Goal: Information Seeking & Learning: Learn about a topic

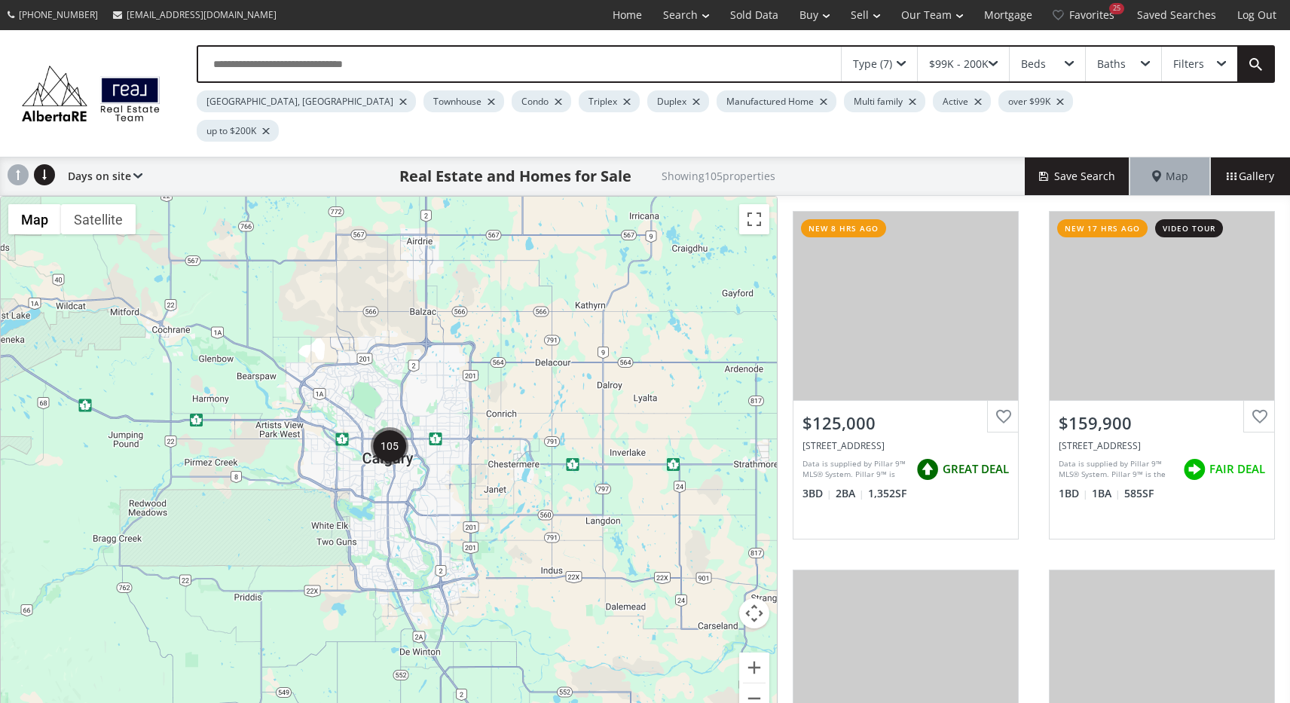
click at [820, 99] on div at bounding box center [824, 102] width 8 height 6
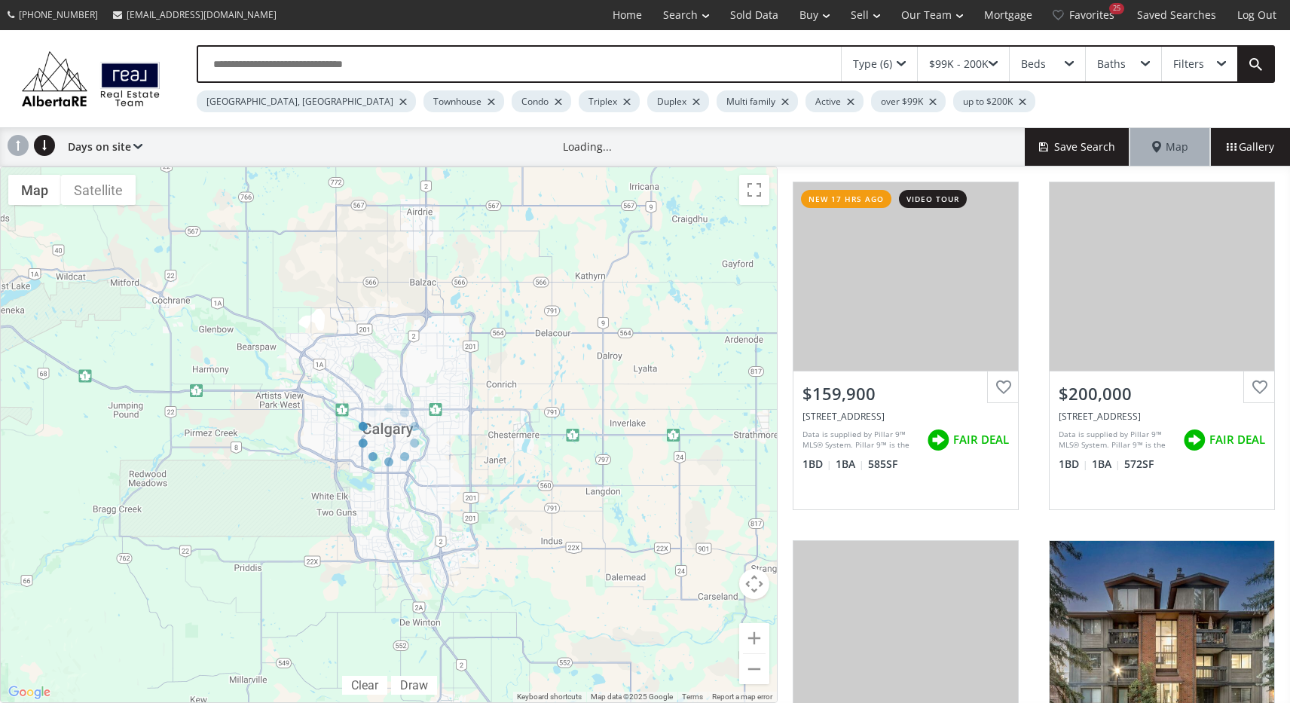
click at [996, 61] on span at bounding box center [993, 64] width 9 height 6
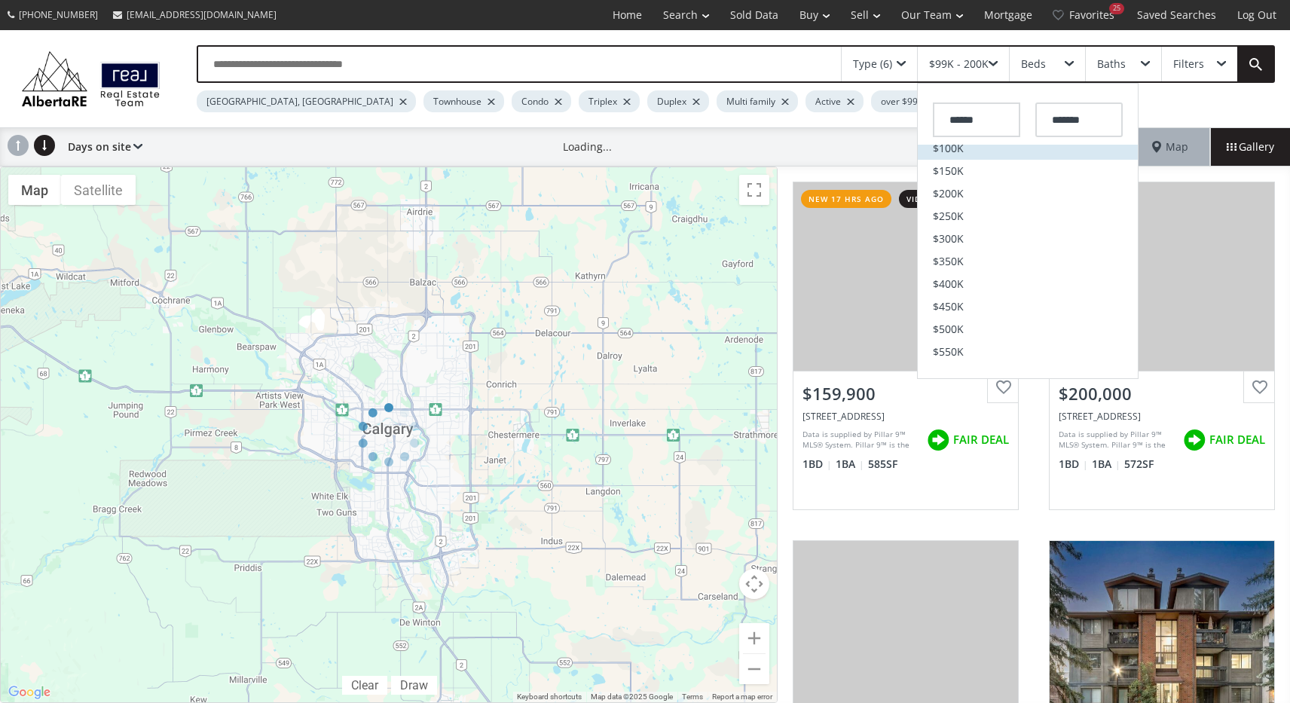
scroll to position [126, 0]
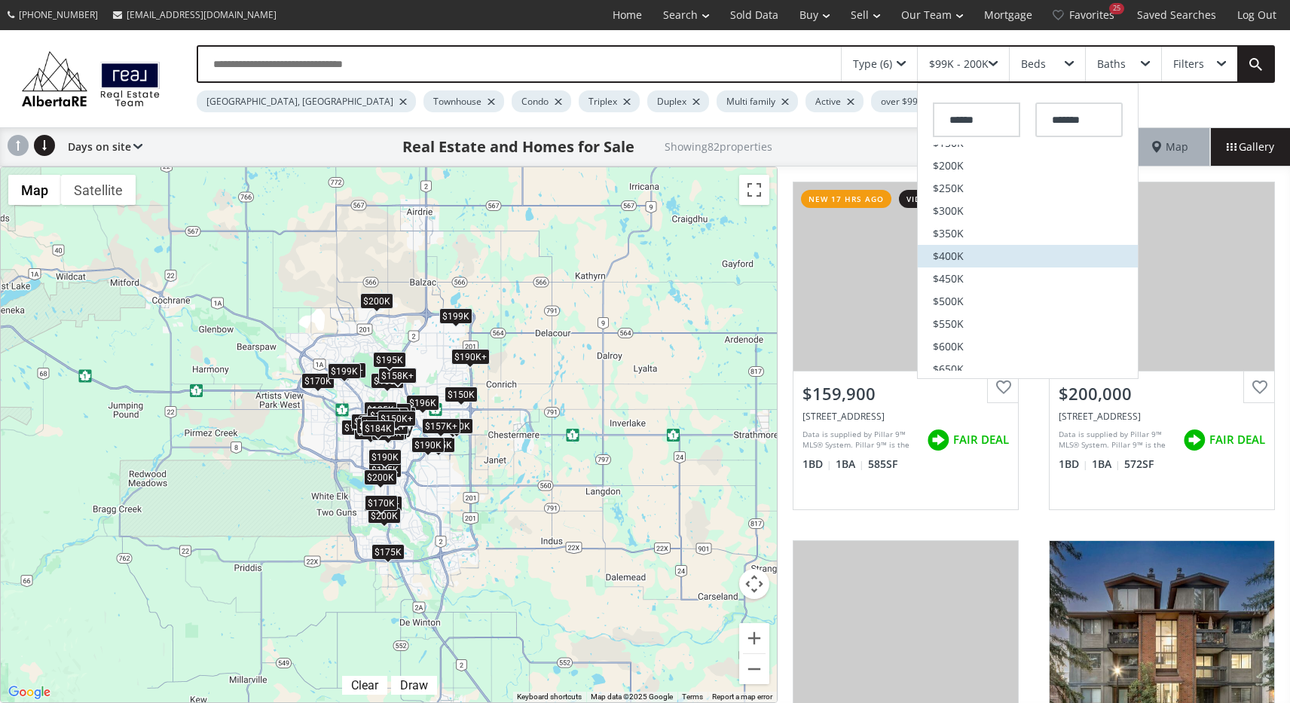
click at [957, 257] on span "$400K" at bounding box center [948, 256] width 31 height 11
type input "*******"
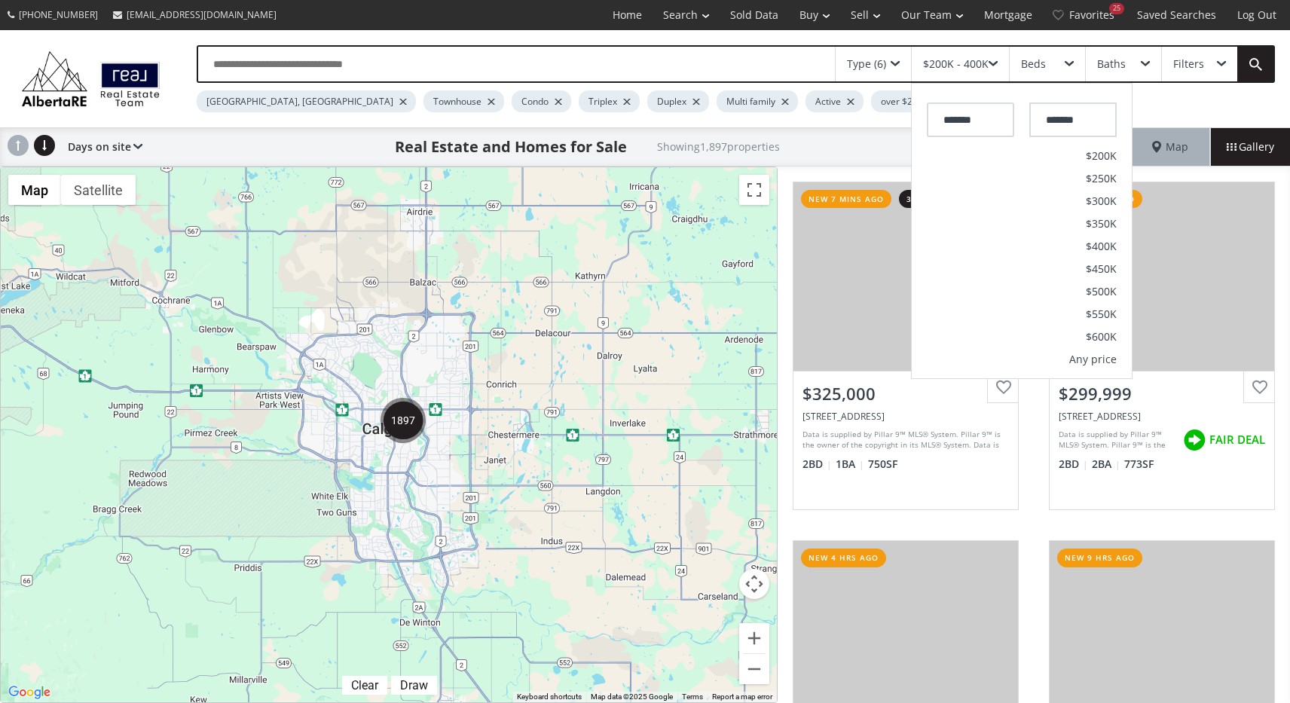
click at [1163, 100] on div "Type (6) $200K - 400K ******* ******* No min $50K $75K $100K $150K $200K $250K …" at bounding box center [721, 78] width 1109 height 67
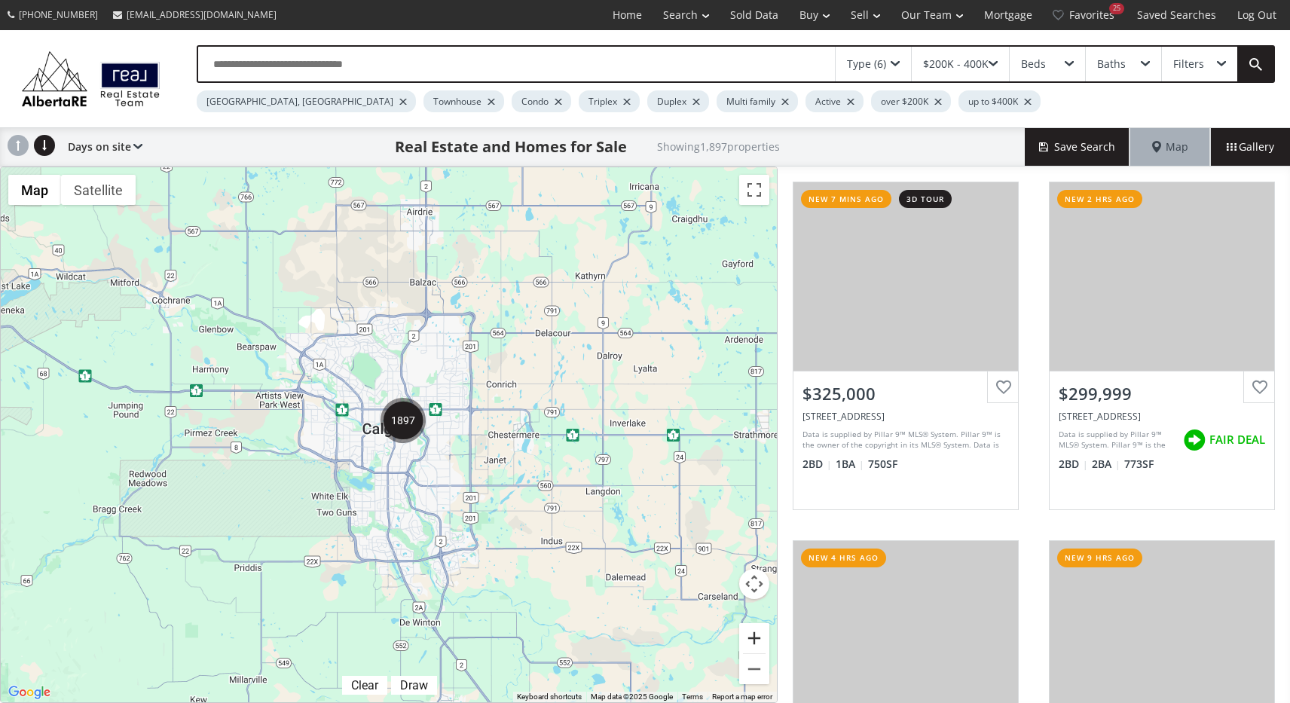
click at [759, 637] on button "Zoom in" at bounding box center [754, 638] width 30 height 30
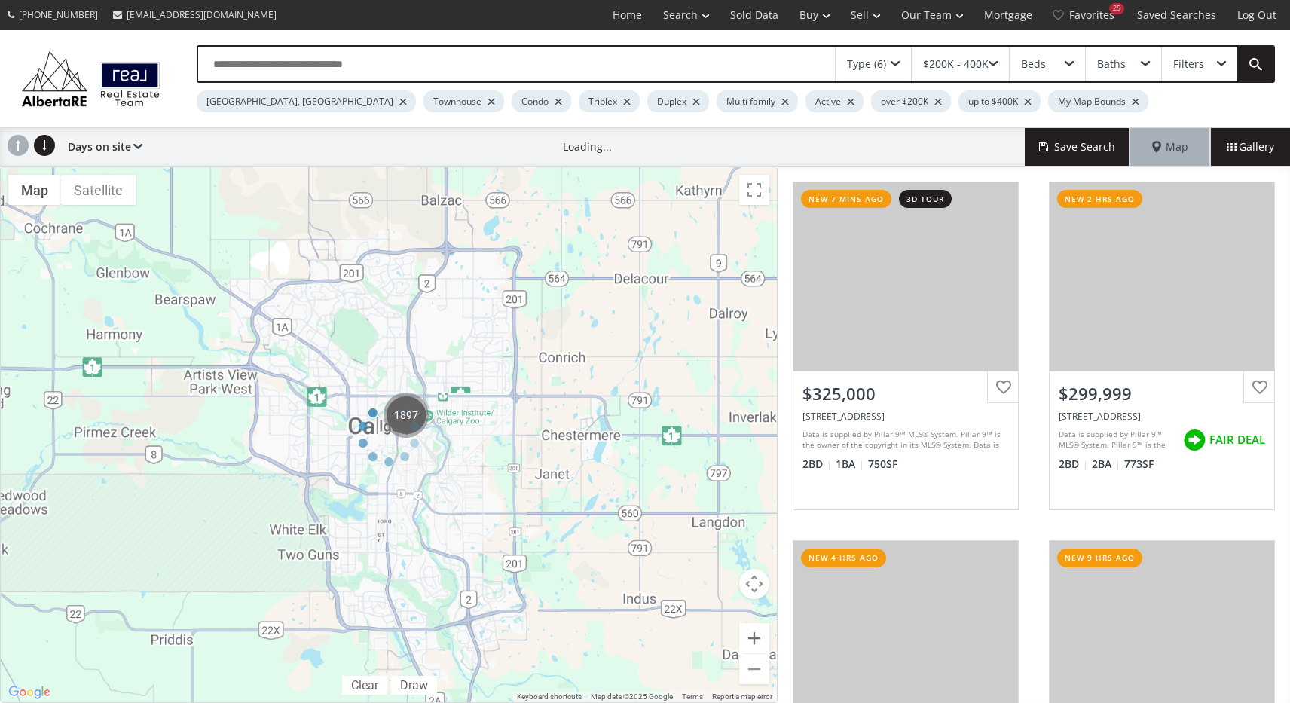
click at [759, 637] on div at bounding box center [389, 435] width 778 height 537
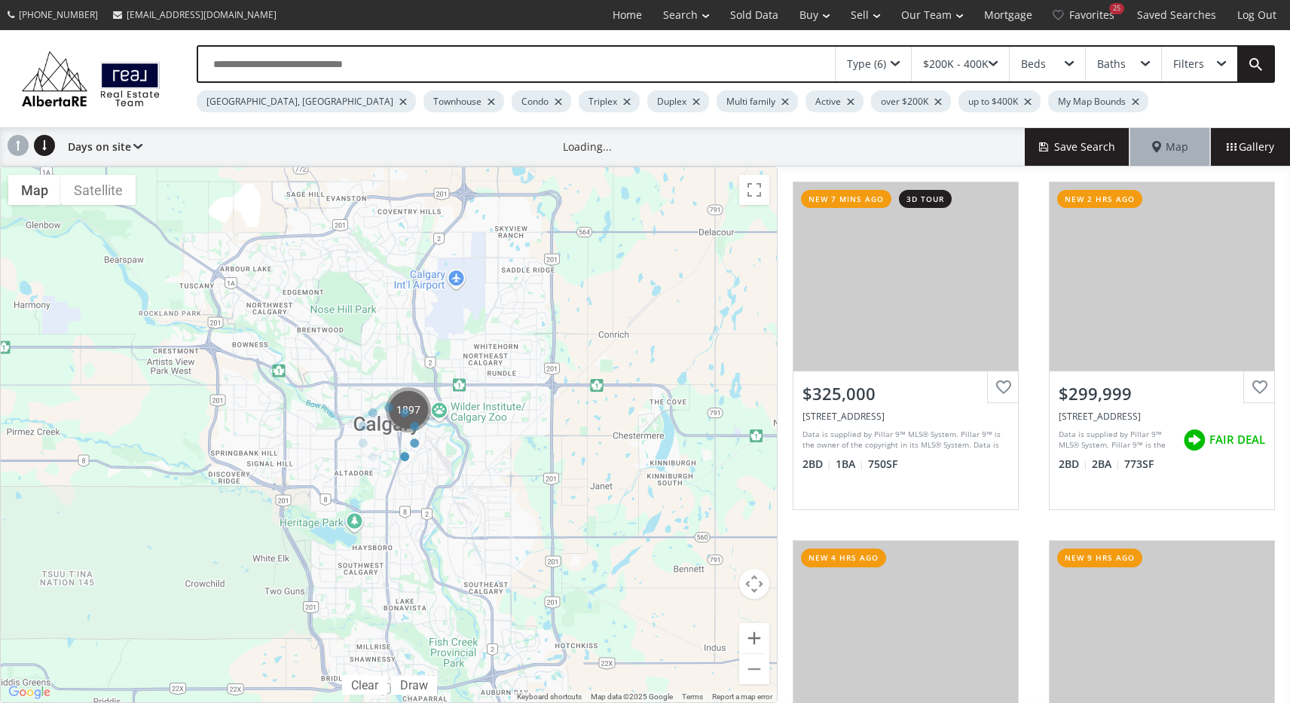
click at [759, 637] on div at bounding box center [389, 435] width 778 height 537
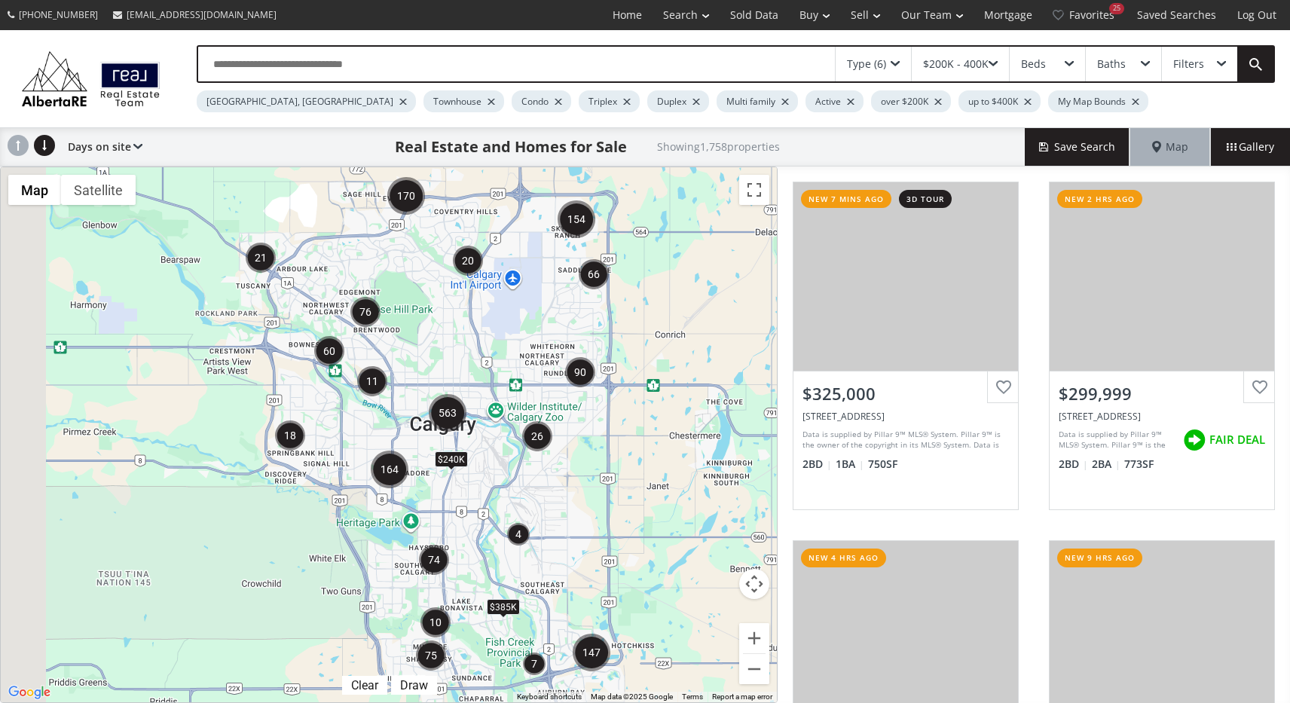
drag, startPoint x: 550, startPoint y: 529, endPoint x: 615, endPoint y: 529, distance: 64.8
click at [620, 529] on div "To navigate, press the arrow keys. $240K $385K" at bounding box center [389, 434] width 776 height 535
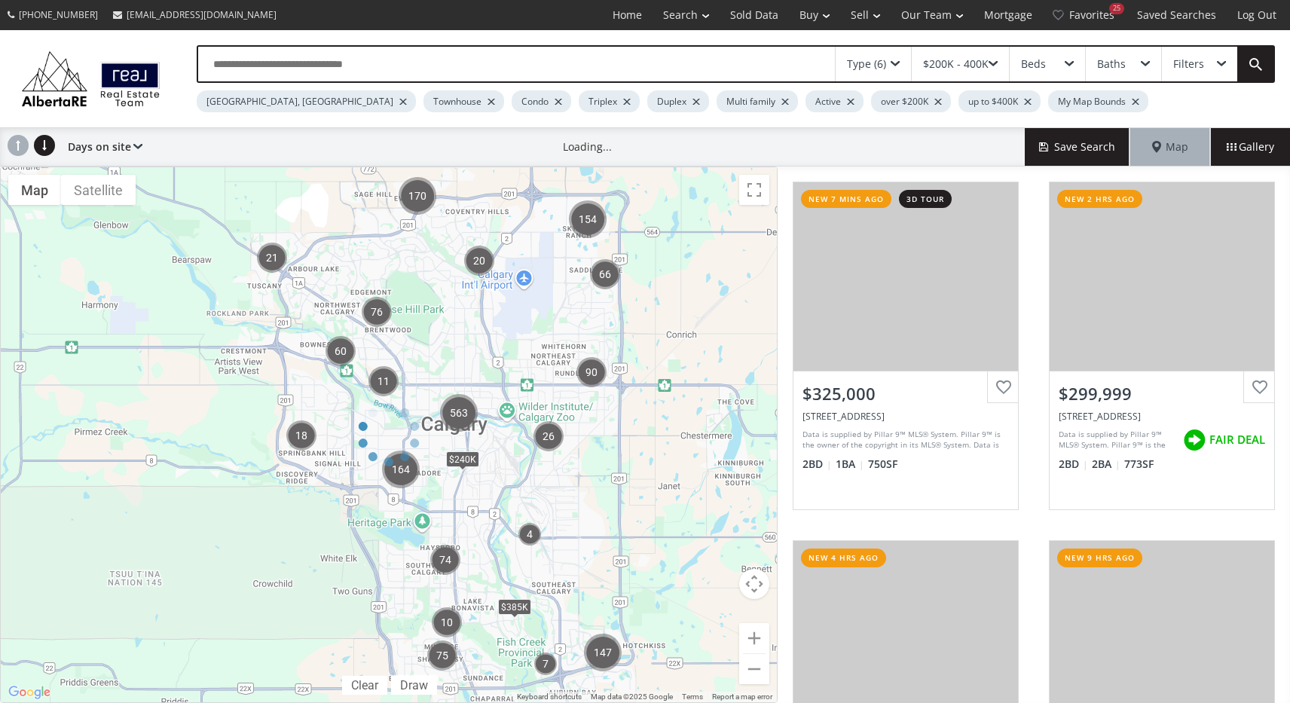
click at [767, 635] on div at bounding box center [389, 435] width 778 height 537
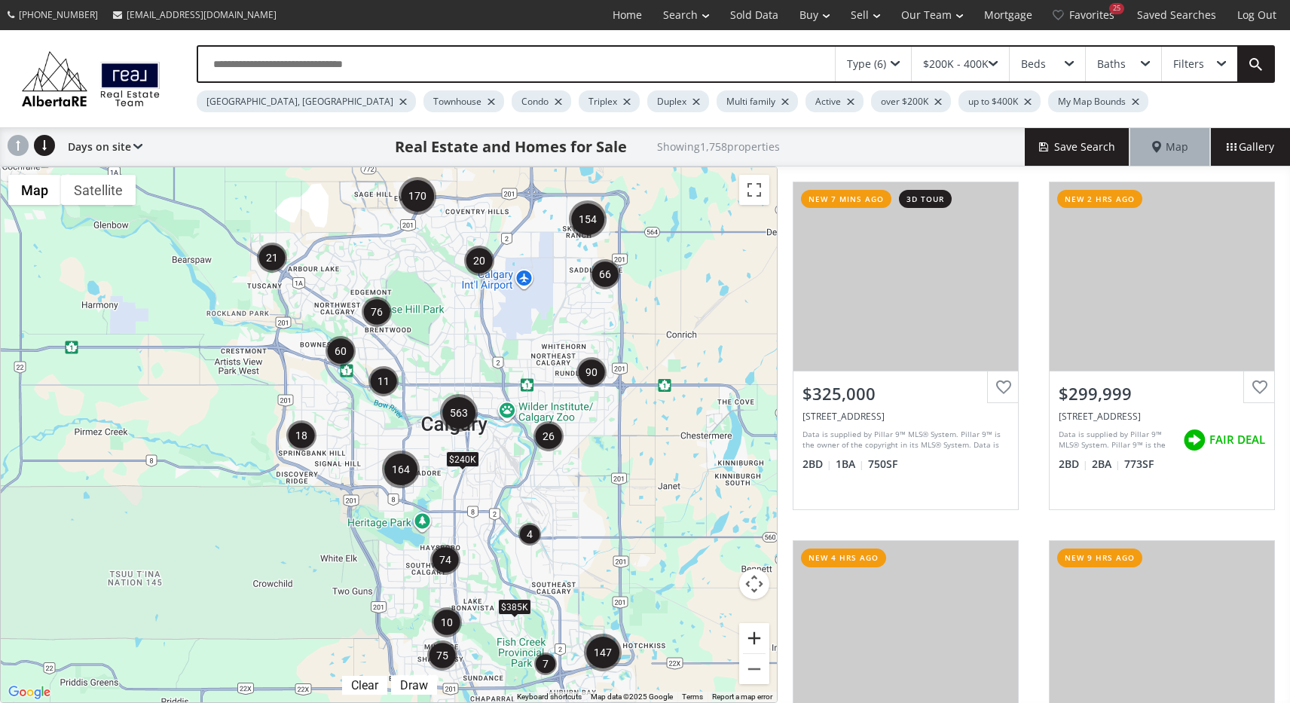
click at [758, 637] on button "Zoom in" at bounding box center [754, 638] width 30 height 30
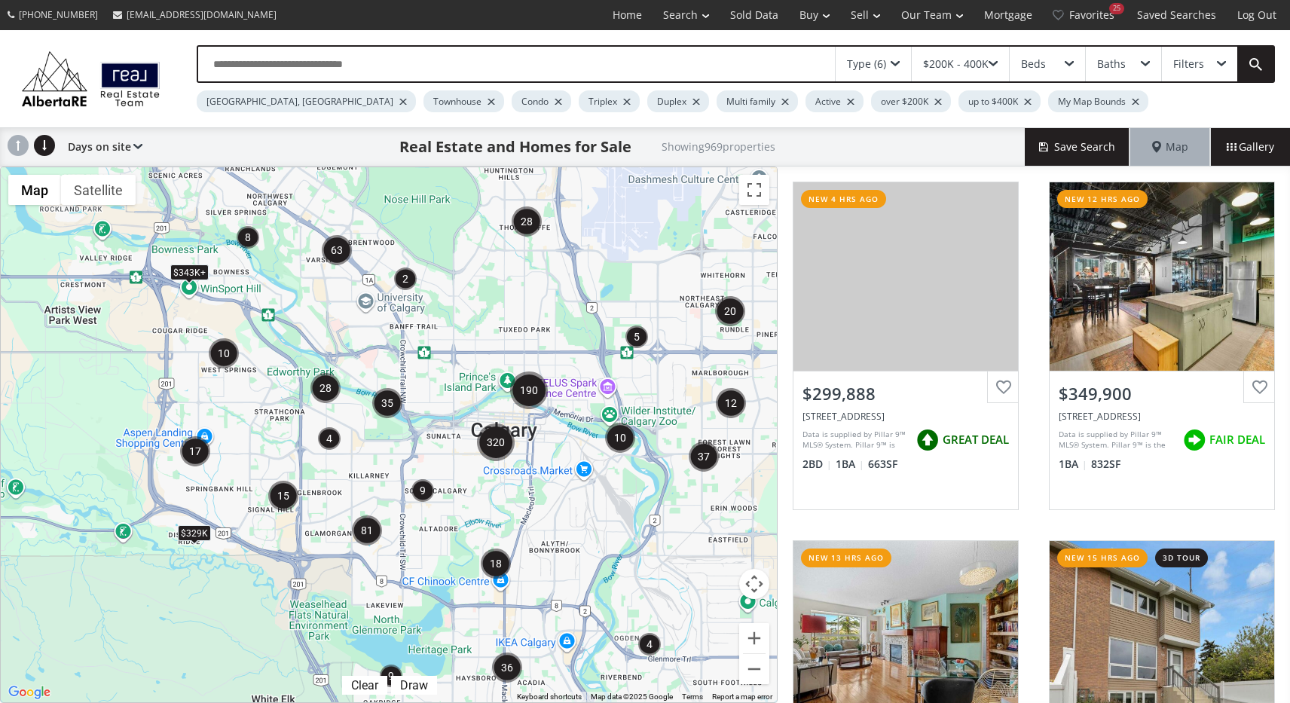
drag, startPoint x: 602, startPoint y: 488, endPoint x: 546, endPoint y: 542, distance: 77.8
click at [546, 542] on div "To navigate, press the arrow keys. $343K+ $343K+ $329K" at bounding box center [389, 434] width 776 height 535
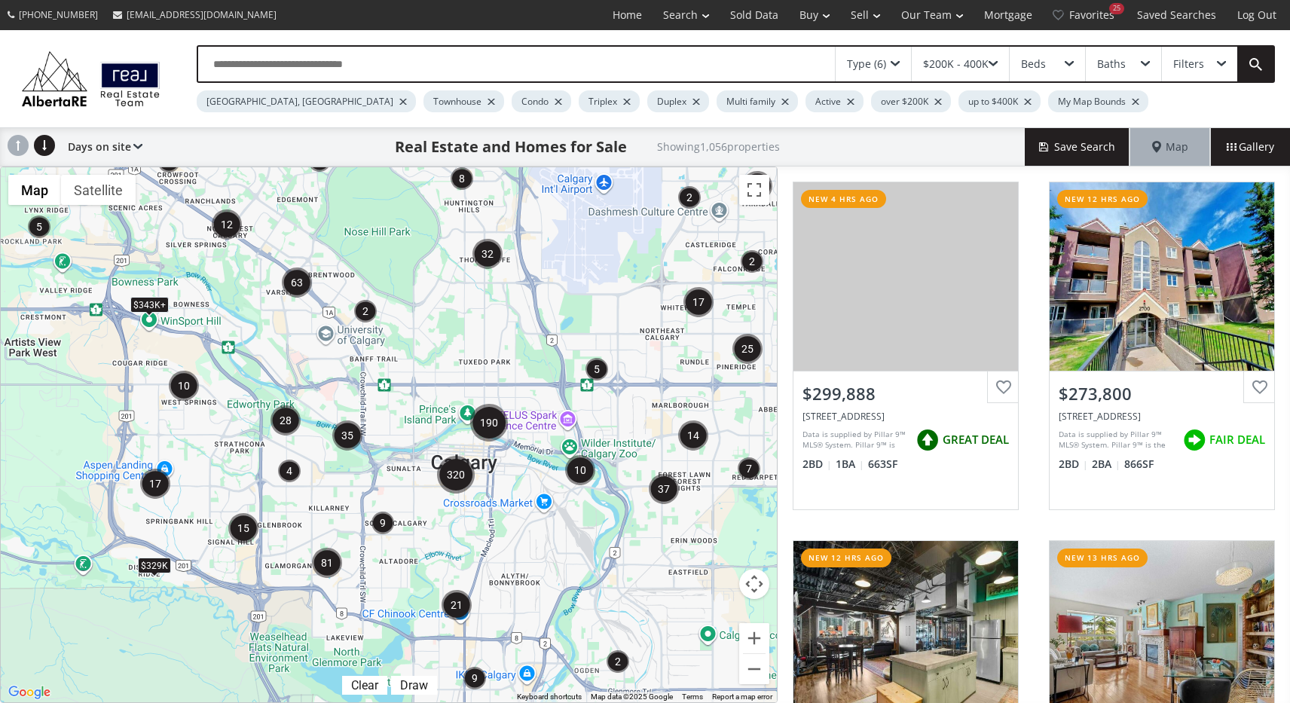
click at [368, 313] on img "2" at bounding box center [365, 311] width 23 height 23
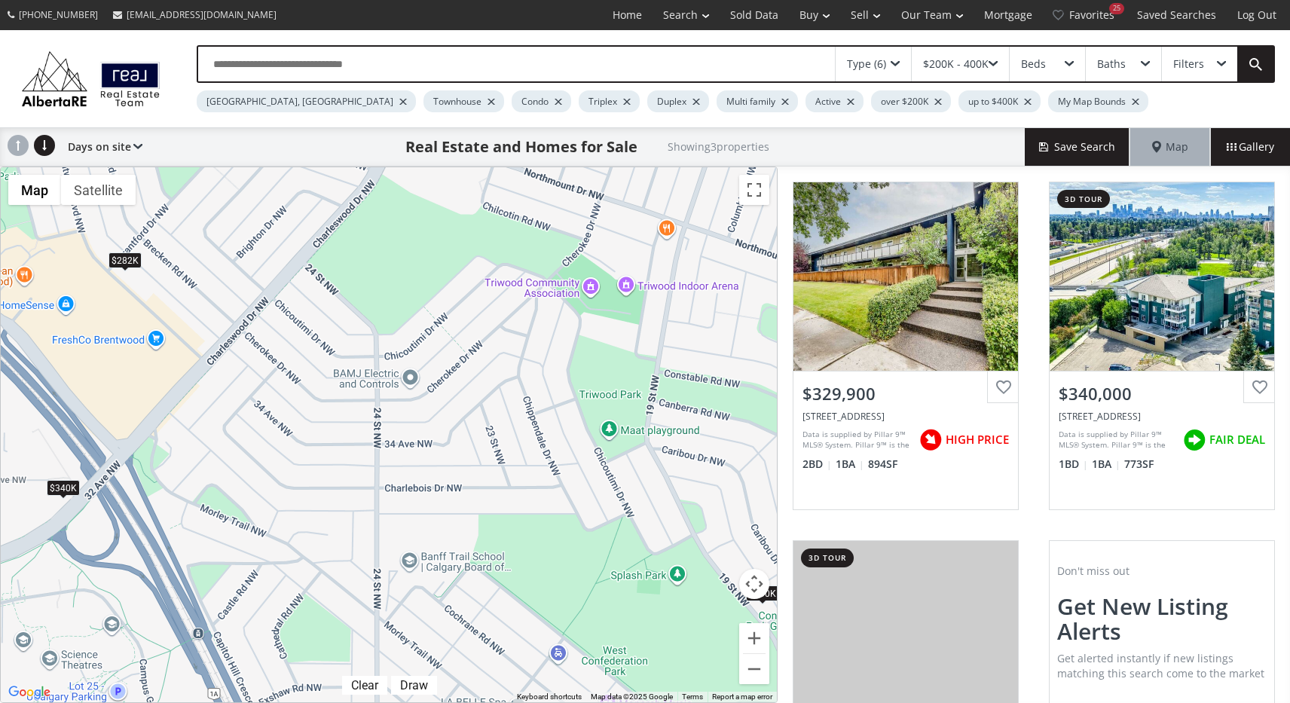
drag, startPoint x: 275, startPoint y: 329, endPoint x: 404, endPoint y: 340, distance: 129.4
click at [406, 341] on div "To navigate, press the arrow keys. $330K $340K $282K" at bounding box center [389, 434] width 776 height 535
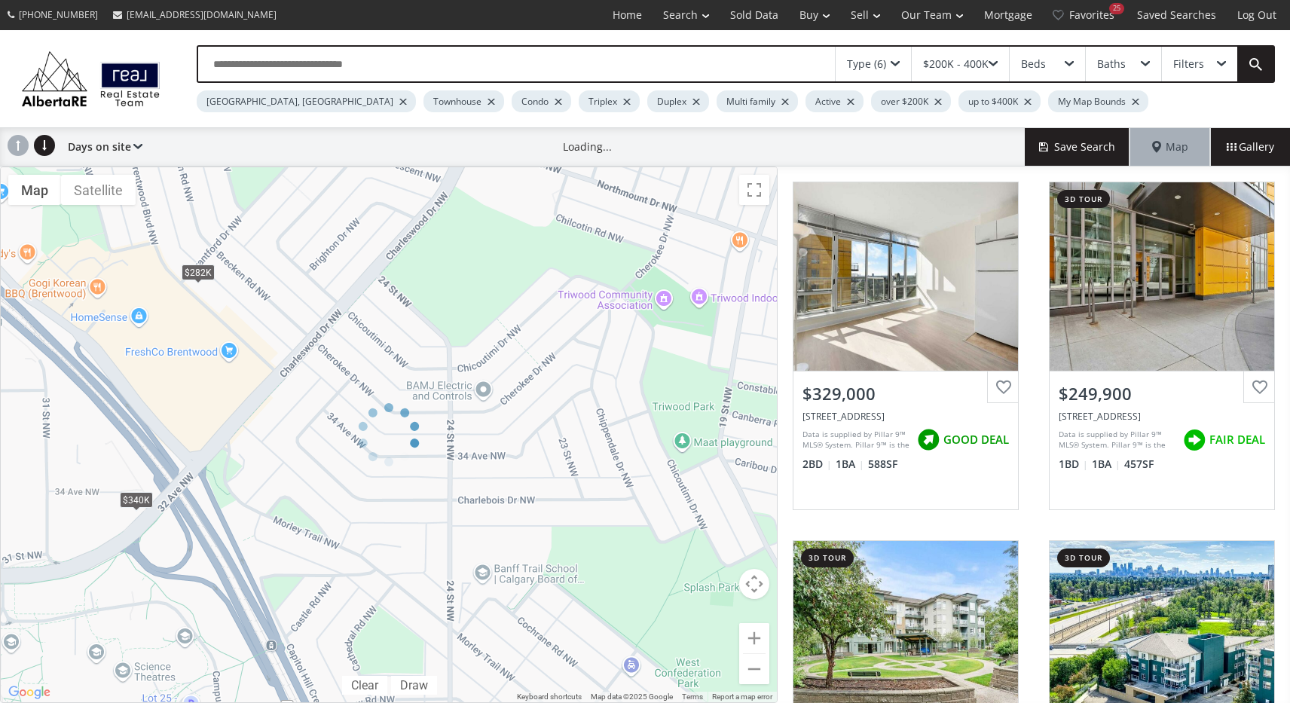
click at [204, 274] on div "← Move left → Move right ↑ Move up ↓ Move down + Zoom in - Zoom out Home Jump l…" at bounding box center [389, 435] width 778 height 537
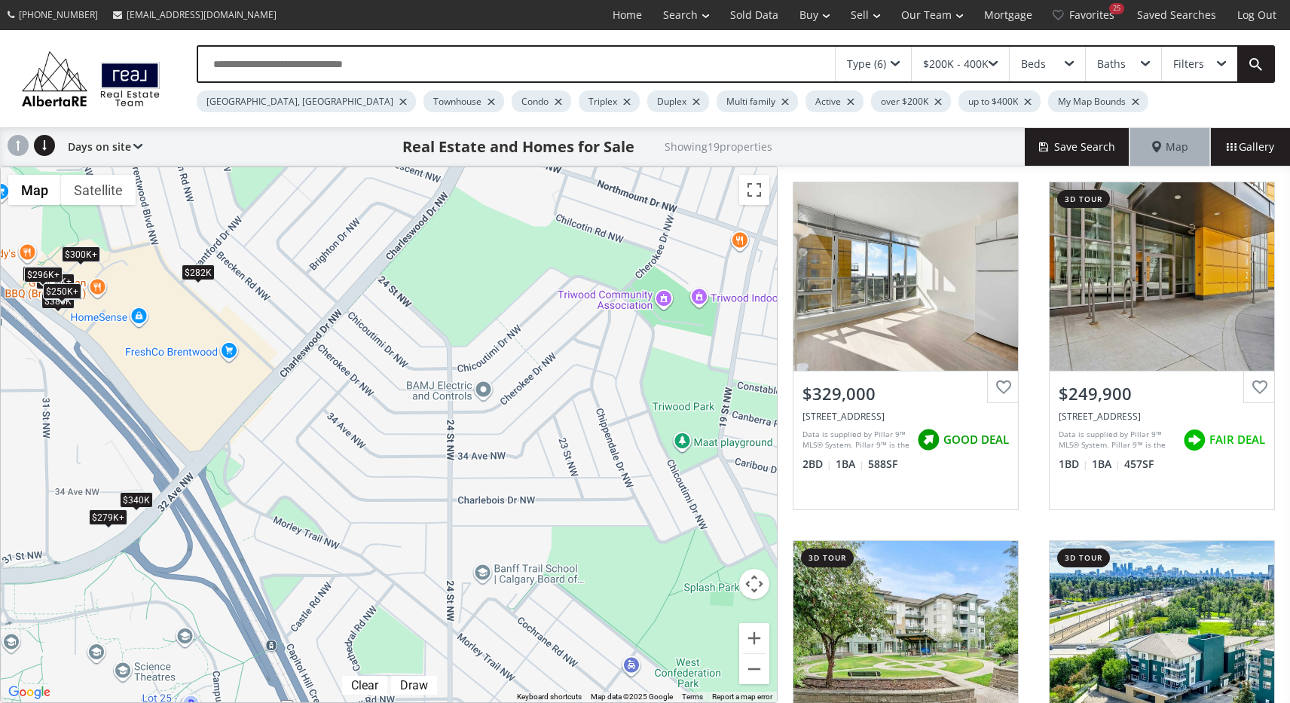
click at [198, 275] on div "$282K" at bounding box center [198, 273] width 33 height 16
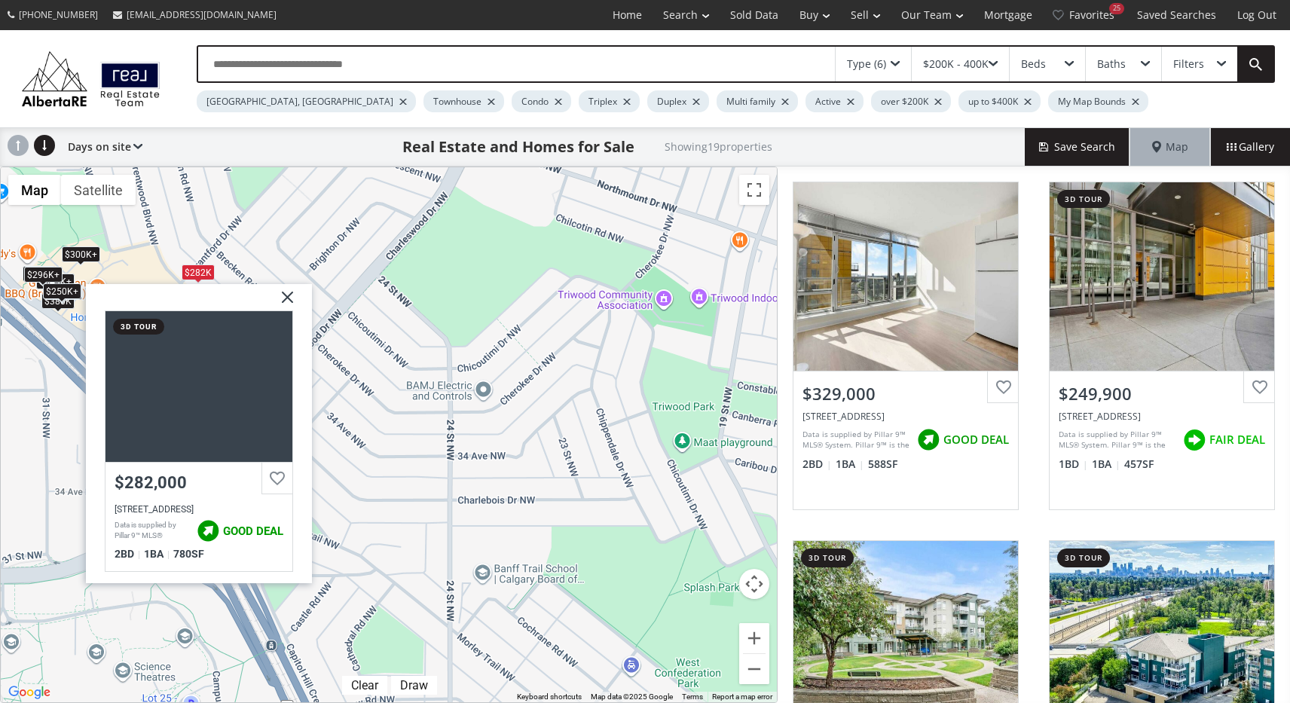
click at [1050, 63] on div "Beds" at bounding box center [1047, 64] width 75 height 35
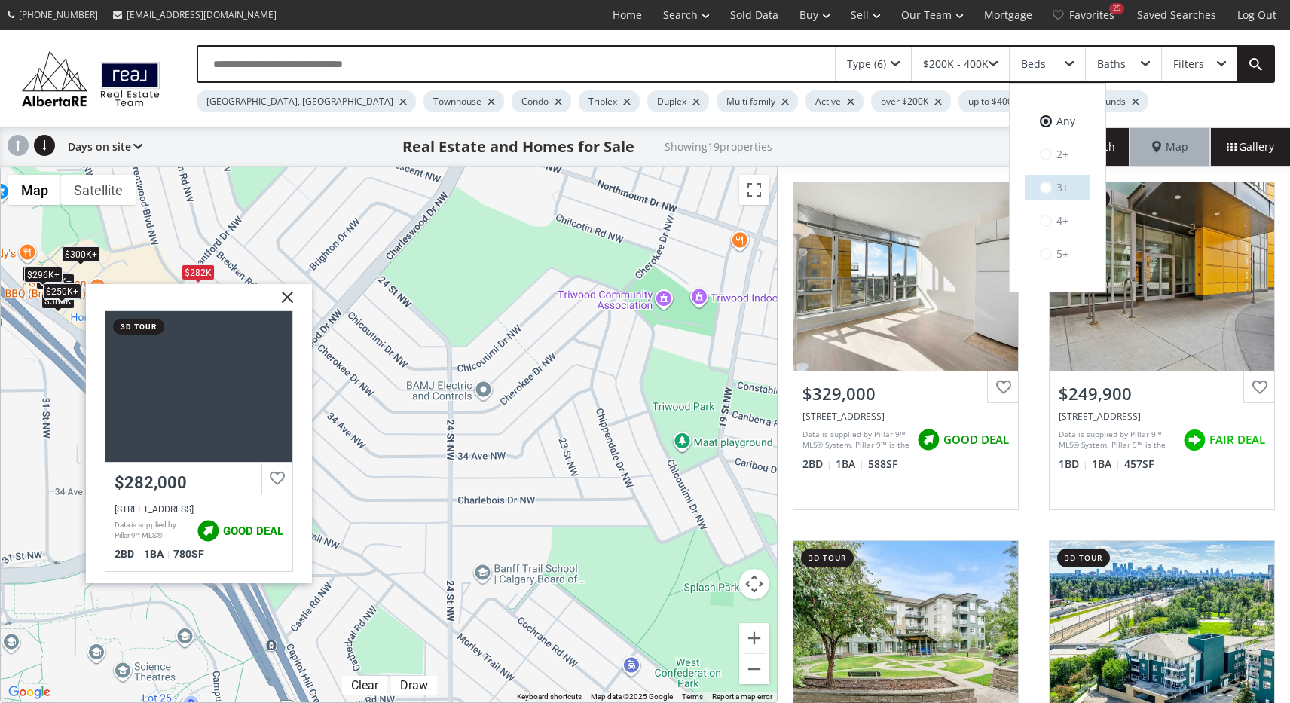
click at [1047, 182] on span at bounding box center [1046, 188] width 12 height 12
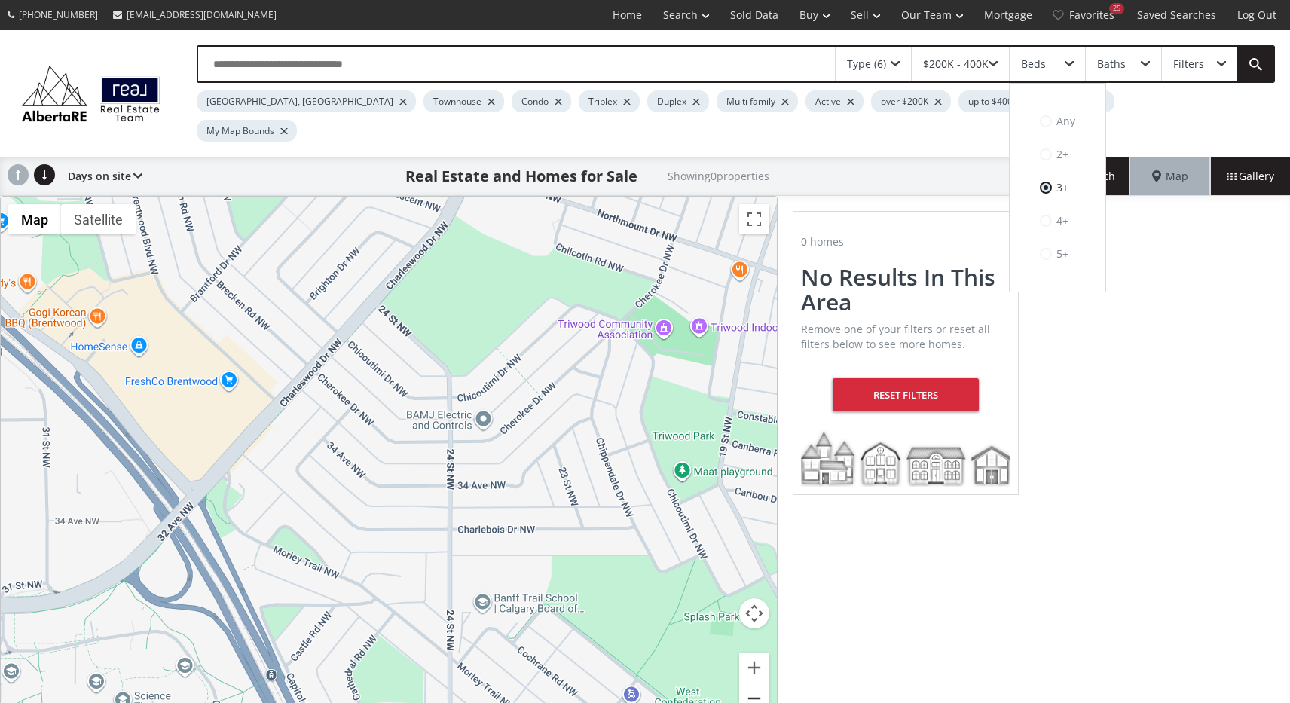
click at [762, 684] on button "Zoom out" at bounding box center [754, 699] width 30 height 30
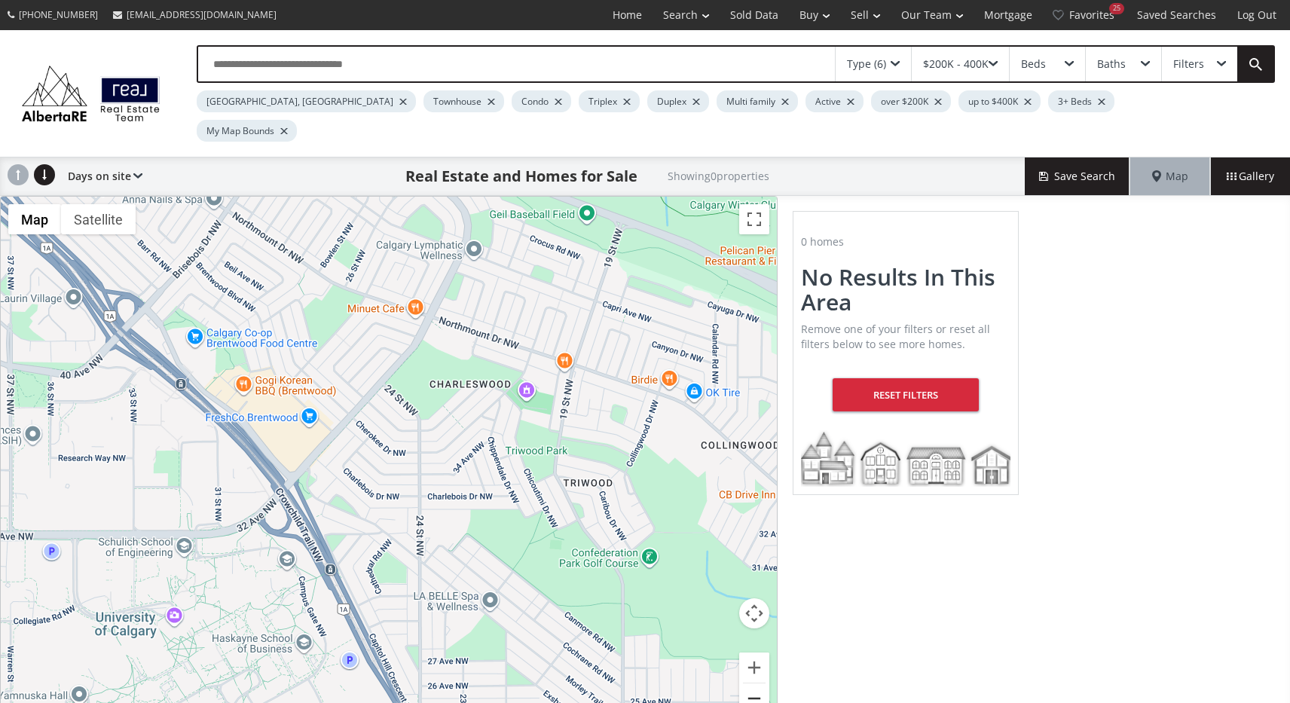
click at [762, 684] on button "Zoom out" at bounding box center [754, 699] width 30 height 30
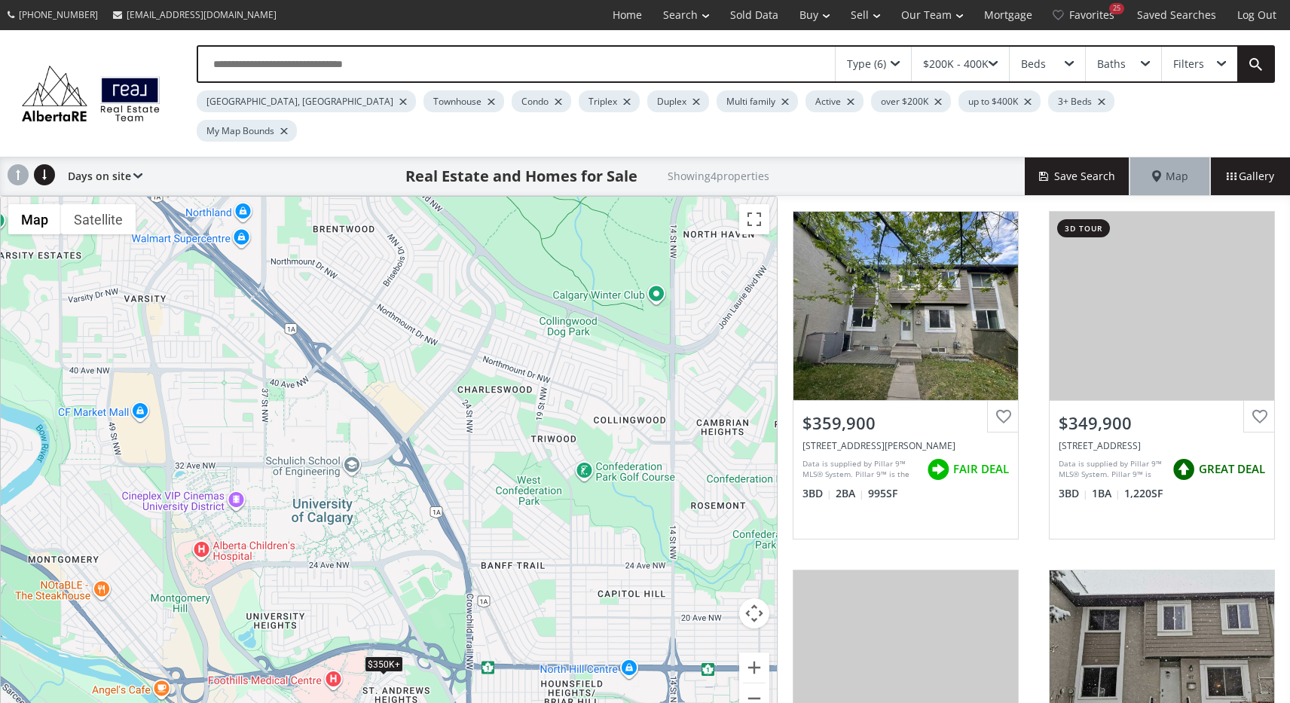
drag, startPoint x: 586, startPoint y: 534, endPoint x: 654, endPoint y: 500, distance: 76.2
click at [654, 500] on div "To navigate, press the arrow keys. $360K $350K+ $350K+ $380K" at bounding box center [389, 464] width 776 height 535
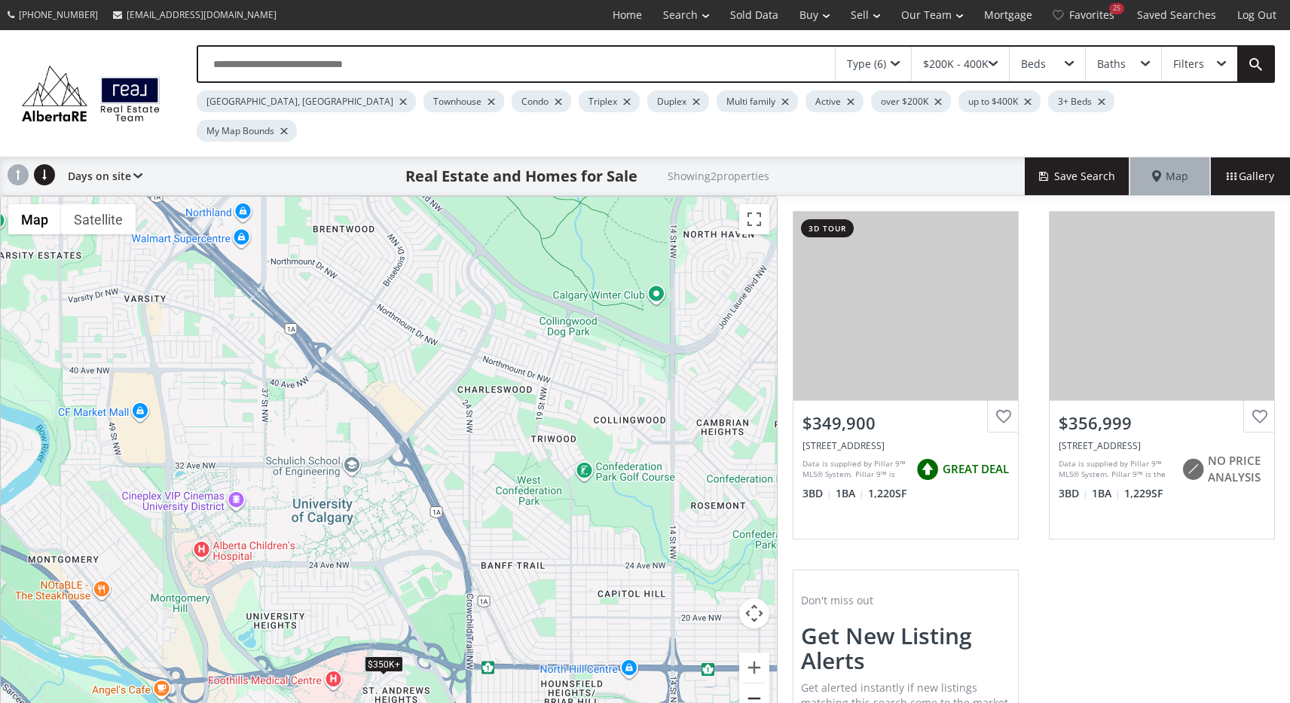
click at [764, 684] on button "Zoom out" at bounding box center [754, 699] width 30 height 30
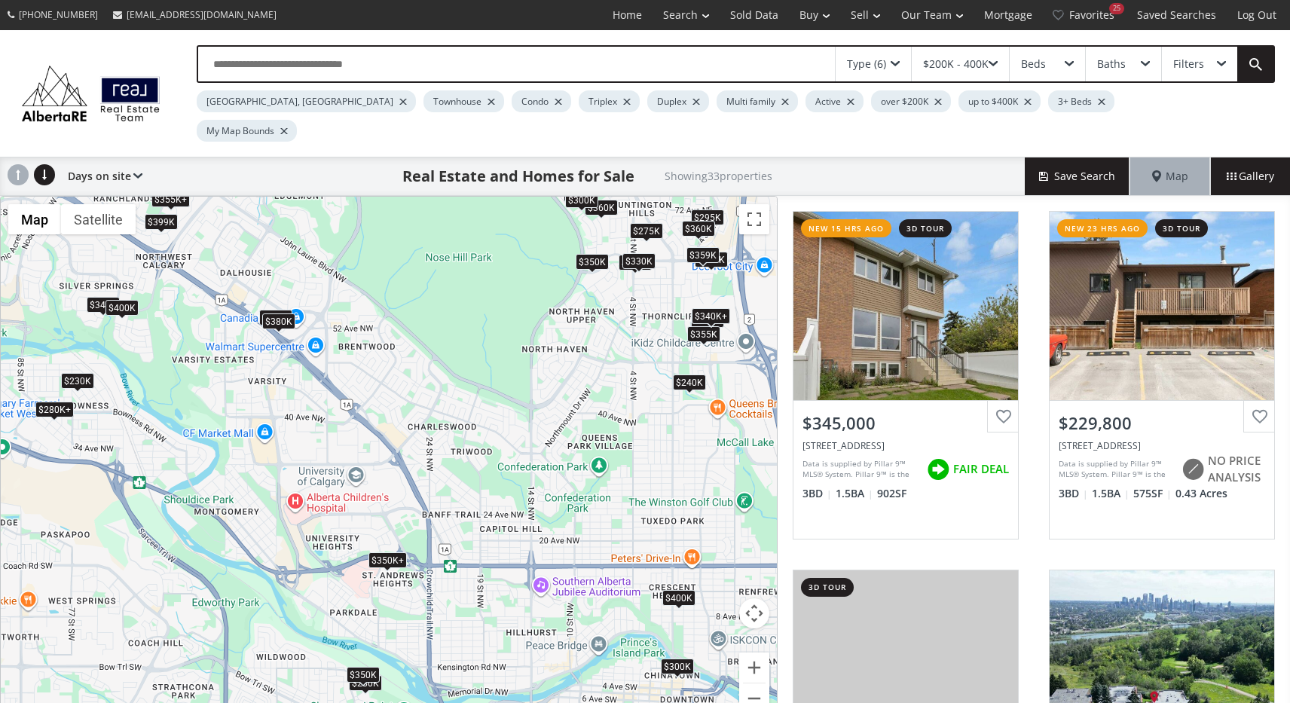
click at [388, 553] on div "$350K+" at bounding box center [388, 561] width 38 height 16
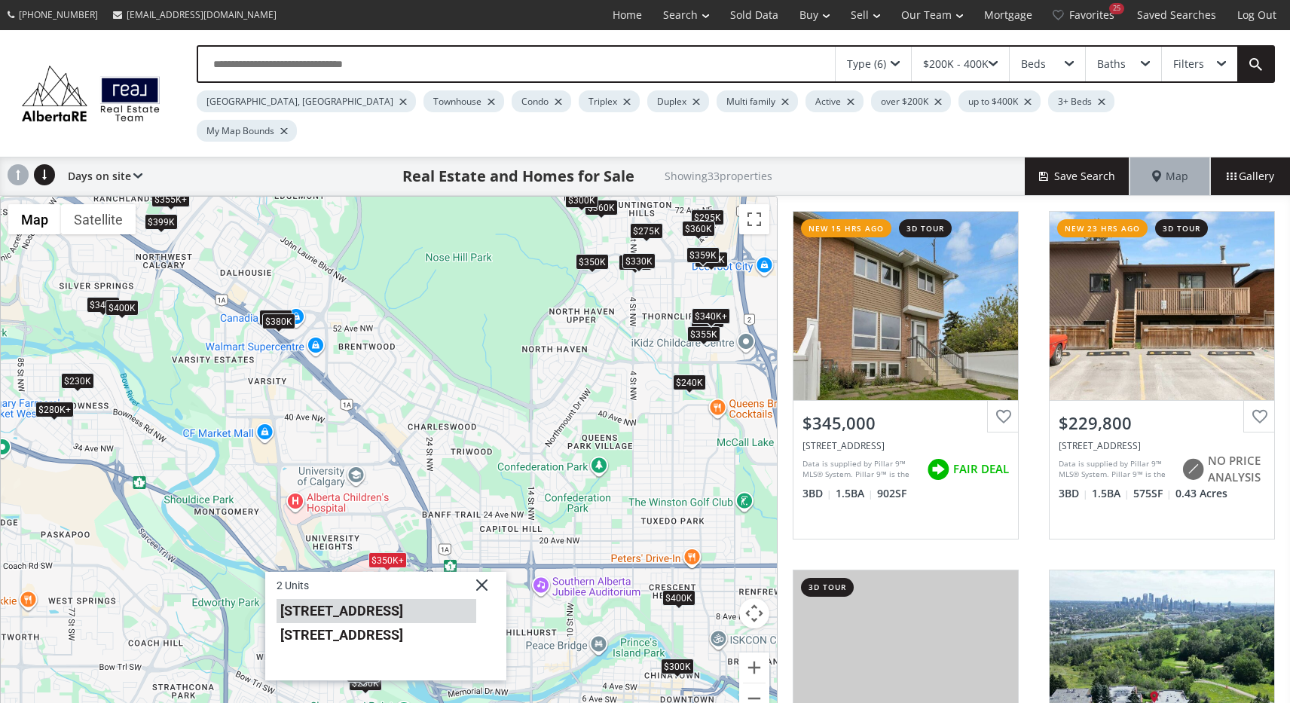
click at [376, 599] on li "1540 29 Street NW #403" at bounding box center [377, 611] width 200 height 24
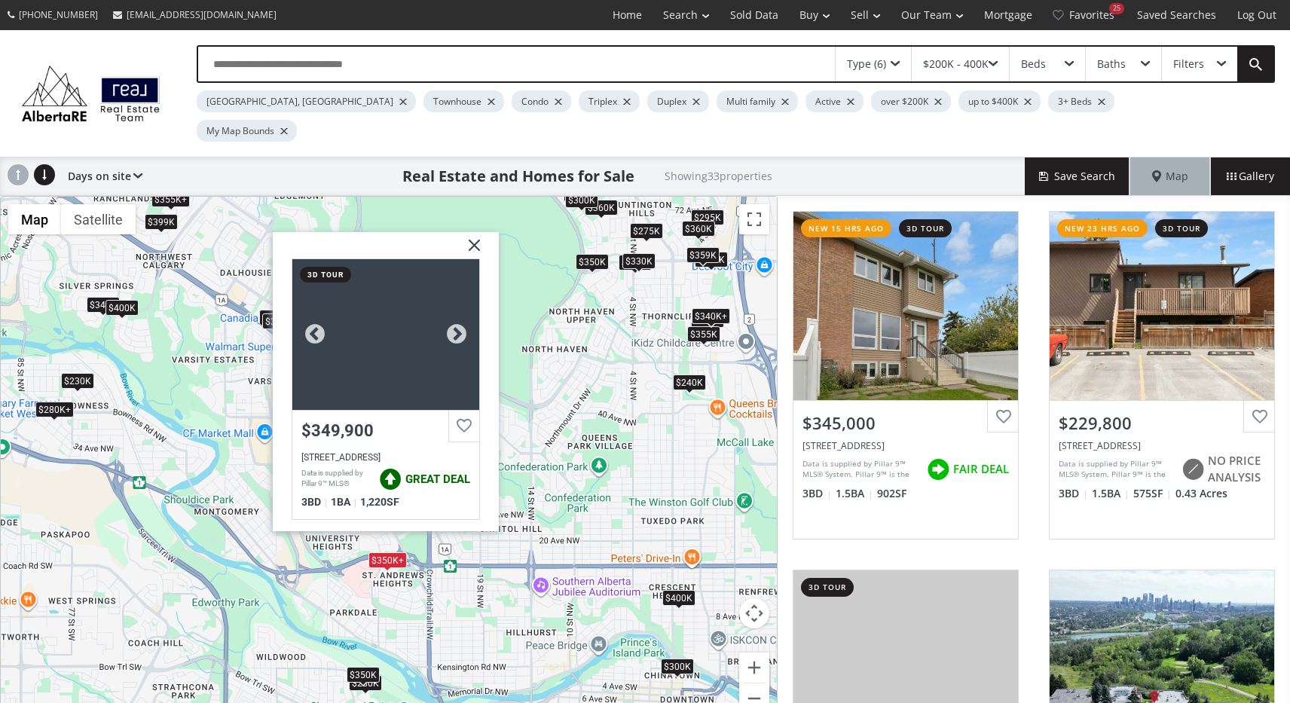
click at [396, 363] on div at bounding box center [385, 334] width 187 height 151
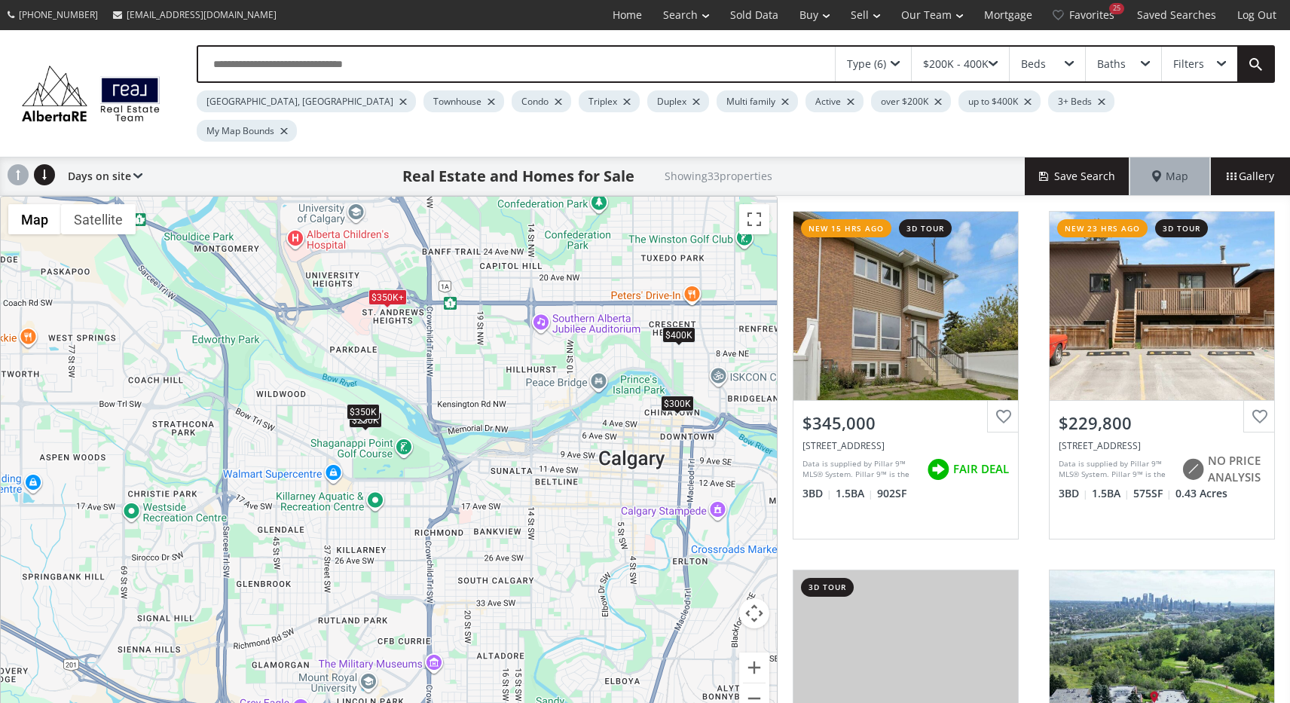
drag, startPoint x: 541, startPoint y: 417, endPoint x: 527, endPoint y: 152, distance: 265.7
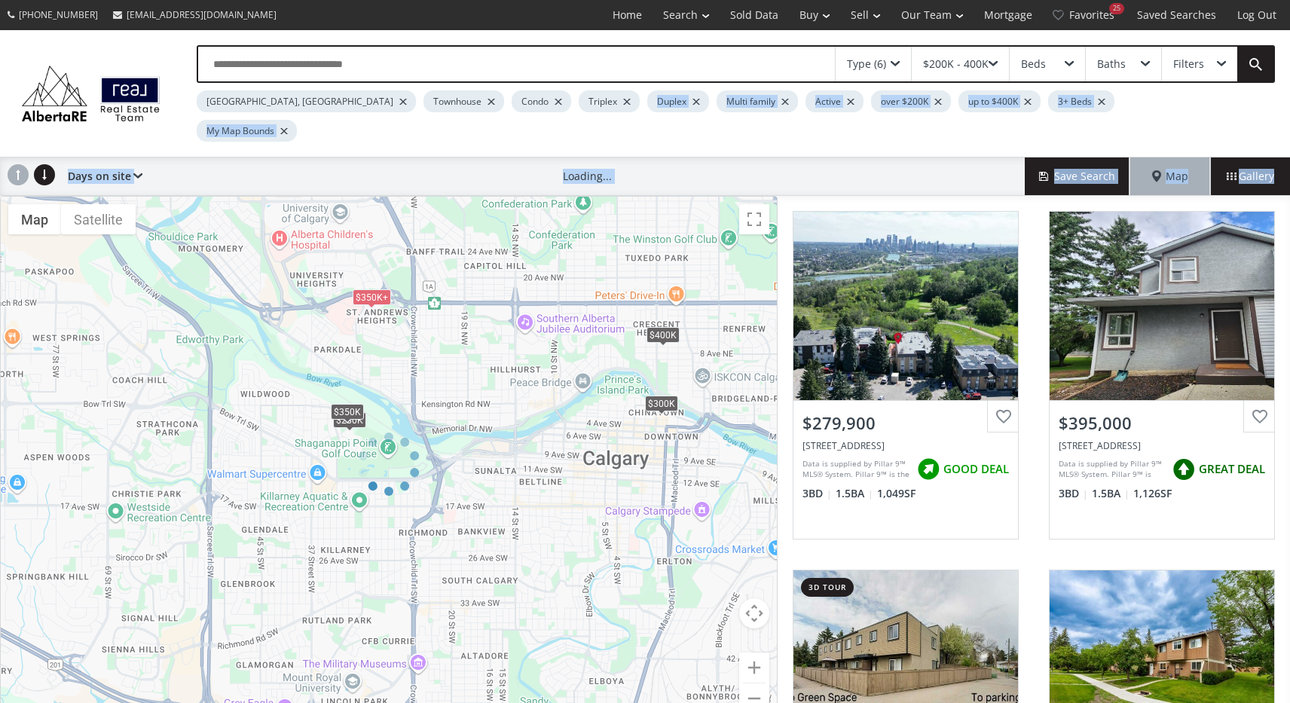
drag, startPoint x: 541, startPoint y: 283, endPoint x: 454, endPoint y: 112, distance: 192.2
click at [454, 111] on div "Type (6) $200K - 400K Beds Baths Filters Calgary, AB Townhouse Condo Triplex Du…" at bounding box center [645, 381] width 1290 height 703
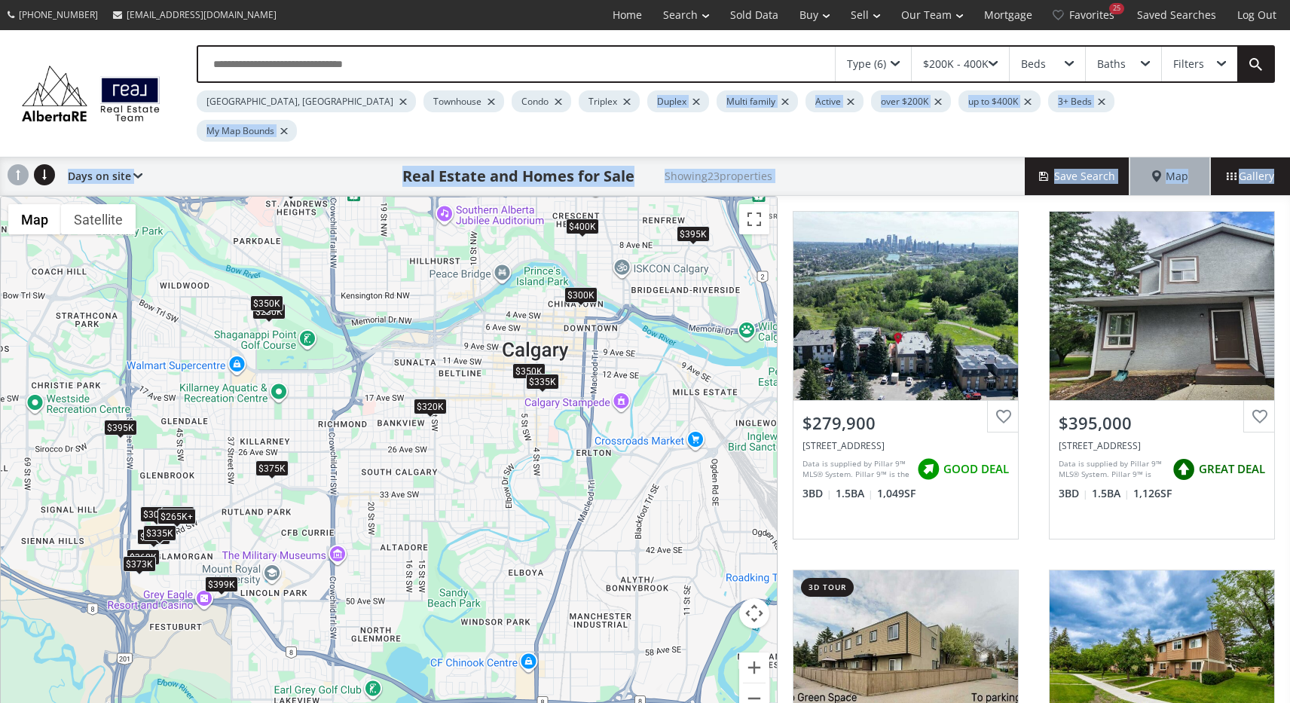
drag, startPoint x: 483, startPoint y: 292, endPoint x: 403, endPoint y: 180, distance: 138.3
click at [402, 197] on div "To navigate, press the arrow keys. $280K $395K $265K+ $300K $399K $375K $399K $…" at bounding box center [389, 464] width 776 height 535
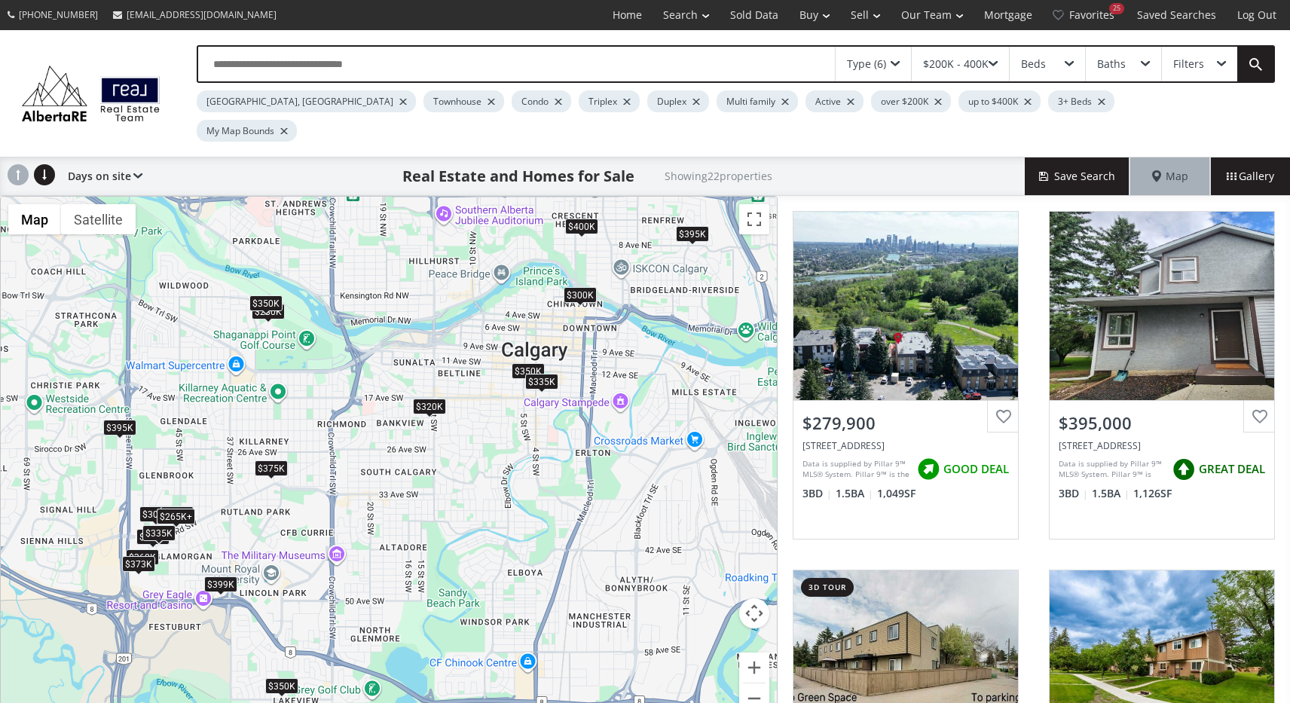
click at [435, 399] on div "$320K" at bounding box center [429, 407] width 33 height 16
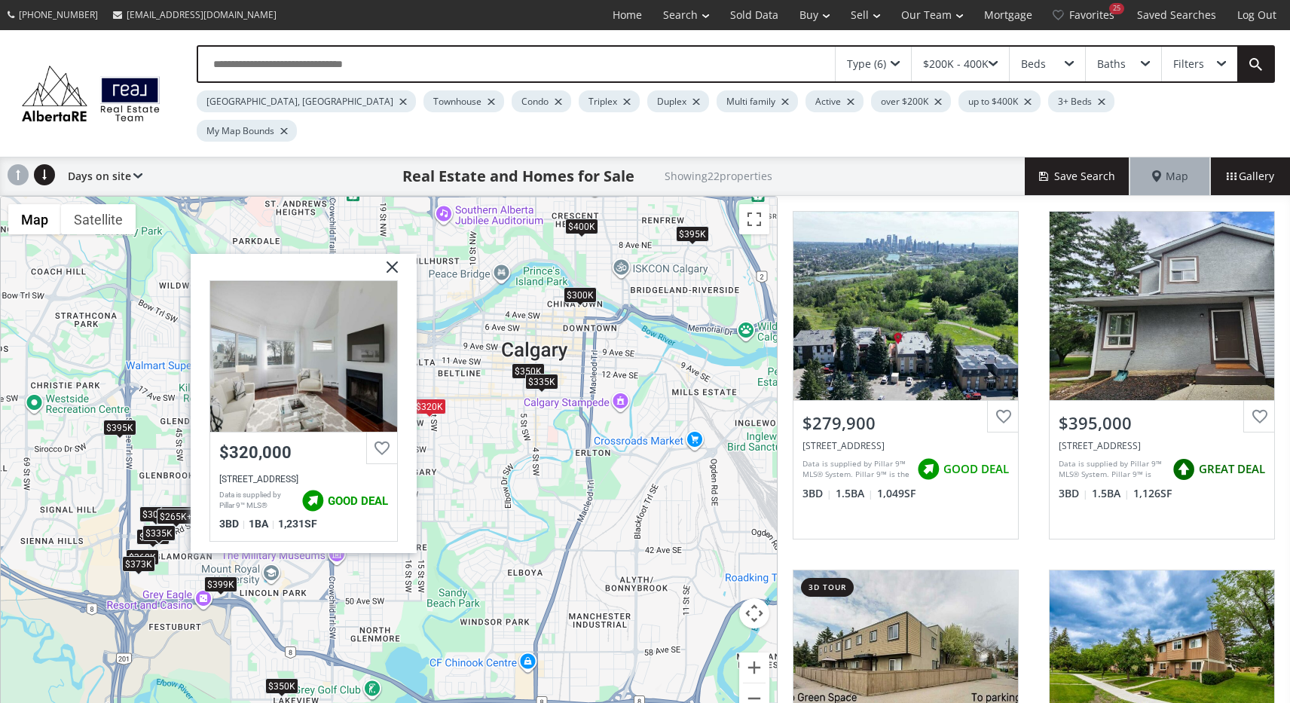
click at [396, 254] on img at bounding box center [387, 273] width 38 height 38
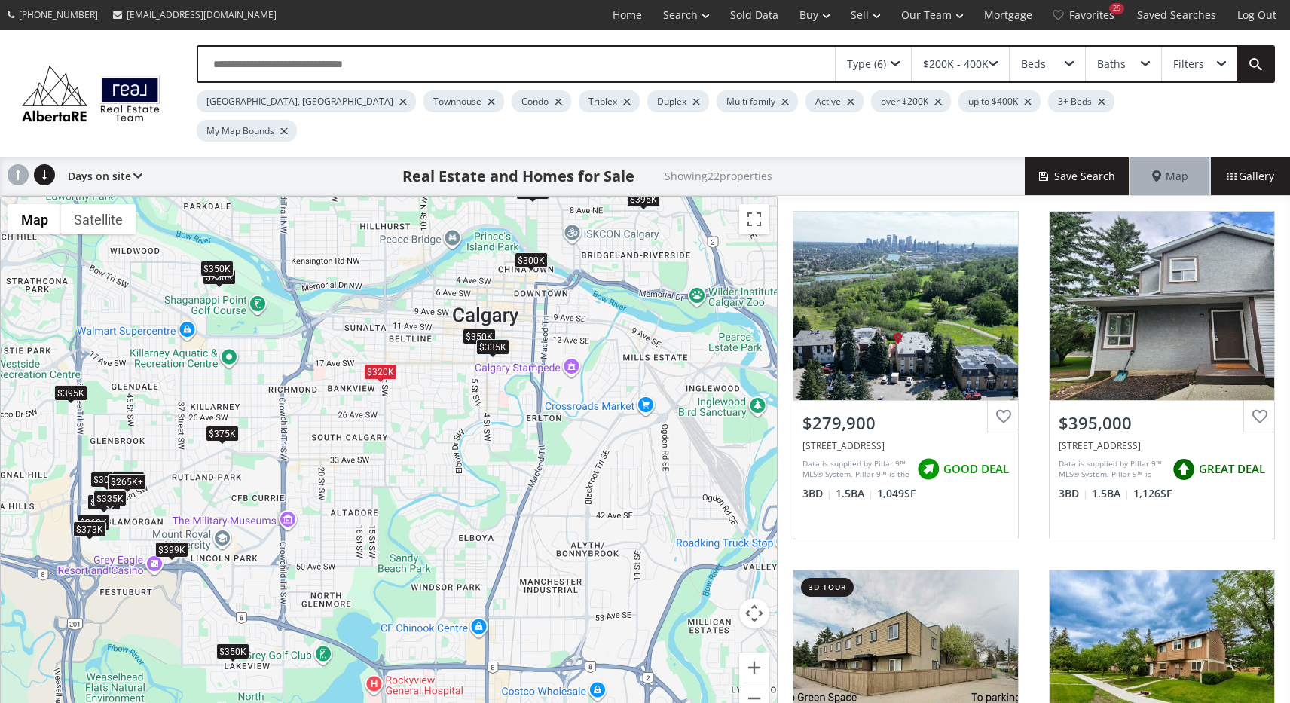
drag, startPoint x: 481, startPoint y: 468, endPoint x: 430, endPoint y: 433, distance: 62.3
click at [430, 433] on div "To navigate, press the arrow keys. $280K $395K $265K+ $300K $399K $375K $399K $…" at bounding box center [389, 464] width 776 height 535
click at [385, 363] on div "$320K" at bounding box center [379, 371] width 33 height 16
click at [497, 338] on div "$335K" at bounding box center [492, 346] width 33 height 16
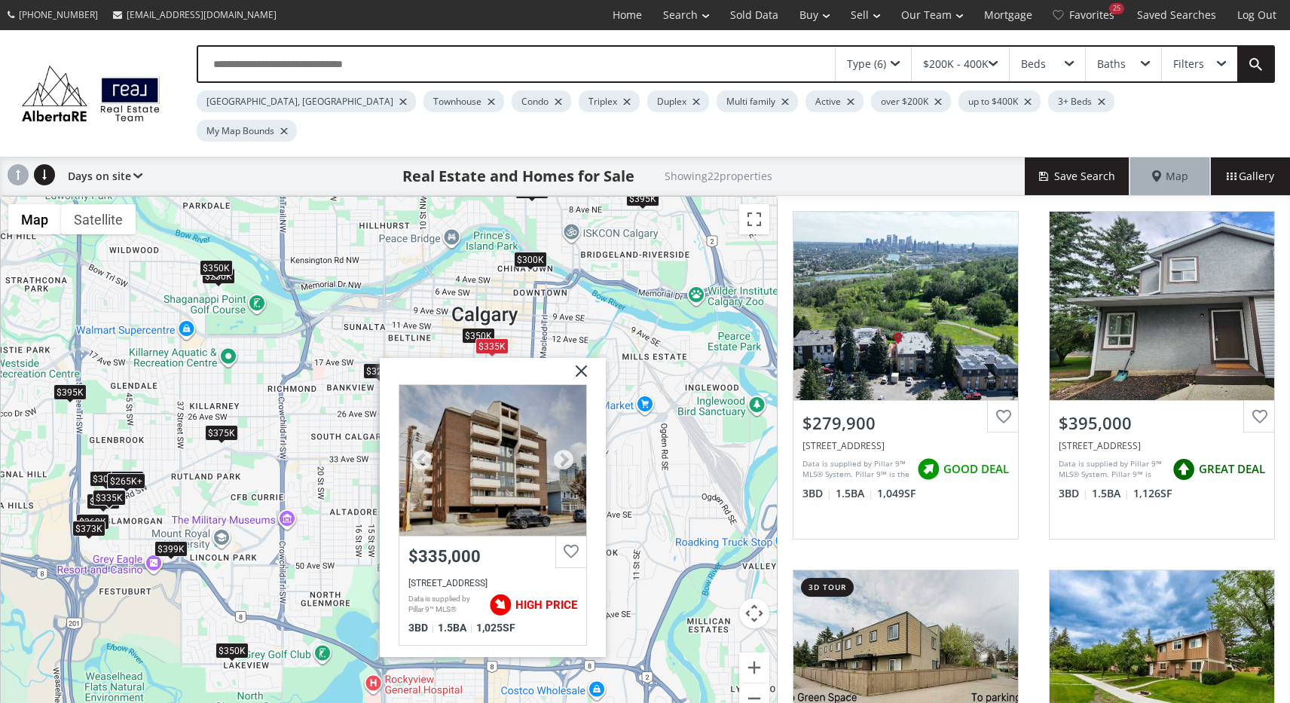
click at [488, 443] on div at bounding box center [493, 460] width 187 height 151
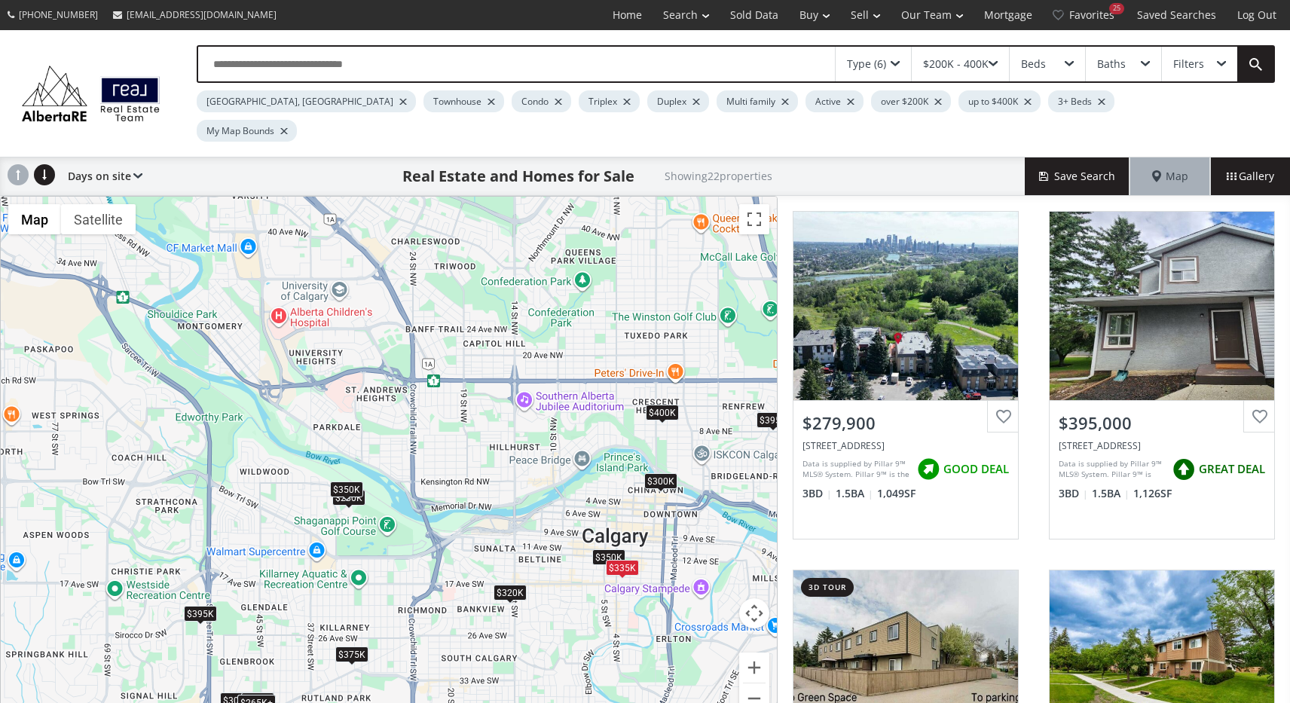
drag, startPoint x: 413, startPoint y: 282, endPoint x: 541, endPoint y: 508, distance: 259.9
click at [542, 508] on div "To navigate, press the arrow keys. $280K $395K $265K+ $300K $399K $375K $399K $…" at bounding box center [389, 464] width 776 height 535
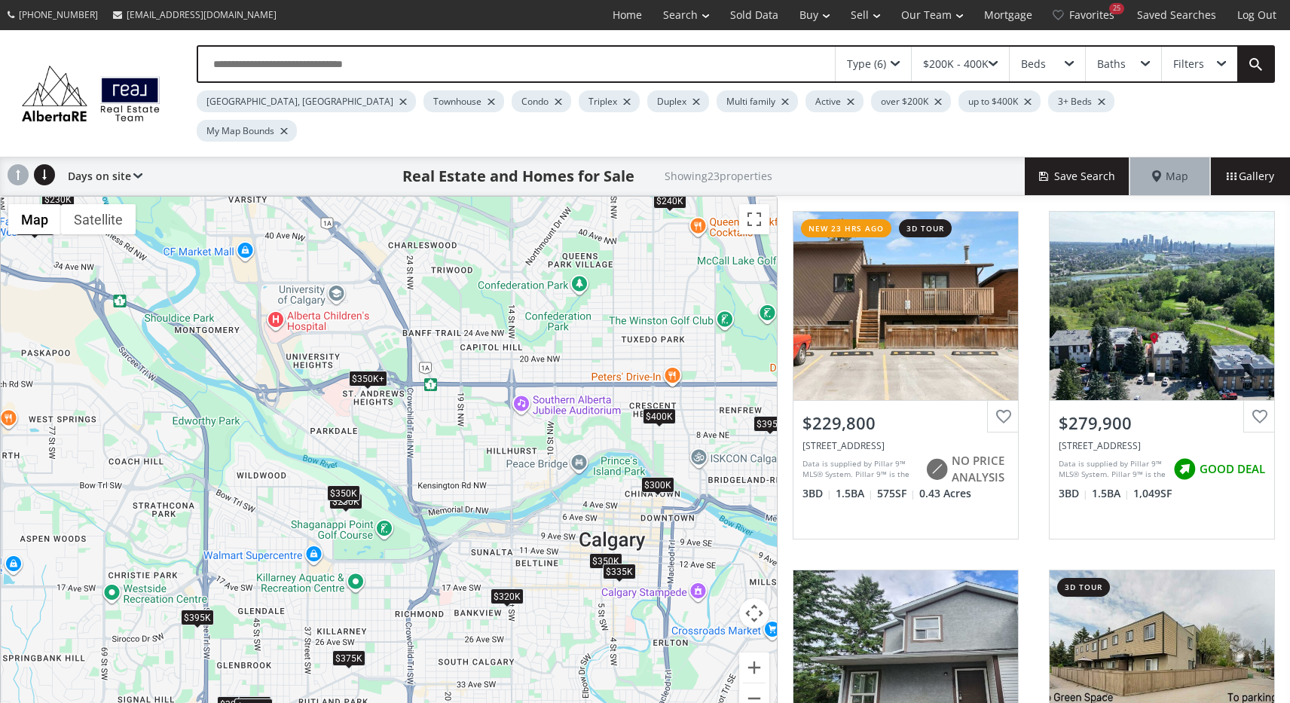
drag, startPoint x: 485, startPoint y: 374, endPoint x: 503, endPoint y: 471, distance: 98.8
click at [507, 472] on div "← Move left → Move right ↑ Move up ↓ Move down + Zoom in - Zoom out Home Jump l…" at bounding box center [389, 464] width 778 height 537
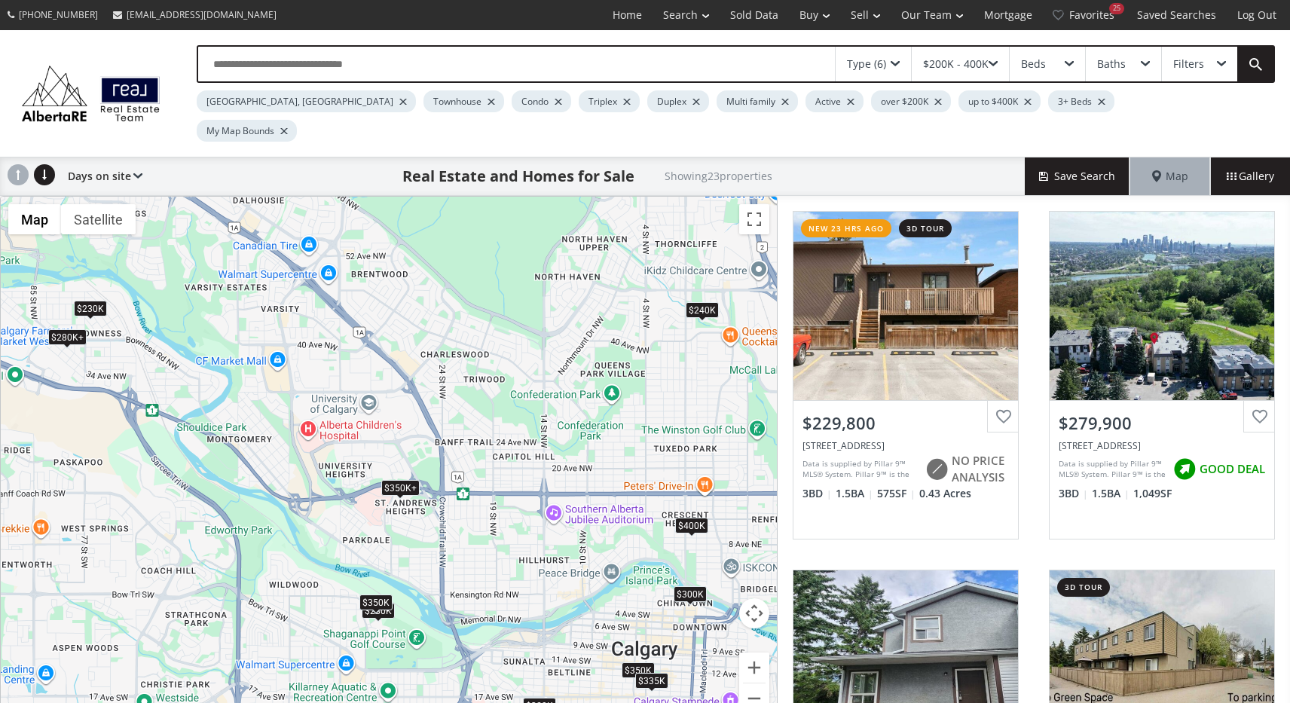
drag, startPoint x: 479, startPoint y: 298, endPoint x: 513, endPoint y: 408, distance: 114.4
click at [513, 408] on div "To navigate, press the arrow keys. $230K $280K $395K $265K+ $300K $375K $395K $…" at bounding box center [389, 464] width 776 height 535
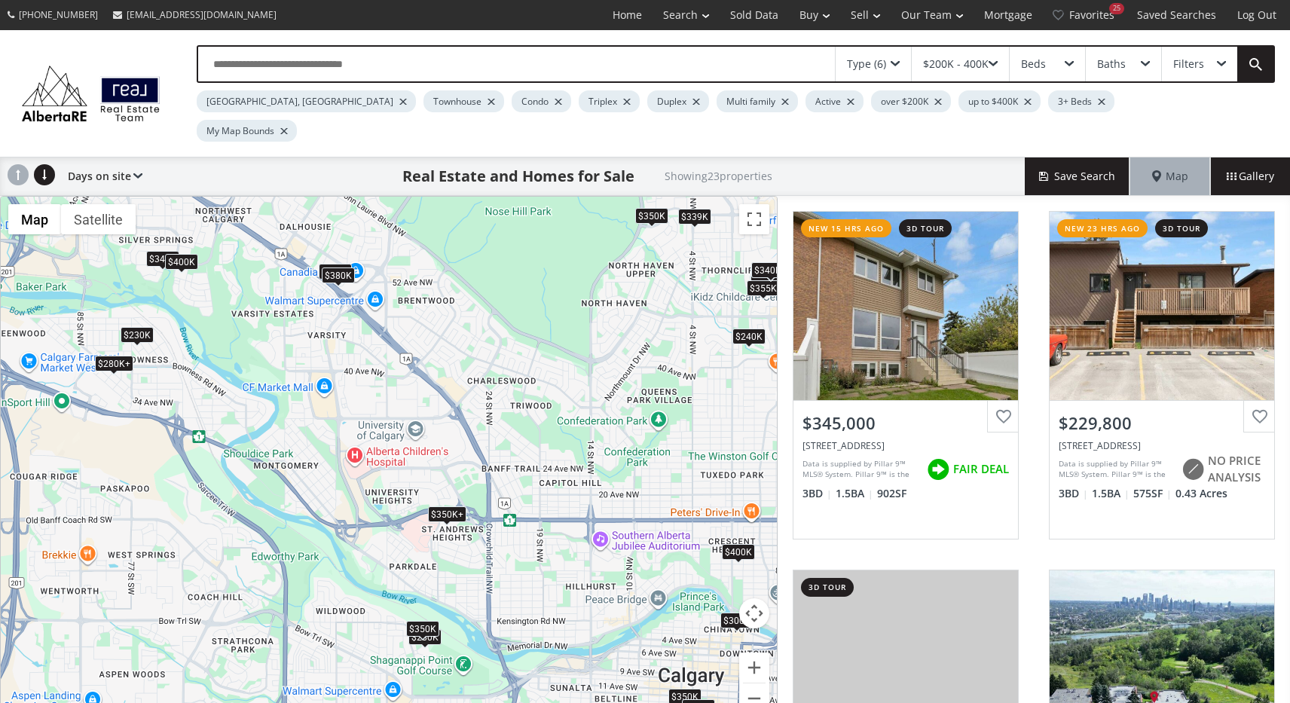
drag, startPoint x: 459, startPoint y: 347, endPoint x: 513, endPoint y: 375, distance: 61.4
click at [513, 375] on div "To navigate, press the arrow keys. $345K $230K $329K $280K $400K $400K $360K $2…" at bounding box center [389, 464] width 776 height 535
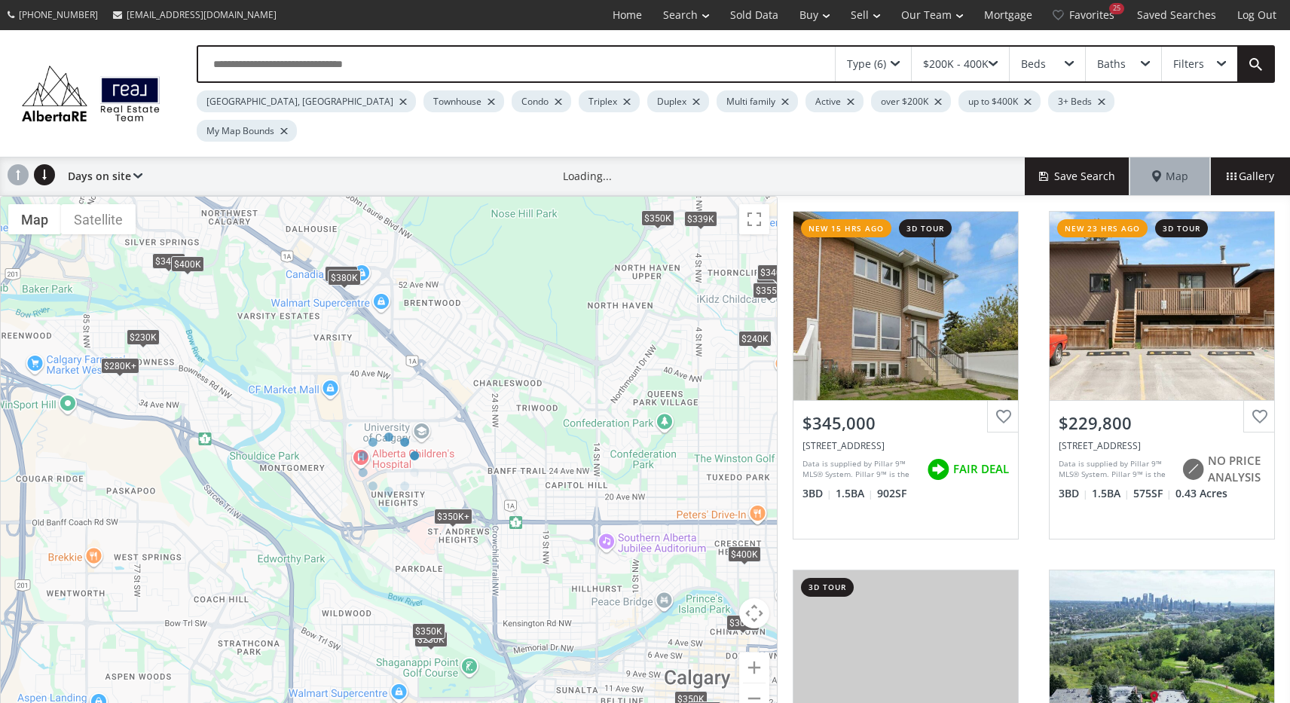
click at [119, 333] on div "← Move left → Move right ↑ Move up ↓ Move down + Zoom in - Zoom out Home Jump l…" at bounding box center [389, 464] width 778 height 537
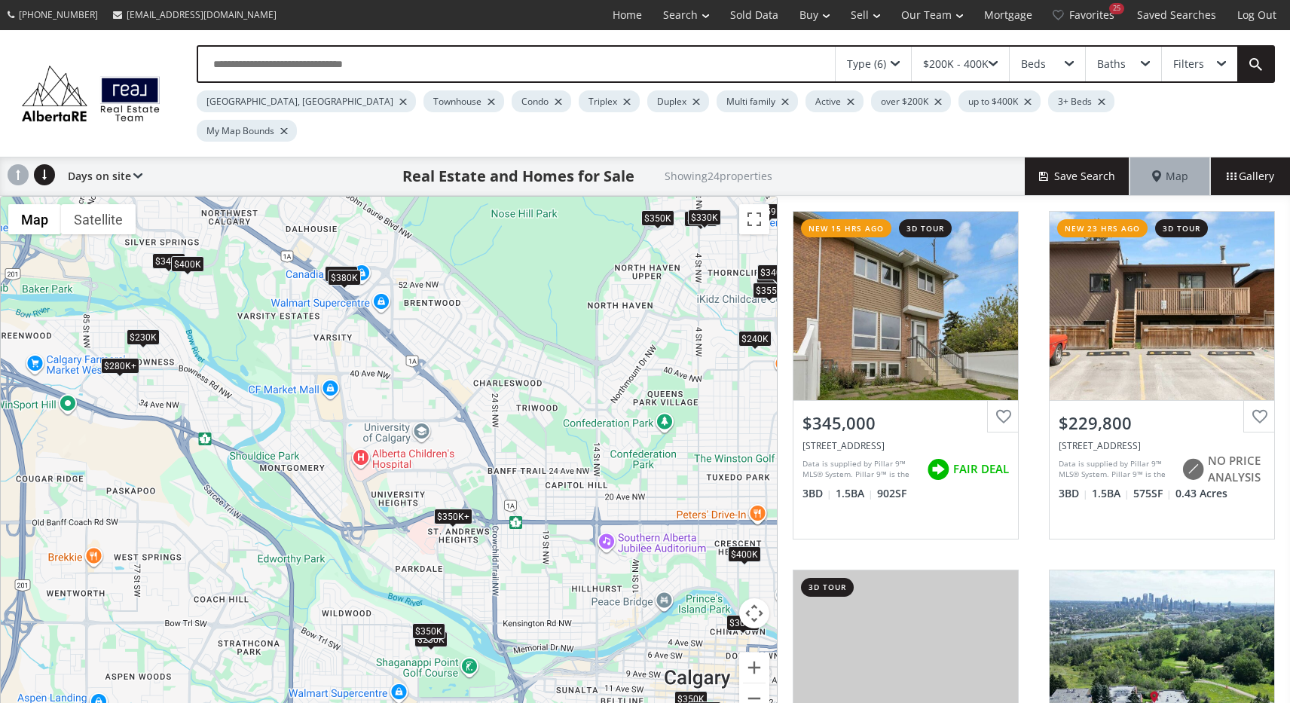
click at [115, 358] on div "$280K+" at bounding box center [120, 366] width 38 height 16
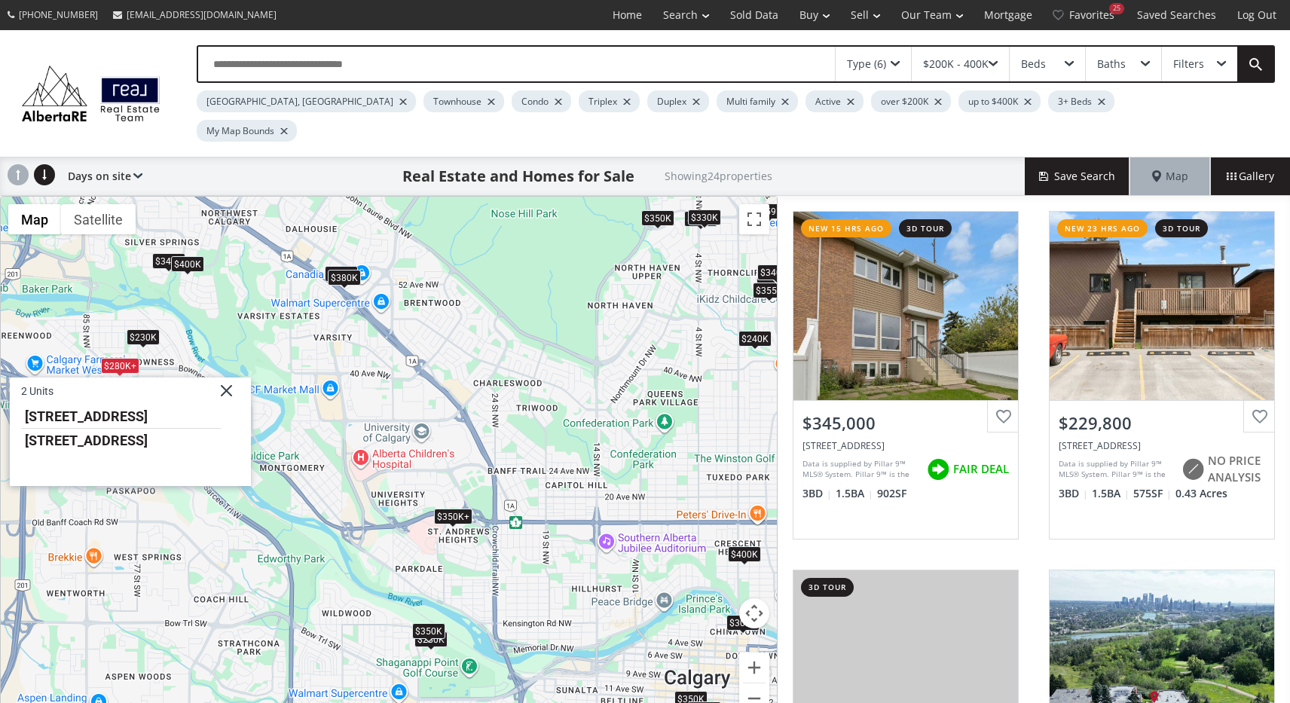
click at [133, 329] on div "$230K" at bounding box center [143, 337] width 33 height 16
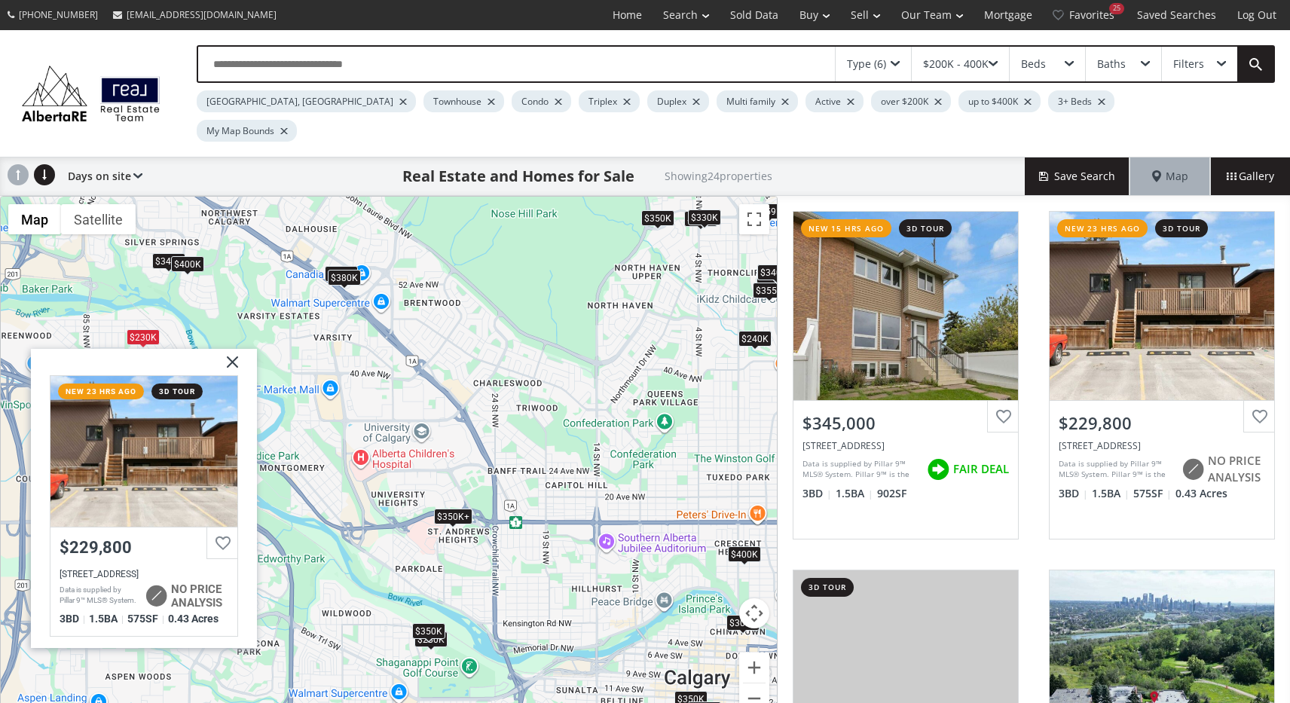
click at [358, 384] on div "To navigate, press the arrow keys. $345K $230K $329K $280K $400K $400K $360K $2…" at bounding box center [389, 464] width 776 height 535
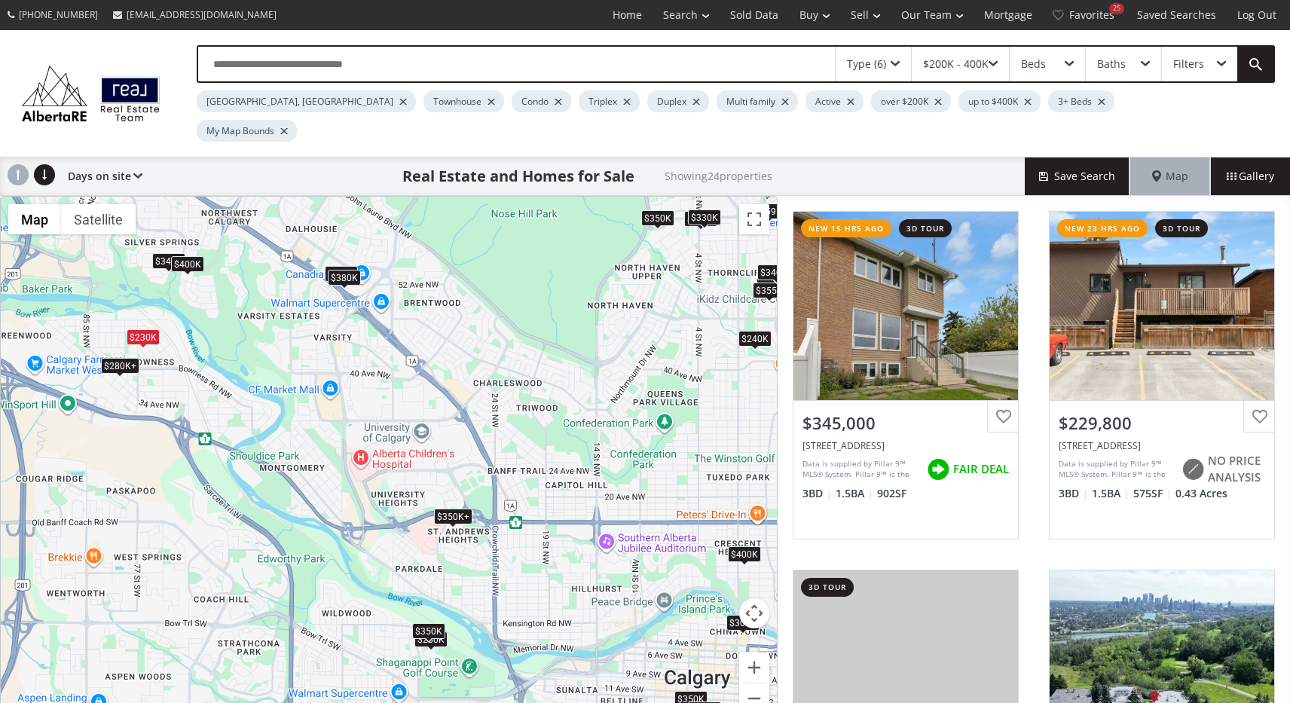
click at [329, 364] on div "To navigate, press the arrow keys. $345K $230K $329K $280K $400K $400K $360K $2…" at bounding box center [389, 464] width 776 height 535
click at [333, 363] on div "To navigate, press the arrow keys. $345K $230K $329K $280K $400K $400K $360K $2…" at bounding box center [389, 464] width 776 height 535
click at [756, 653] on button "Zoom in" at bounding box center [754, 668] width 30 height 30
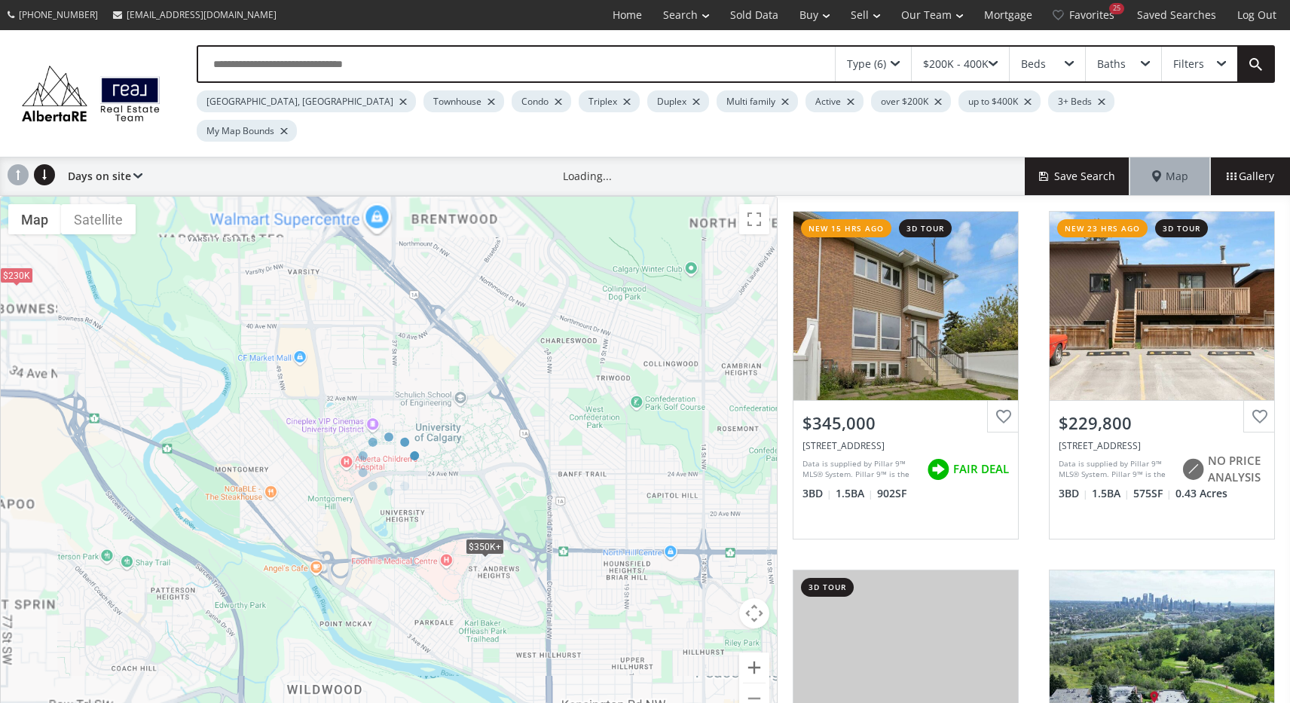
click at [756, 638] on div at bounding box center [389, 464] width 778 height 537
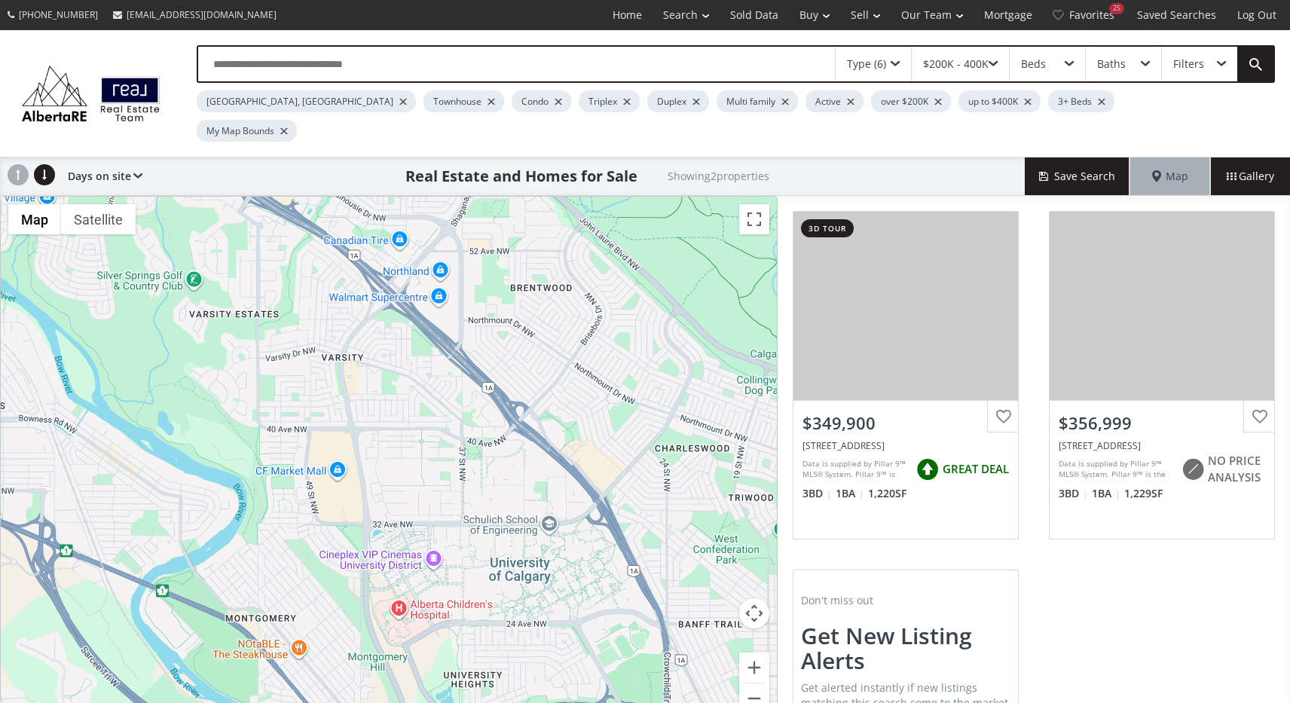
drag, startPoint x: 239, startPoint y: 372, endPoint x: 308, endPoint y: 519, distance: 162.2
click at [308, 519] on div "To navigate, press the arrow keys. $350K+ $350K+" at bounding box center [389, 464] width 776 height 535
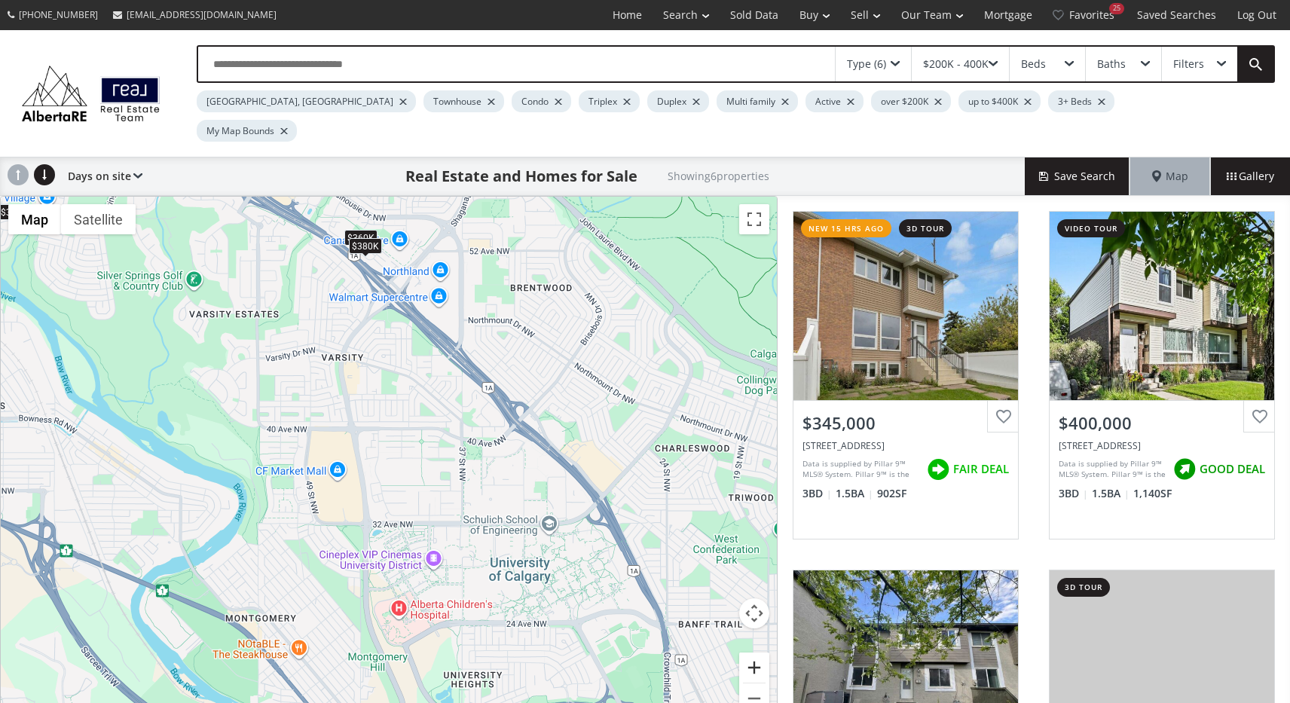
click at [760, 653] on button "Zoom in" at bounding box center [754, 668] width 30 height 30
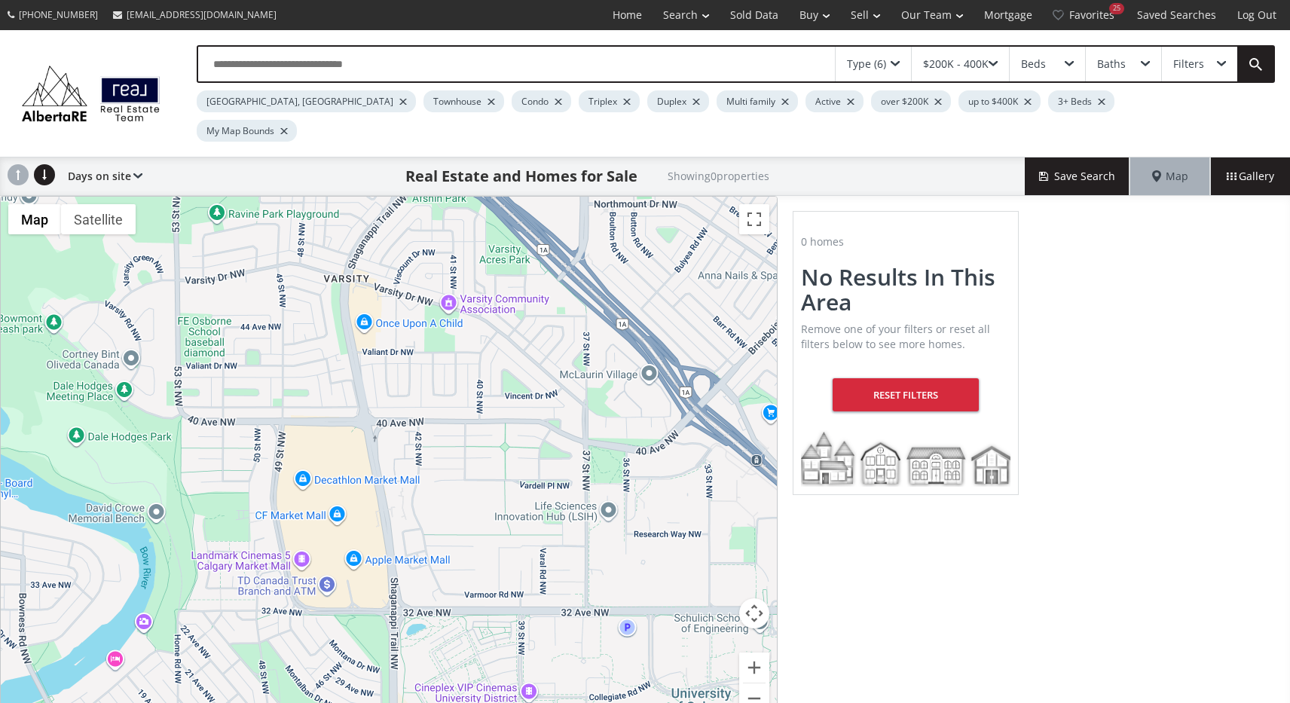
drag, startPoint x: 483, startPoint y: 544, endPoint x: 535, endPoint y: 568, distance: 57.3
click at [535, 568] on div "To navigate, press the arrow keys." at bounding box center [389, 464] width 776 height 535
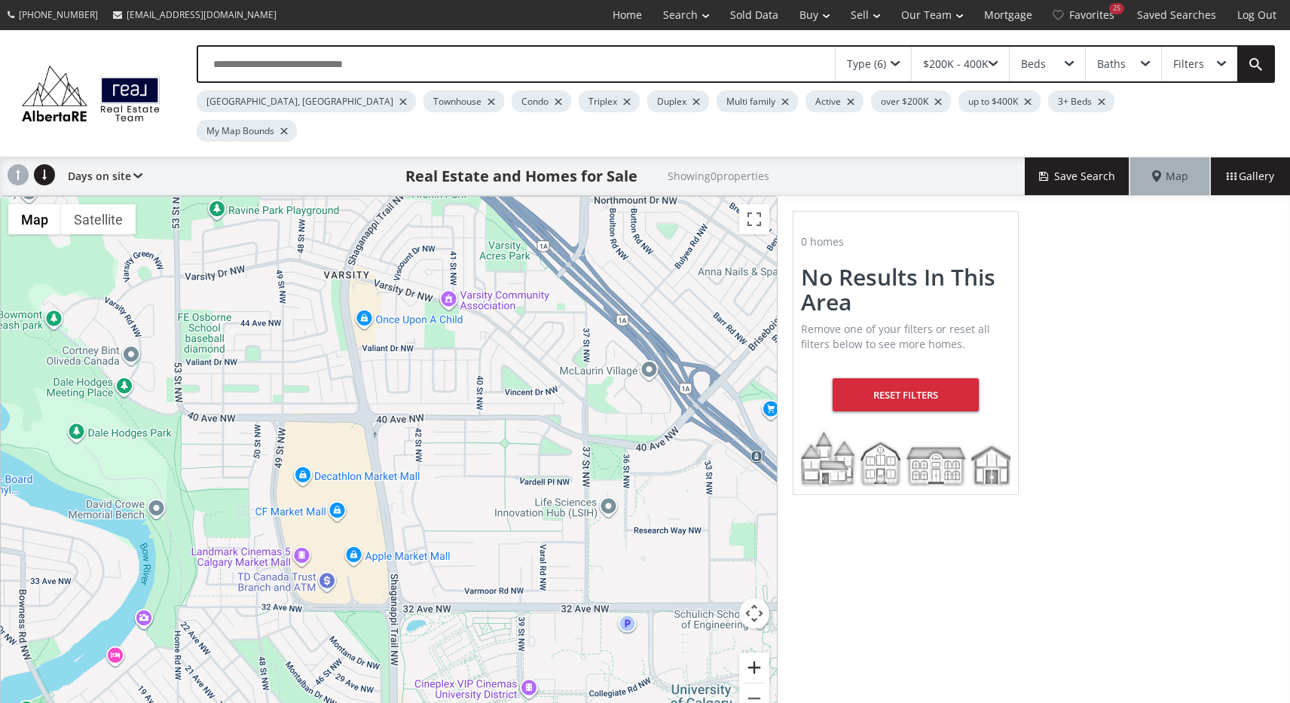
click at [755, 653] on button "Zoom in" at bounding box center [754, 668] width 30 height 30
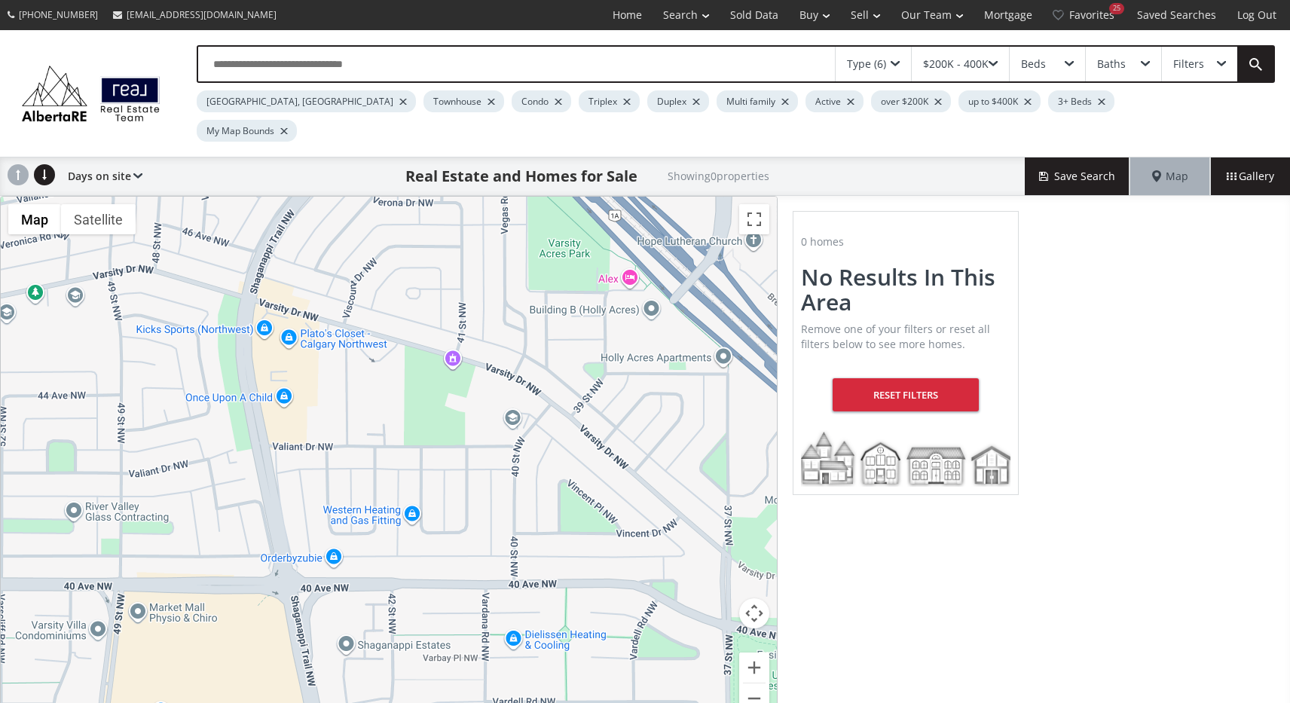
drag, startPoint x: 590, startPoint y: 510, endPoint x: 537, endPoint y: 724, distance: 220.7
click at [537, 703] on html "(587) 819-0007 info@AlbertaRE.com Home Search Search By Map Advanced Search Cal…" at bounding box center [645, 351] width 1290 height 703
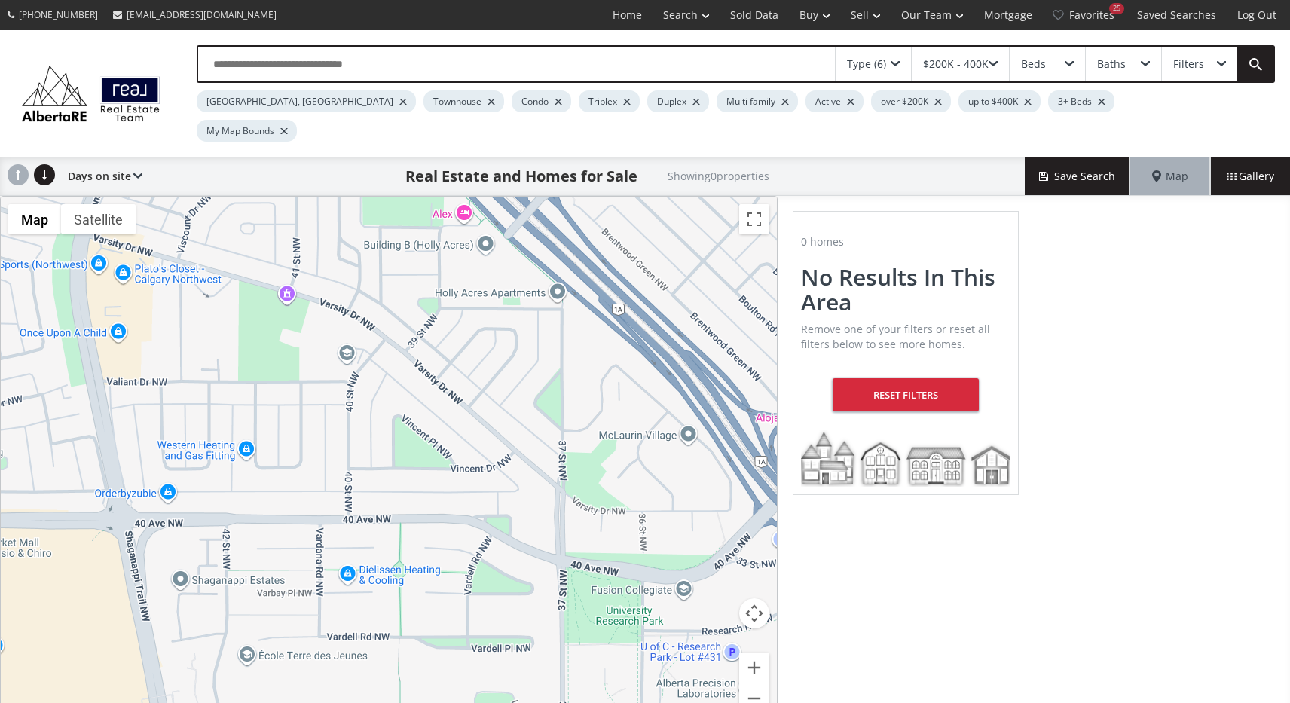
drag, startPoint x: 570, startPoint y: 580, endPoint x: 409, endPoint y: 522, distance: 170.7
click at [408, 519] on div "To navigate, press the arrow keys." at bounding box center [389, 464] width 776 height 535
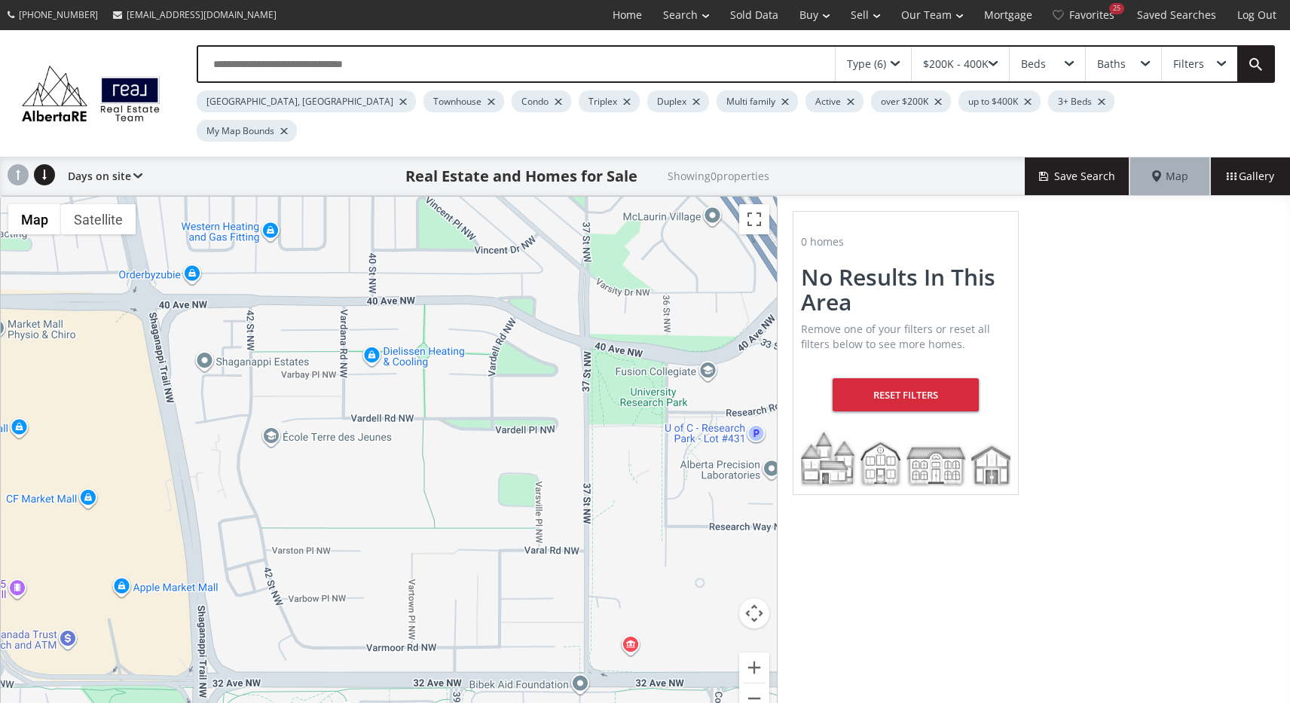
drag, startPoint x: 370, startPoint y: 552, endPoint x: 391, endPoint y: 326, distance: 227.1
click at [390, 325] on div "To navigate, press the arrow keys." at bounding box center [389, 464] width 776 height 535
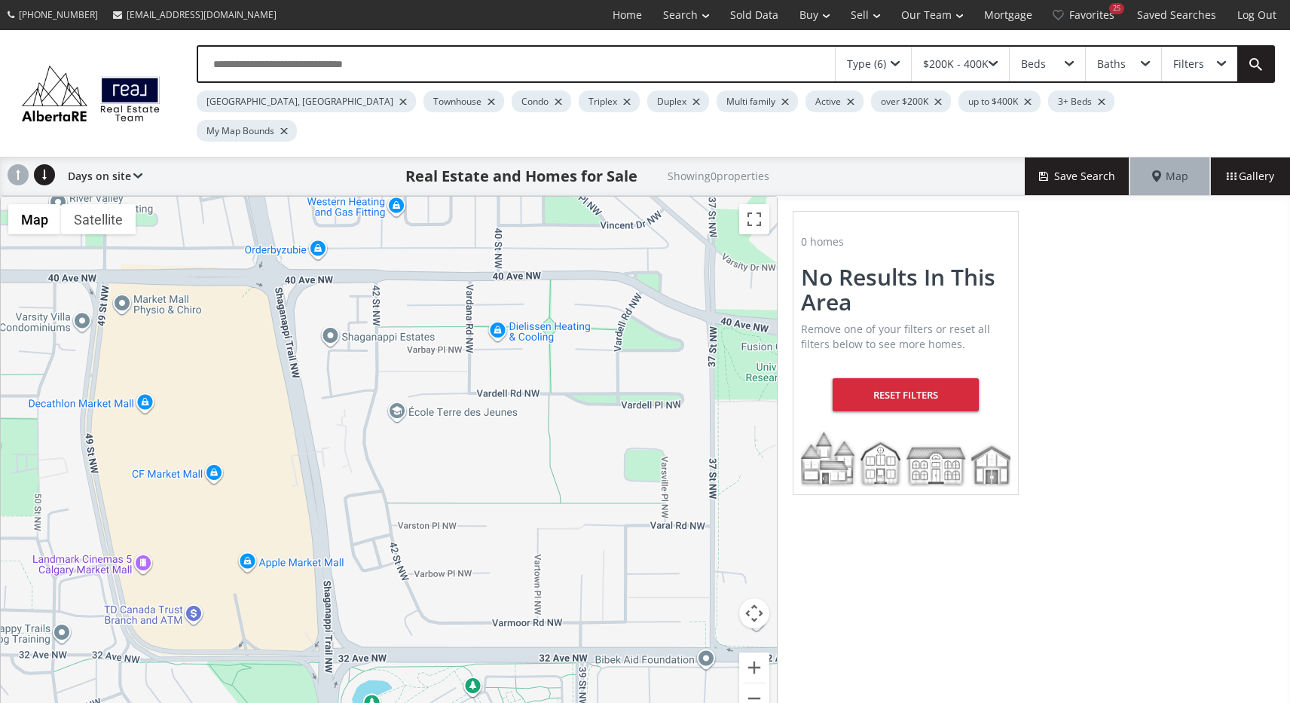
drag, startPoint x: 343, startPoint y: 298, endPoint x: 470, endPoint y: 274, distance: 129.5
click at [470, 274] on div "To navigate, press the arrow keys." at bounding box center [389, 464] width 776 height 535
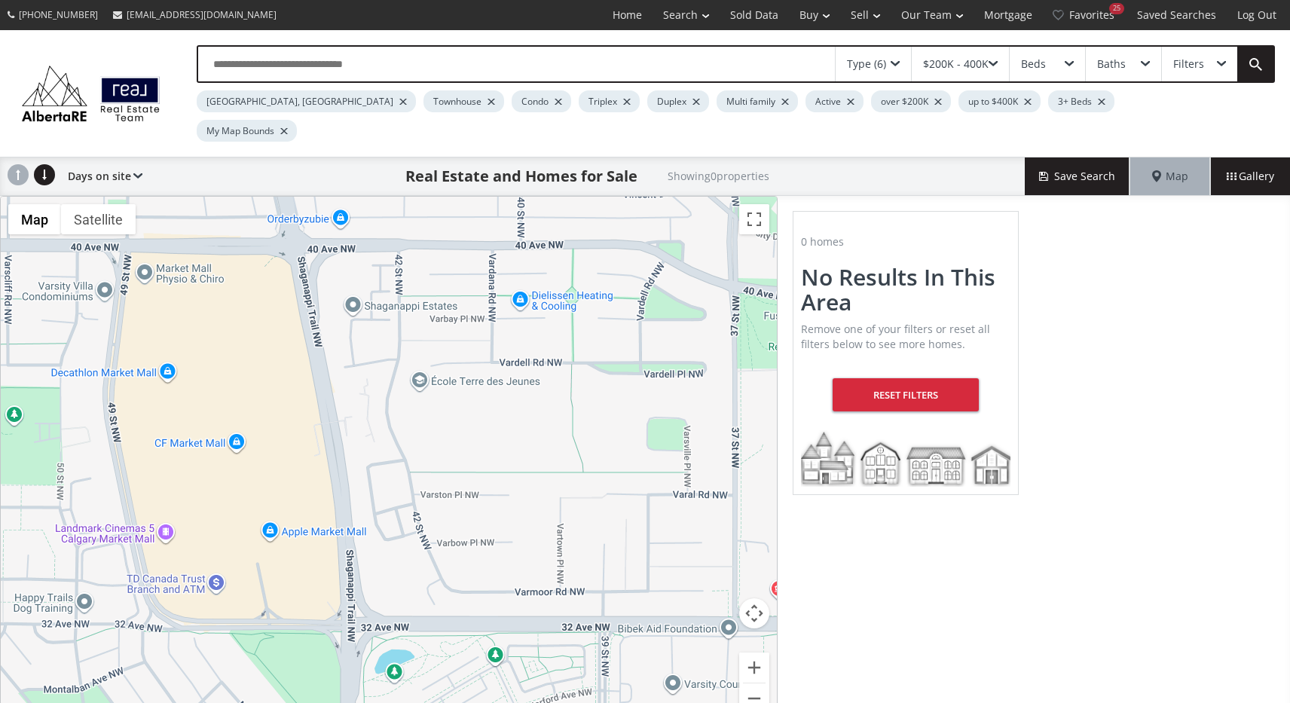
drag, startPoint x: 445, startPoint y: 308, endPoint x: 470, endPoint y: 277, distance: 39.7
click at [470, 277] on div "To navigate, press the arrow keys." at bounding box center [389, 464] width 776 height 535
click at [352, 279] on div "To navigate, press the arrow keys." at bounding box center [389, 464] width 776 height 535
click at [351, 277] on div "To navigate, press the arrow keys." at bounding box center [389, 464] width 776 height 535
click at [418, 360] on div "To navigate, press the arrow keys." at bounding box center [389, 464] width 776 height 535
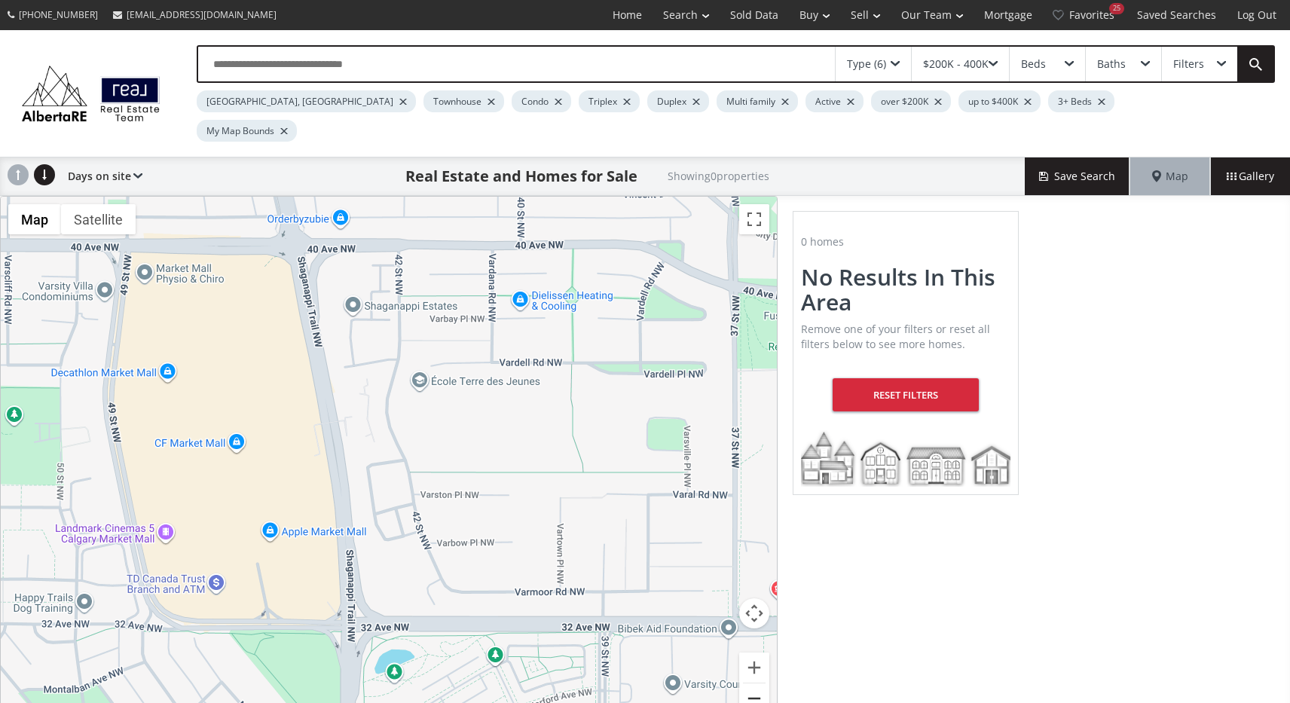
click at [758, 684] on button "Zoom out" at bounding box center [754, 699] width 30 height 30
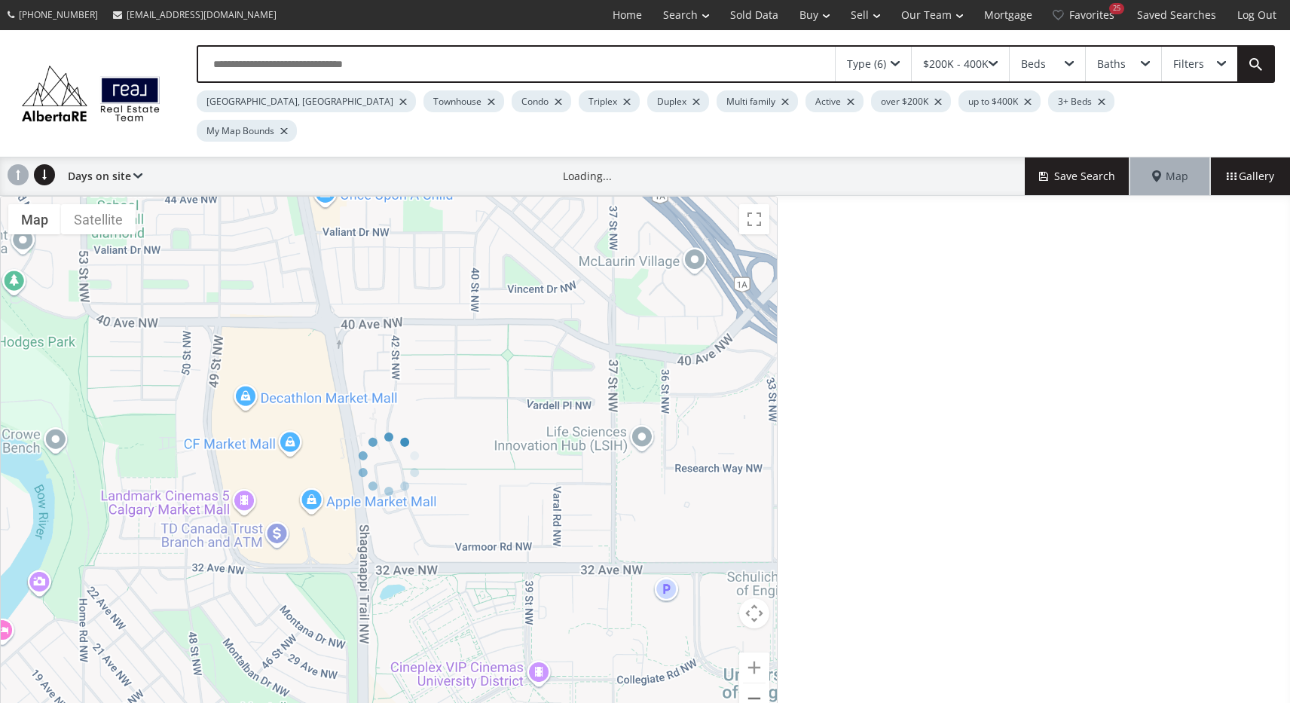
click at [758, 666] on div at bounding box center [389, 464] width 778 height 537
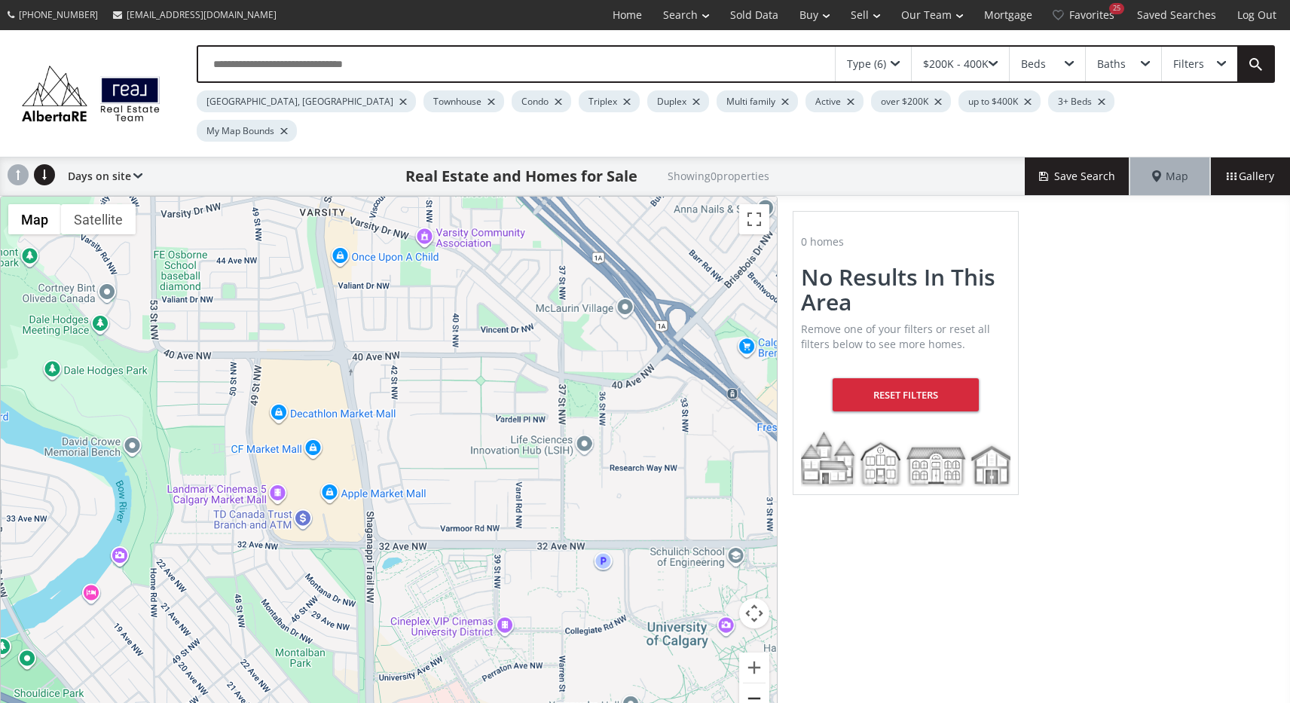
click at [758, 684] on button "Zoom out" at bounding box center [754, 699] width 30 height 30
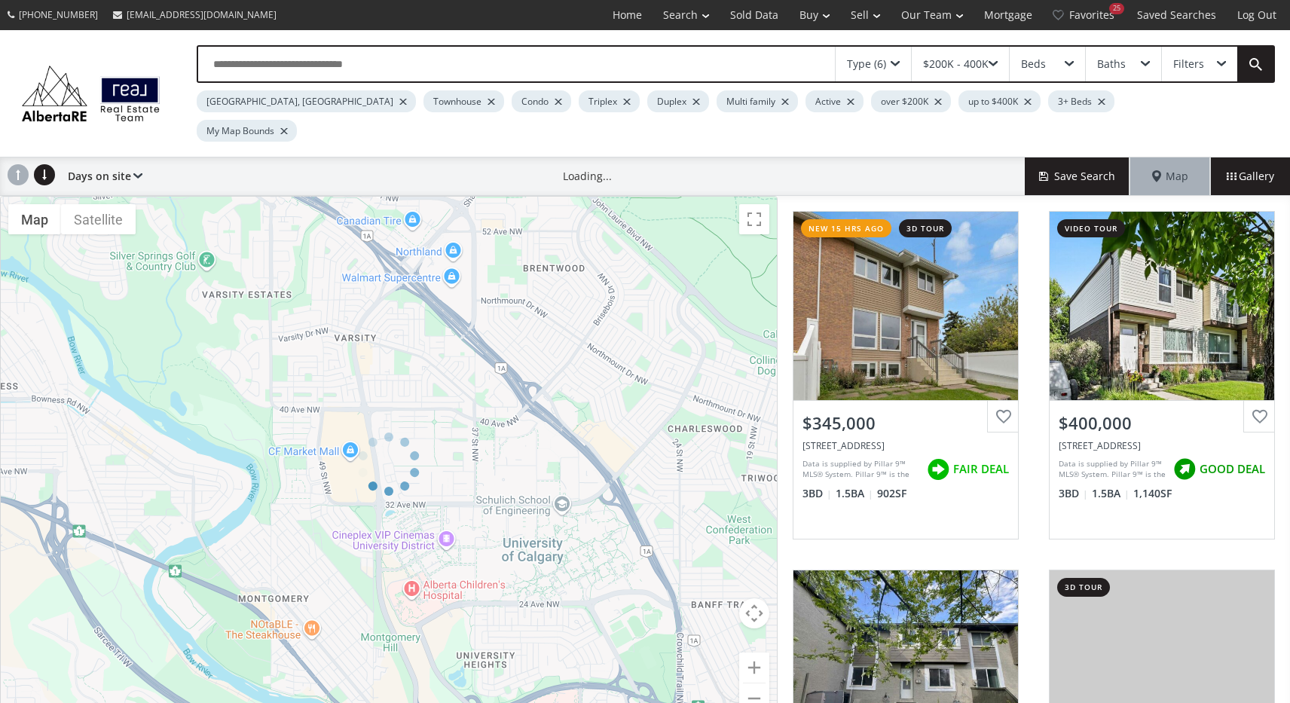
drag, startPoint x: 596, startPoint y: 589, endPoint x: 596, endPoint y: 331, distance: 258.5
click at [596, 333] on div at bounding box center [389, 464] width 778 height 537
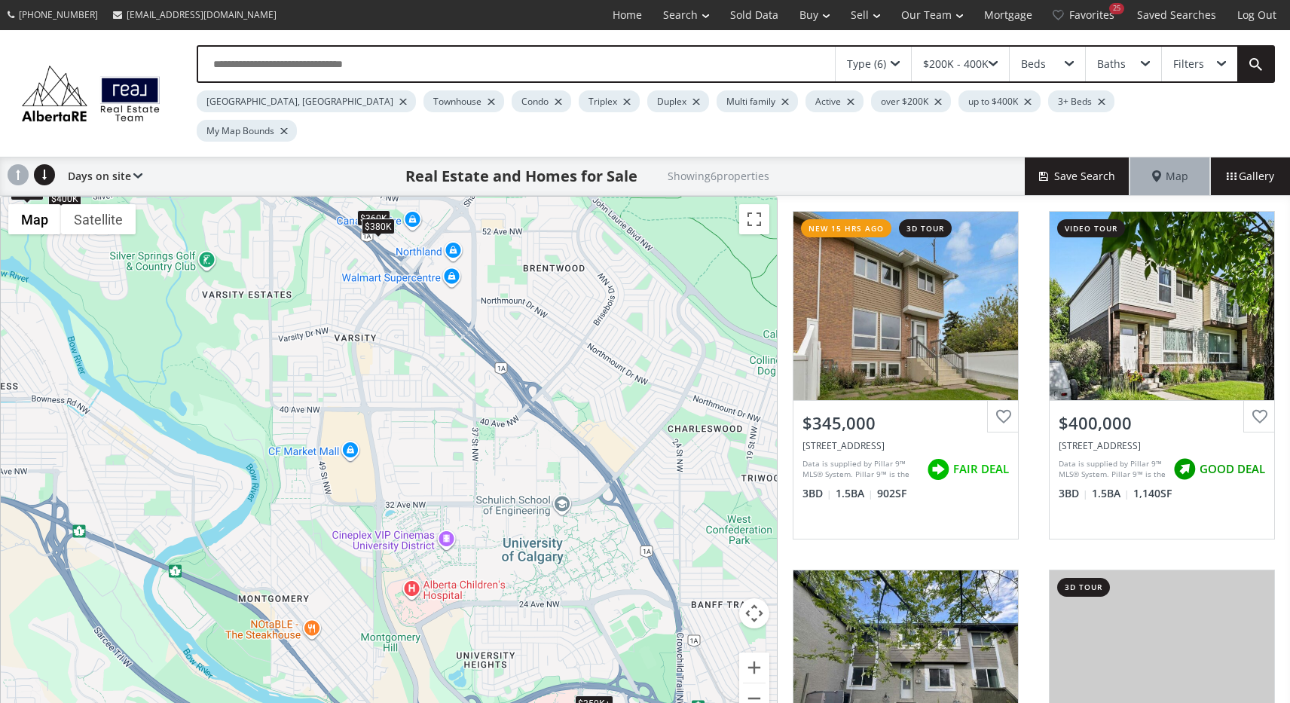
click at [998, 61] on div "$200K - 400K" at bounding box center [960, 64] width 97 height 35
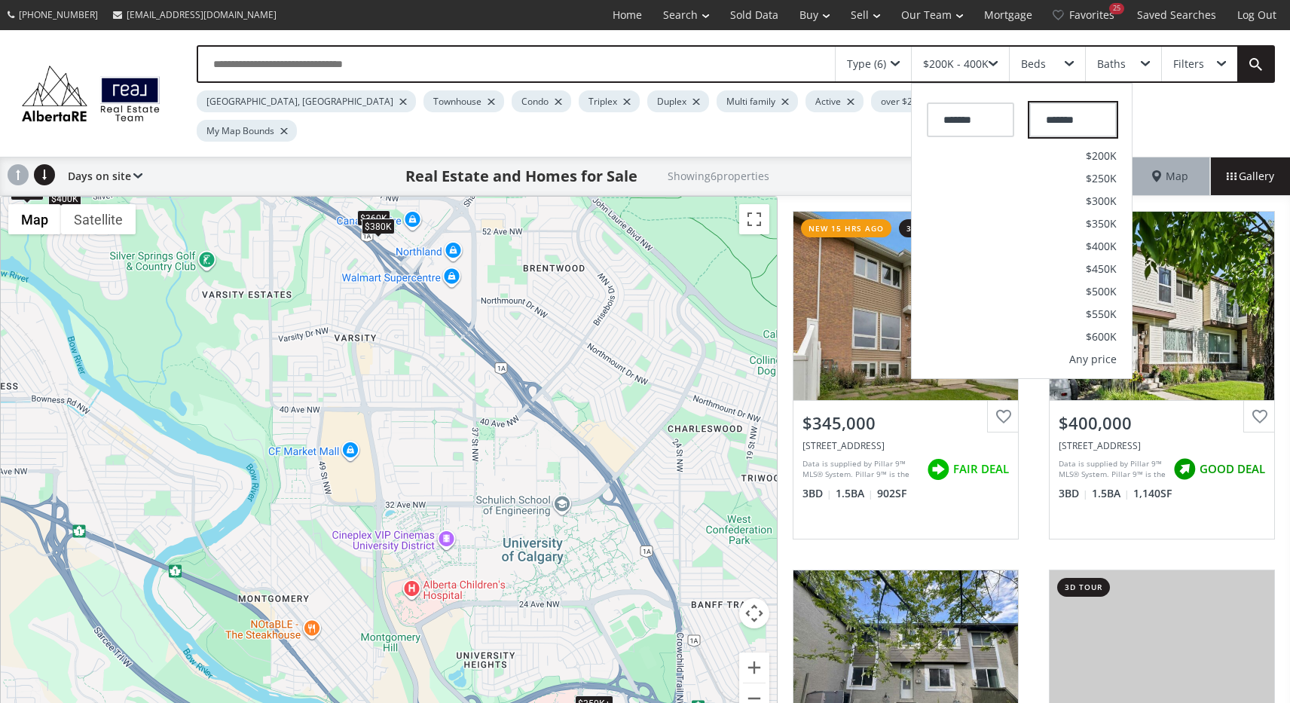
click at [1072, 122] on input "*******" at bounding box center [1073, 120] width 87 height 35
click at [1088, 257] on li "$400K" at bounding box center [1022, 246] width 220 height 23
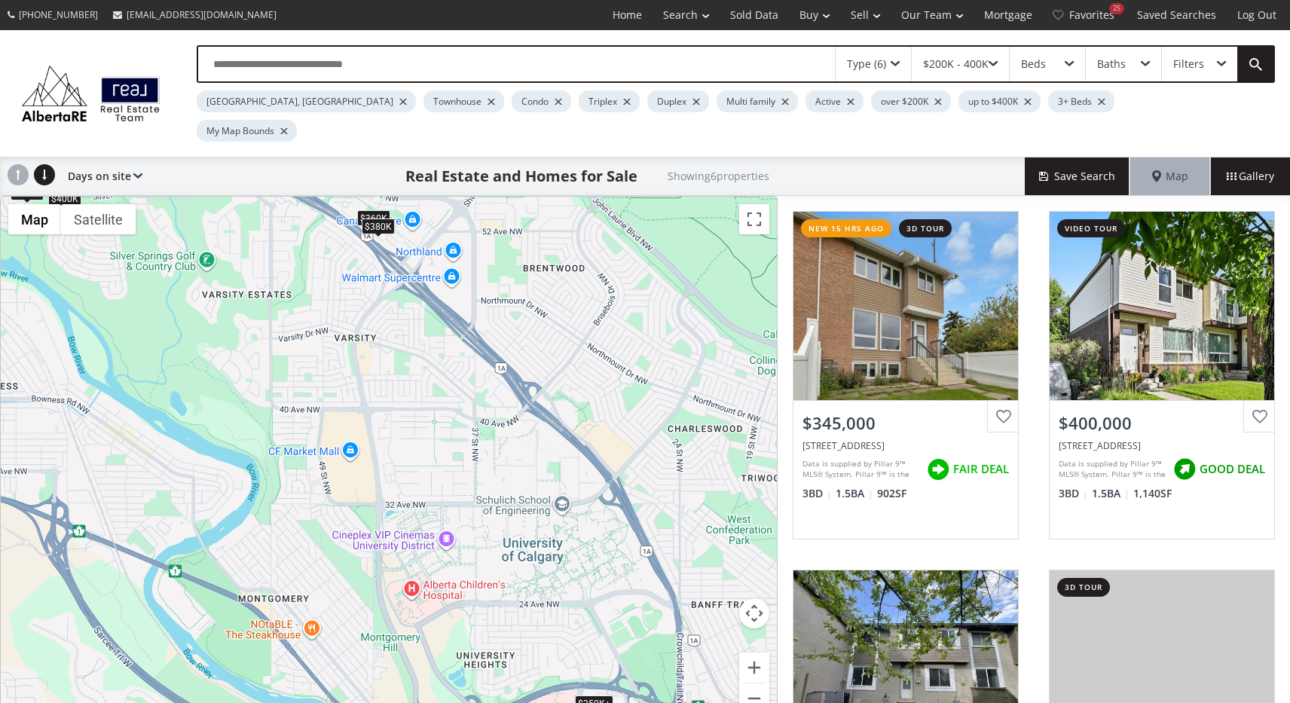
click at [985, 59] on div "$200K - 400K" at bounding box center [956, 64] width 66 height 11
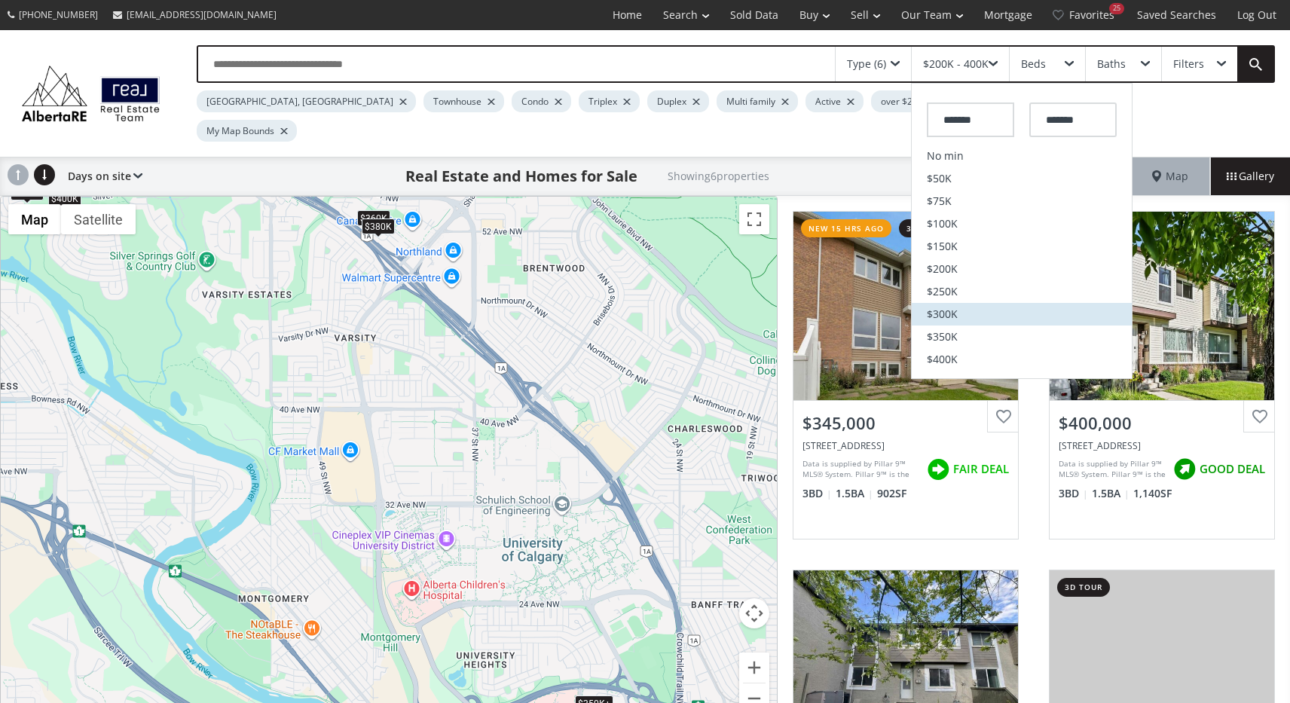
scroll to position [23, 0]
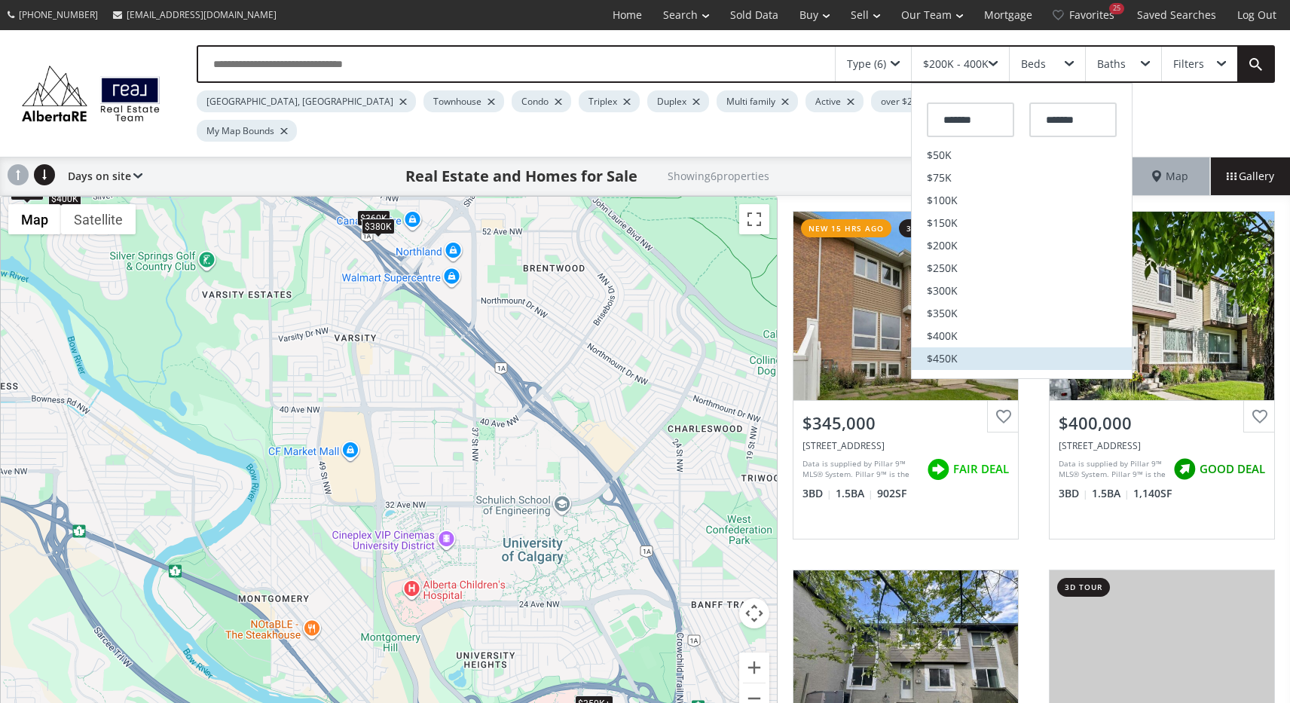
click at [948, 354] on span "$450K" at bounding box center [942, 359] width 31 height 11
type input "*******"
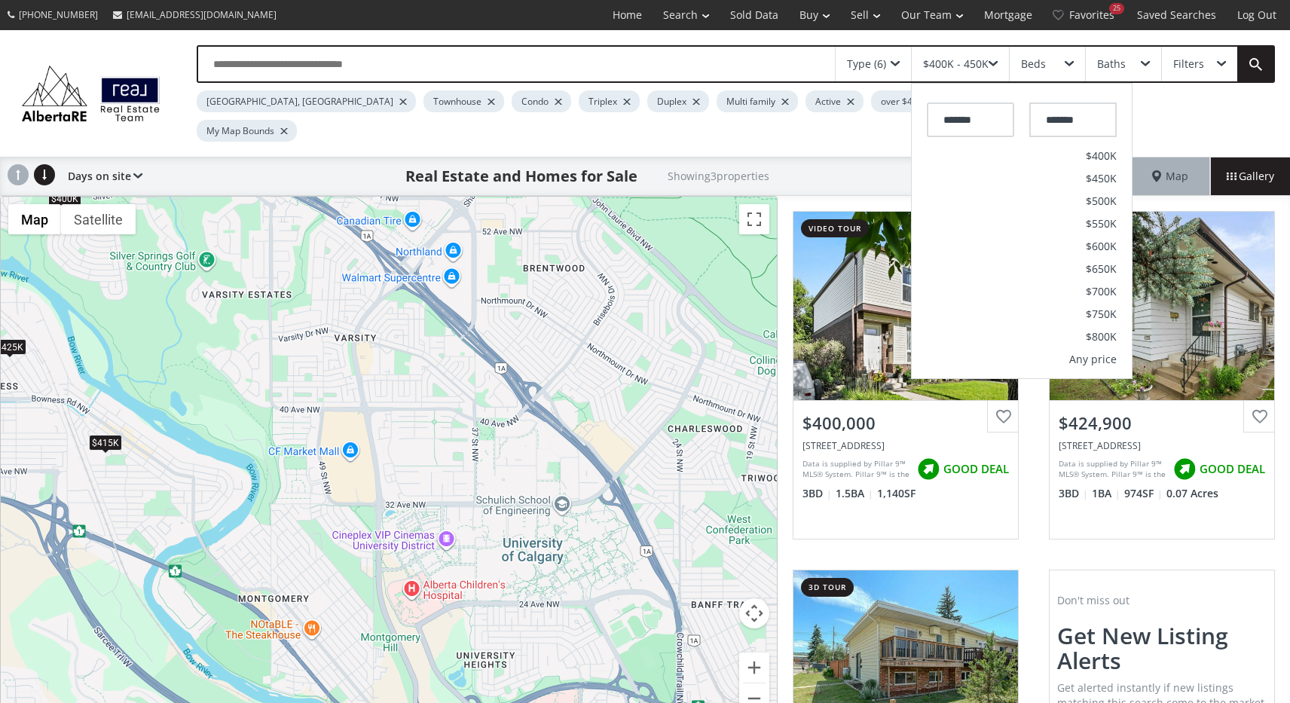
click at [107, 435] on div "$415K" at bounding box center [105, 443] width 33 height 16
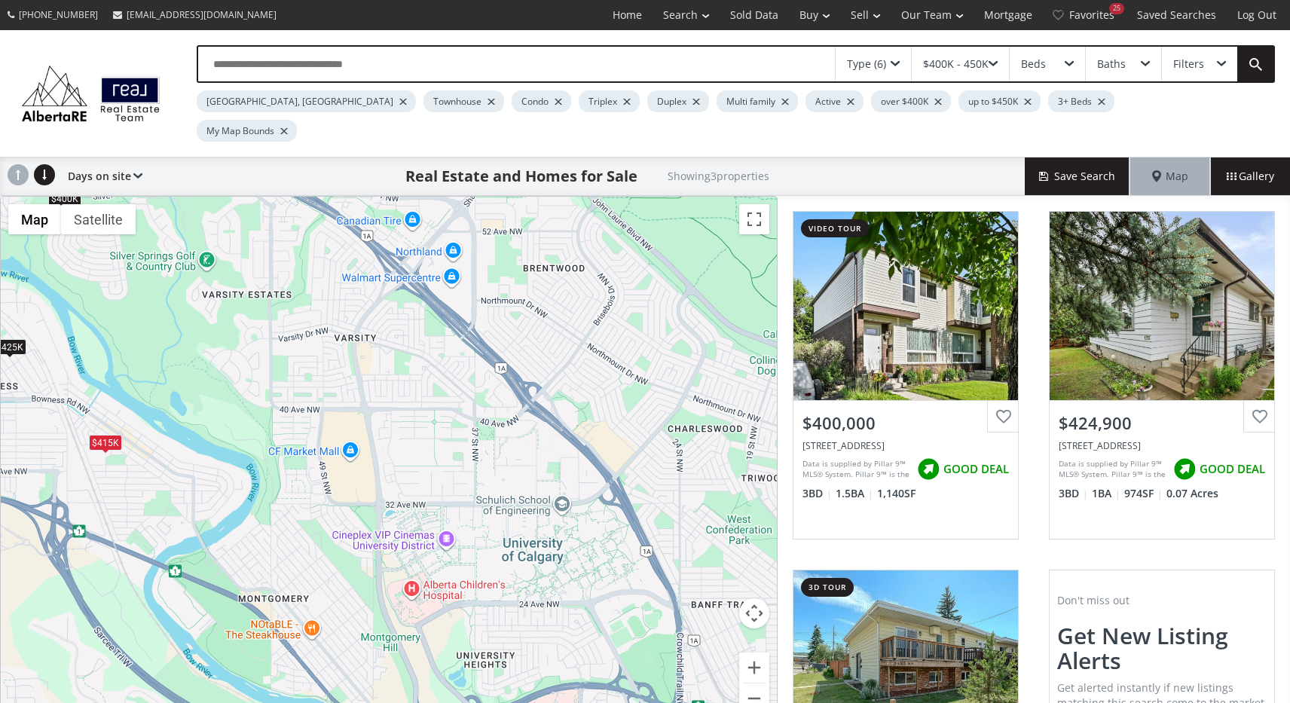
click at [105, 435] on div "$415K" at bounding box center [105, 443] width 33 height 16
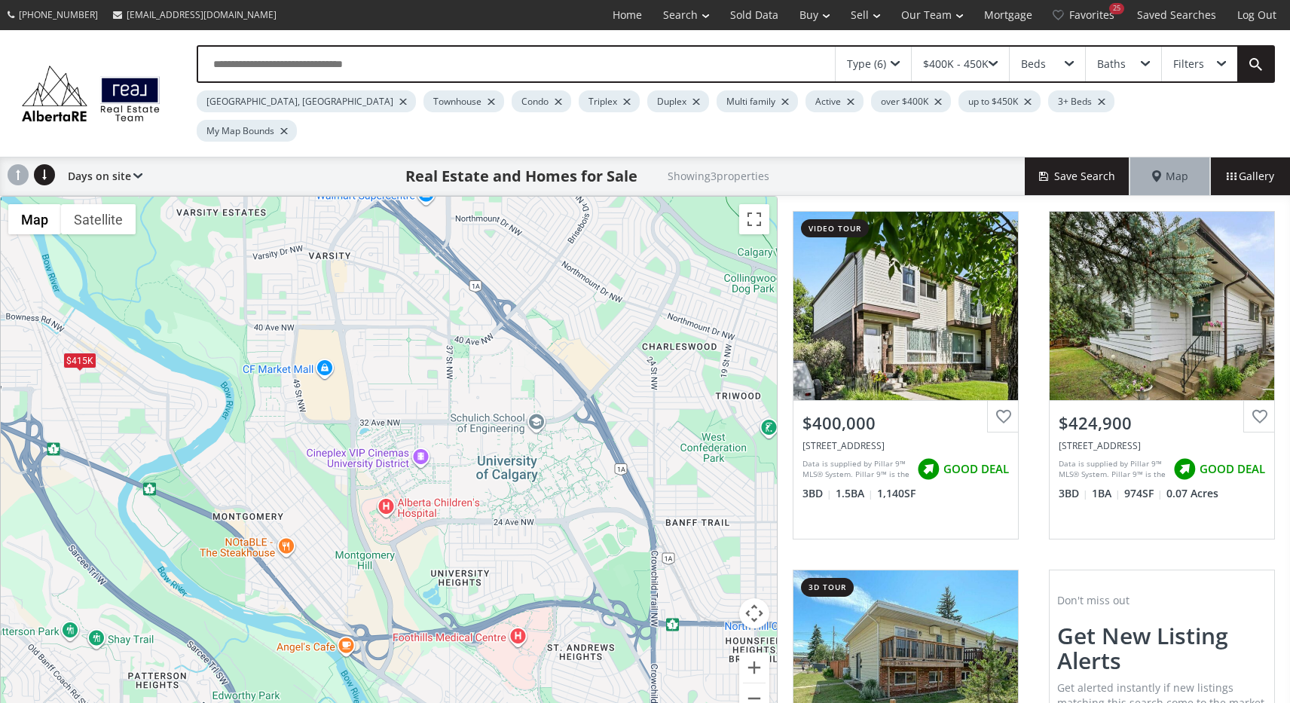
drag, startPoint x: 485, startPoint y: 471, endPoint x: 459, endPoint y: 387, distance: 87.5
click at [459, 387] on div "To navigate, press the arrow keys. $400K $425K $415K" at bounding box center [389, 464] width 776 height 535
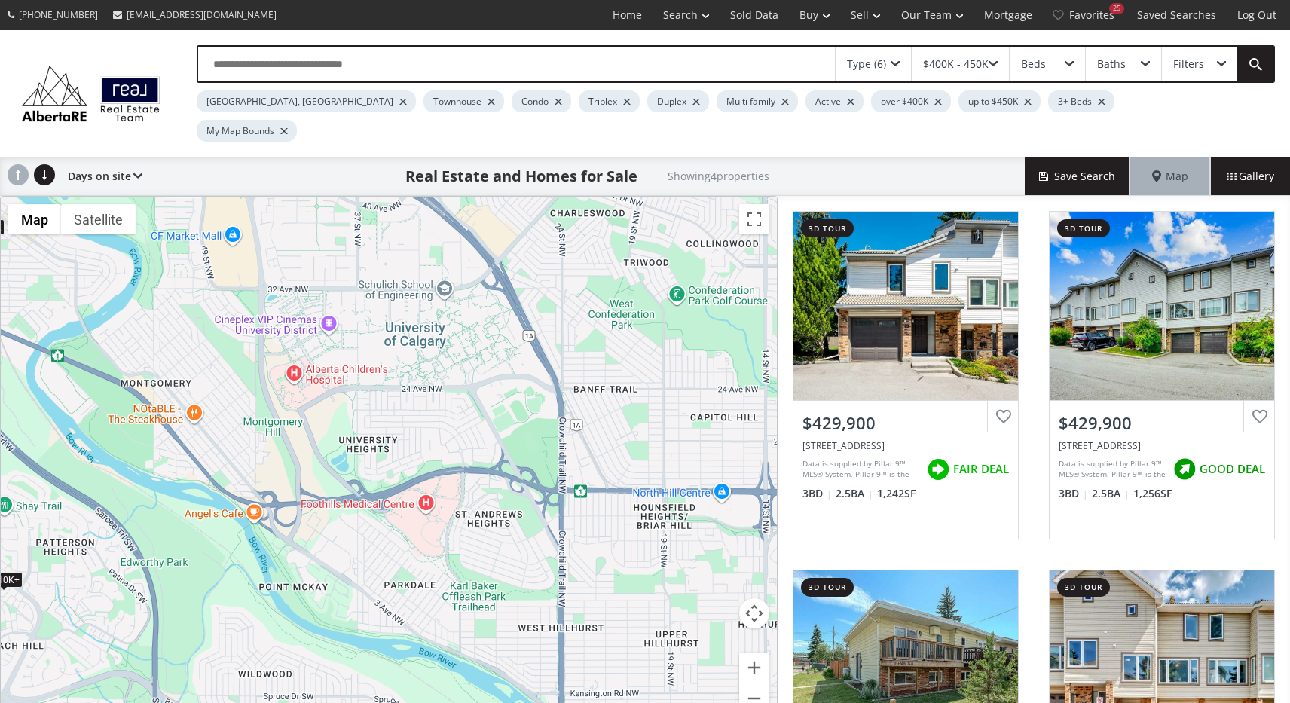
drag, startPoint x: 636, startPoint y: 581, endPoint x: 544, endPoint y: 445, distance: 163.9
click at [543, 445] on div "To navigate, press the arrow keys. $410K+ $430K $415K $410K+" at bounding box center [389, 464] width 776 height 535
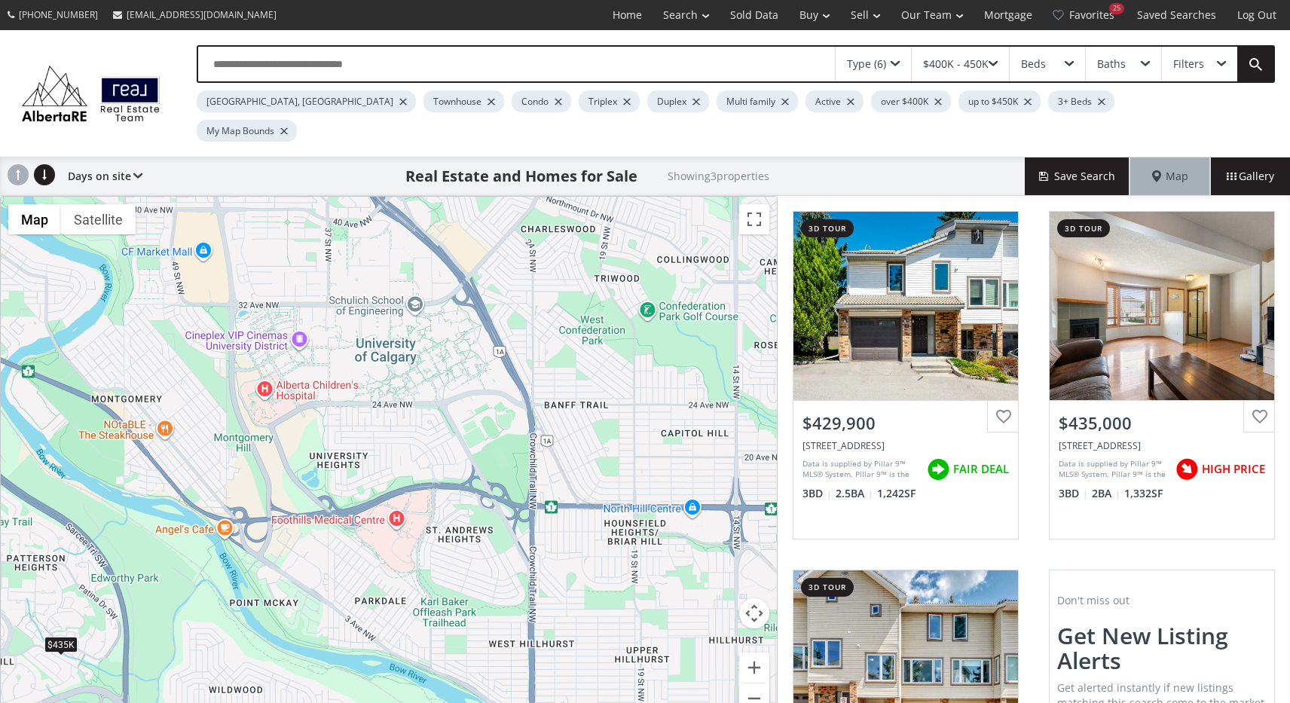
drag, startPoint x: 620, startPoint y: 549, endPoint x: 588, endPoint y: 565, distance: 35.4
click at [588, 565] on div "To navigate, press the arrow keys. $410K+ $435K $410K+" at bounding box center [389, 464] width 776 height 535
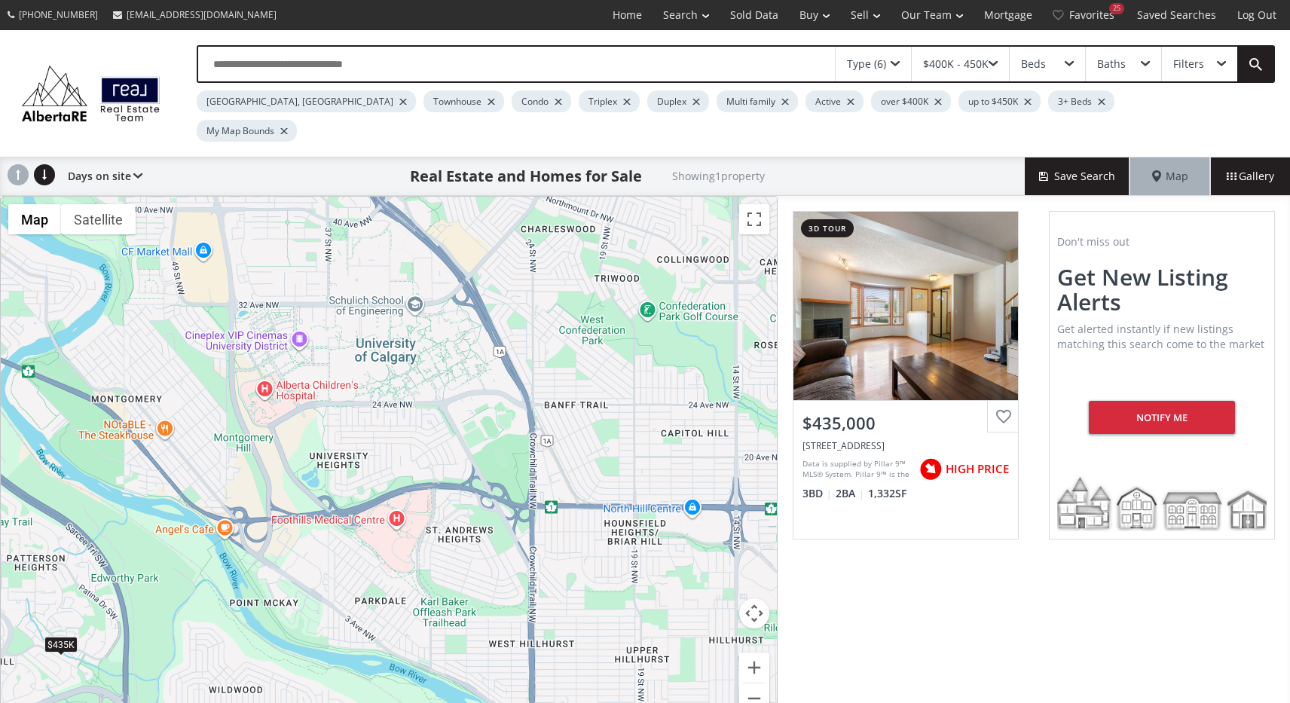
click at [999, 62] on div "$400K - 450K" at bounding box center [960, 64] width 97 height 35
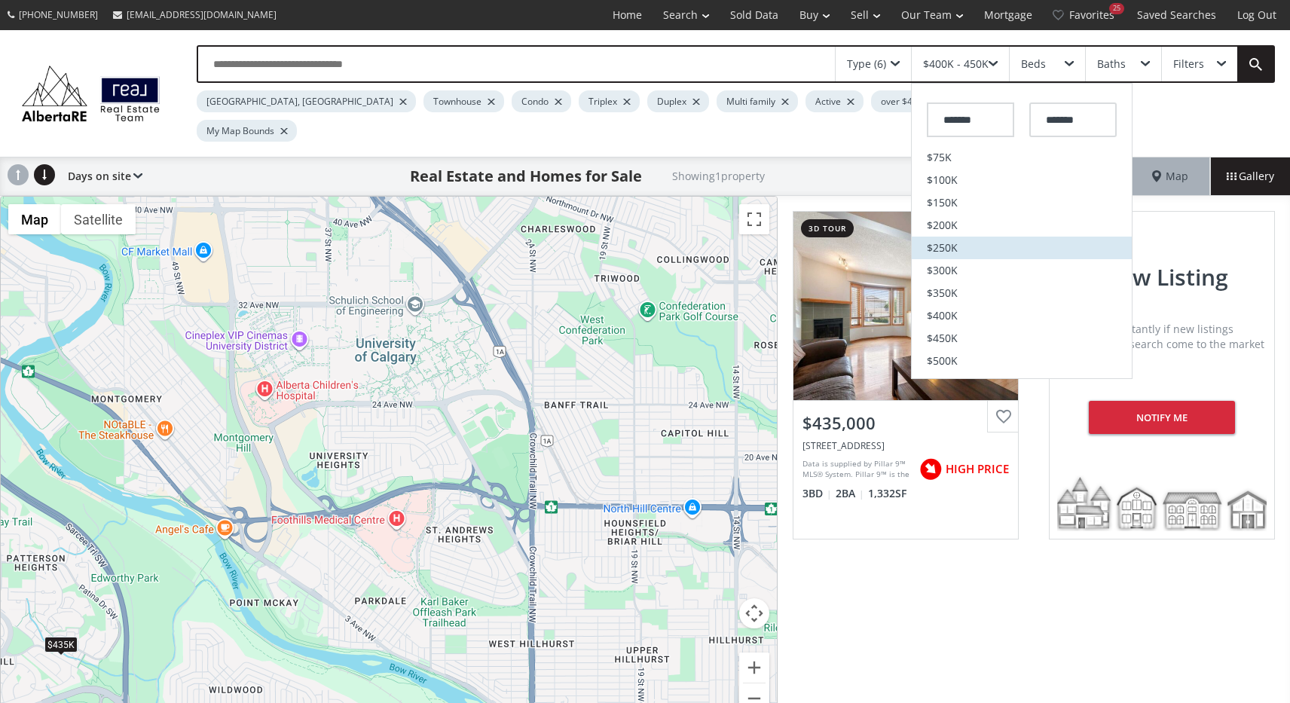
scroll to position [63, 0]
click at [960, 336] on li "$500K" at bounding box center [1022, 342] width 220 height 23
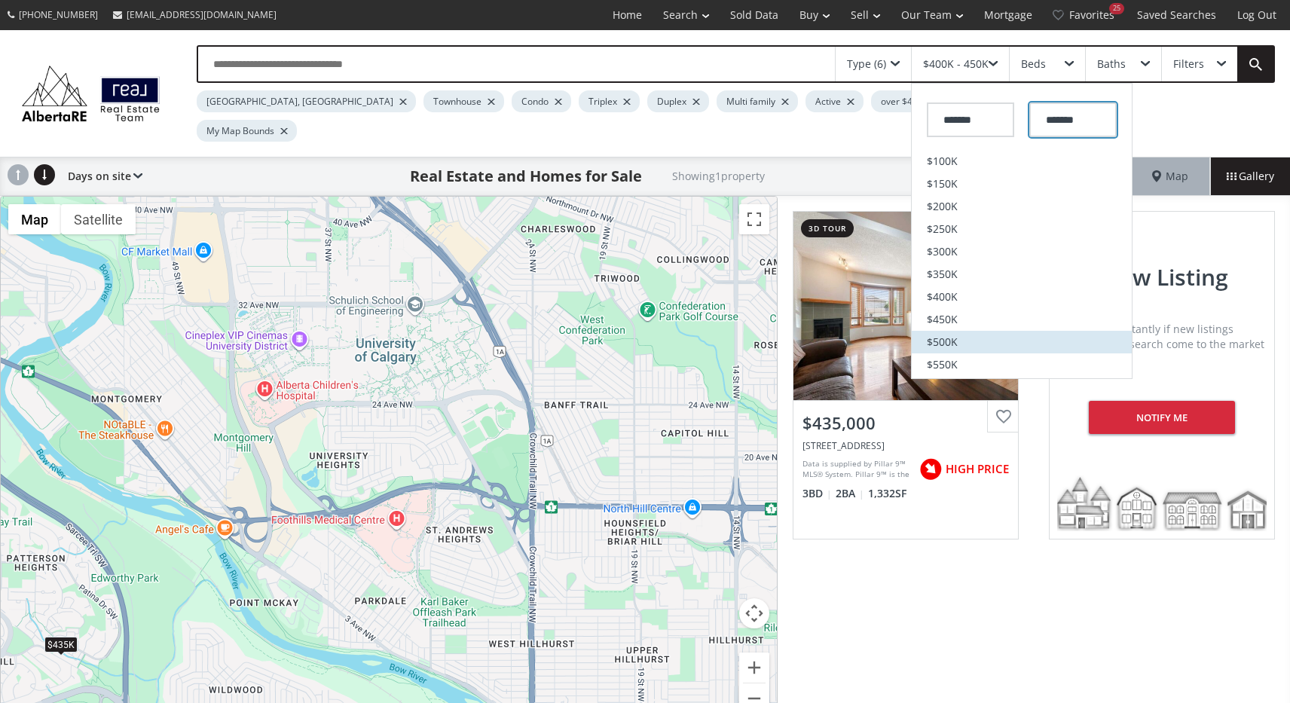
type input "*******"
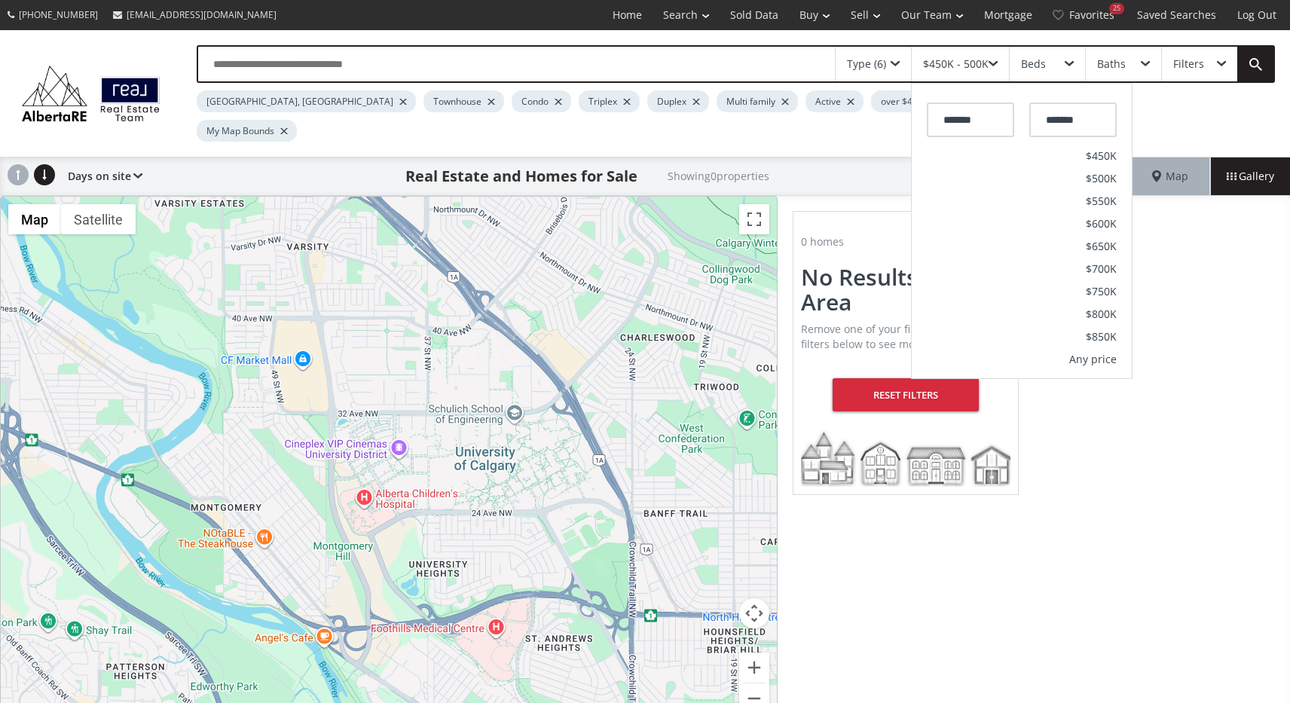
drag, startPoint x: 429, startPoint y: 329, endPoint x: 531, endPoint y: 435, distance: 146.6
click at [531, 435] on div "To navigate, press the arrow keys." at bounding box center [389, 464] width 776 height 535
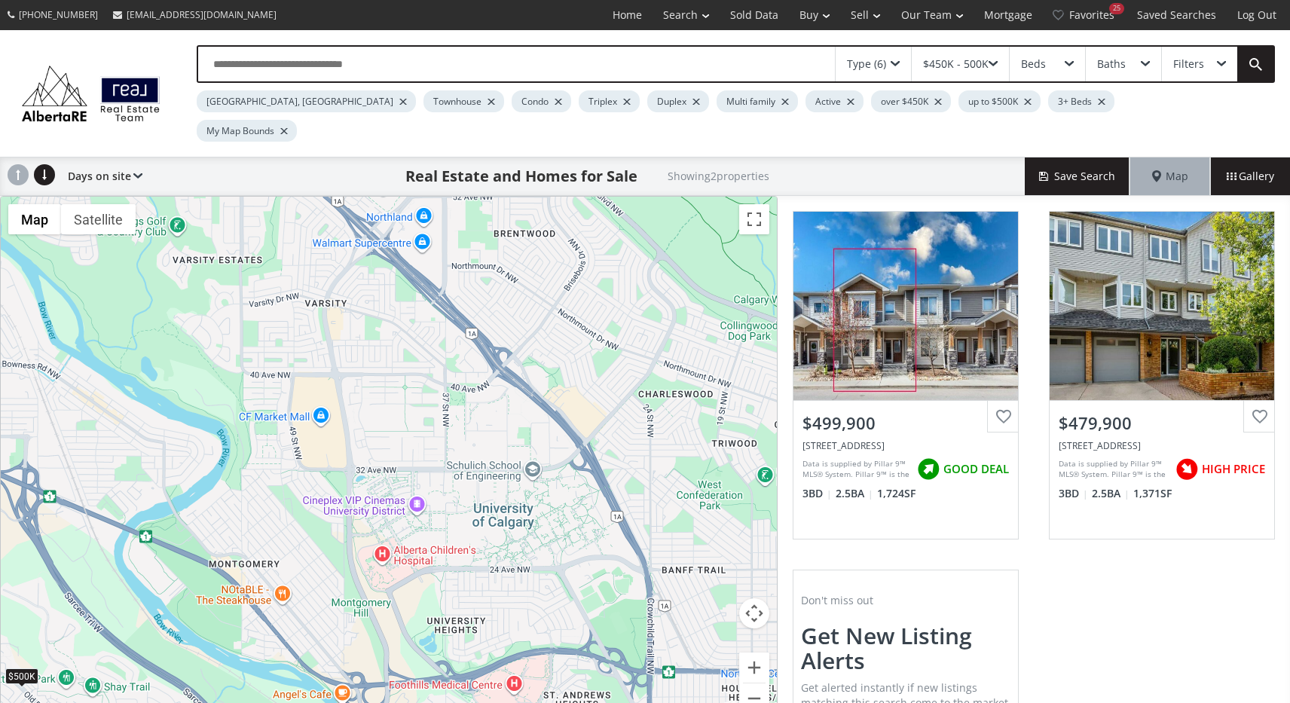
drag, startPoint x: 380, startPoint y: 326, endPoint x: 401, endPoint y: 386, distance: 63.2
click at [401, 386] on div "To navigate, press the arrow keys. $500K $480K" at bounding box center [389, 464] width 776 height 535
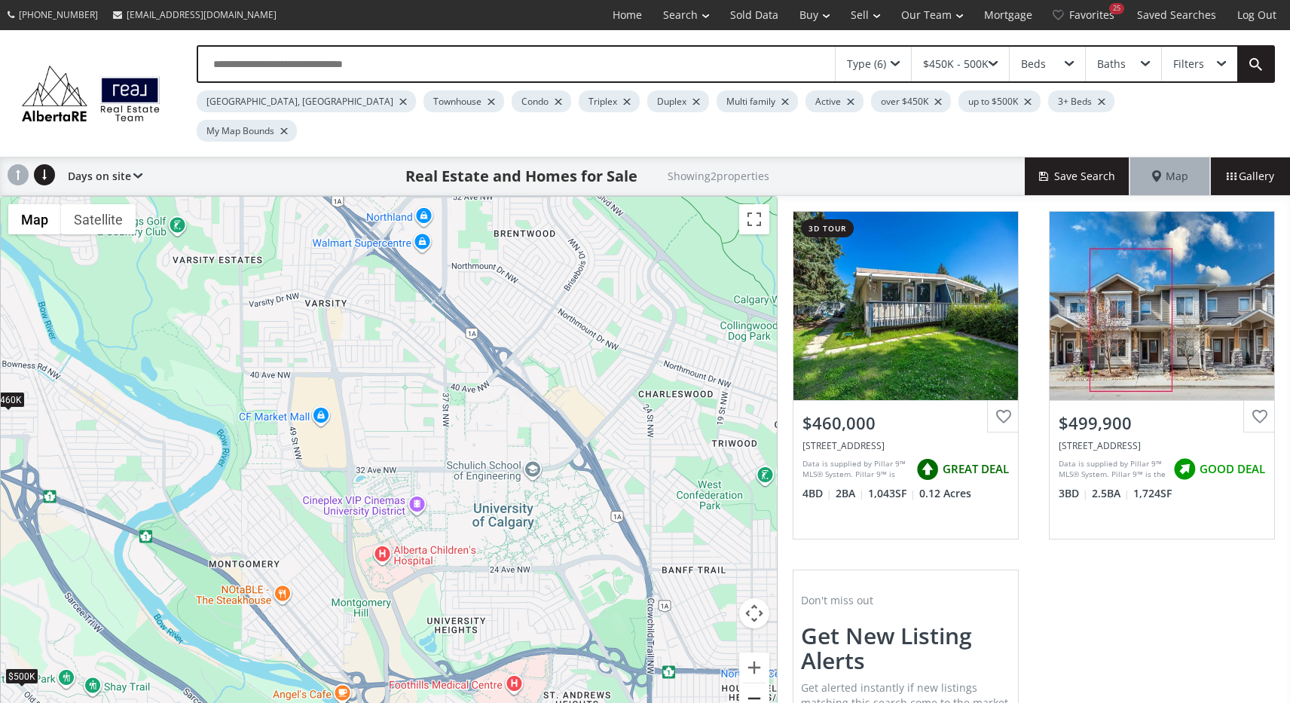
click at [755, 684] on button "Zoom out" at bounding box center [754, 699] width 30 height 30
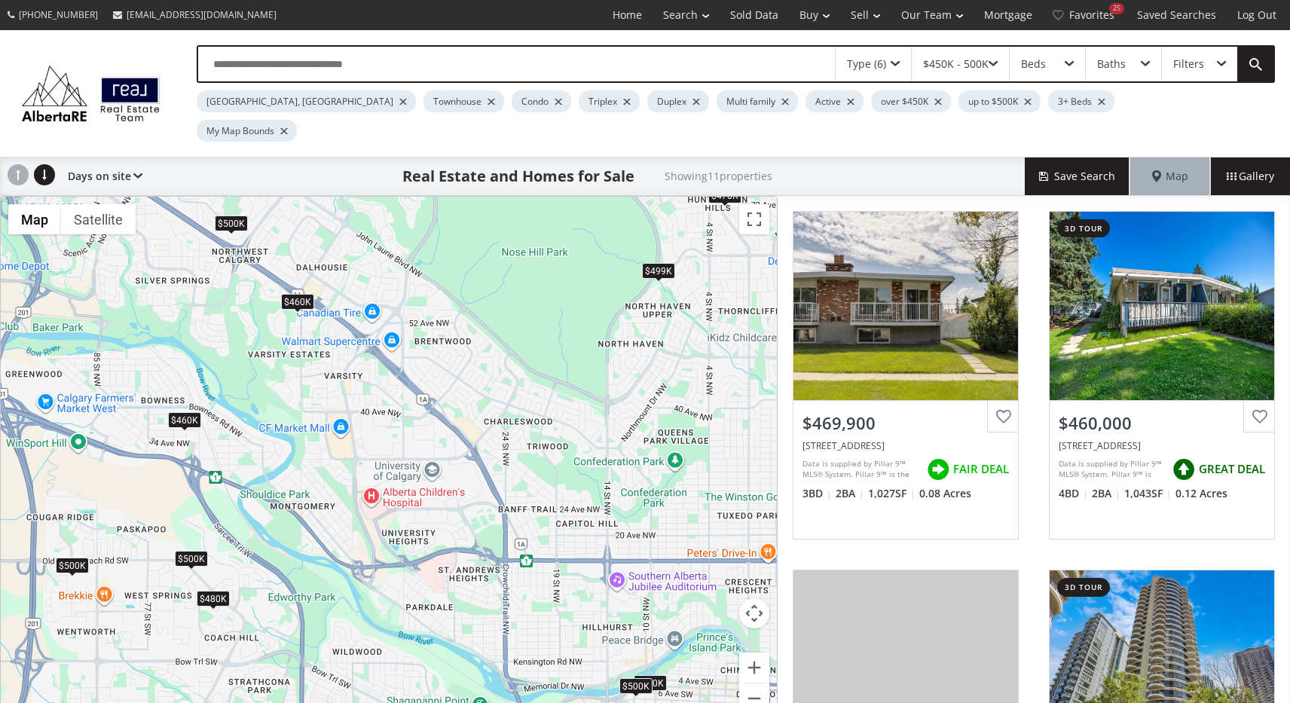
drag, startPoint x: 642, startPoint y: 417, endPoint x: 626, endPoint y: 409, distance: 18.5
click at [626, 409] on div "To navigate, press the arrow keys. $470K $460K $499K $470K $455K $500K $480K $4…" at bounding box center [389, 464] width 776 height 535
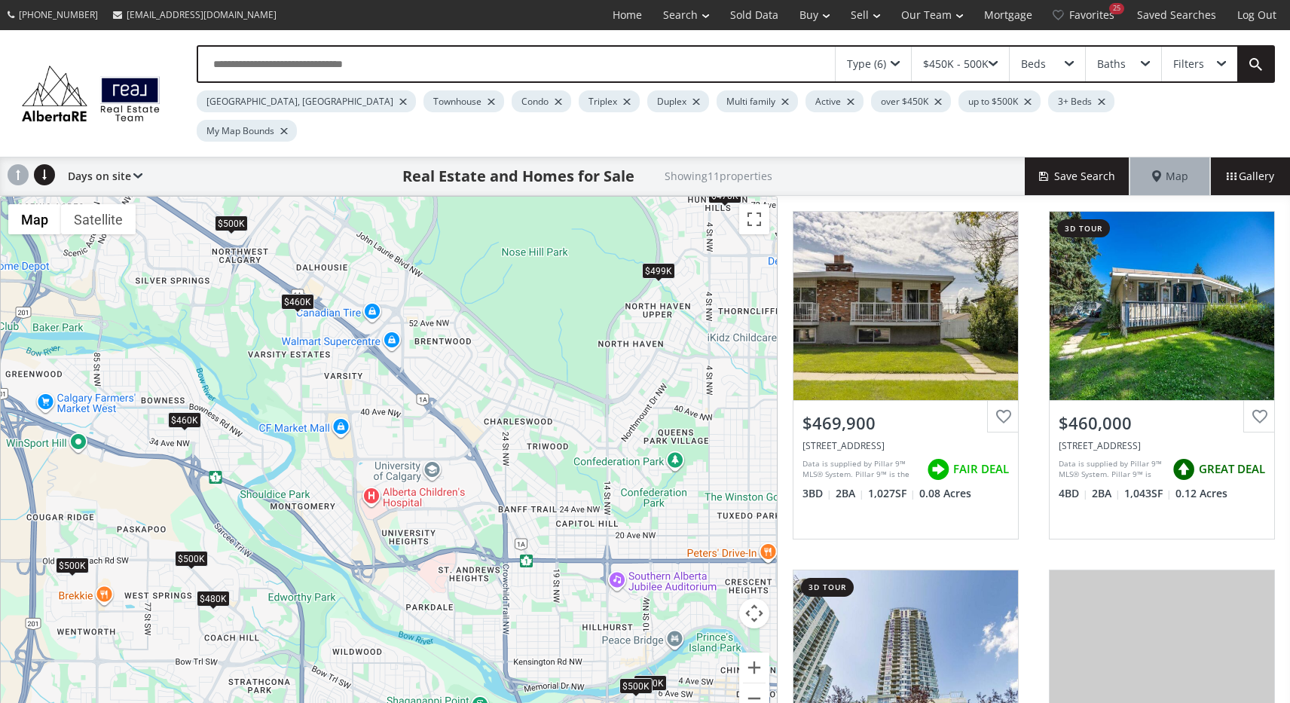
click at [298, 294] on div "$460K" at bounding box center [297, 302] width 33 height 16
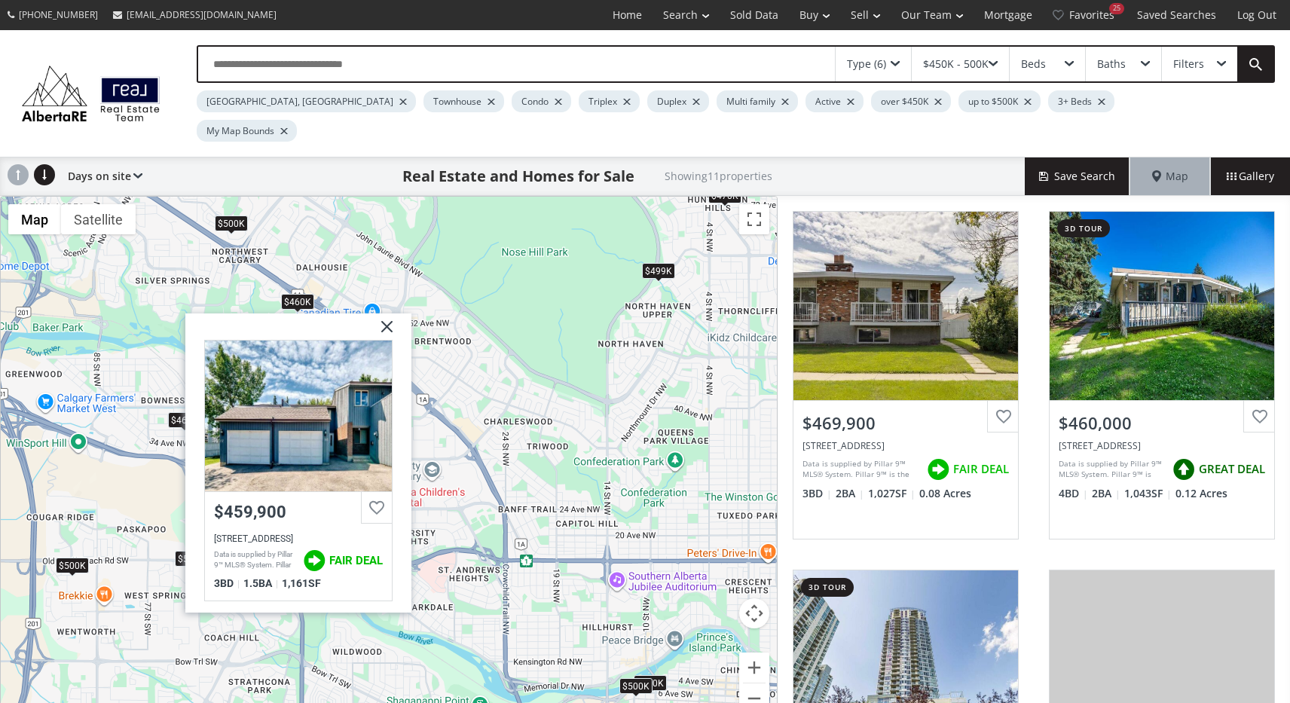
click at [384, 314] on img at bounding box center [382, 333] width 38 height 38
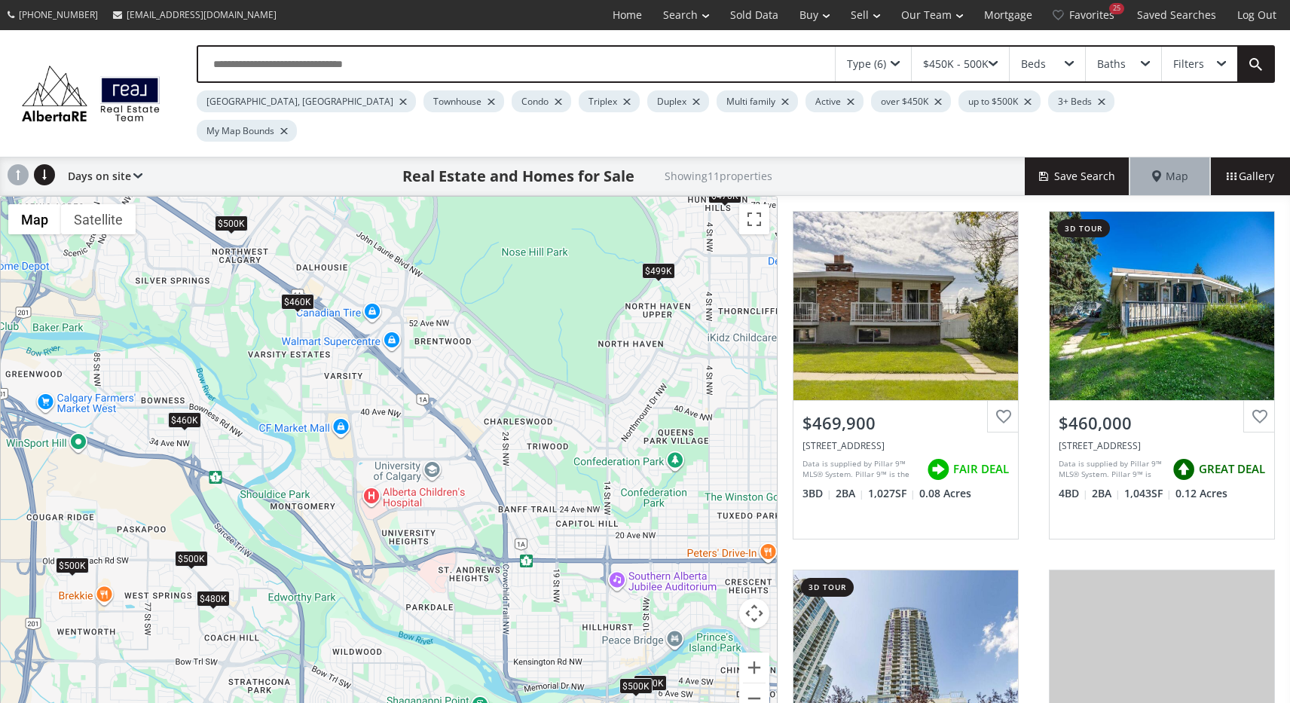
click at [186, 412] on div "$460K" at bounding box center [184, 420] width 33 height 16
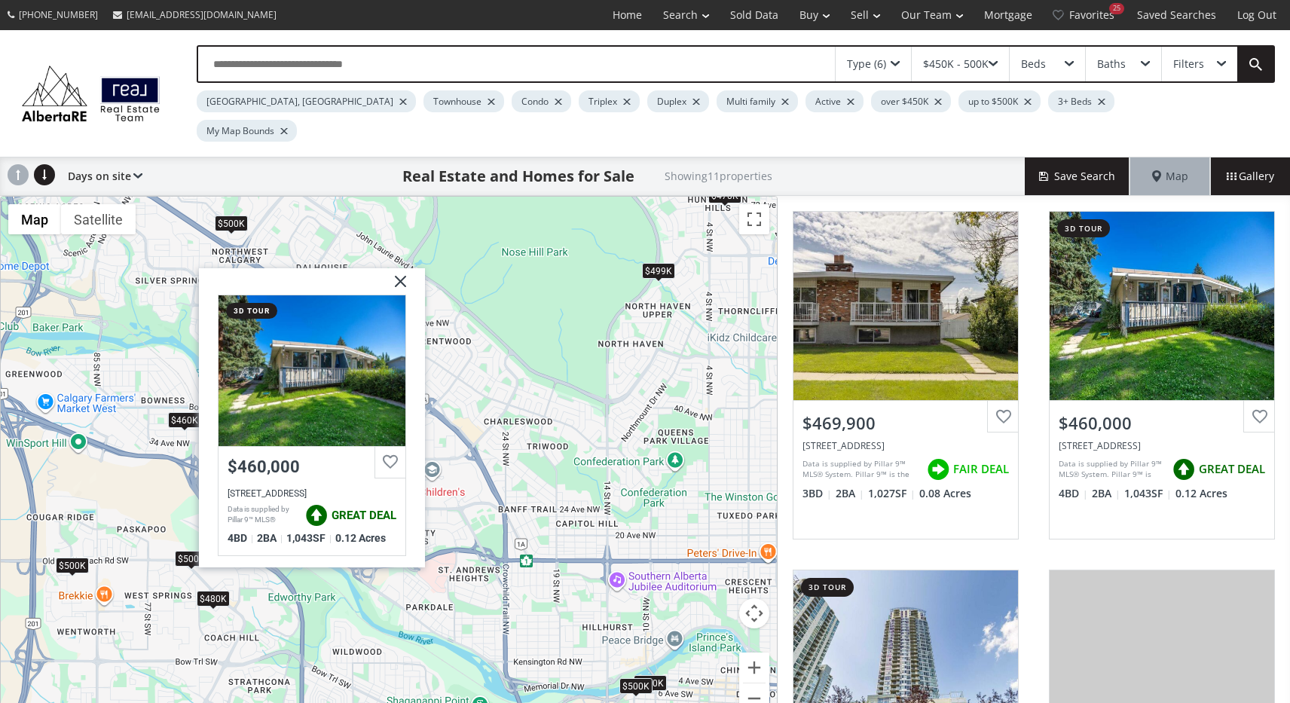
click at [399, 268] on img at bounding box center [395, 287] width 38 height 38
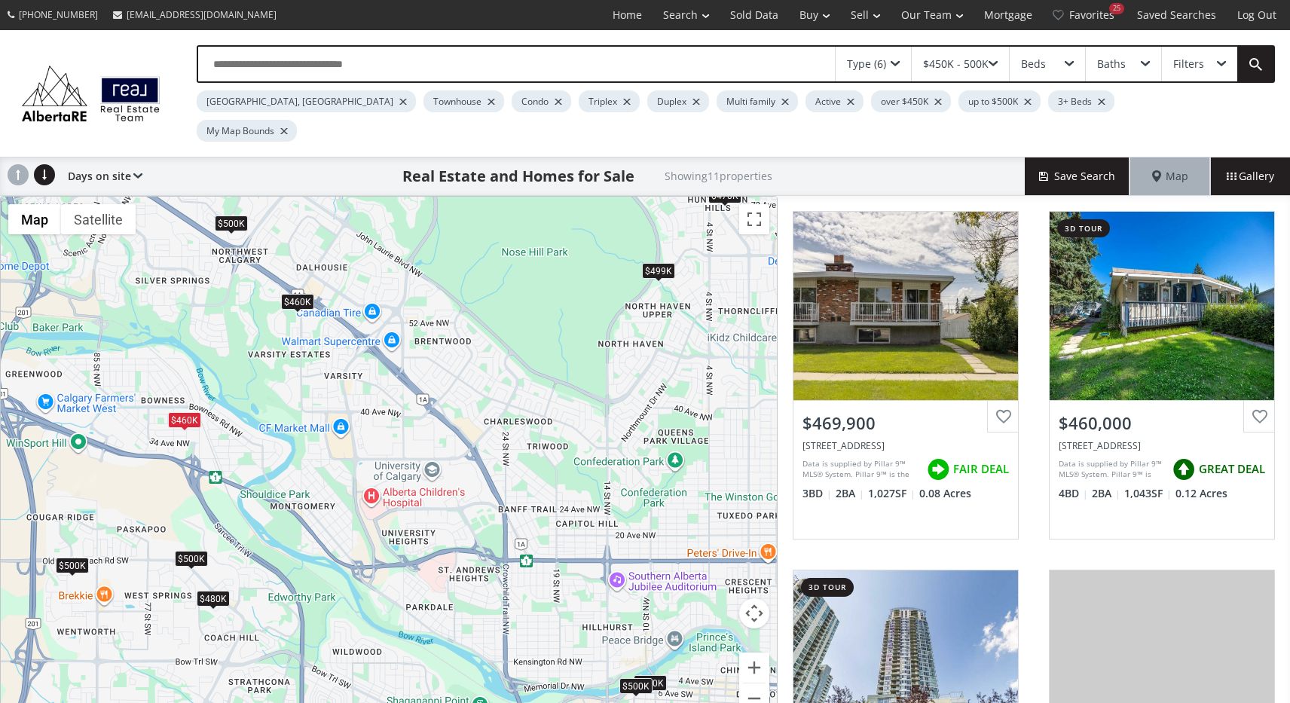
click at [994, 62] on span at bounding box center [993, 64] width 9 height 6
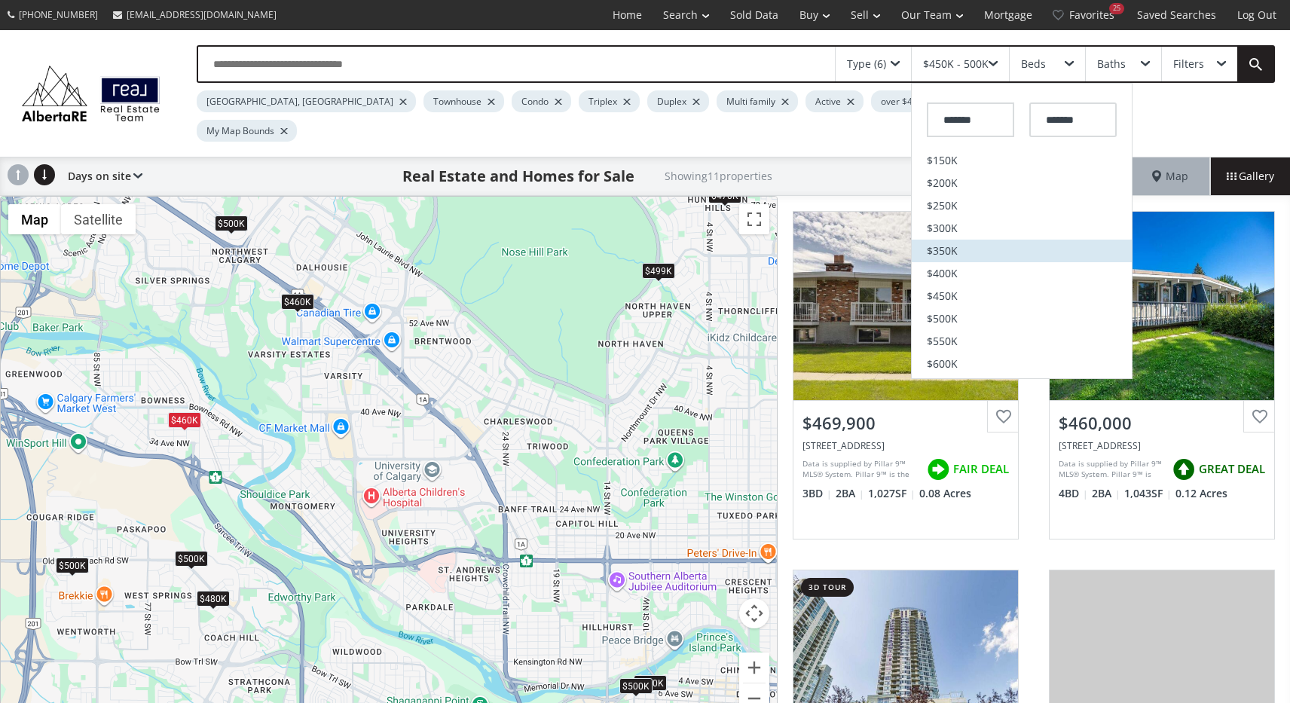
scroll to position [94, 0]
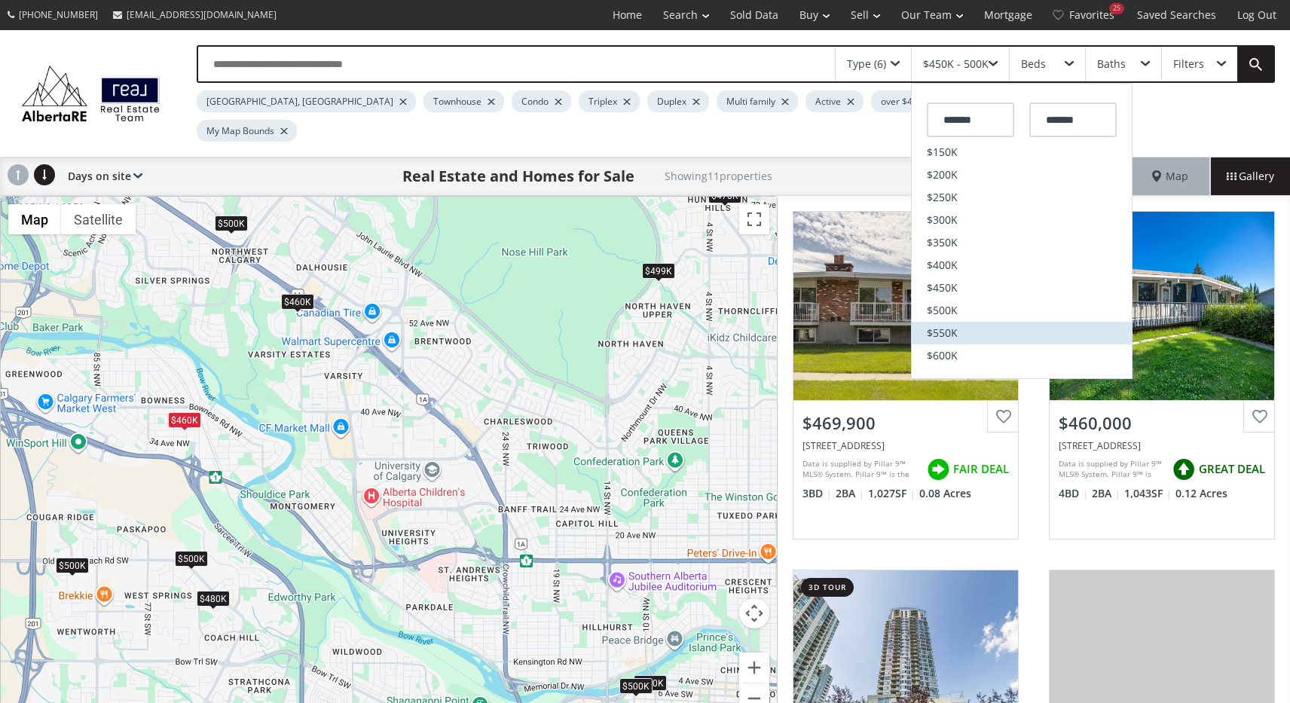
click at [955, 328] on span "$550K" at bounding box center [942, 333] width 31 height 11
type input "*******"
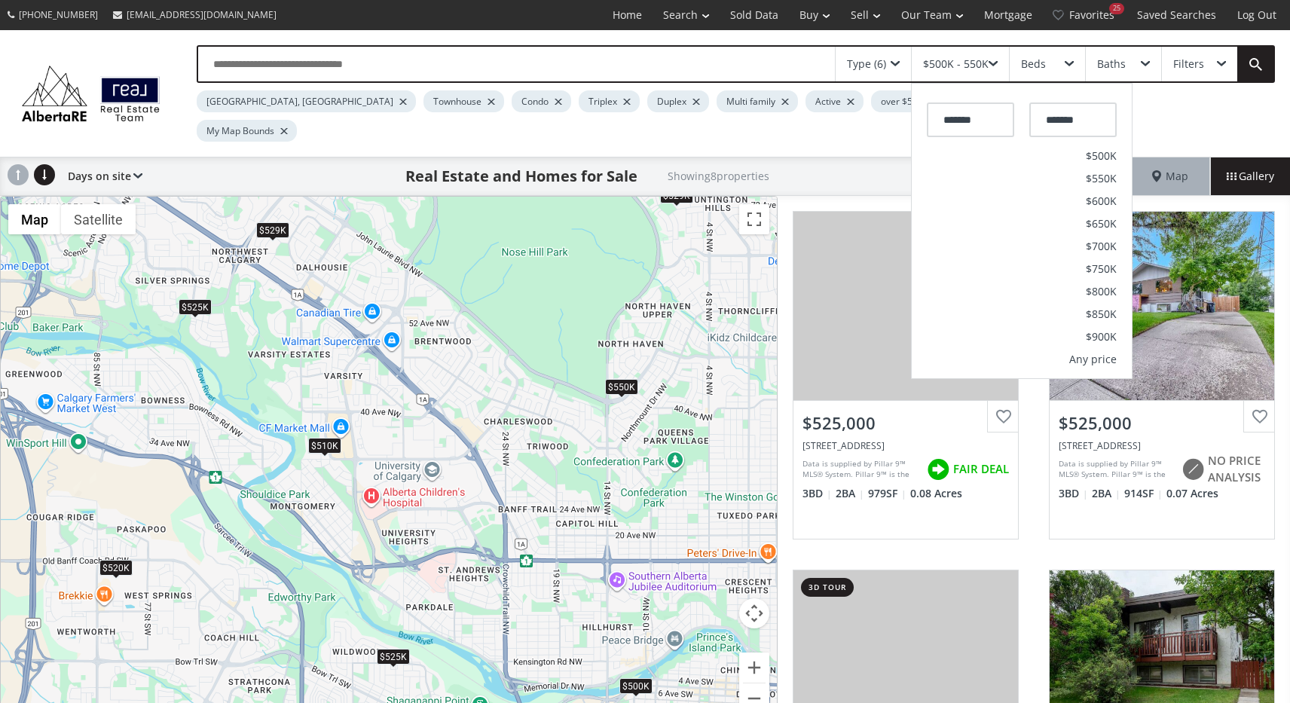
click at [323, 438] on div "$510K" at bounding box center [324, 446] width 33 height 16
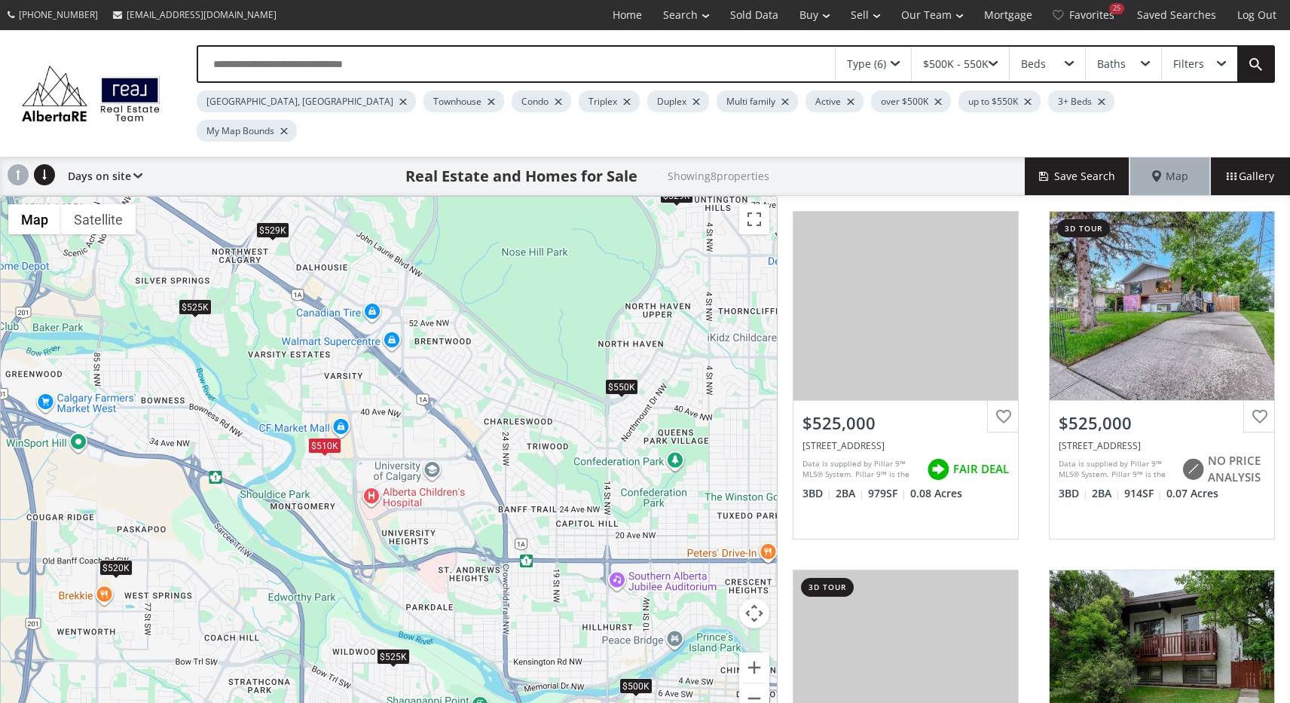
click at [323, 438] on div "$510K" at bounding box center [324, 446] width 33 height 16
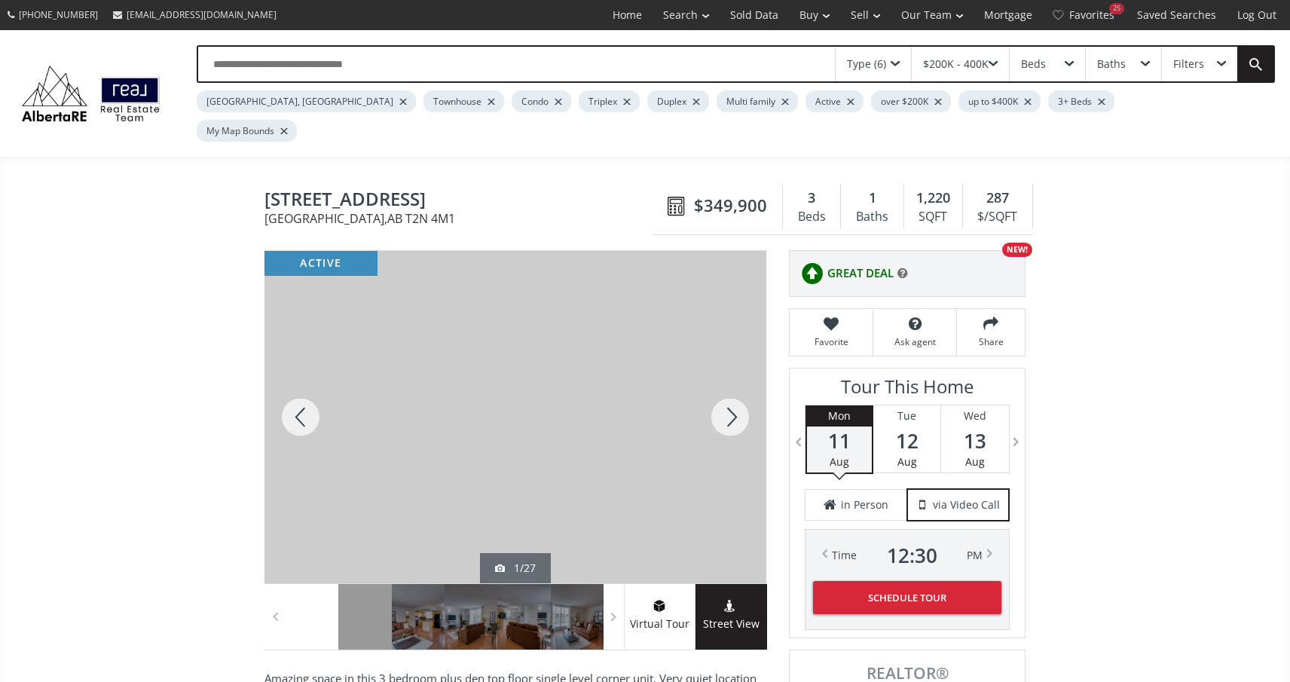
click at [726, 387] on div at bounding box center [730, 417] width 72 height 332
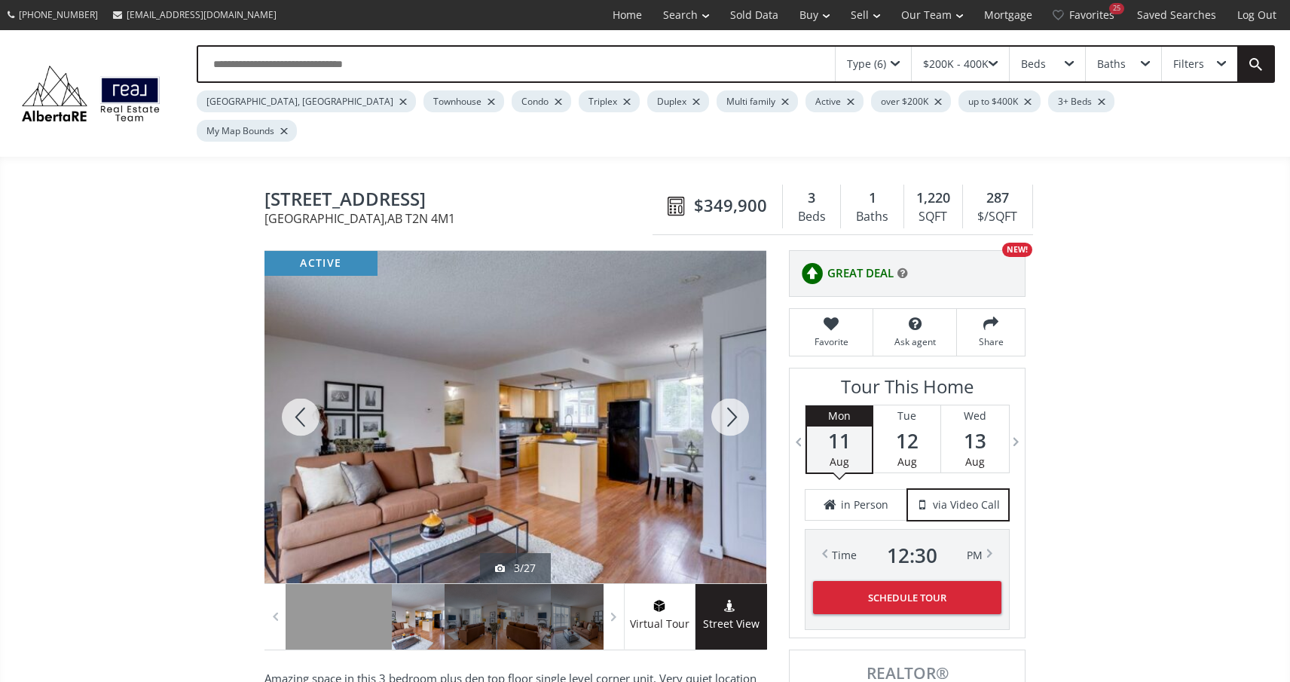
click at [726, 387] on div at bounding box center [730, 417] width 72 height 332
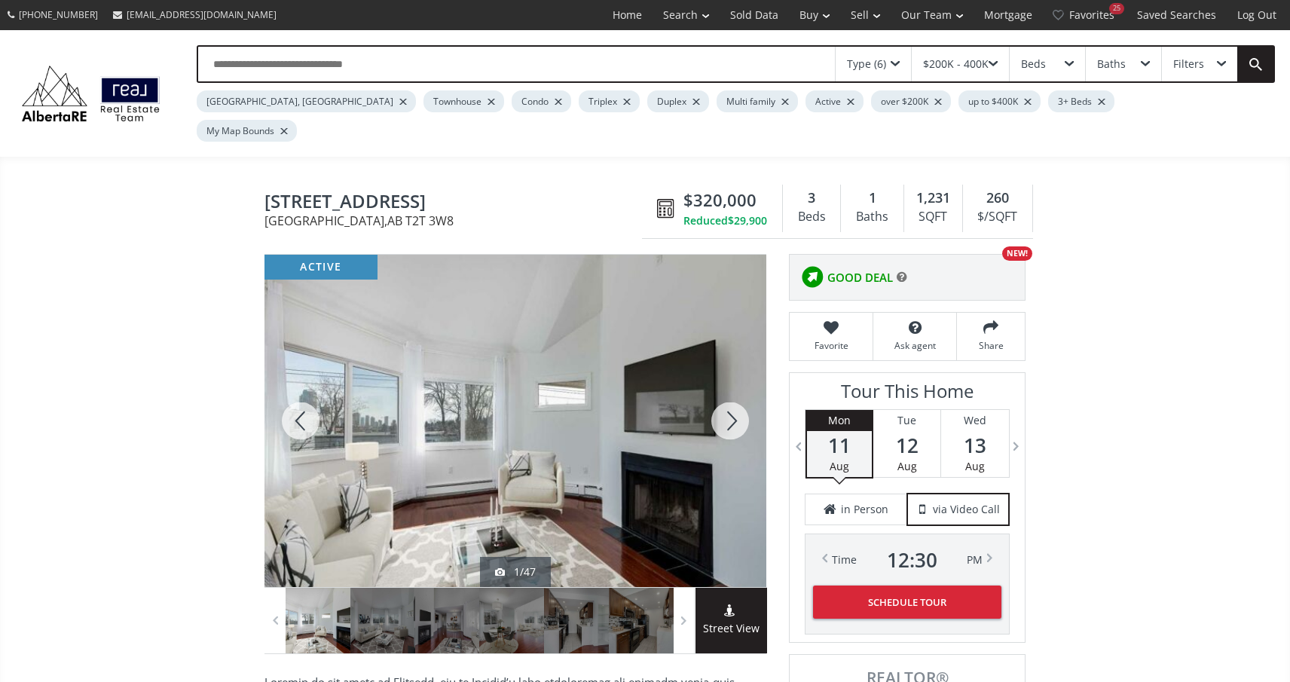
click at [732, 392] on div at bounding box center [730, 421] width 72 height 332
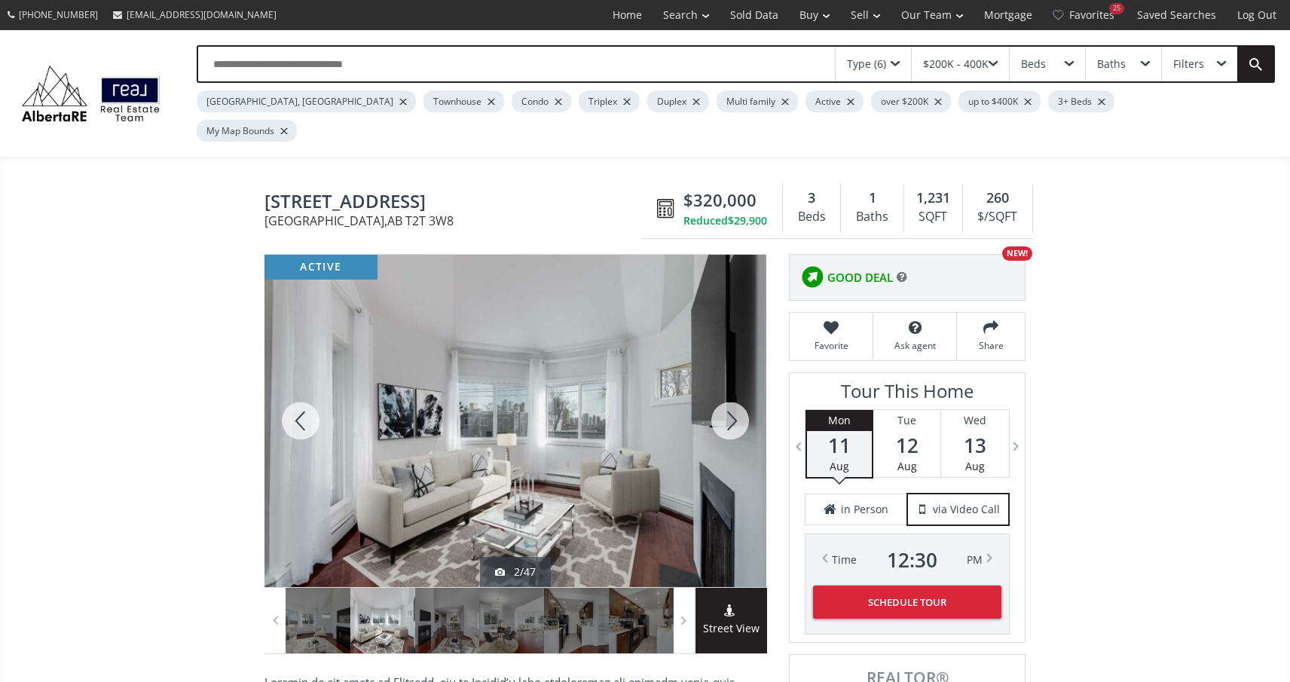
click at [727, 391] on div at bounding box center [730, 421] width 72 height 332
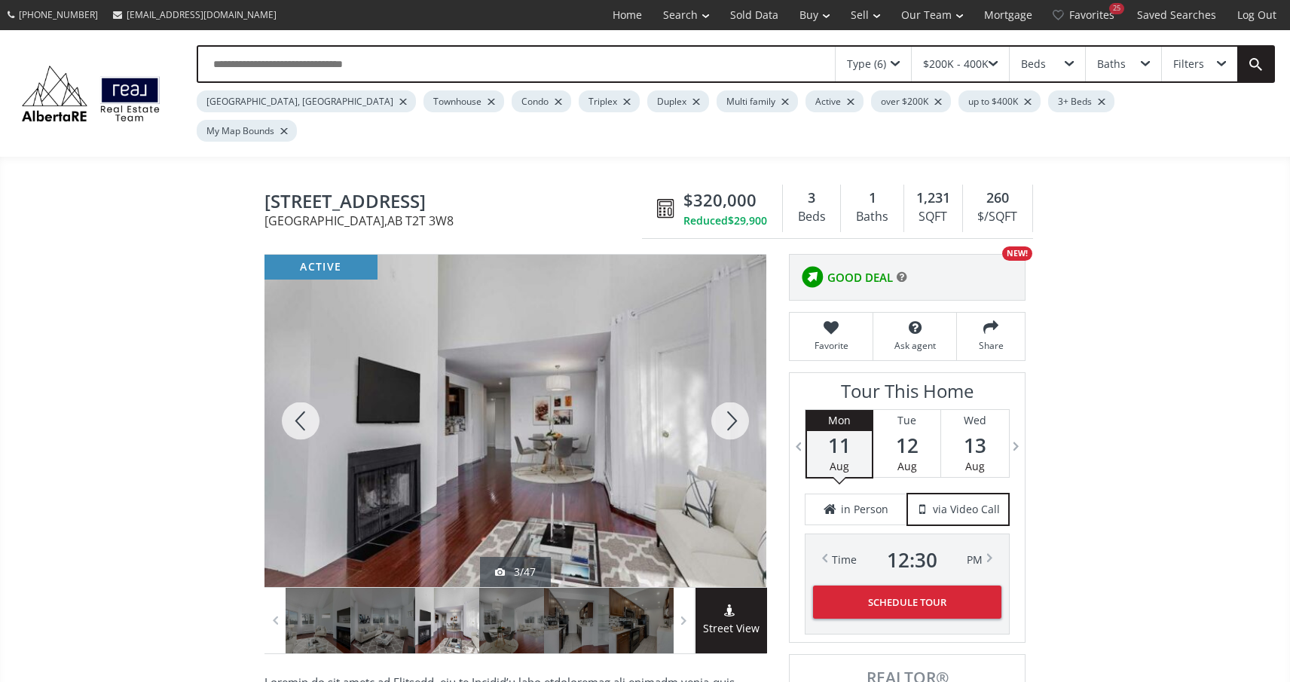
click at [727, 391] on div at bounding box center [730, 421] width 72 height 332
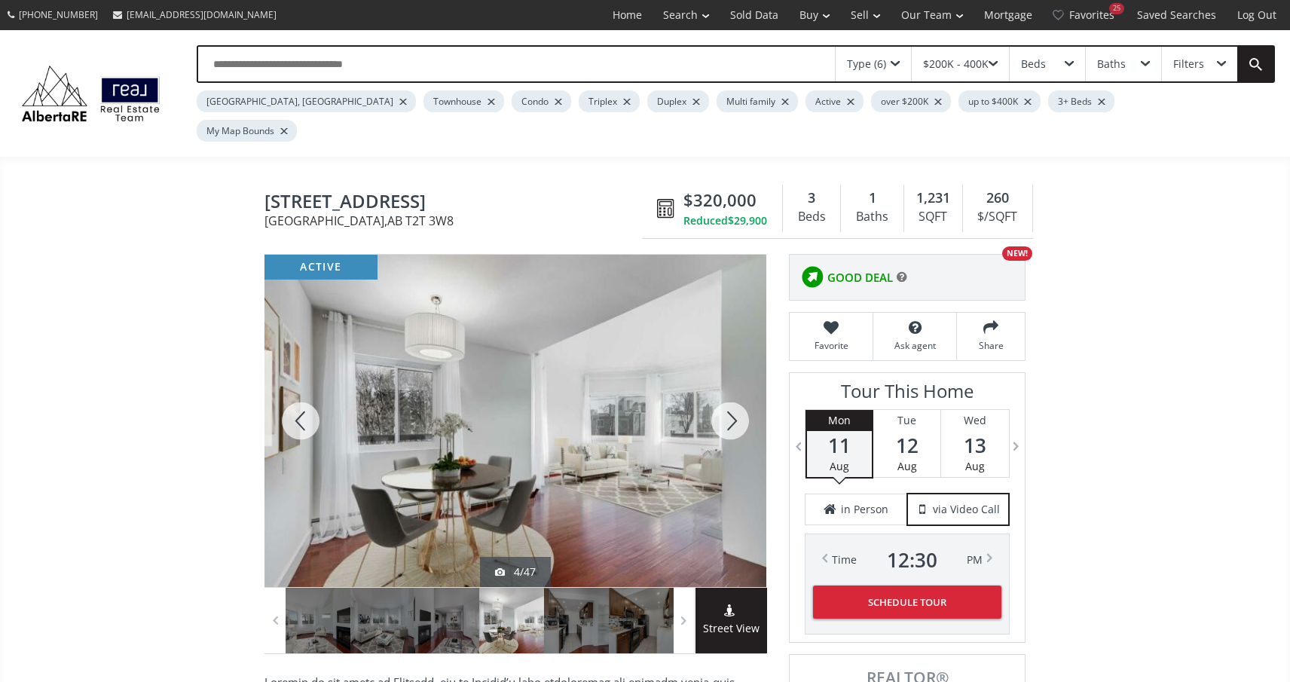
click at [727, 391] on div at bounding box center [730, 421] width 72 height 332
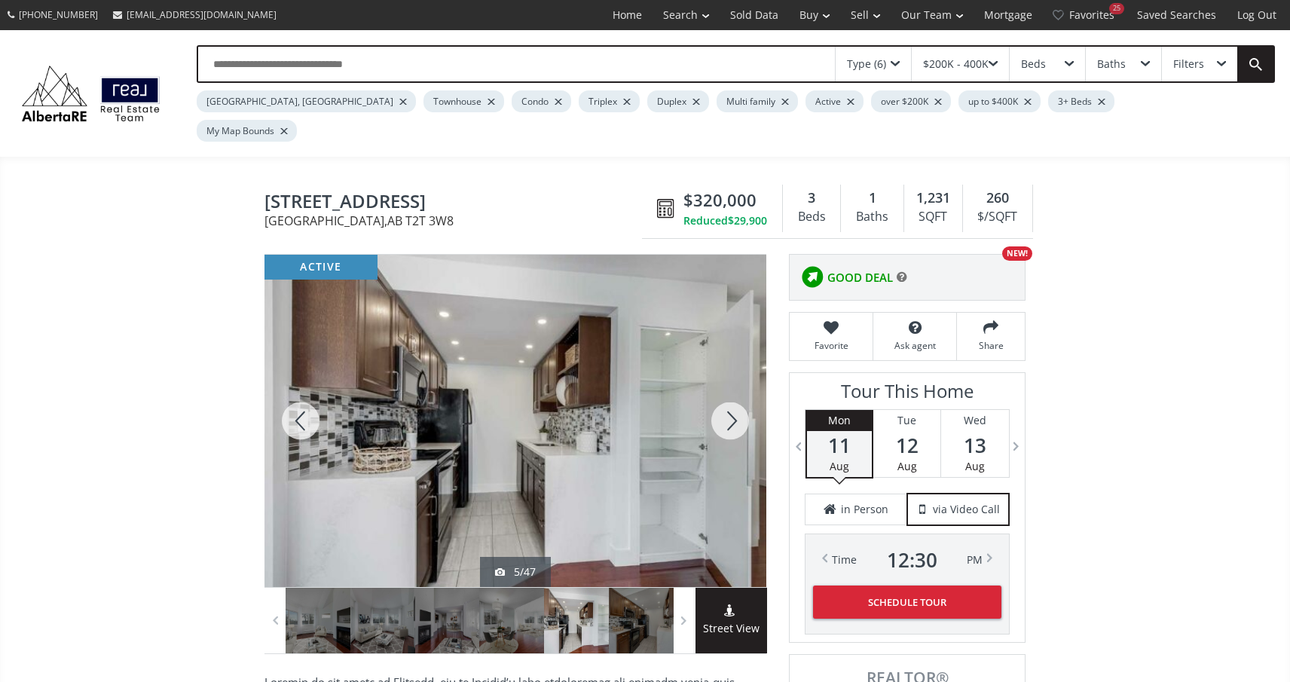
click at [727, 391] on div at bounding box center [730, 421] width 72 height 332
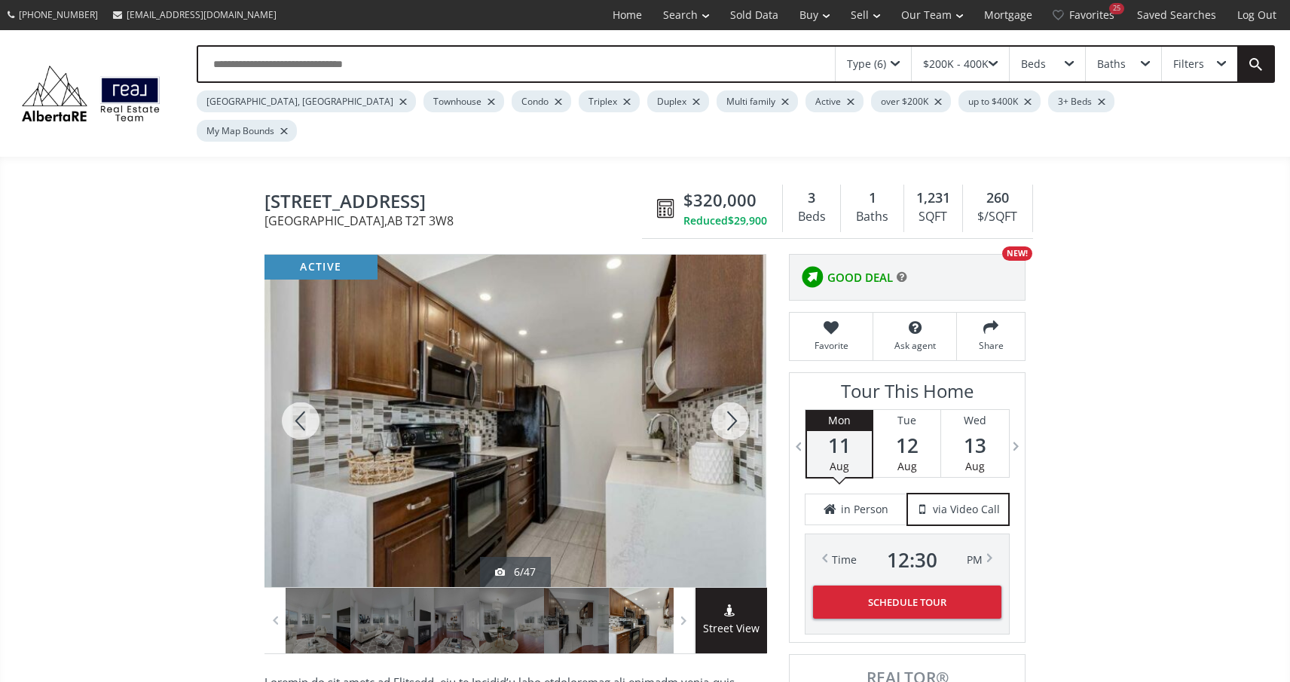
click at [727, 391] on div at bounding box center [730, 421] width 72 height 332
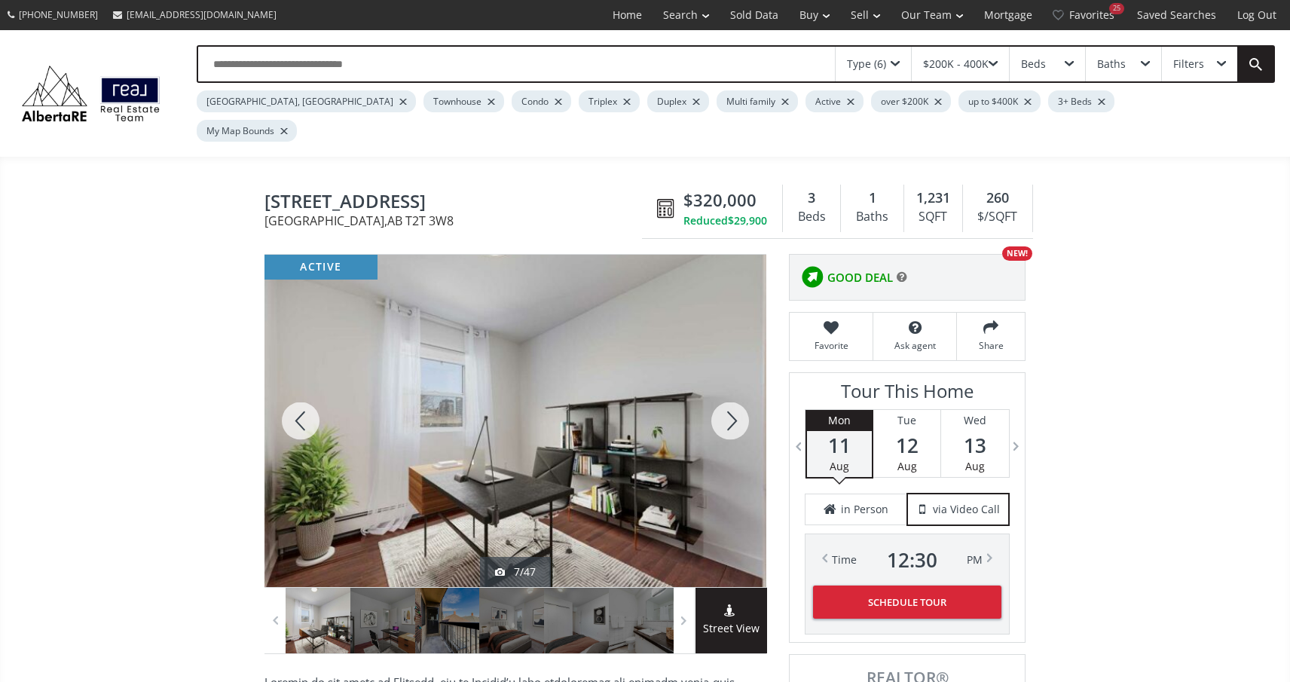
click at [727, 391] on div at bounding box center [730, 421] width 72 height 332
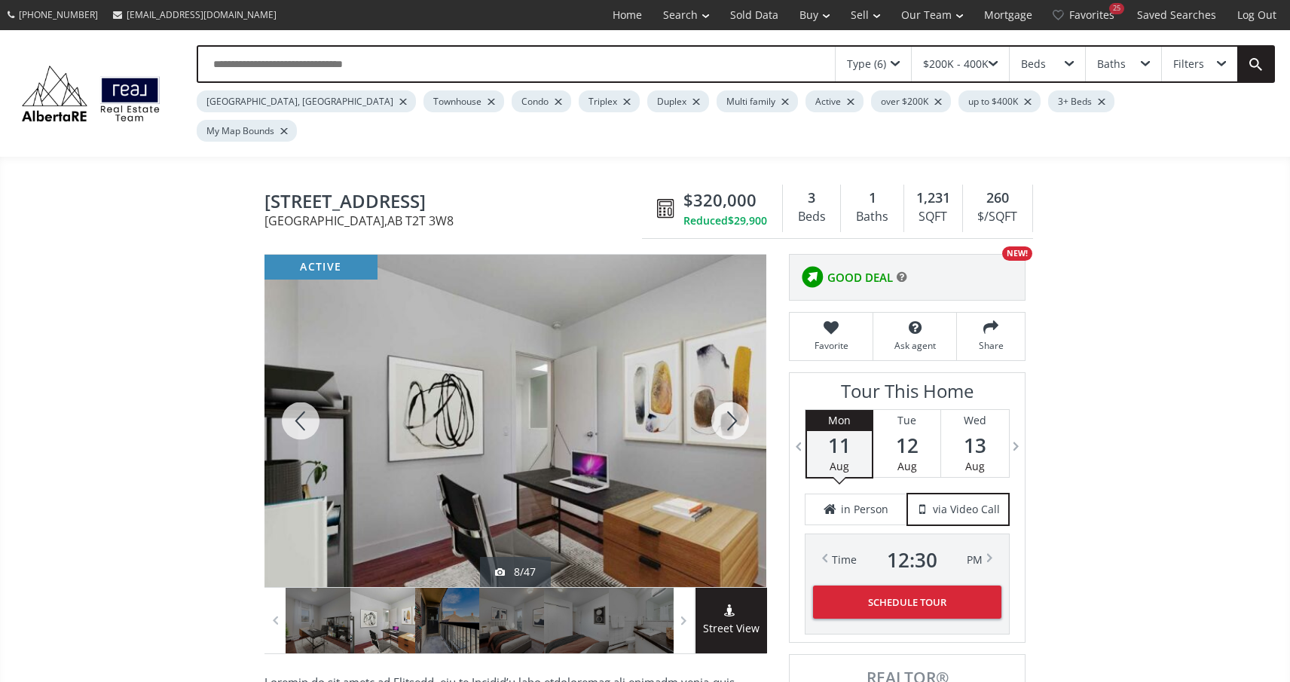
click at [727, 391] on div at bounding box center [730, 421] width 72 height 332
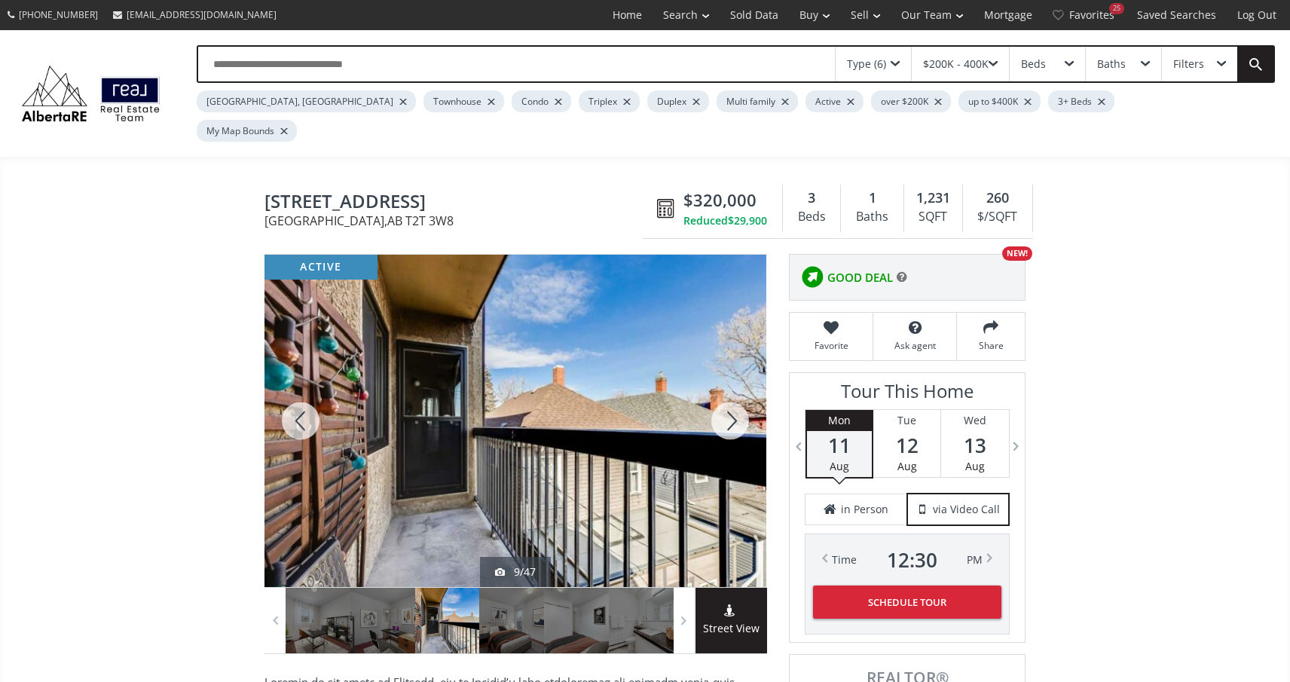
click at [728, 393] on div at bounding box center [730, 421] width 72 height 332
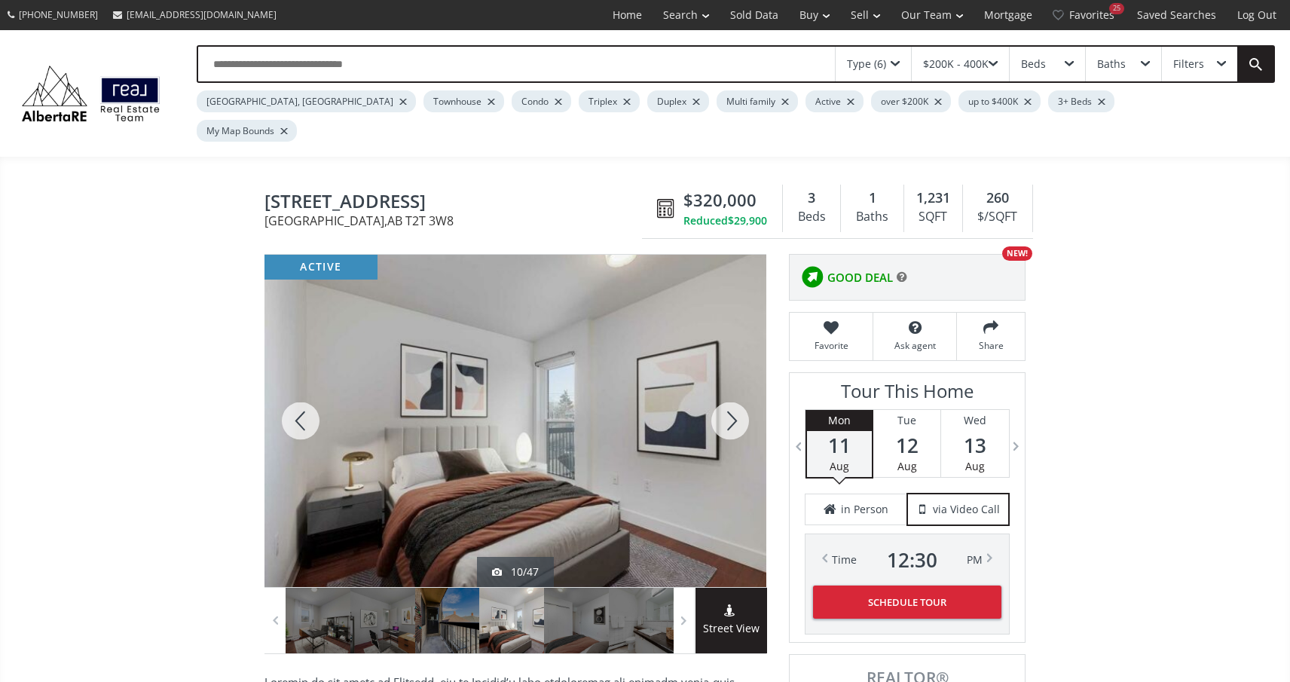
click at [728, 393] on div at bounding box center [730, 421] width 72 height 332
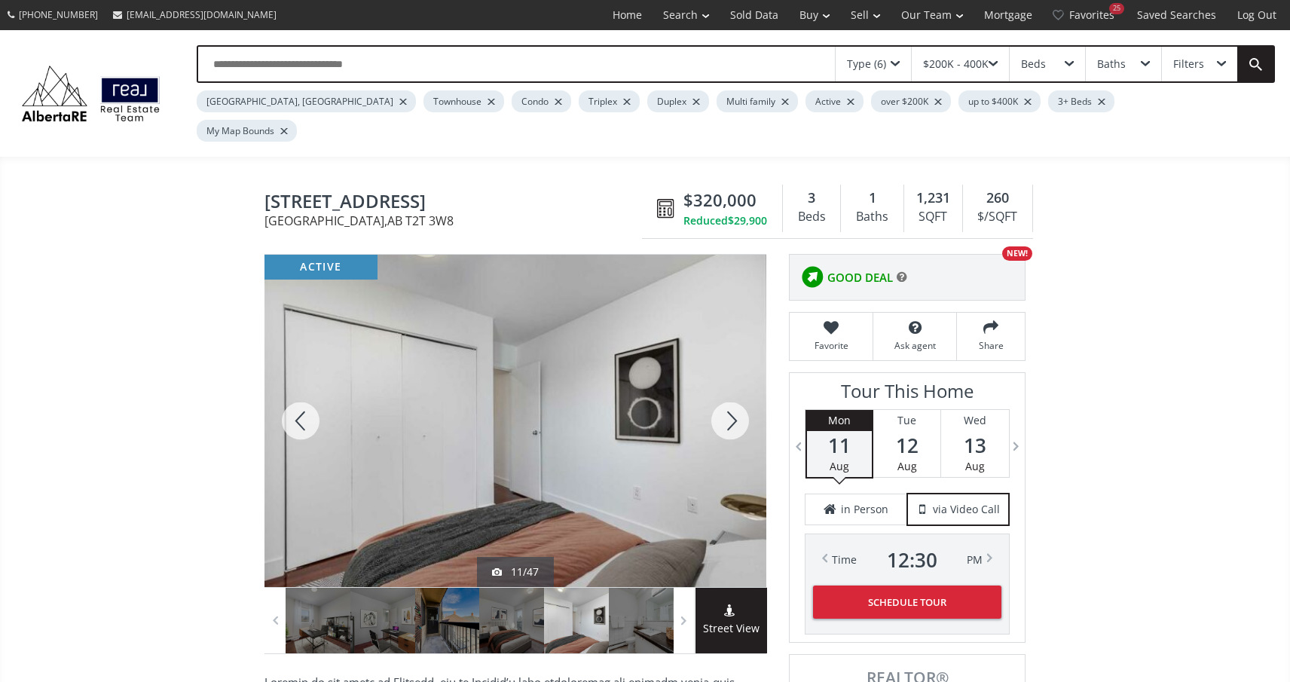
click at [728, 393] on div at bounding box center [730, 421] width 72 height 332
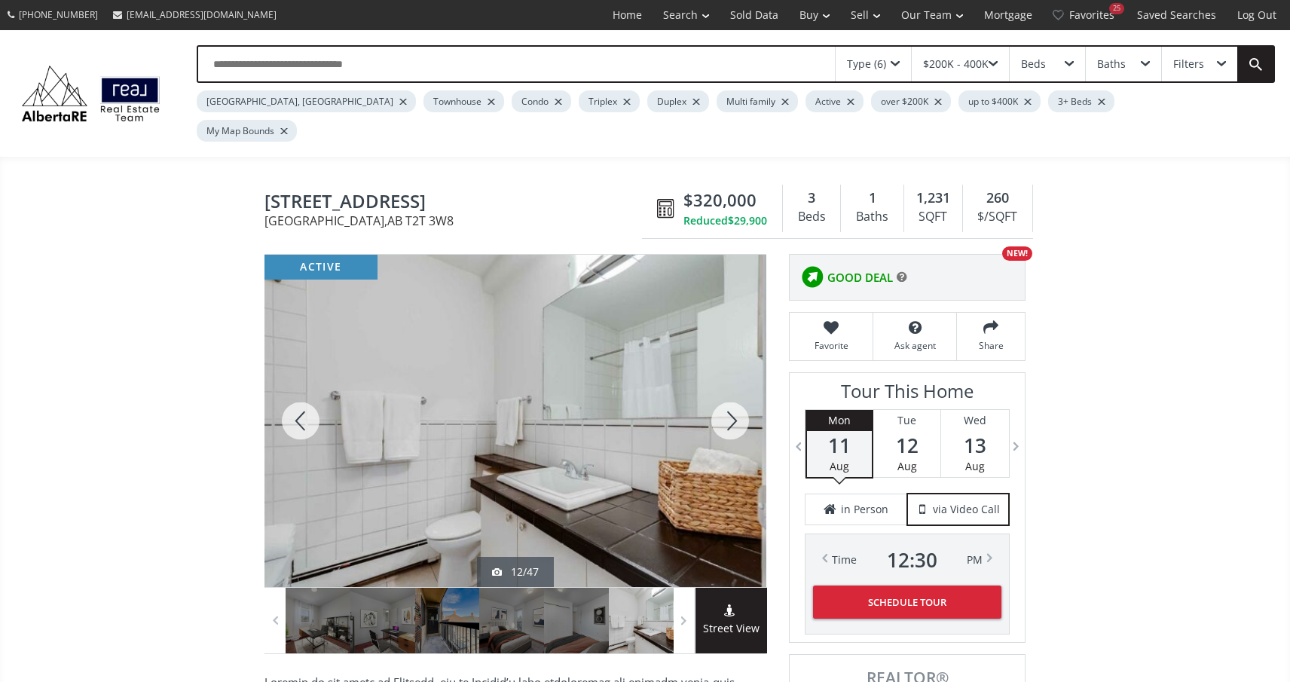
click at [728, 393] on div at bounding box center [730, 421] width 72 height 332
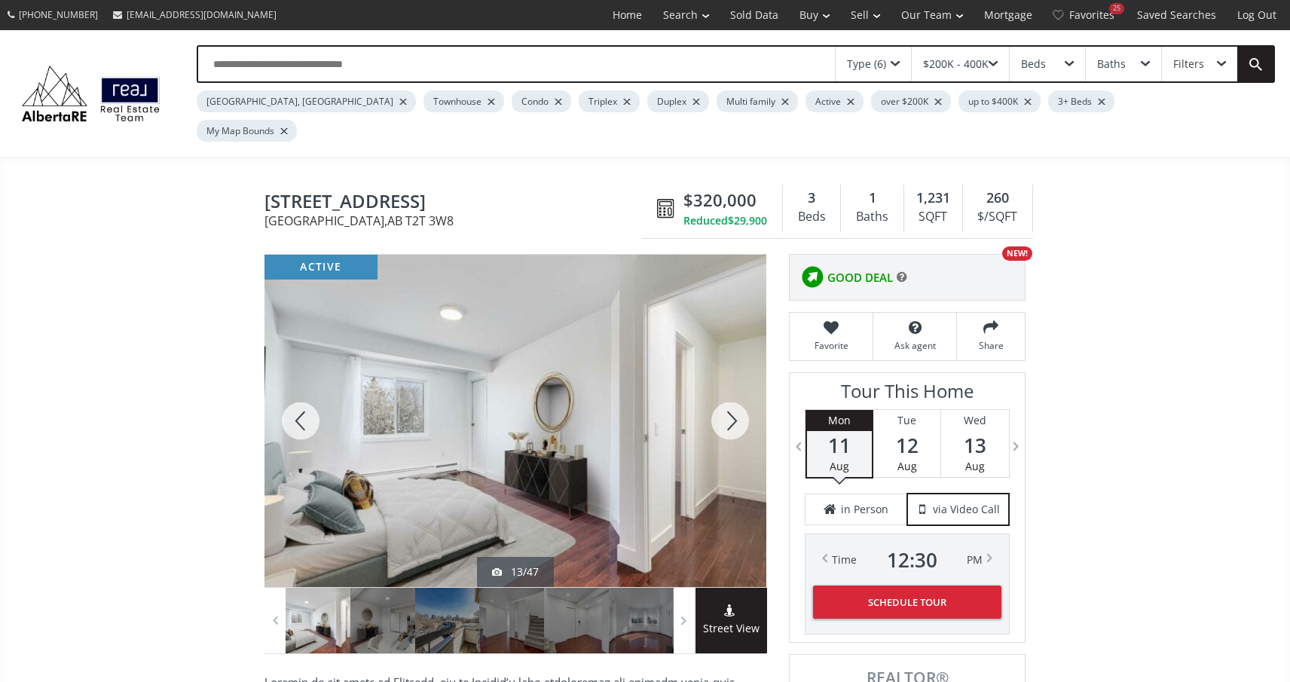
click at [728, 393] on div at bounding box center [730, 421] width 72 height 332
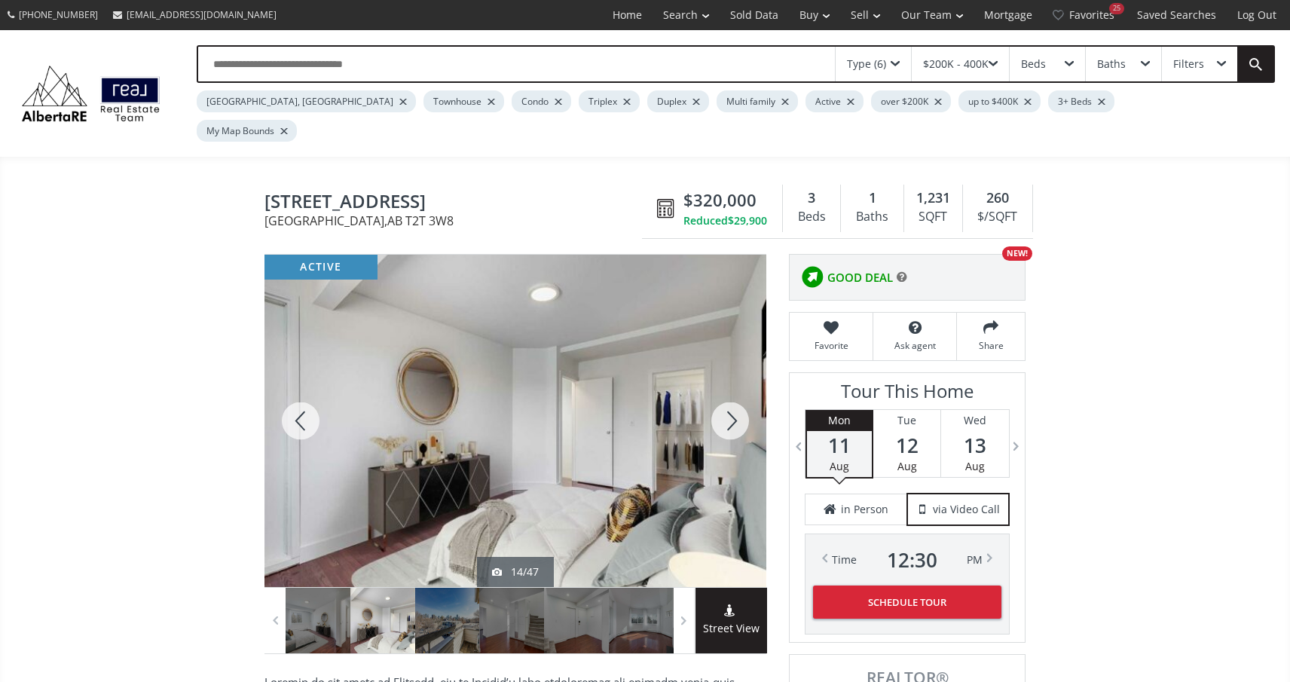
click at [727, 393] on div at bounding box center [730, 421] width 72 height 332
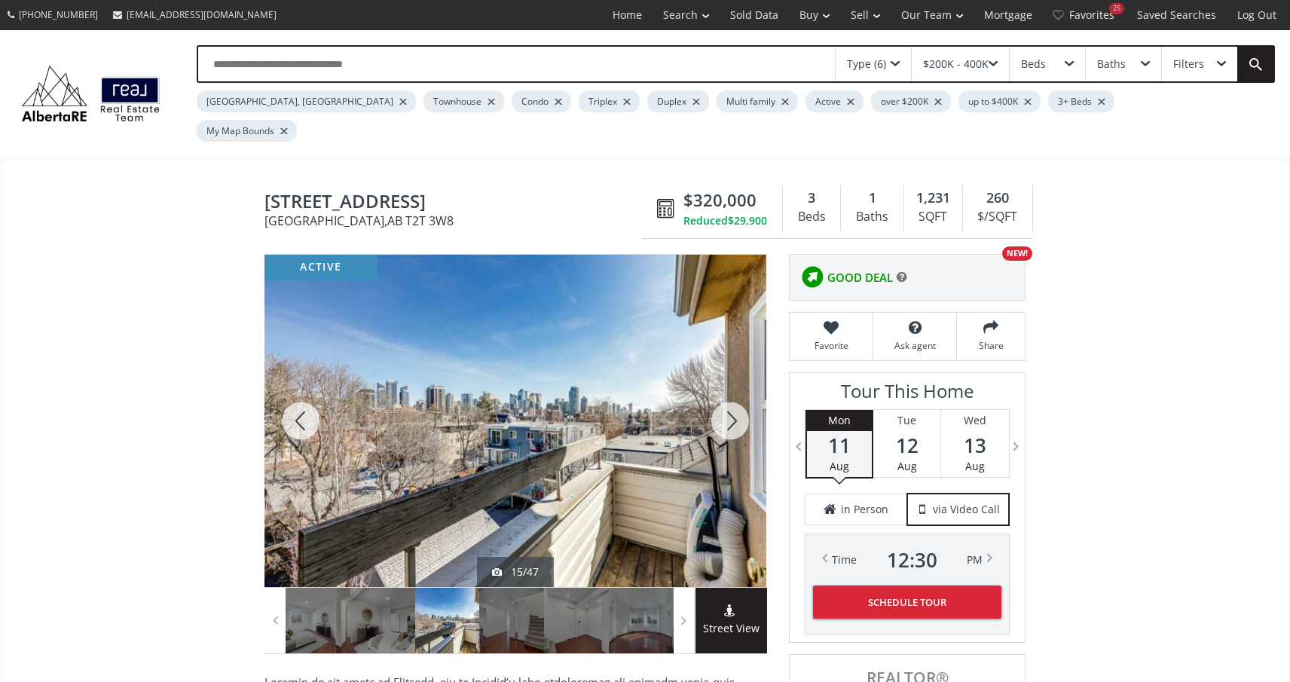
click at [727, 393] on div at bounding box center [730, 421] width 72 height 332
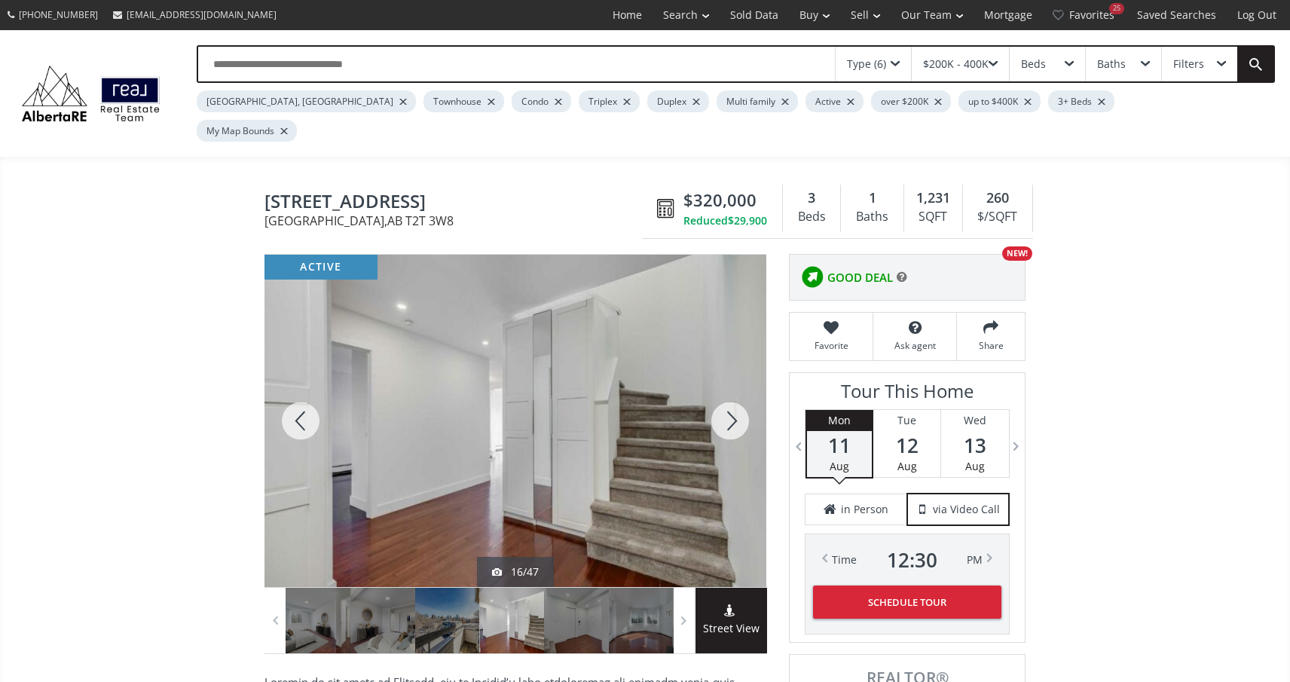
click at [727, 393] on div at bounding box center [730, 421] width 72 height 332
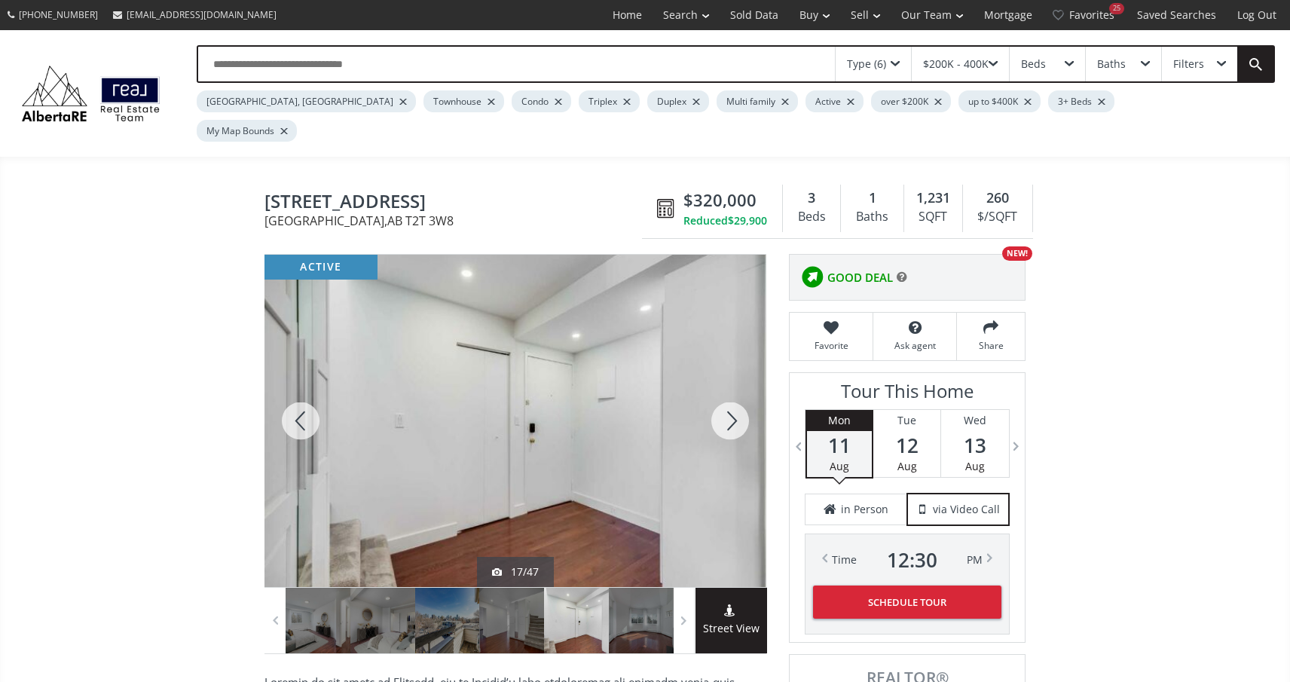
click at [727, 393] on div at bounding box center [730, 421] width 72 height 332
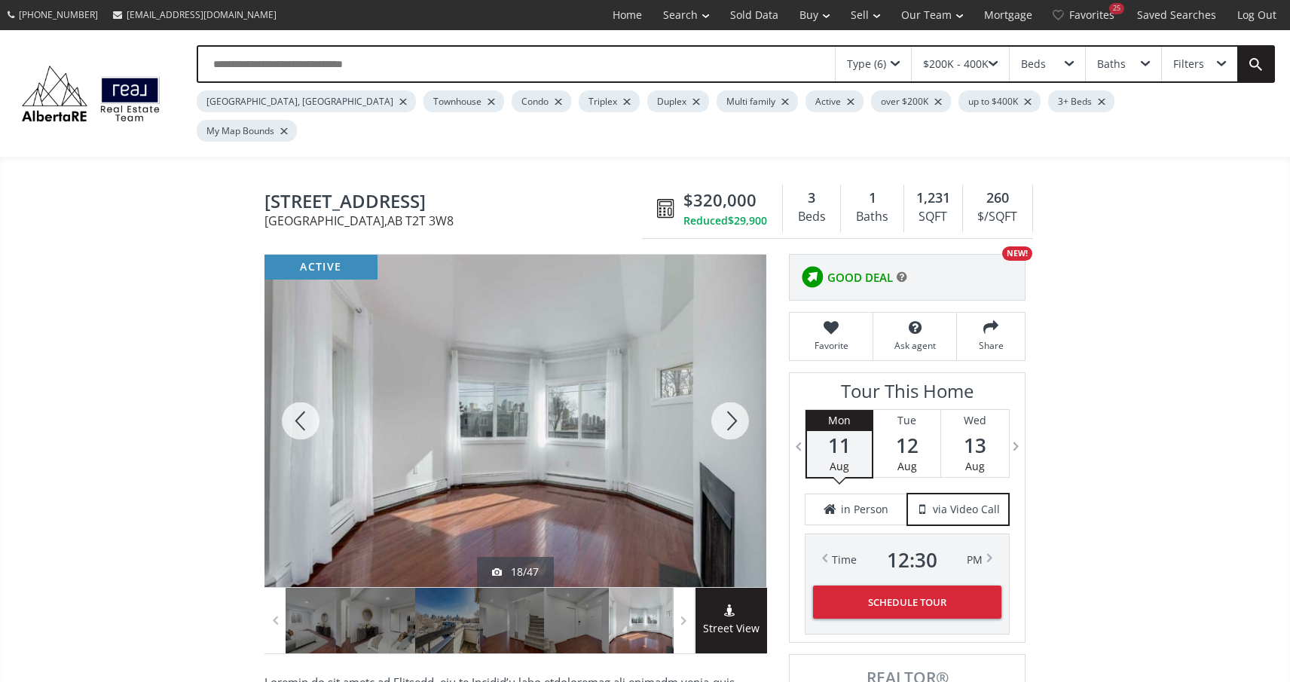
click at [727, 393] on div at bounding box center [730, 421] width 72 height 332
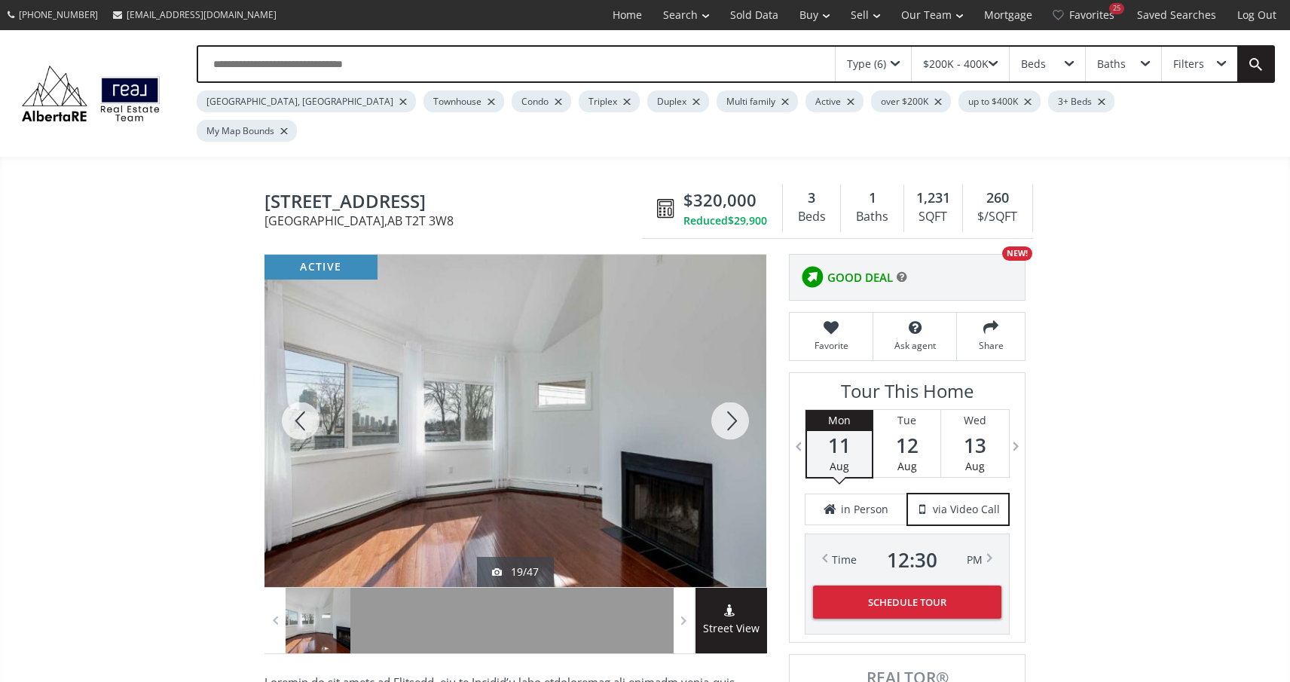
click at [727, 393] on div at bounding box center [730, 421] width 72 height 332
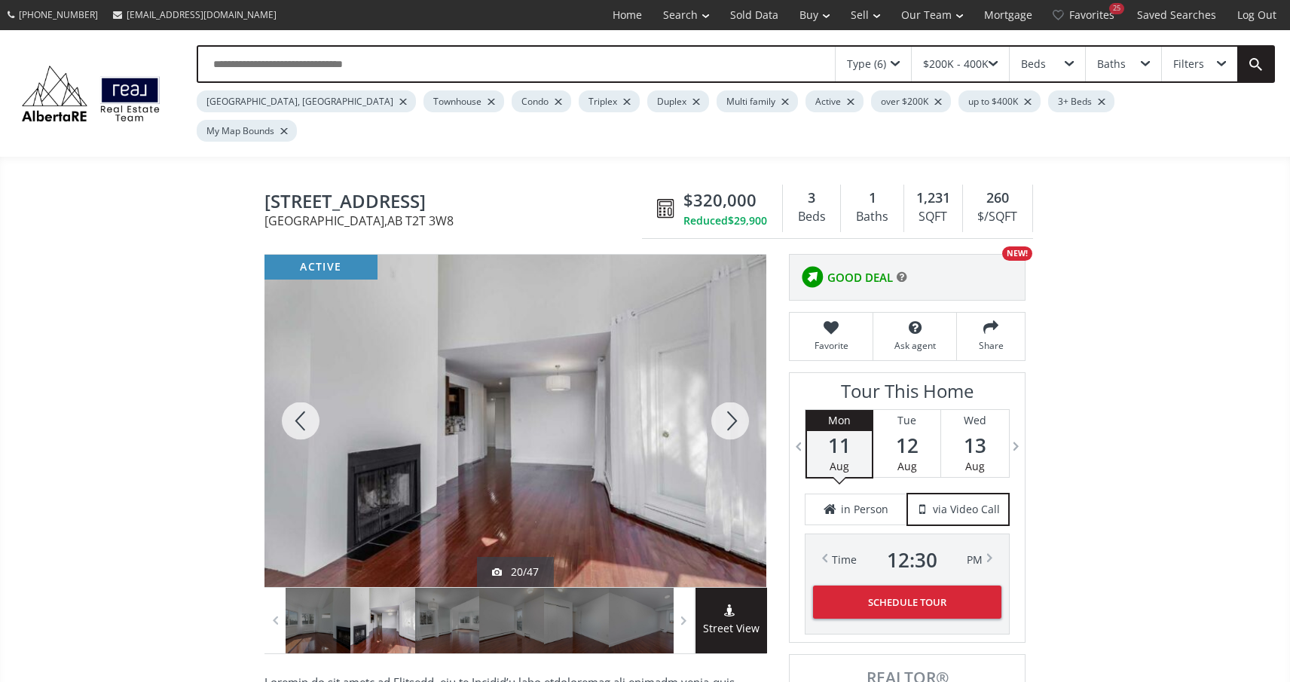
click at [727, 393] on div at bounding box center [730, 421] width 72 height 332
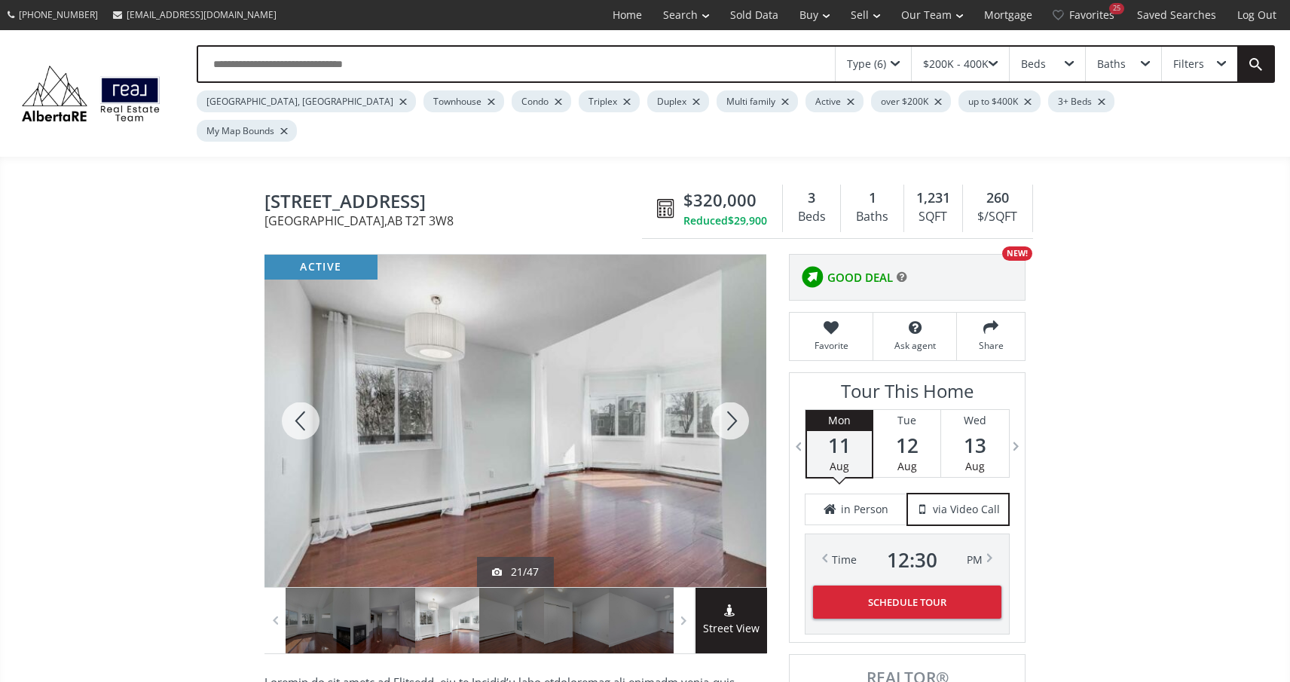
click at [727, 393] on div at bounding box center [730, 421] width 72 height 332
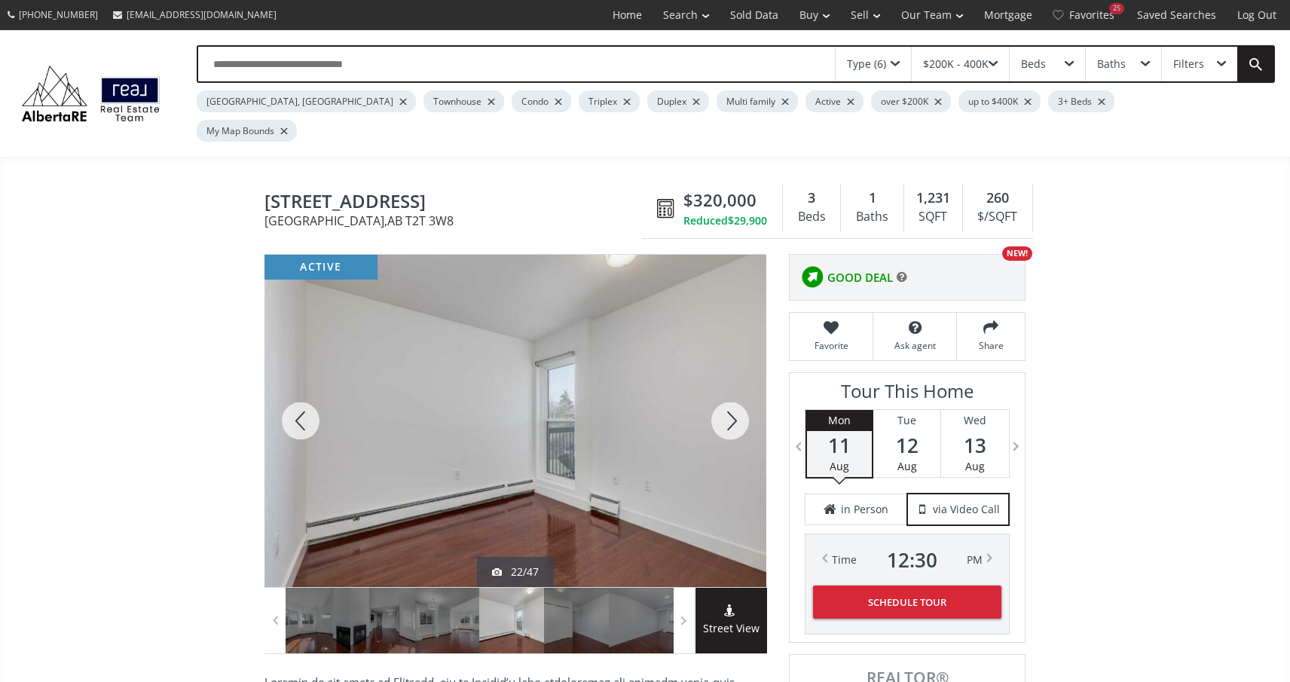
click at [727, 393] on div at bounding box center [730, 421] width 72 height 332
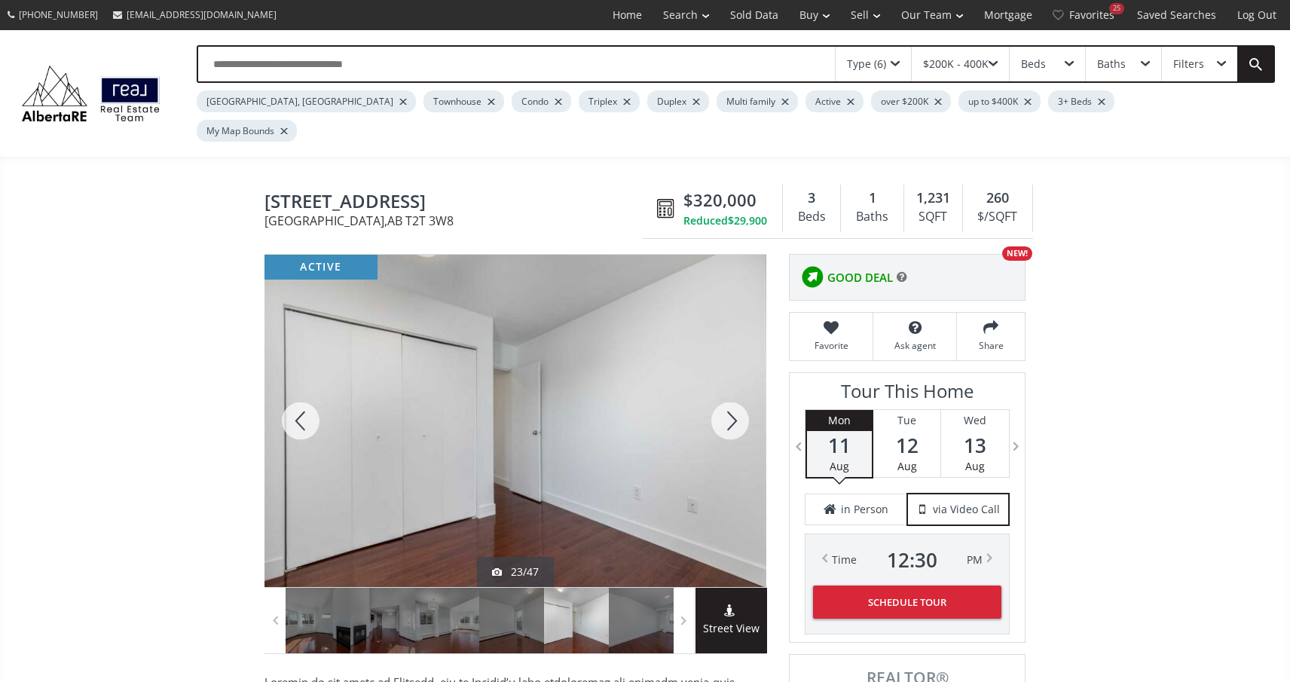
click at [727, 393] on div at bounding box center [730, 421] width 72 height 332
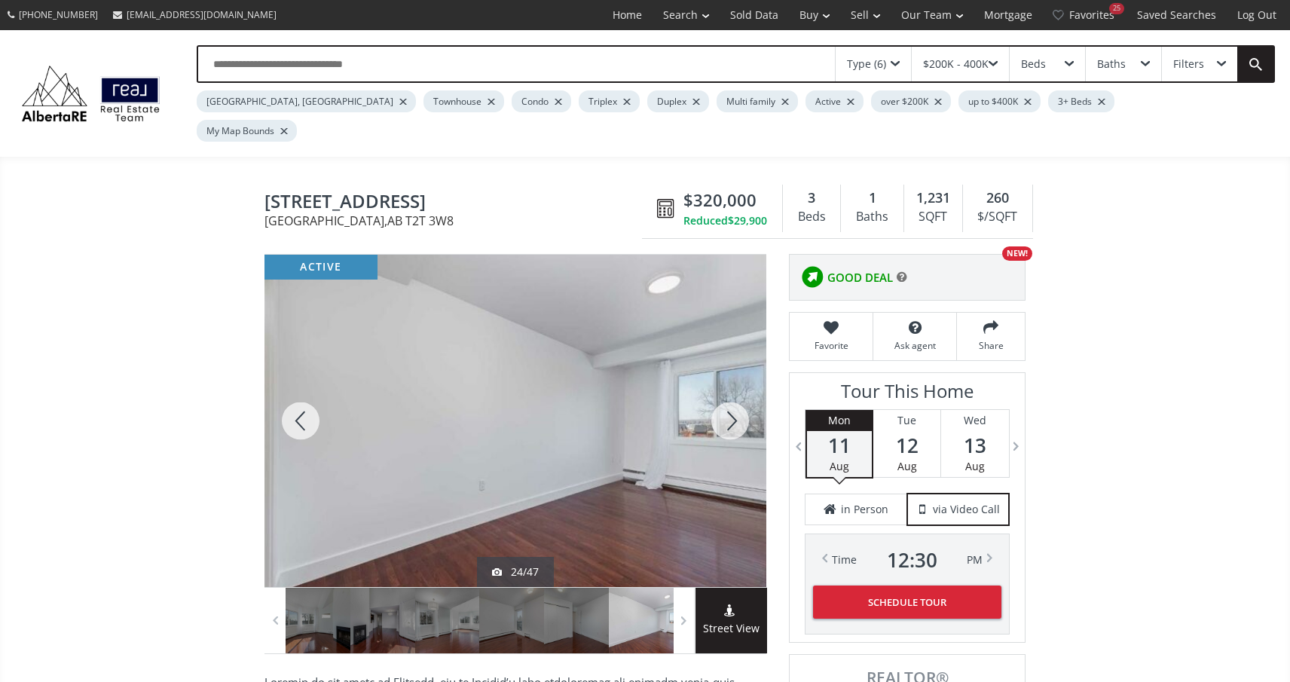
click at [727, 393] on div at bounding box center [730, 421] width 72 height 332
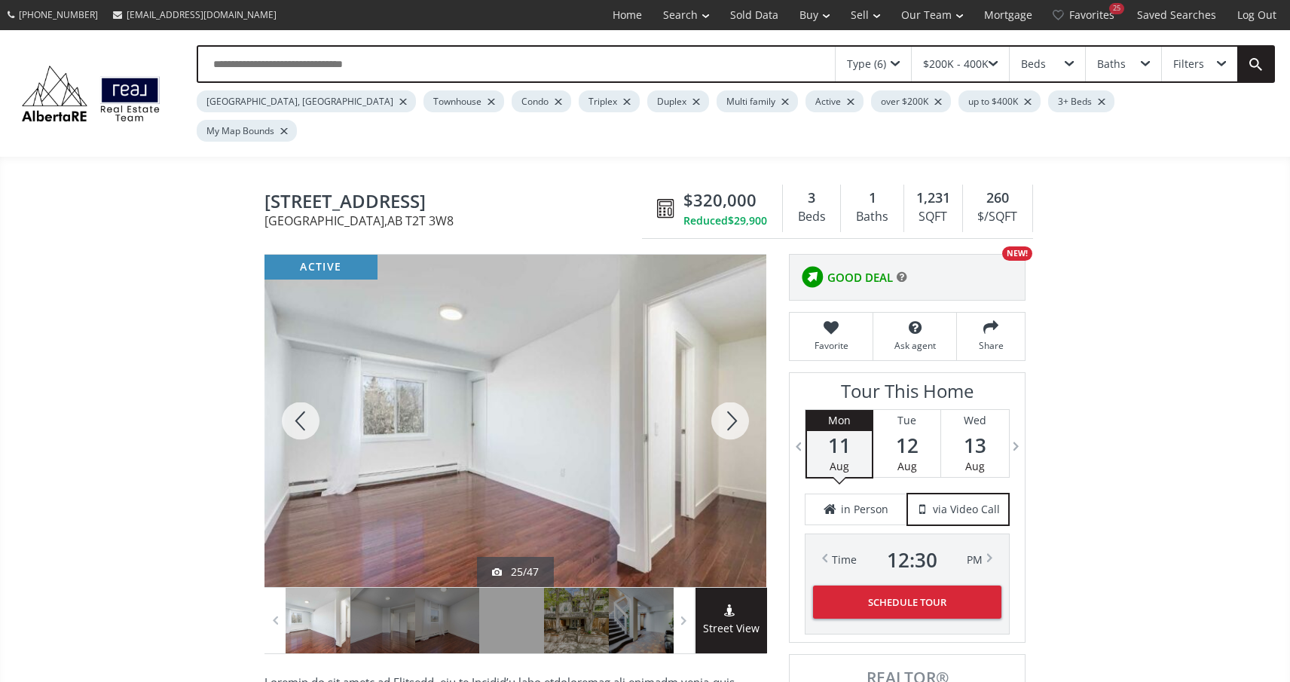
click at [727, 393] on div at bounding box center [730, 421] width 72 height 332
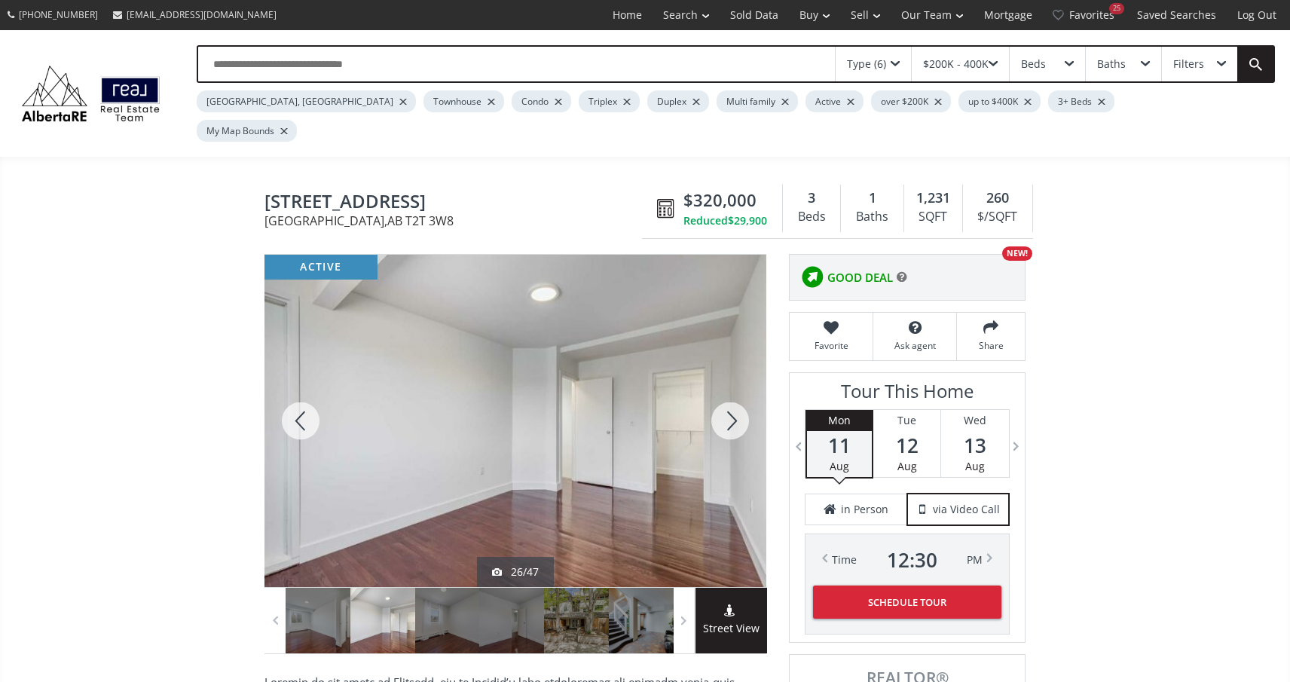
click at [727, 393] on div at bounding box center [730, 421] width 72 height 332
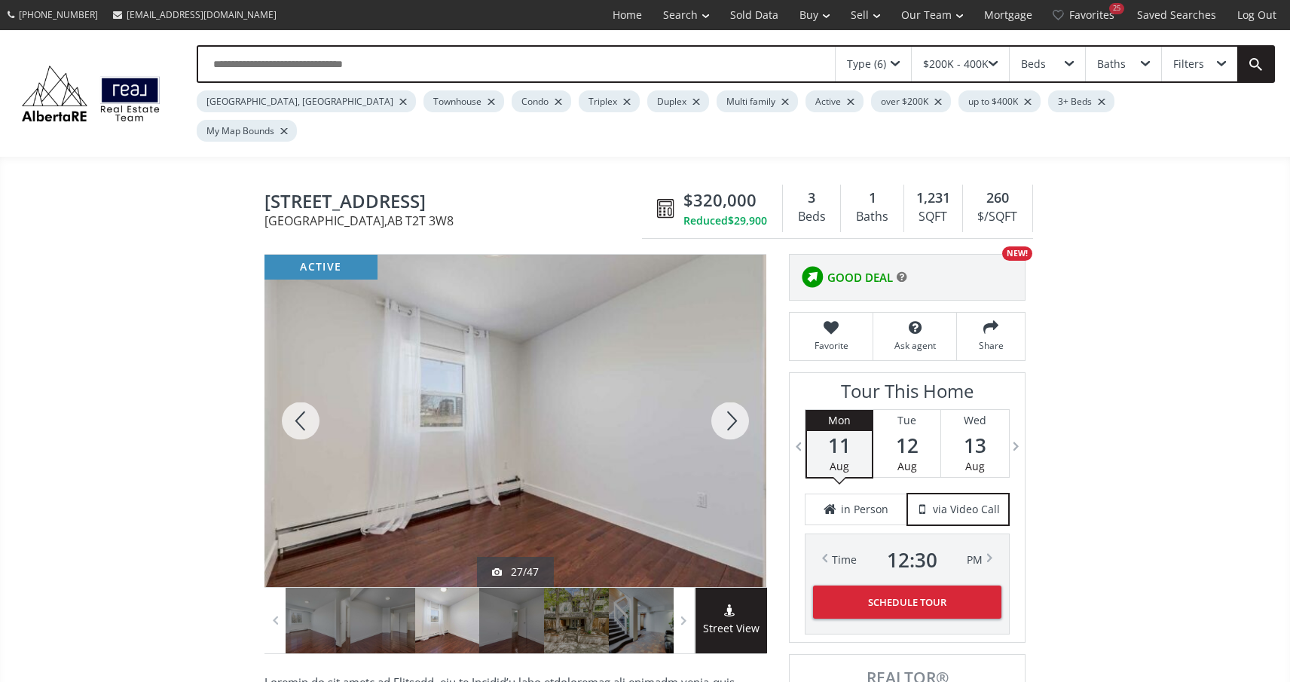
click at [727, 393] on div at bounding box center [730, 421] width 72 height 332
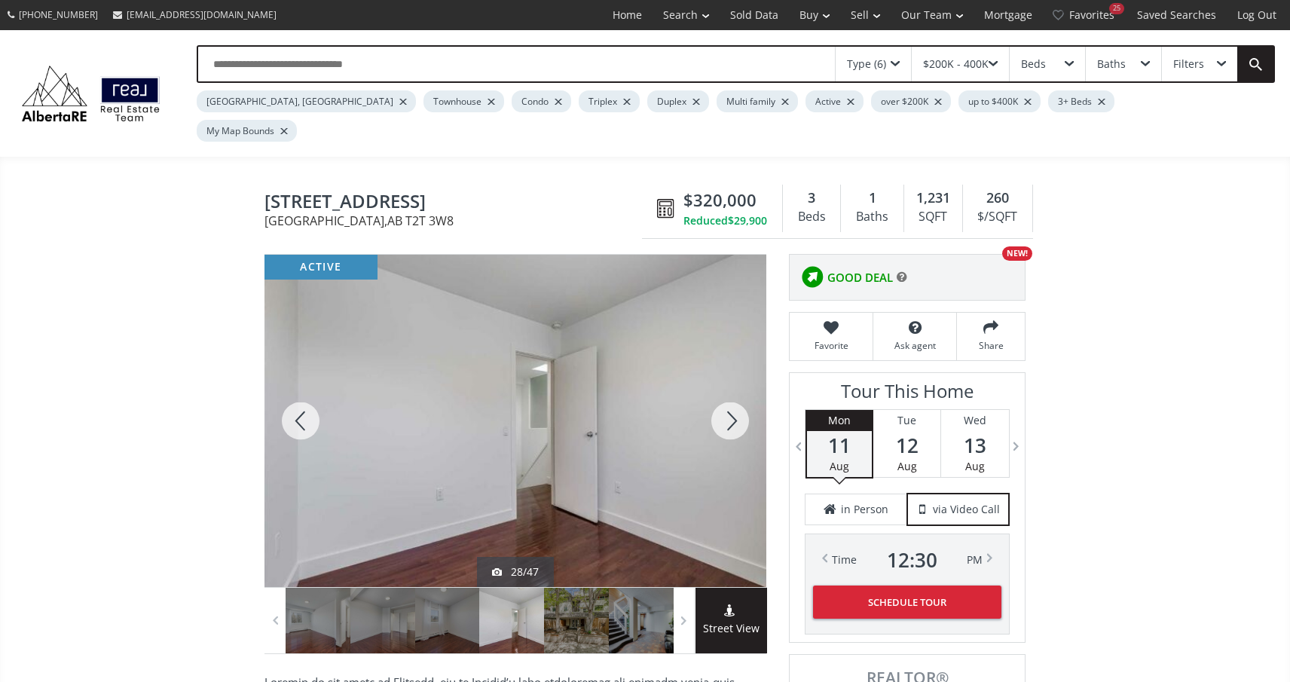
click at [727, 393] on div at bounding box center [730, 421] width 72 height 332
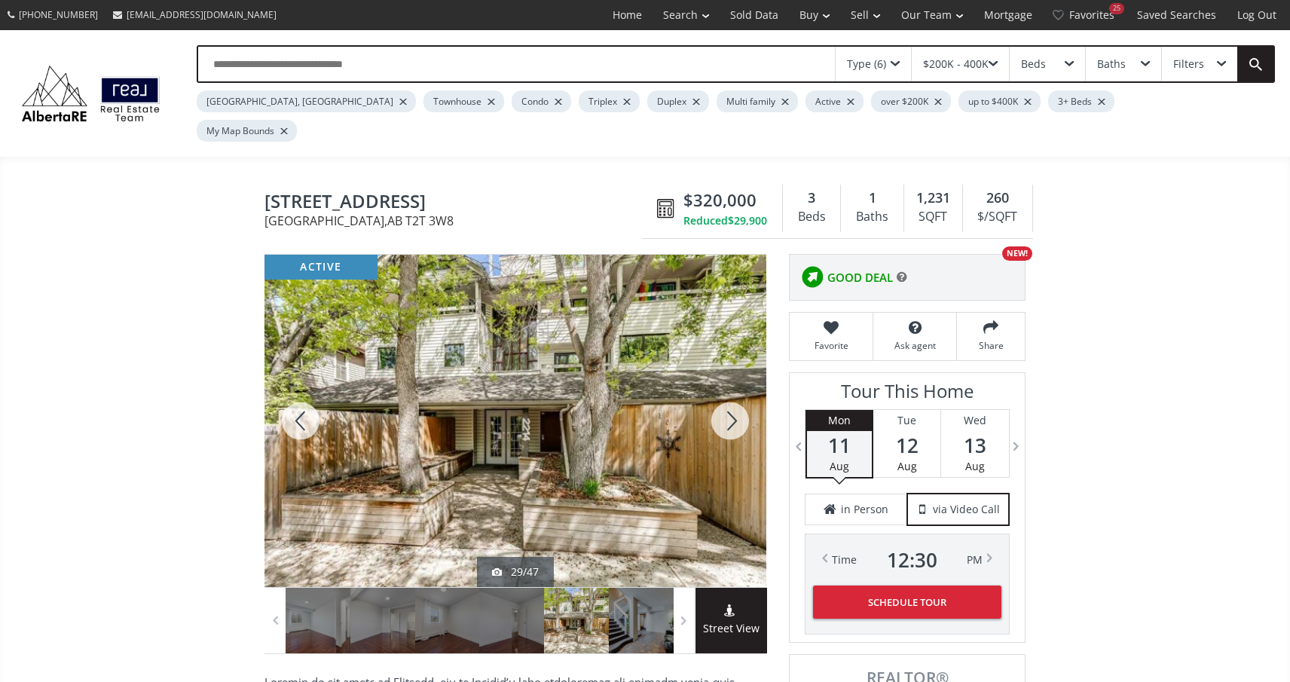
click at [727, 393] on div at bounding box center [730, 421] width 72 height 332
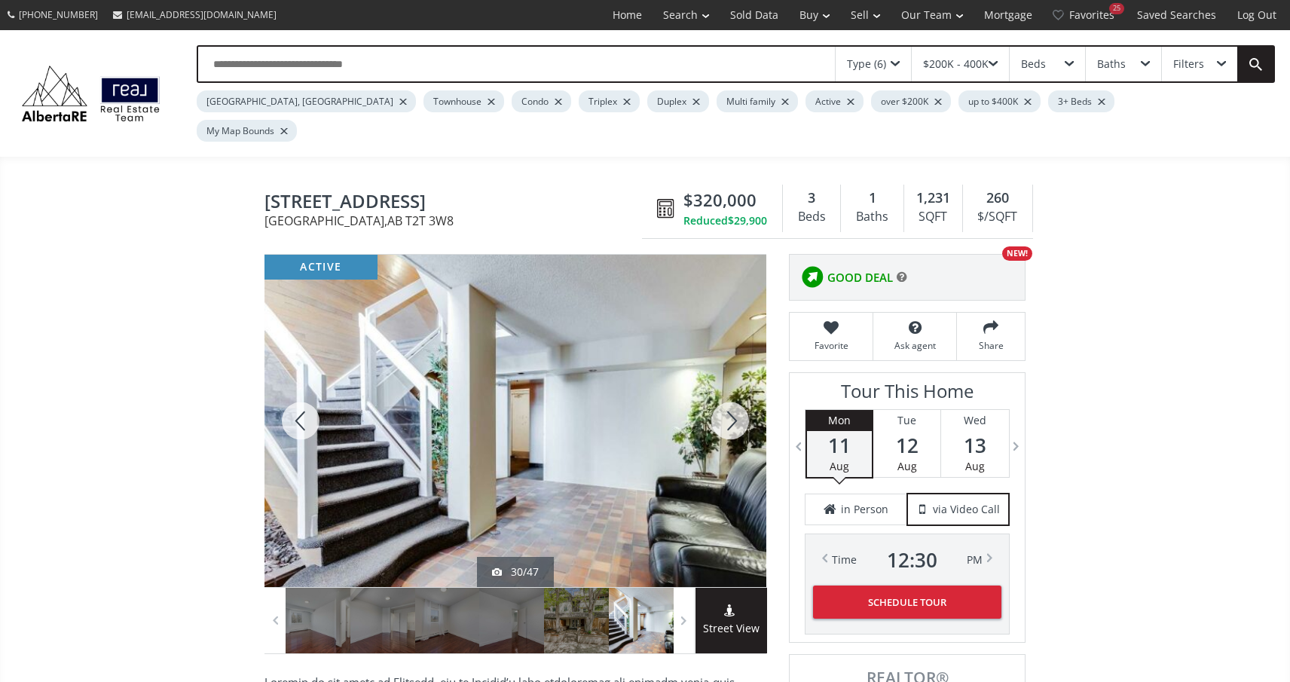
click at [727, 393] on div at bounding box center [730, 421] width 72 height 332
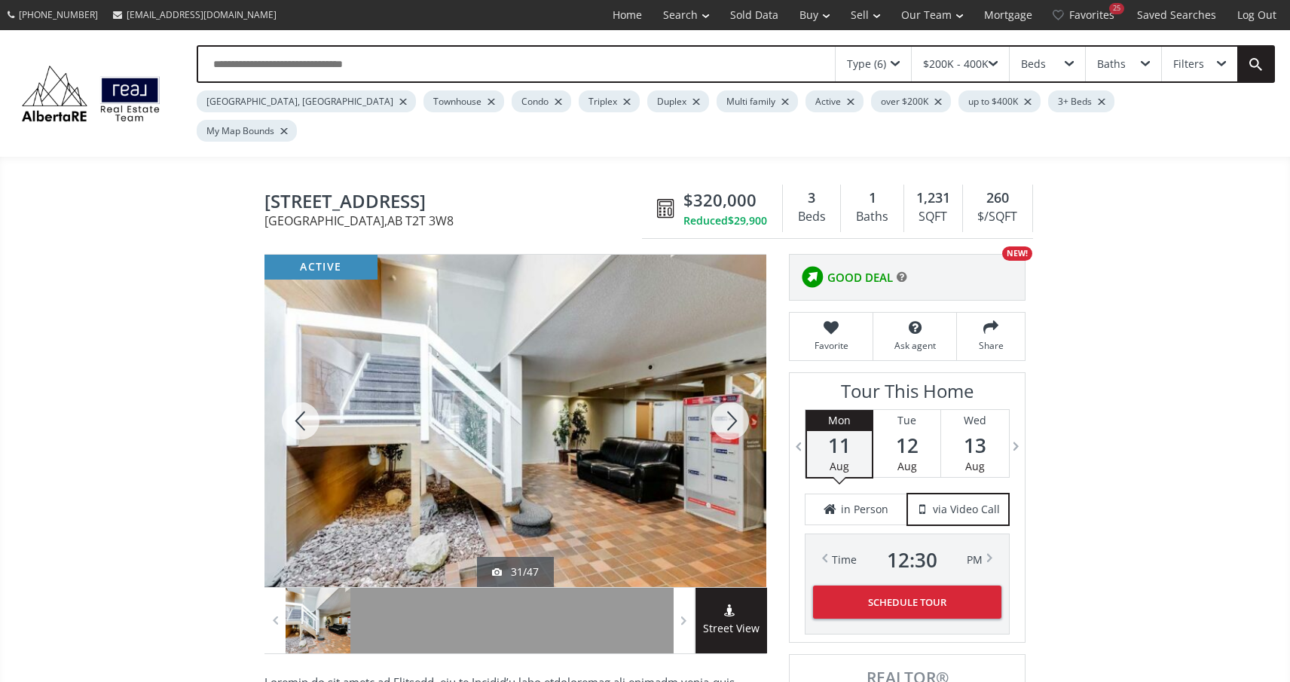
click at [727, 393] on div at bounding box center [730, 421] width 72 height 332
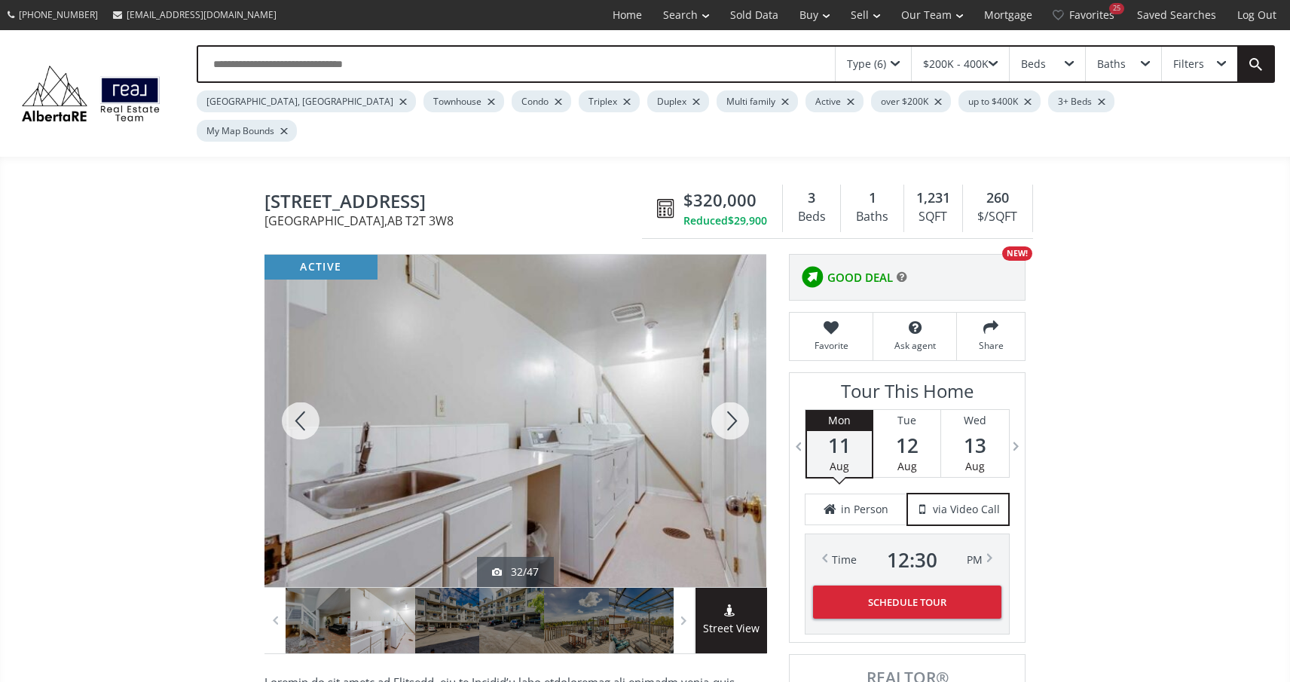
click at [727, 393] on div at bounding box center [730, 421] width 72 height 332
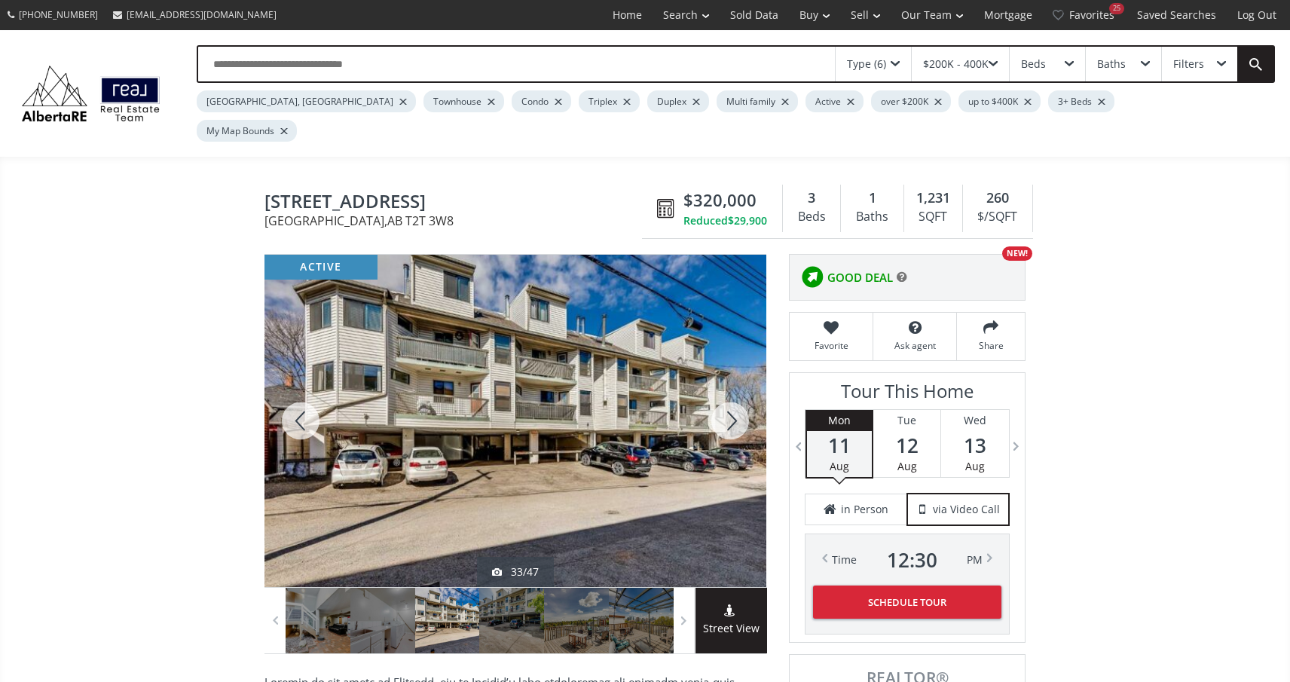
click at [727, 393] on div at bounding box center [730, 421] width 72 height 332
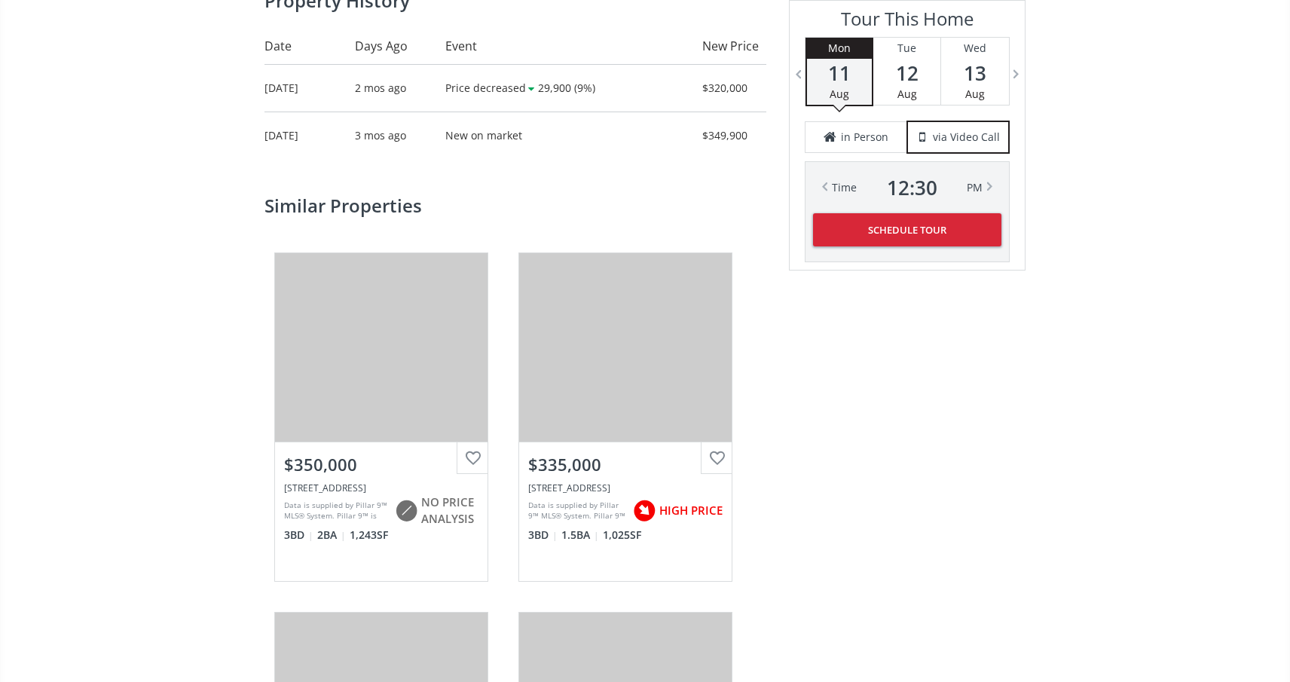
scroll to position [2460, 0]
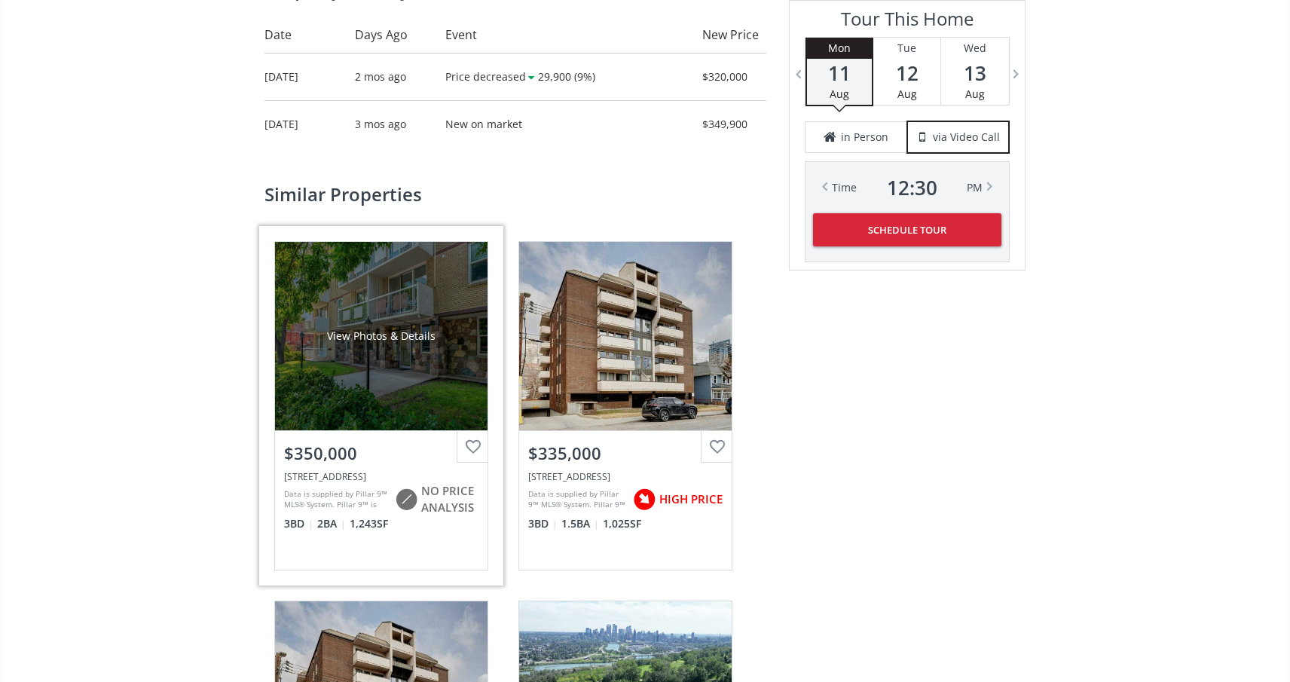
click at [360, 337] on div "View Photos & Details" at bounding box center [381, 336] width 213 height 188
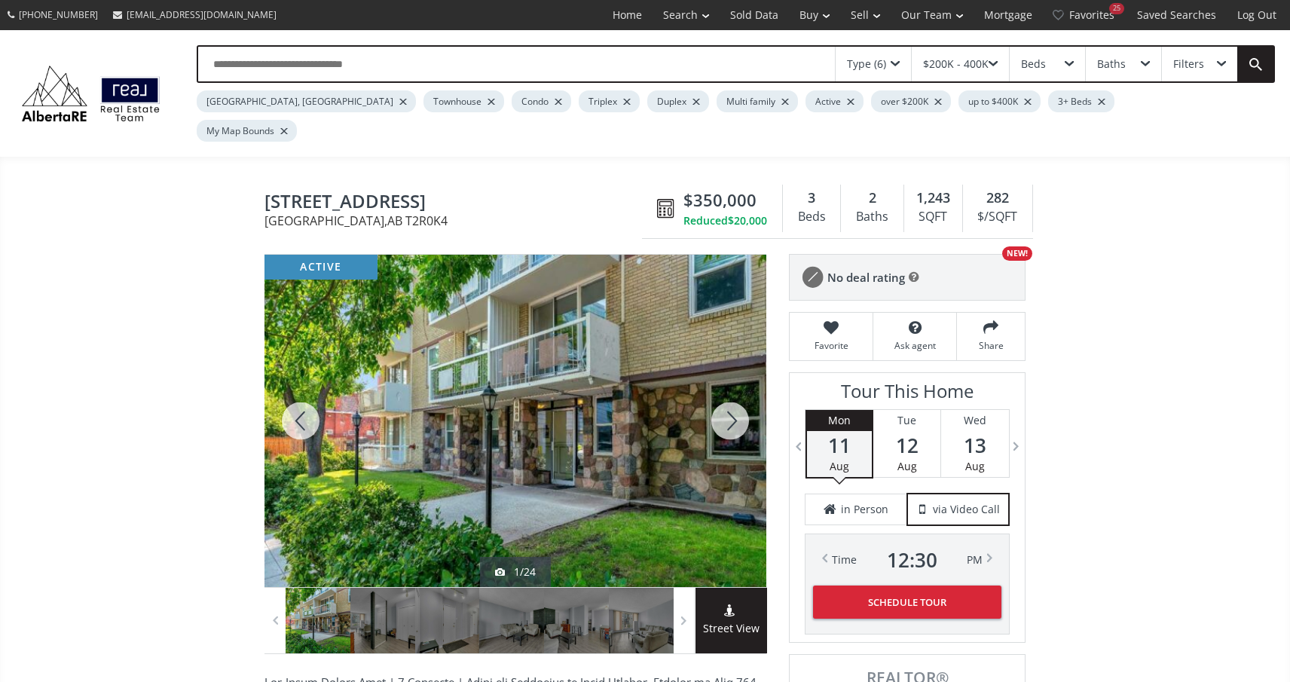
click at [747, 386] on div at bounding box center [730, 421] width 72 height 332
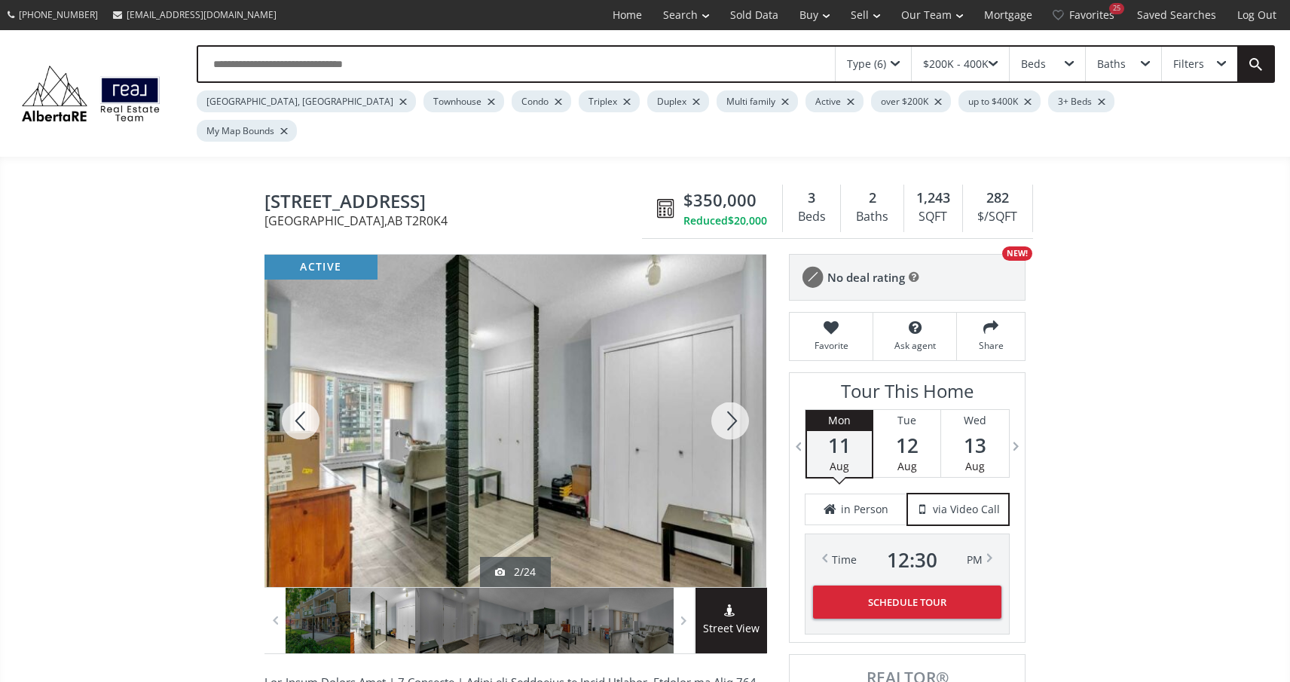
click at [747, 386] on div at bounding box center [730, 421] width 72 height 332
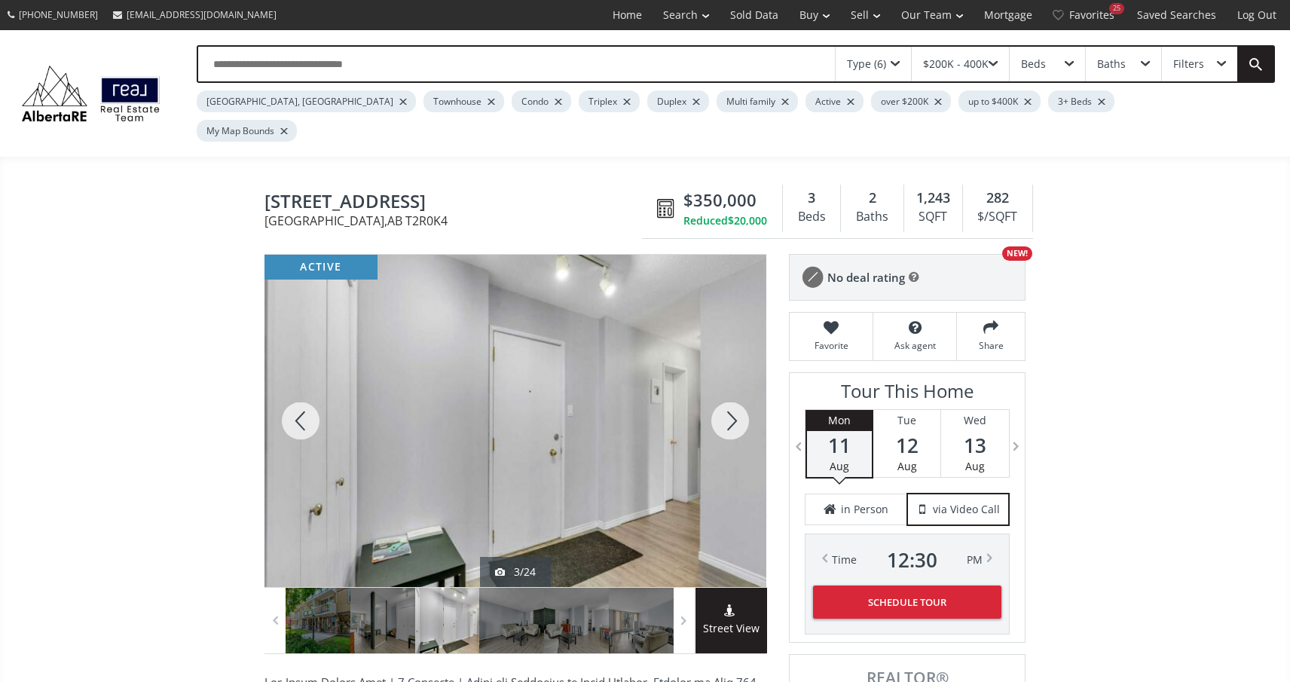
click at [747, 387] on div at bounding box center [730, 421] width 72 height 332
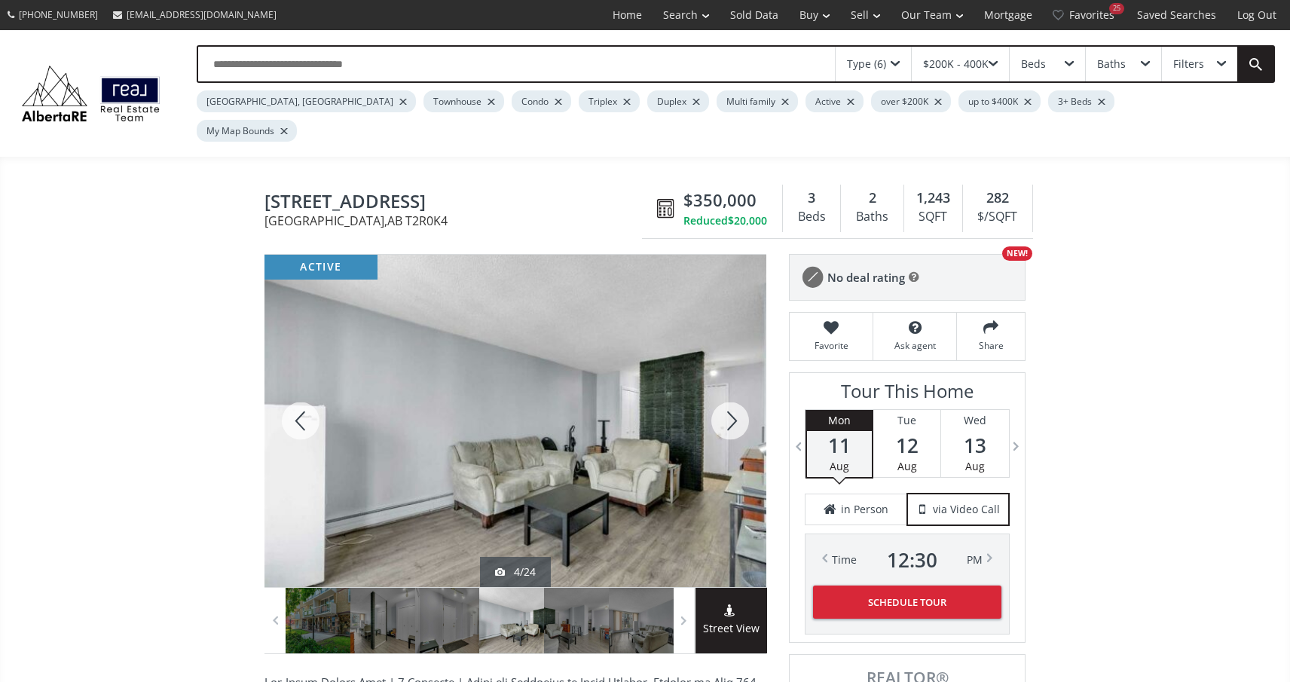
click at [747, 387] on div at bounding box center [730, 421] width 72 height 332
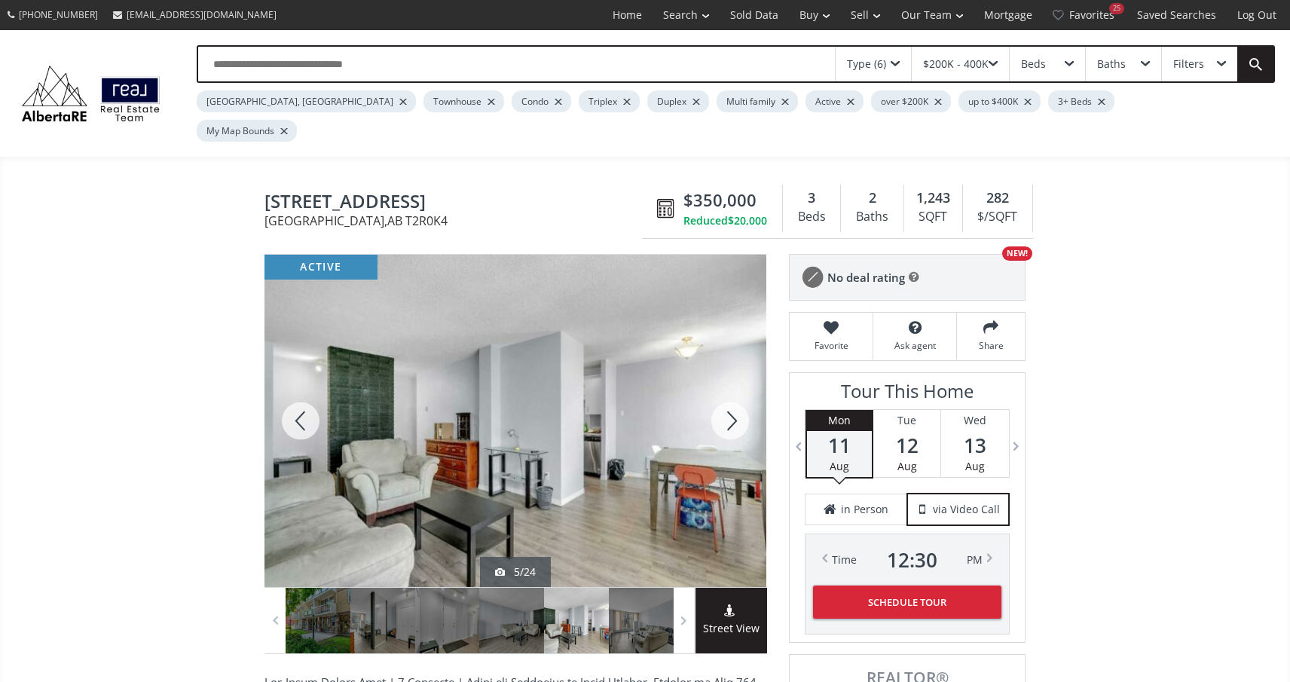
click at [747, 387] on div at bounding box center [730, 421] width 72 height 332
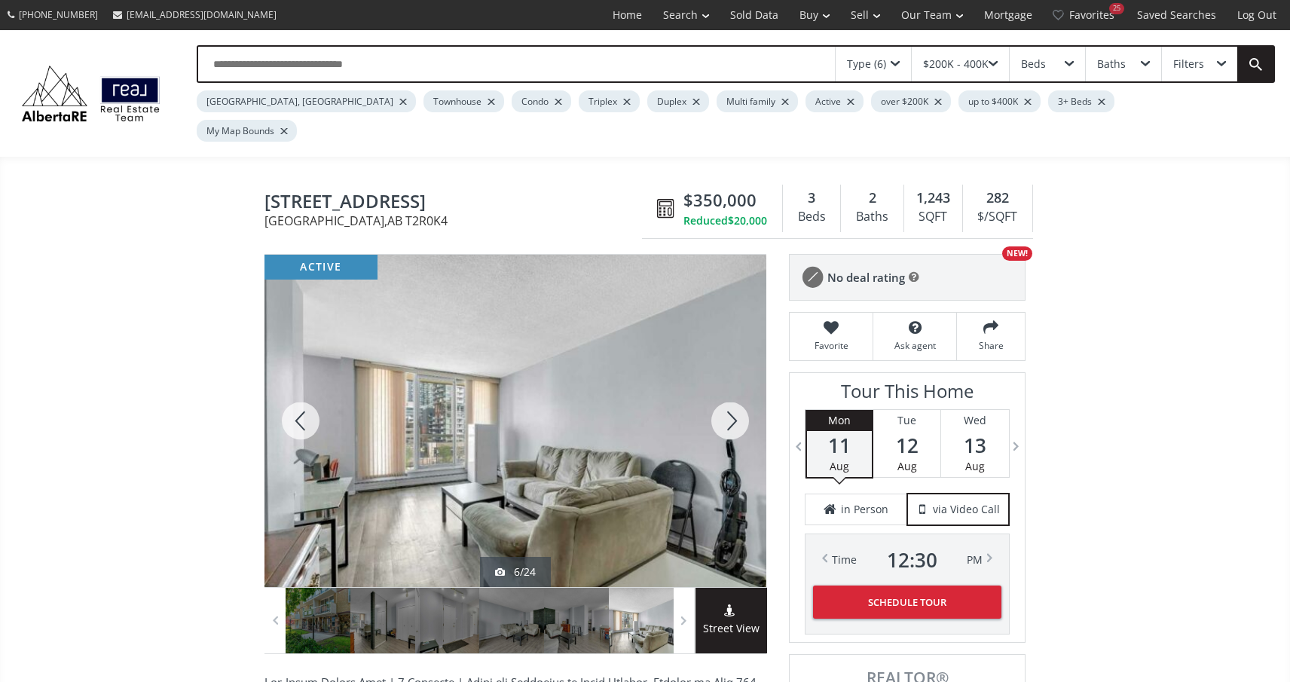
click at [747, 387] on div at bounding box center [730, 421] width 72 height 332
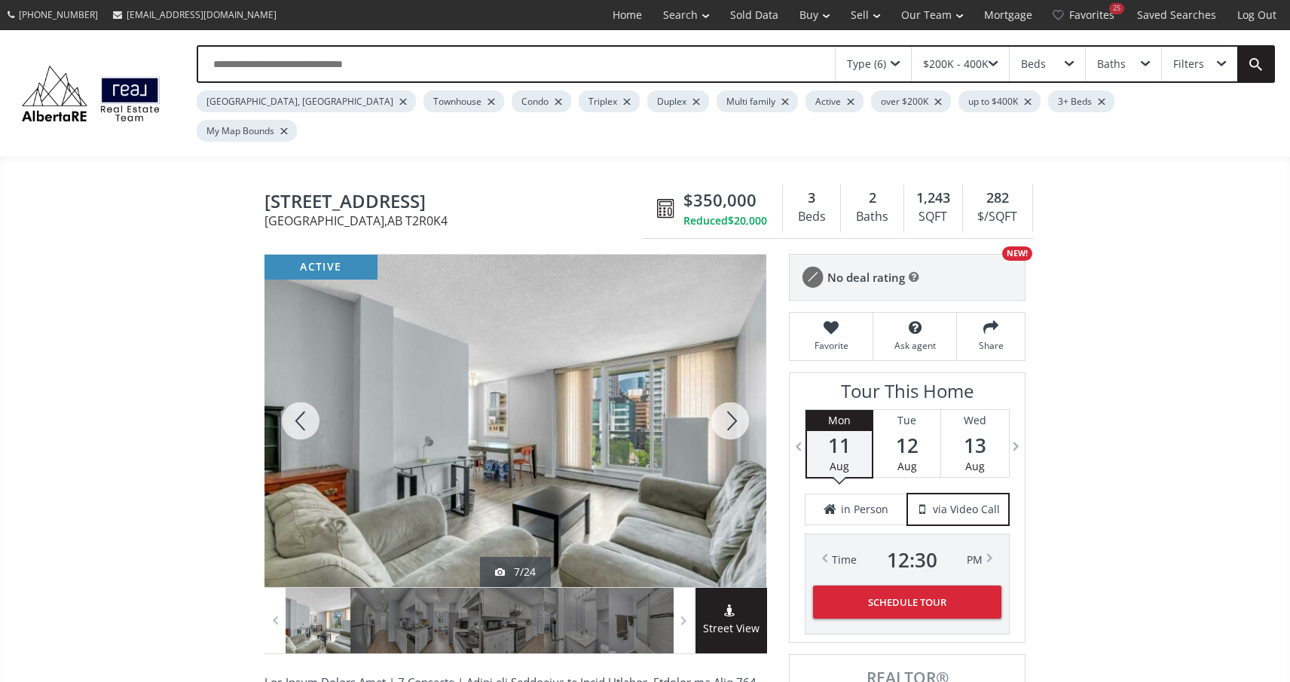
click at [747, 387] on div at bounding box center [730, 421] width 72 height 332
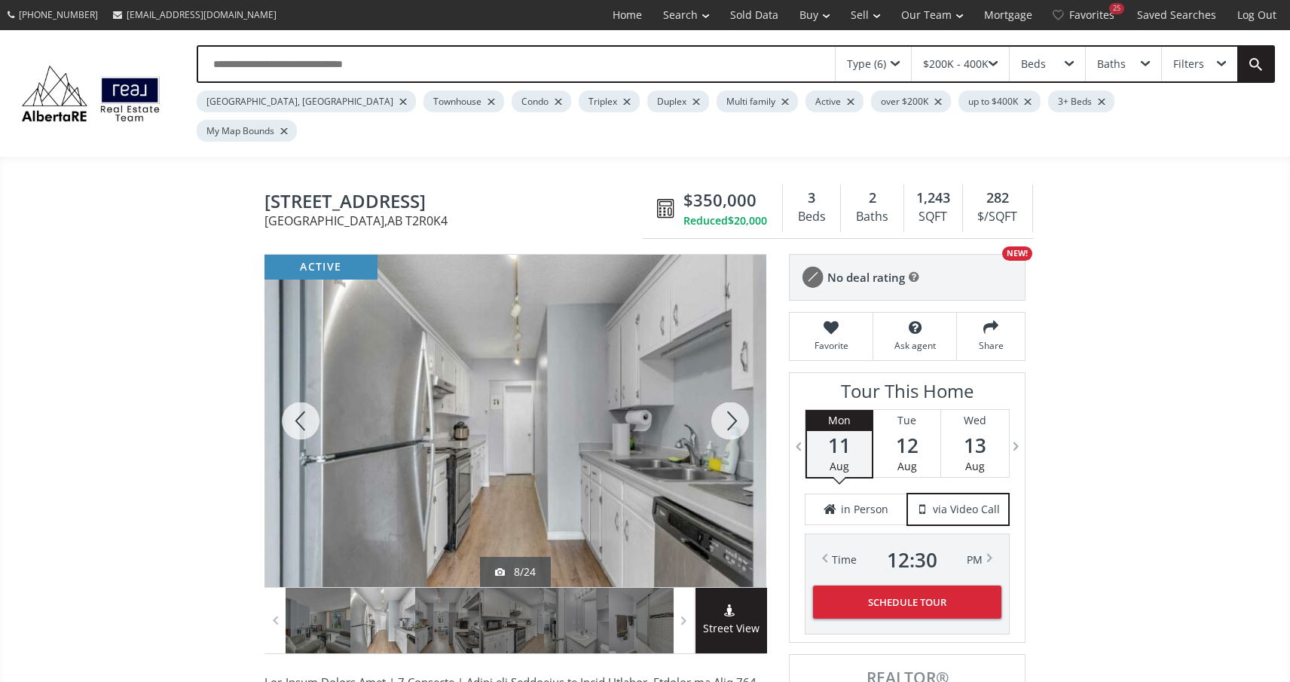
click at [747, 387] on div at bounding box center [730, 421] width 72 height 332
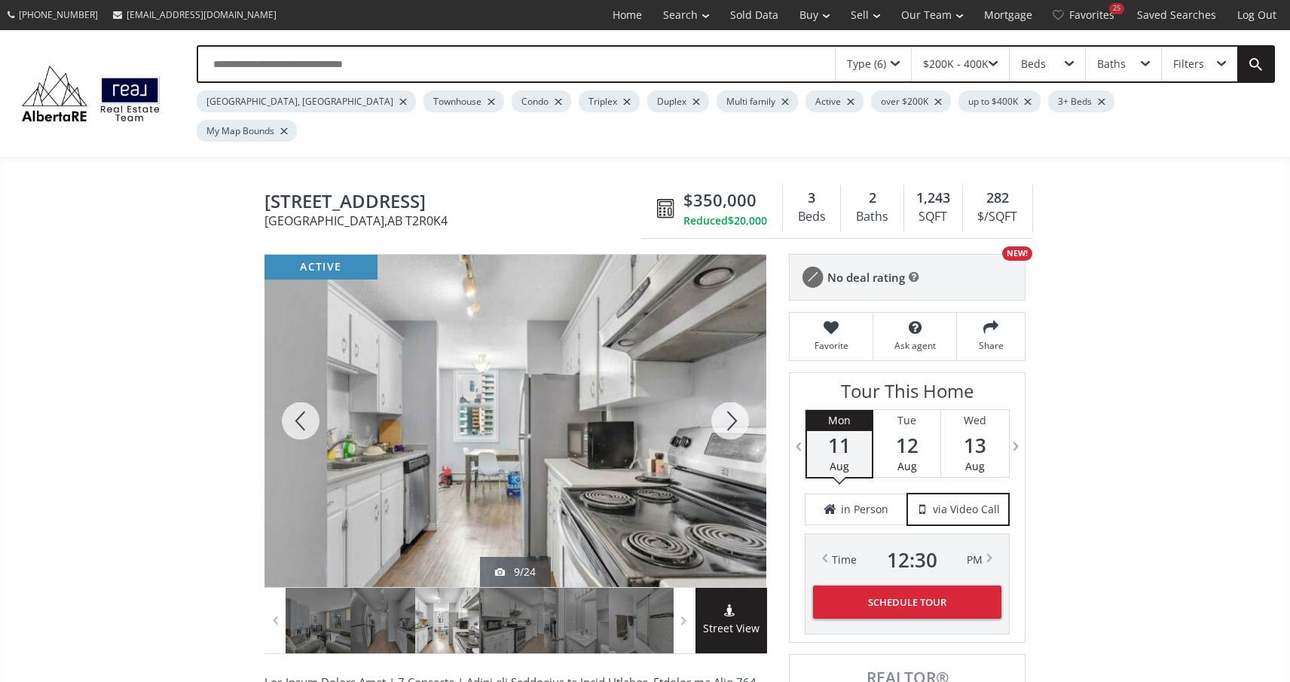
click at [747, 387] on div at bounding box center [730, 421] width 72 height 332
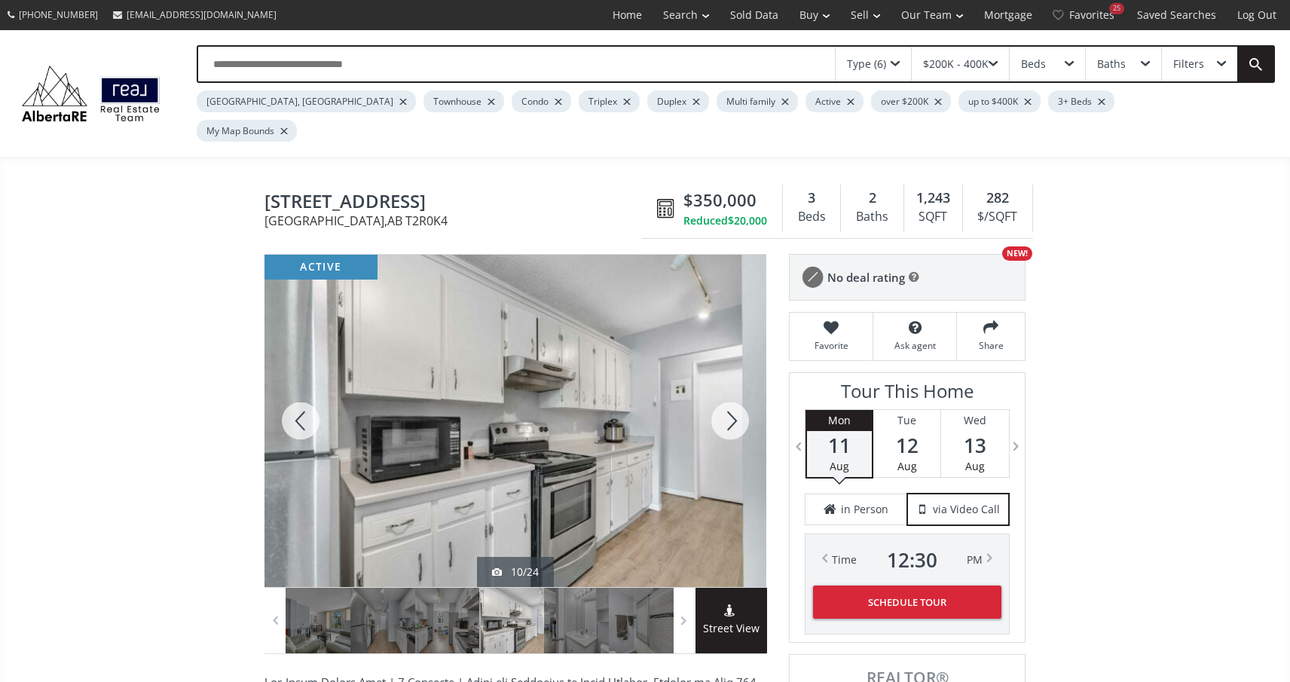
click at [747, 387] on div at bounding box center [730, 421] width 72 height 332
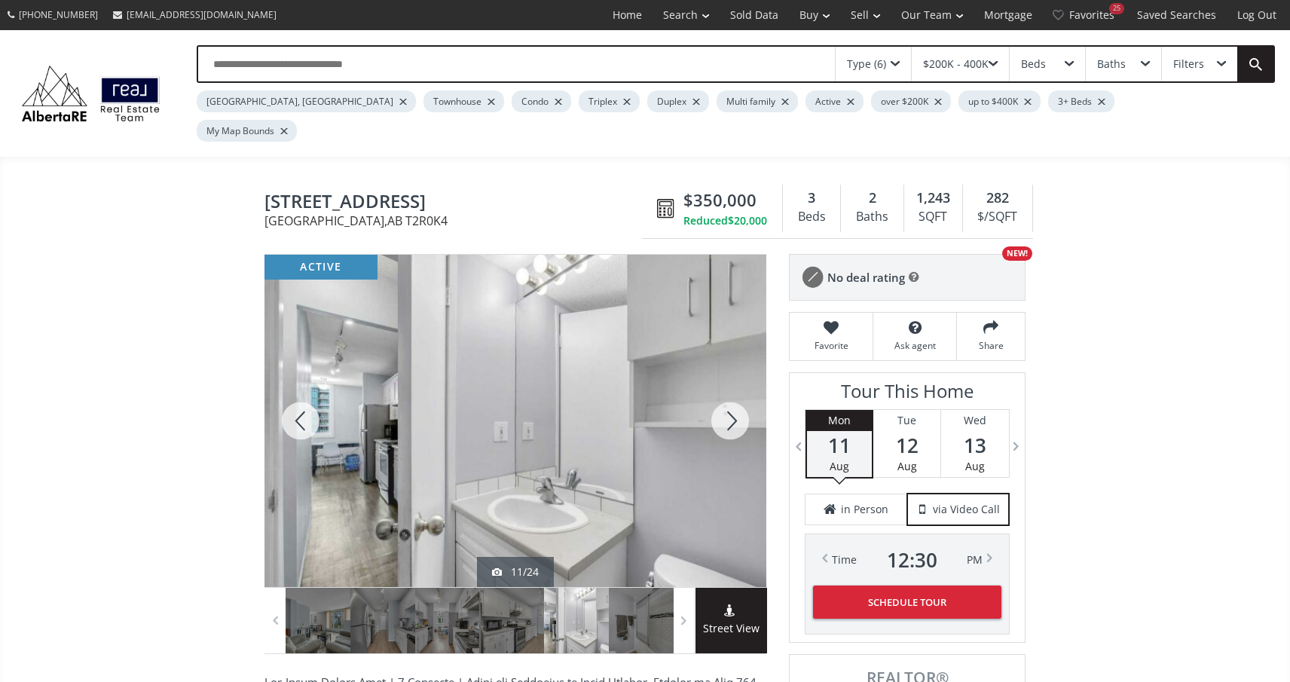
click at [747, 387] on div at bounding box center [730, 421] width 72 height 332
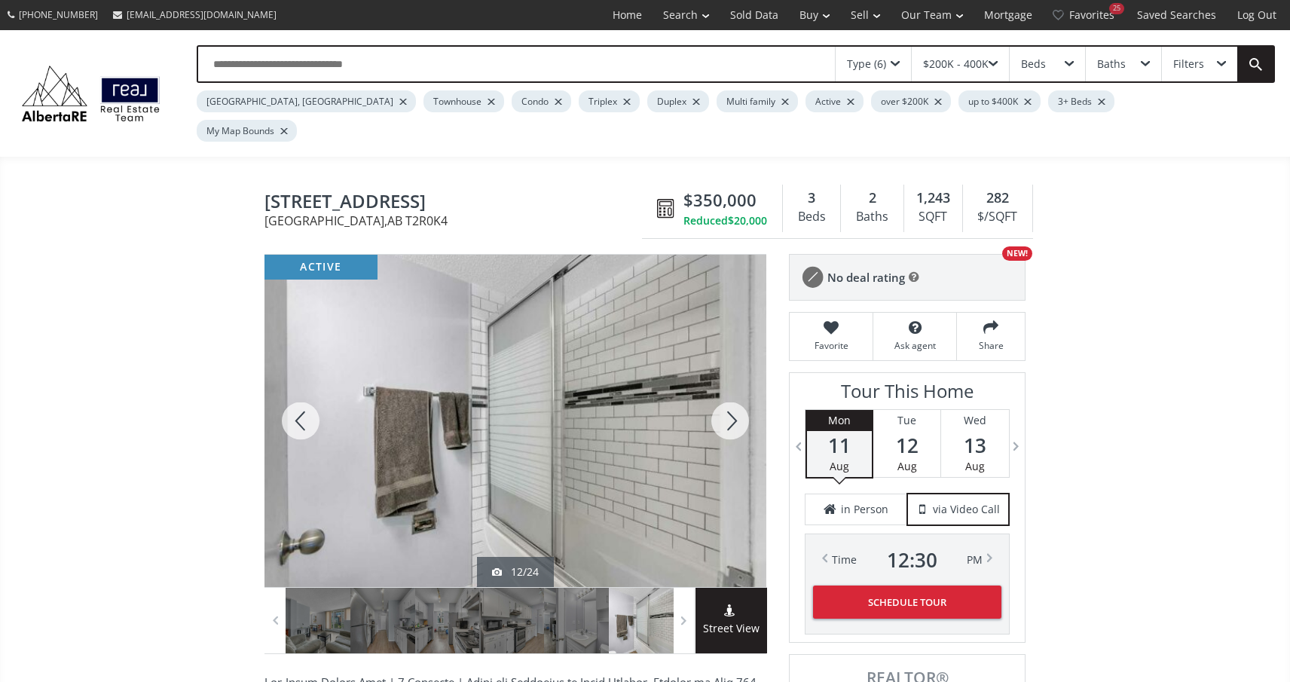
click at [747, 387] on div at bounding box center [730, 421] width 72 height 332
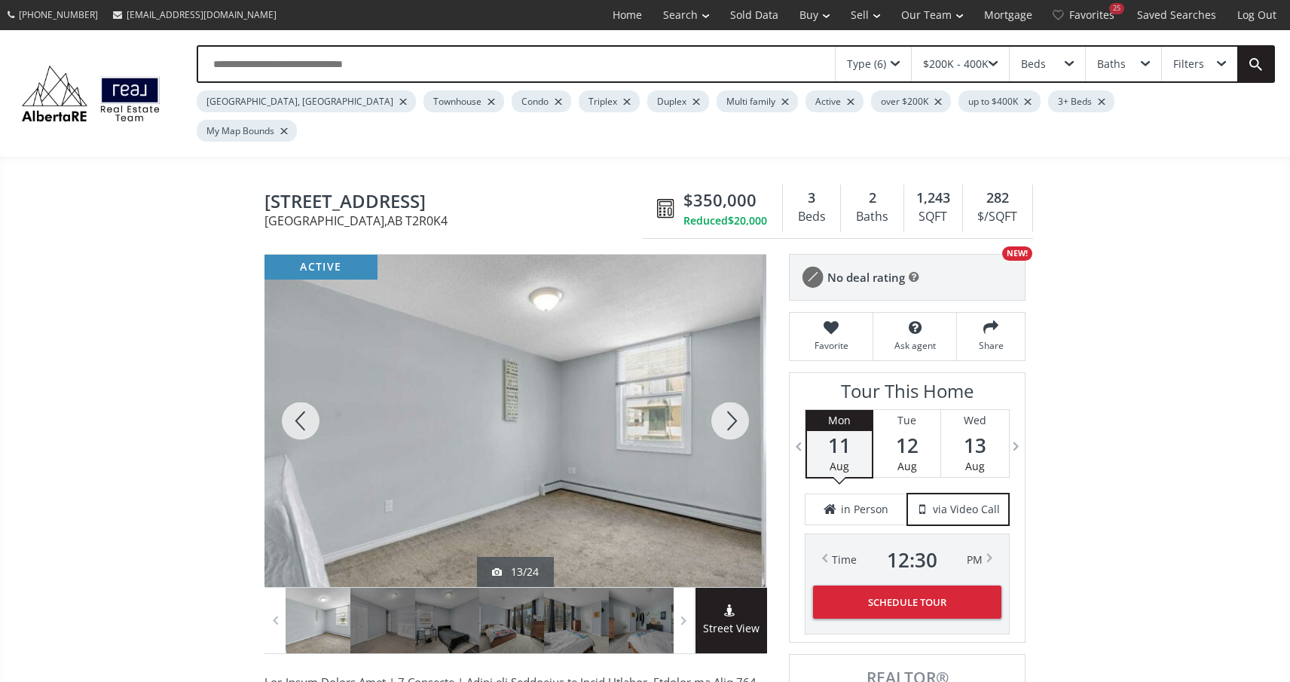
click at [747, 387] on div at bounding box center [730, 421] width 72 height 332
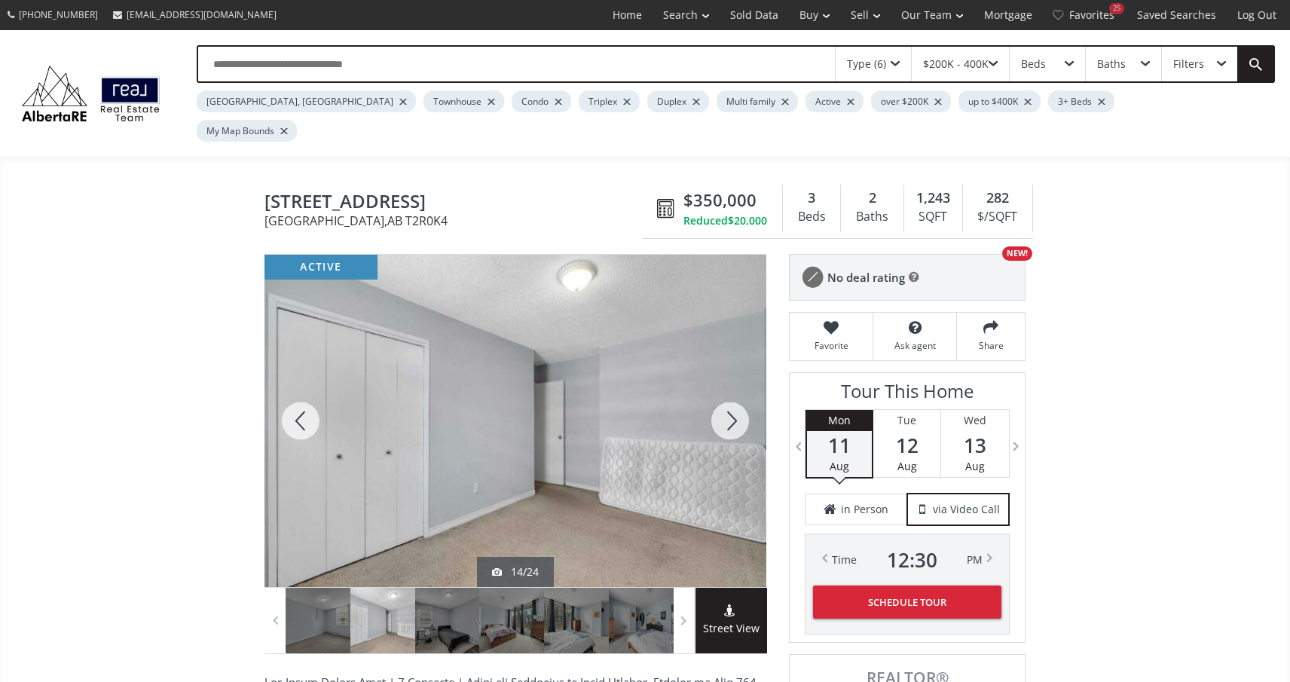
click at [747, 387] on div at bounding box center [730, 421] width 72 height 332
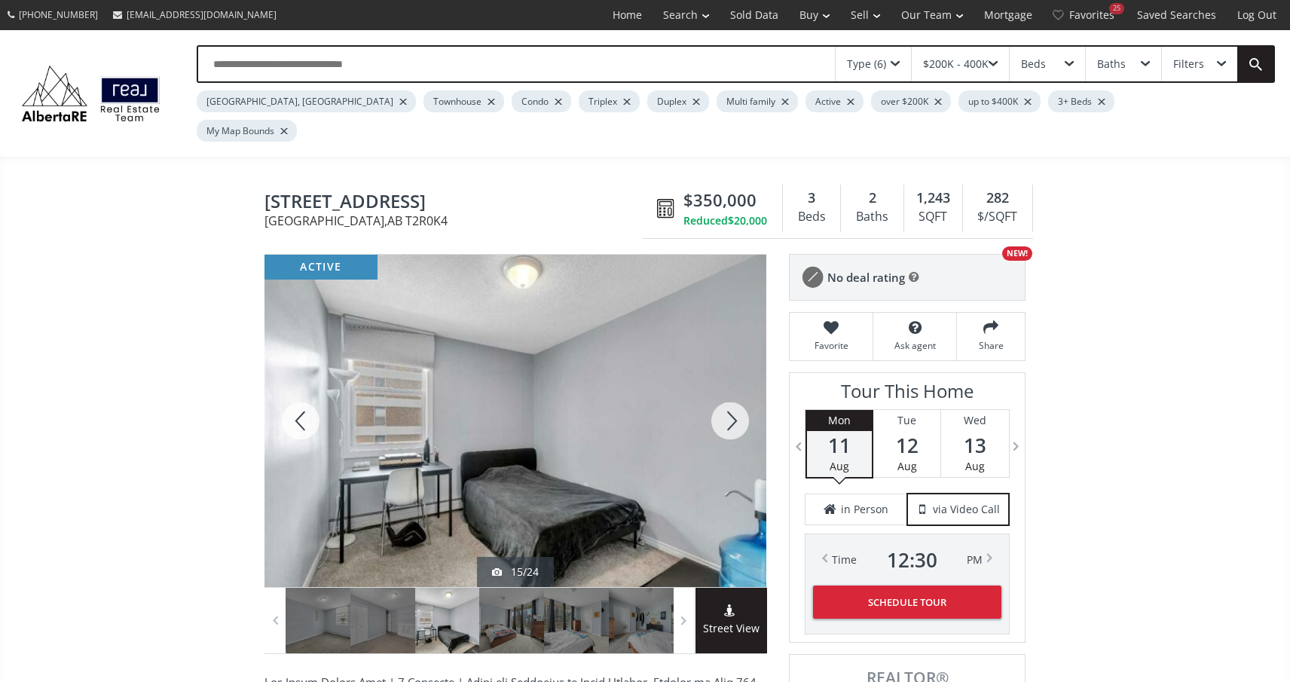
click at [747, 387] on div at bounding box center [730, 421] width 72 height 332
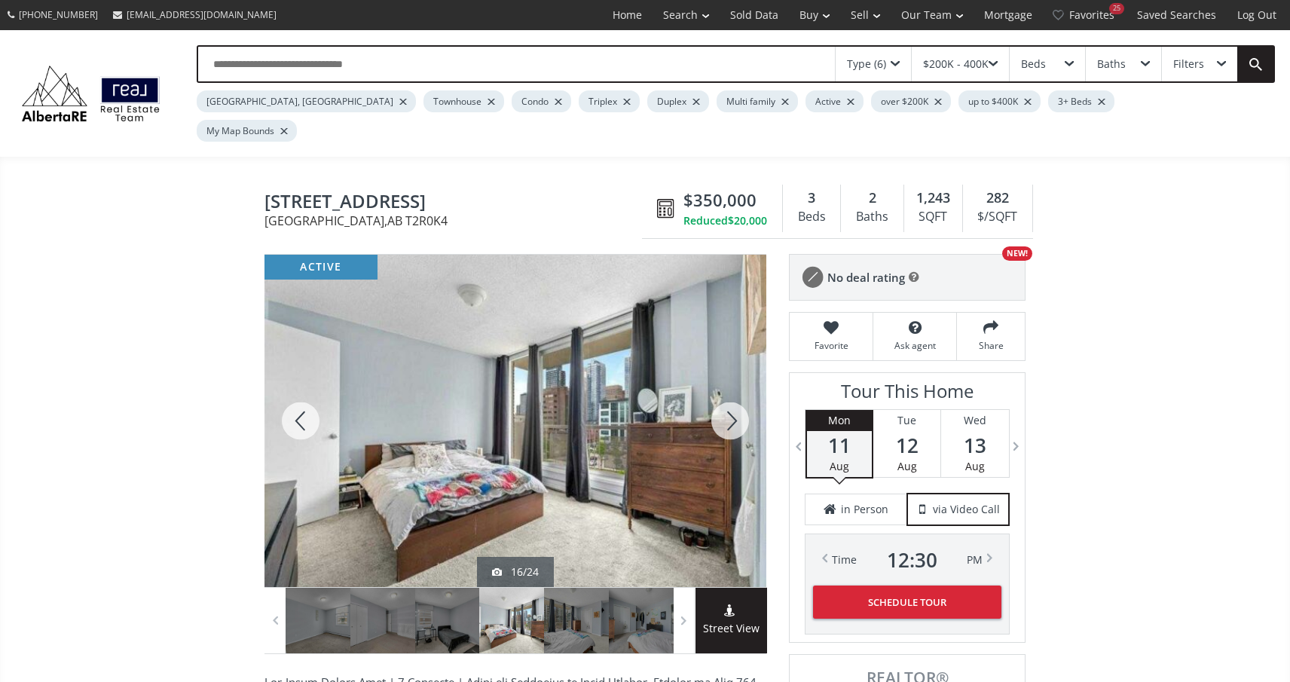
click at [747, 387] on div at bounding box center [730, 421] width 72 height 332
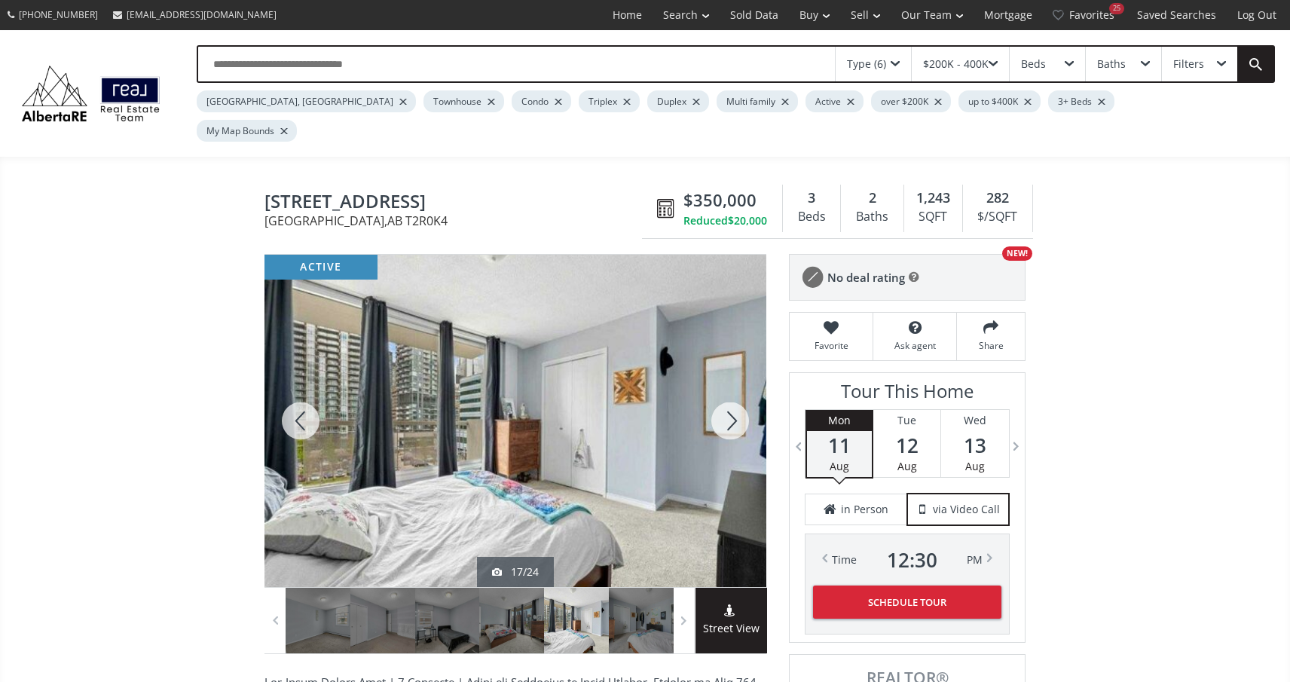
click at [747, 387] on div at bounding box center [730, 421] width 72 height 332
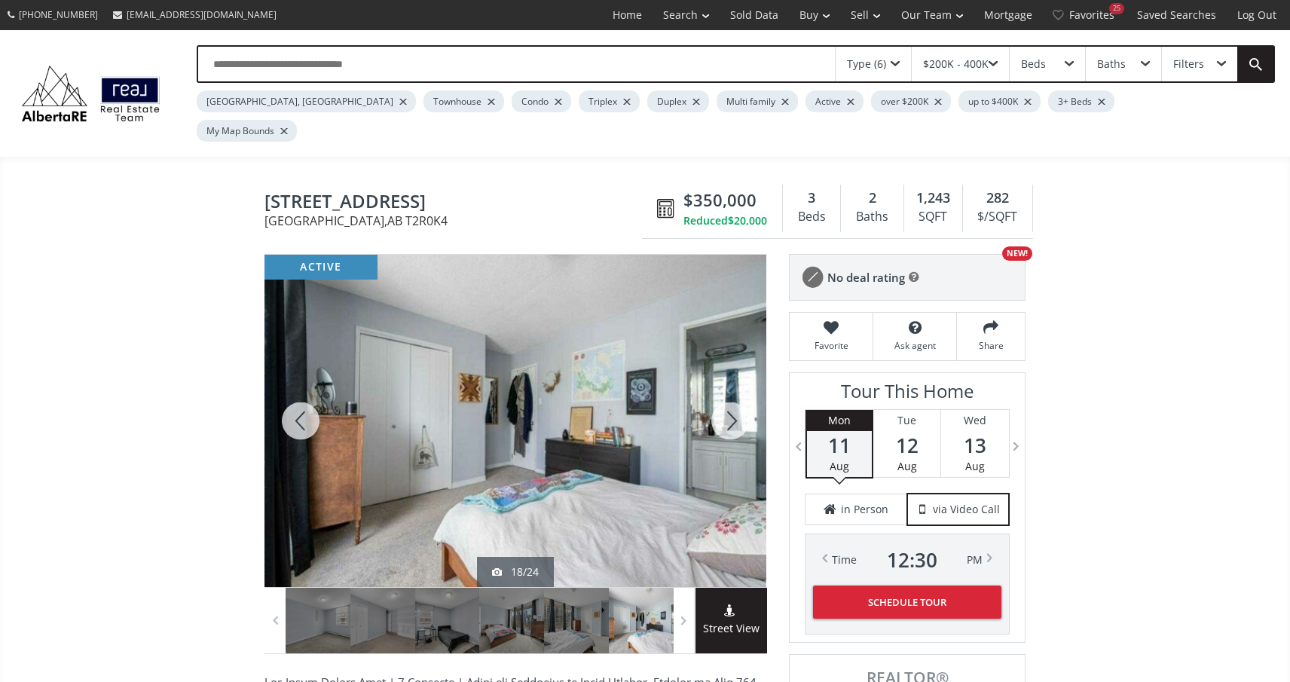
click at [747, 387] on div at bounding box center [730, 421] width 72 height 332
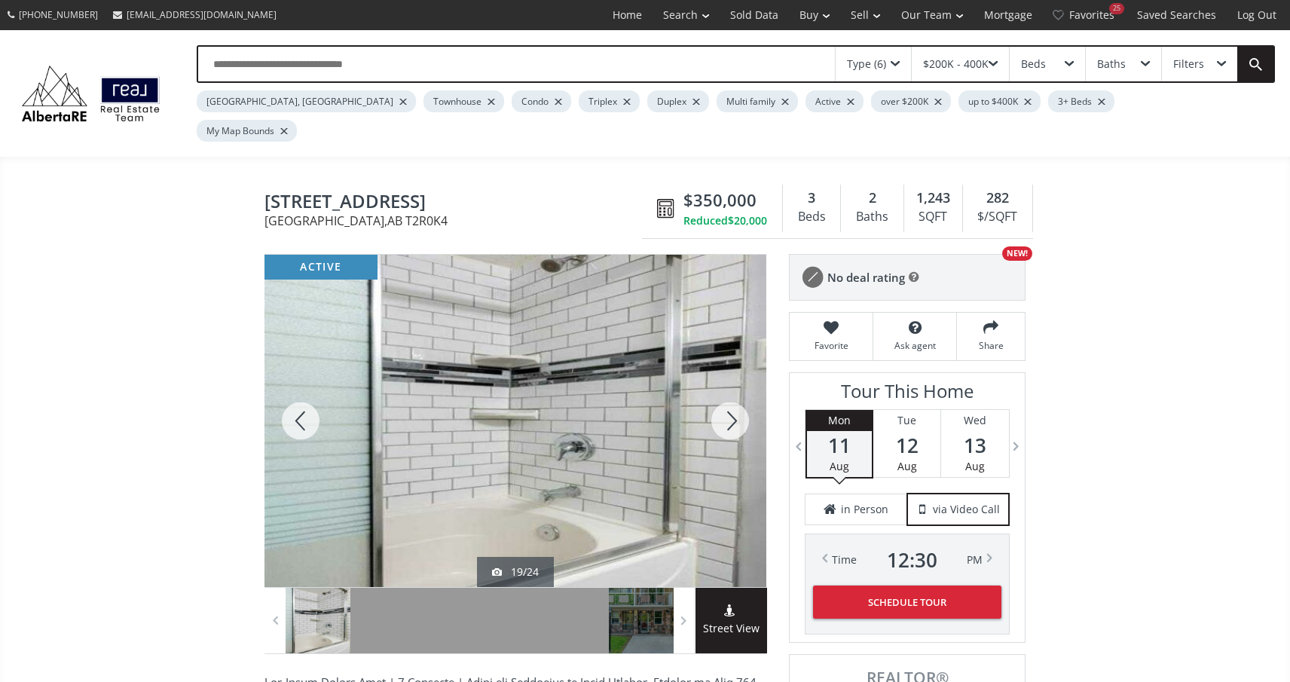
click at [747, 387] on div at bounding box center [730, 421] width 72 height 332
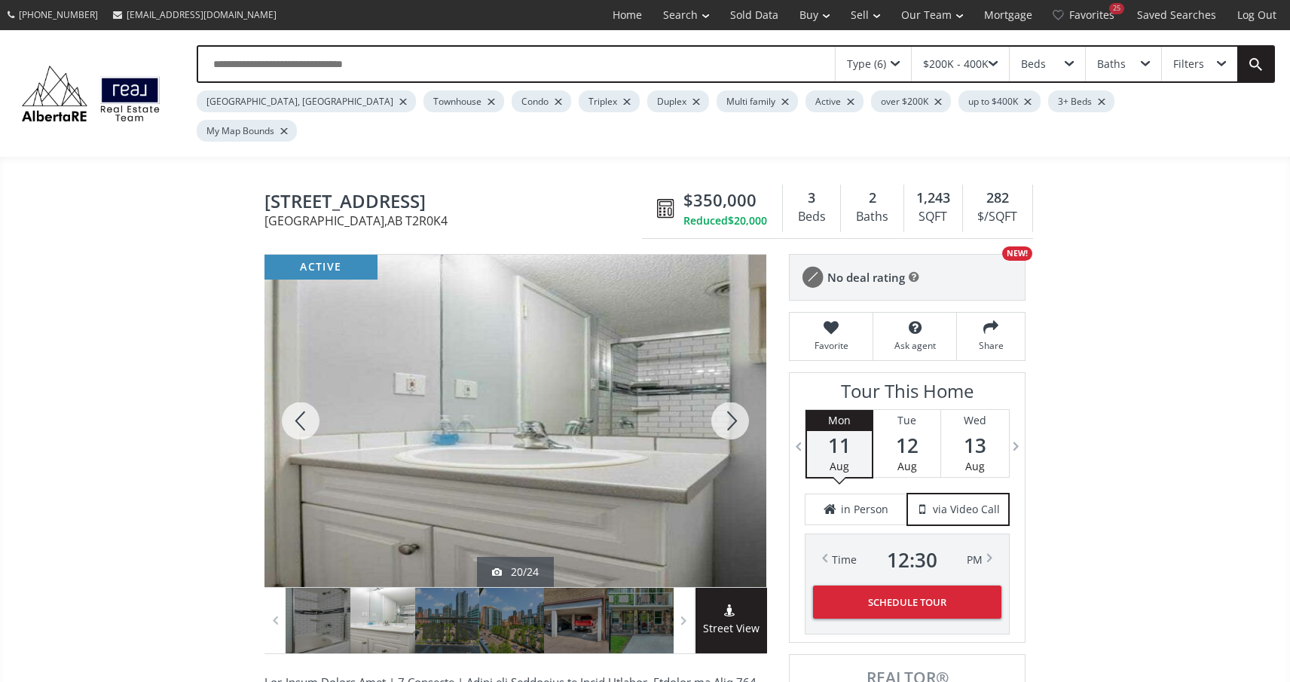
click at [747, 387] on div at bounding box center [730, 421] width 72 height 332
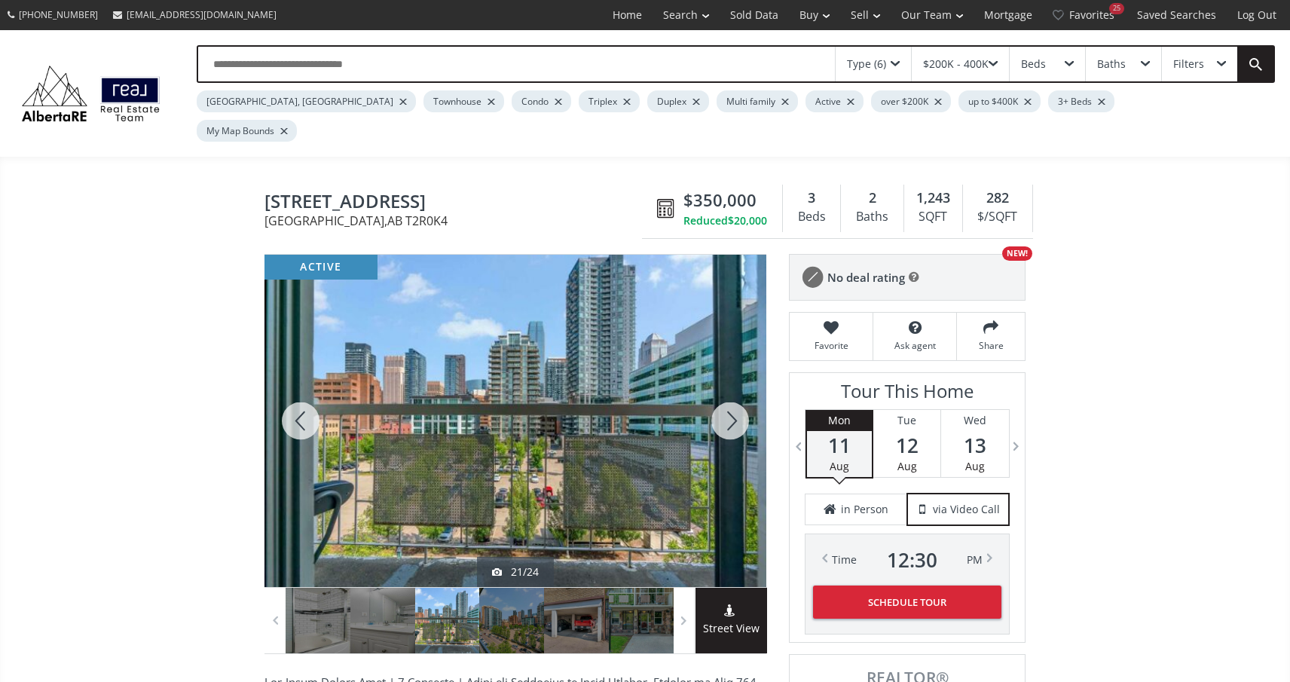
click at [747, 387] on div at bounding box center [730, 421] width 72 height 332
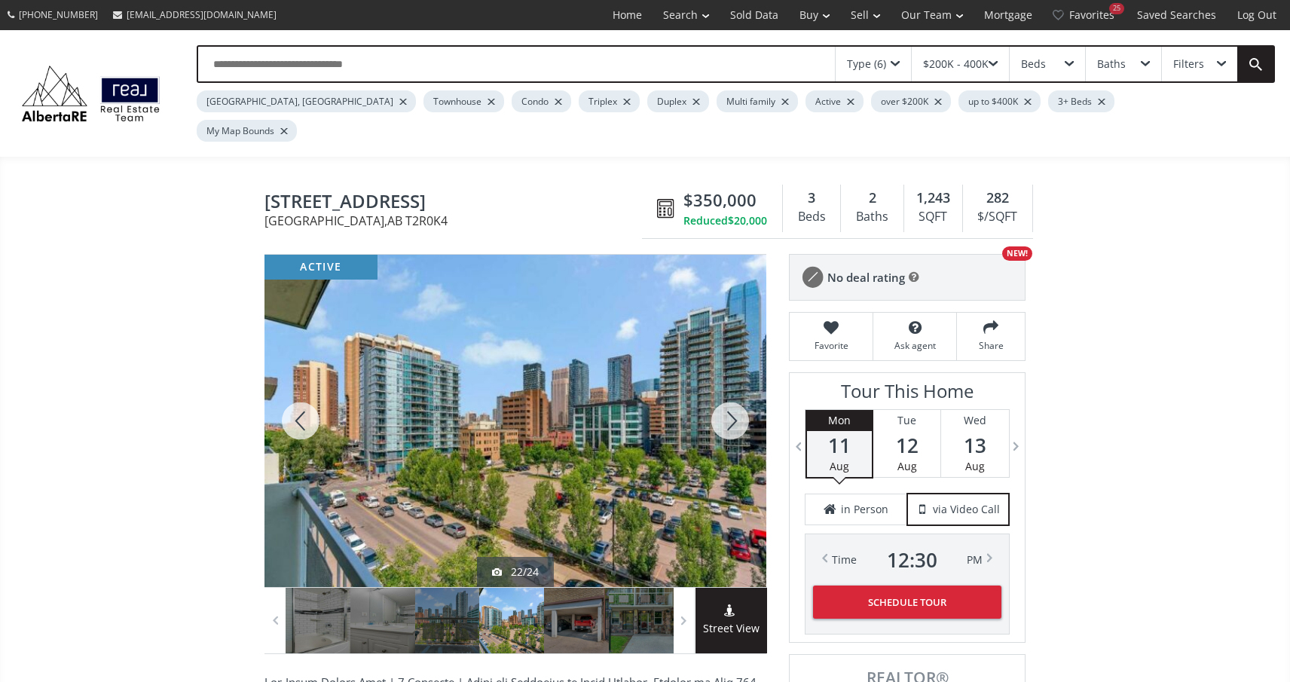
click at [747, 387] on div at bounding box center [730, 421] width 72 height 332
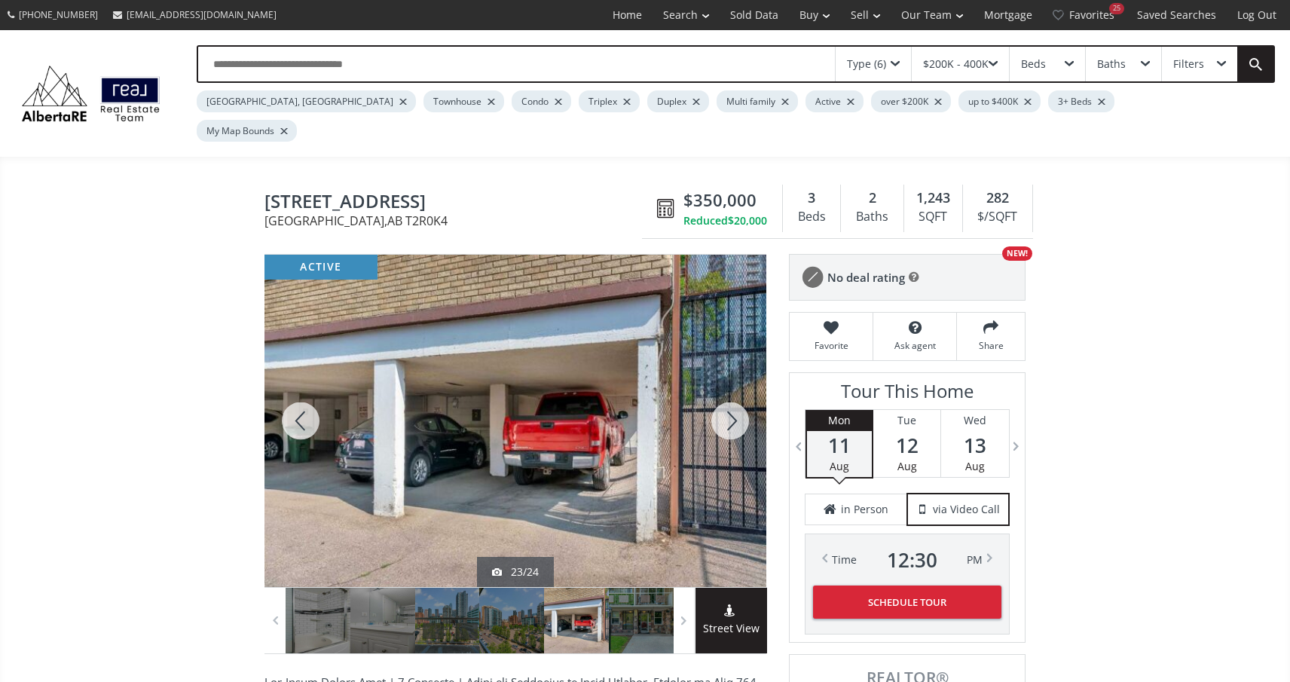
click at [747, 387] on div at bounding box center [730, 421] width 72 height 332
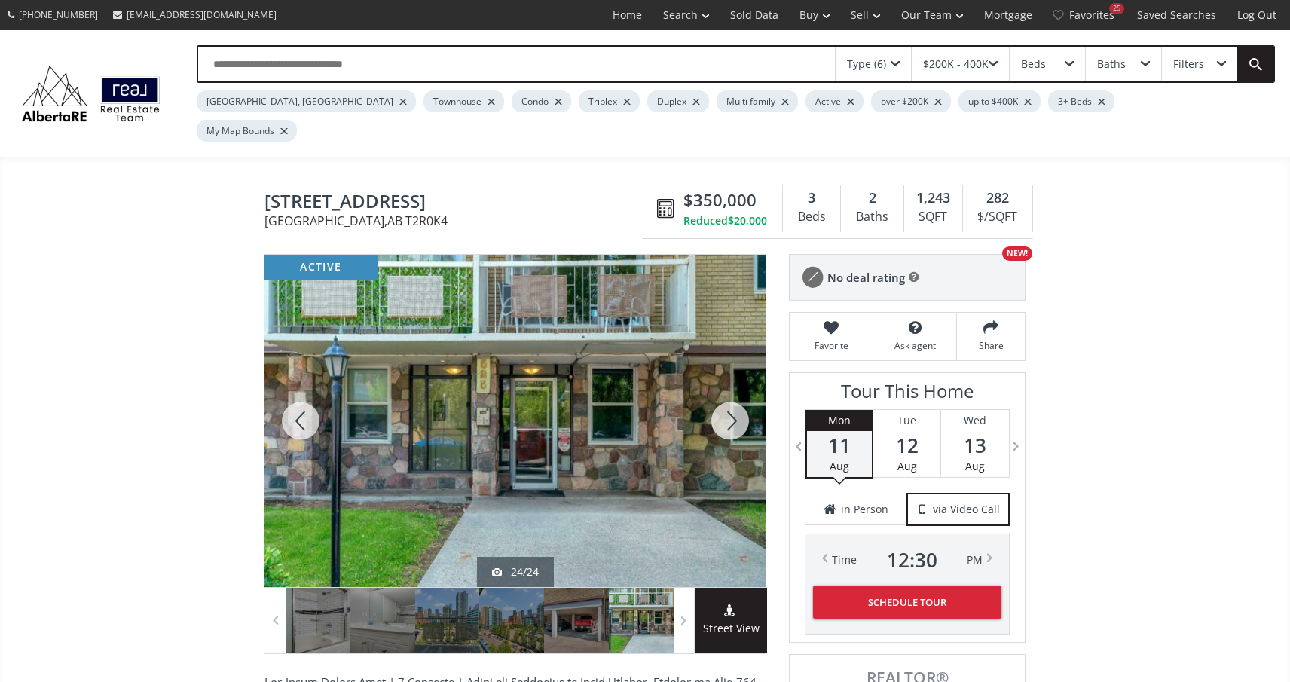
click at [747, 387] on div at bounding box center [730, 421] width 72 height 332
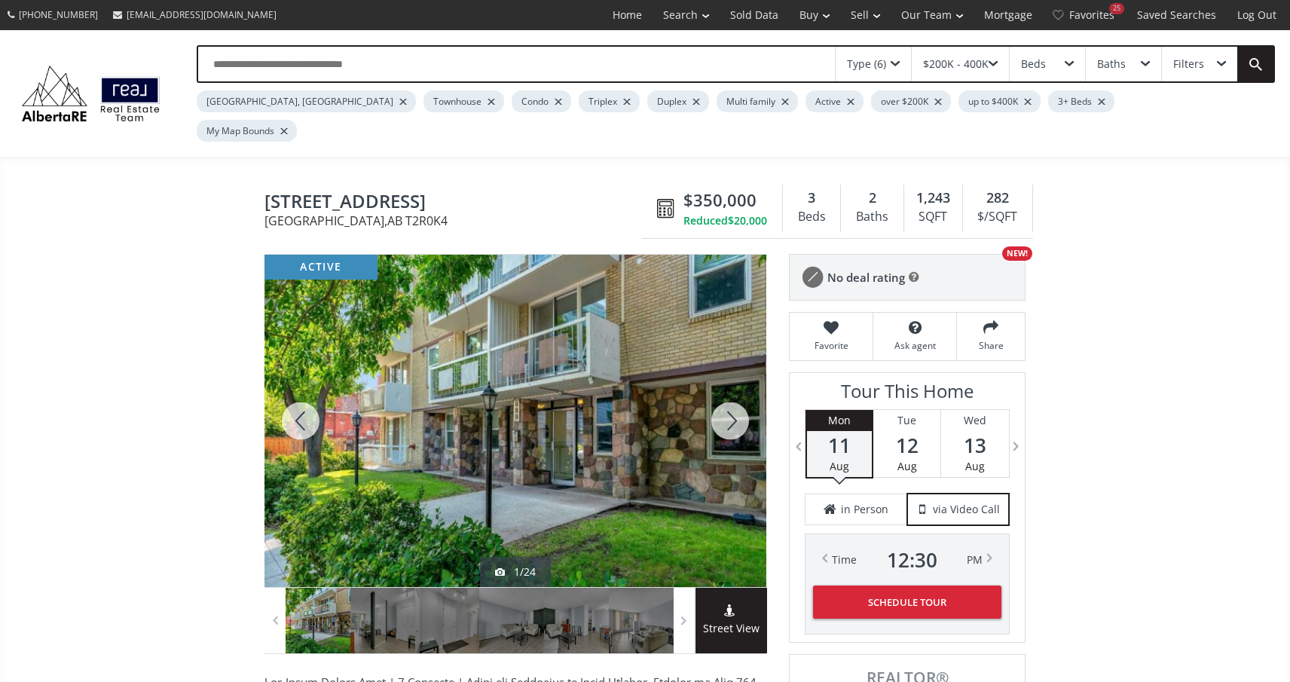
click at [747, 387] on div at bounding box center [730, 421] width 72 height 332
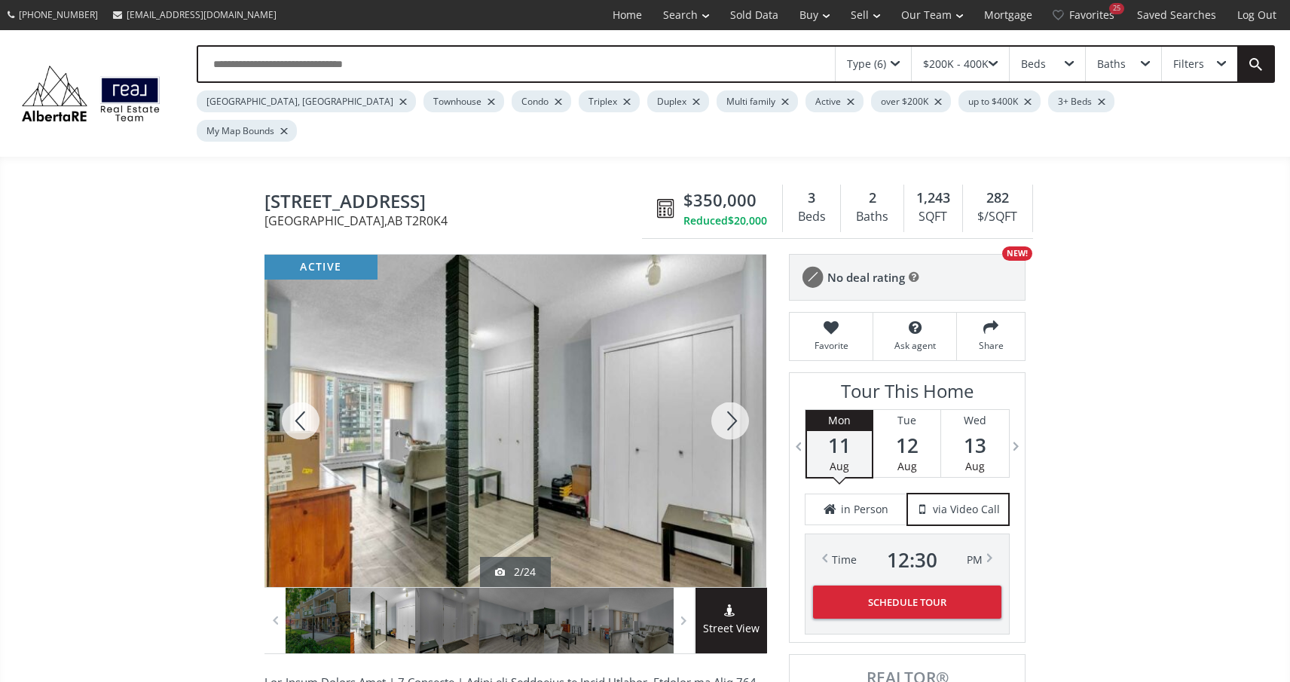
click at [747, 387] on div at bounding box center [730, 421] width 72 height 332
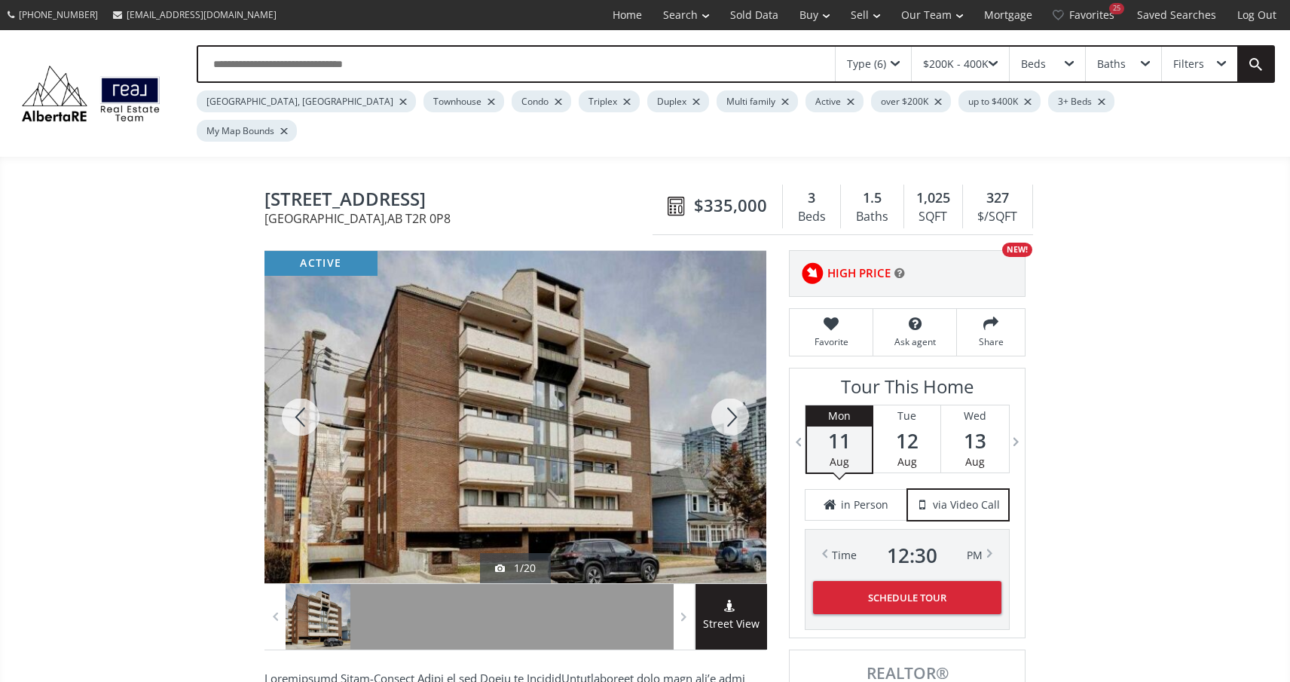
click at [727, 385] on div at bounding box center [730, 417] width 72 height 332
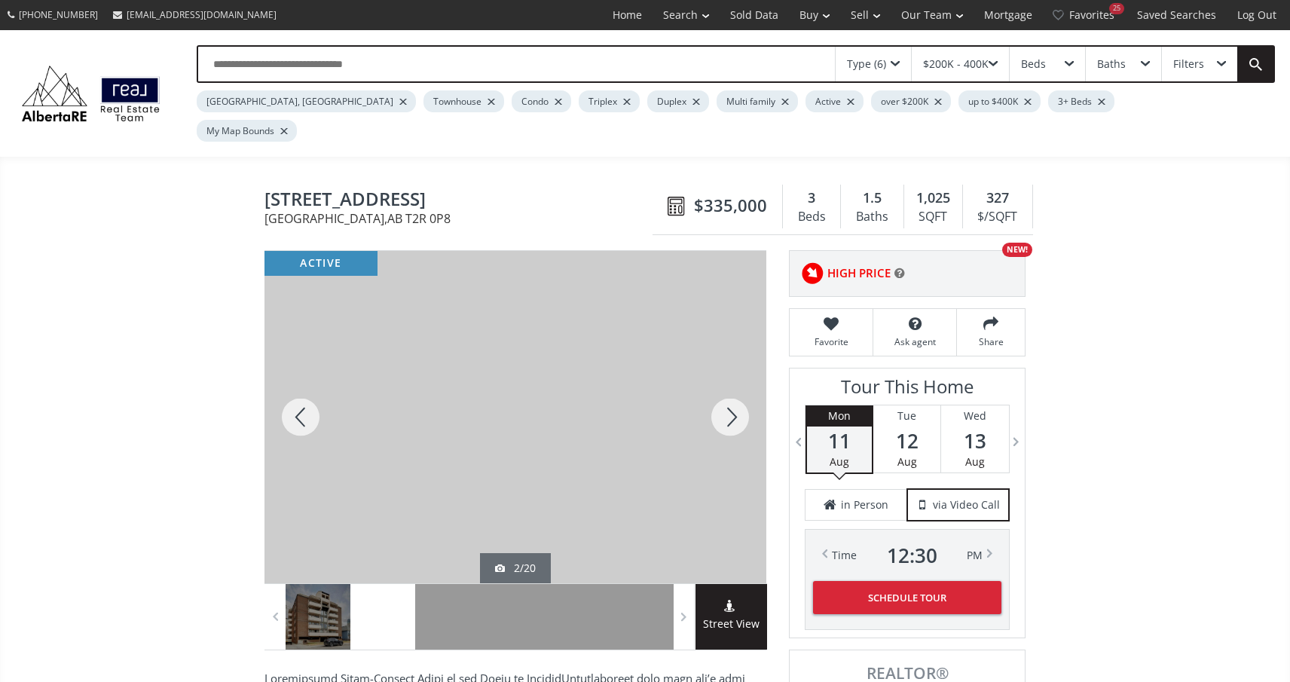
click at [727, 385] on div at bounding box center [730, 417] width 72 height 332
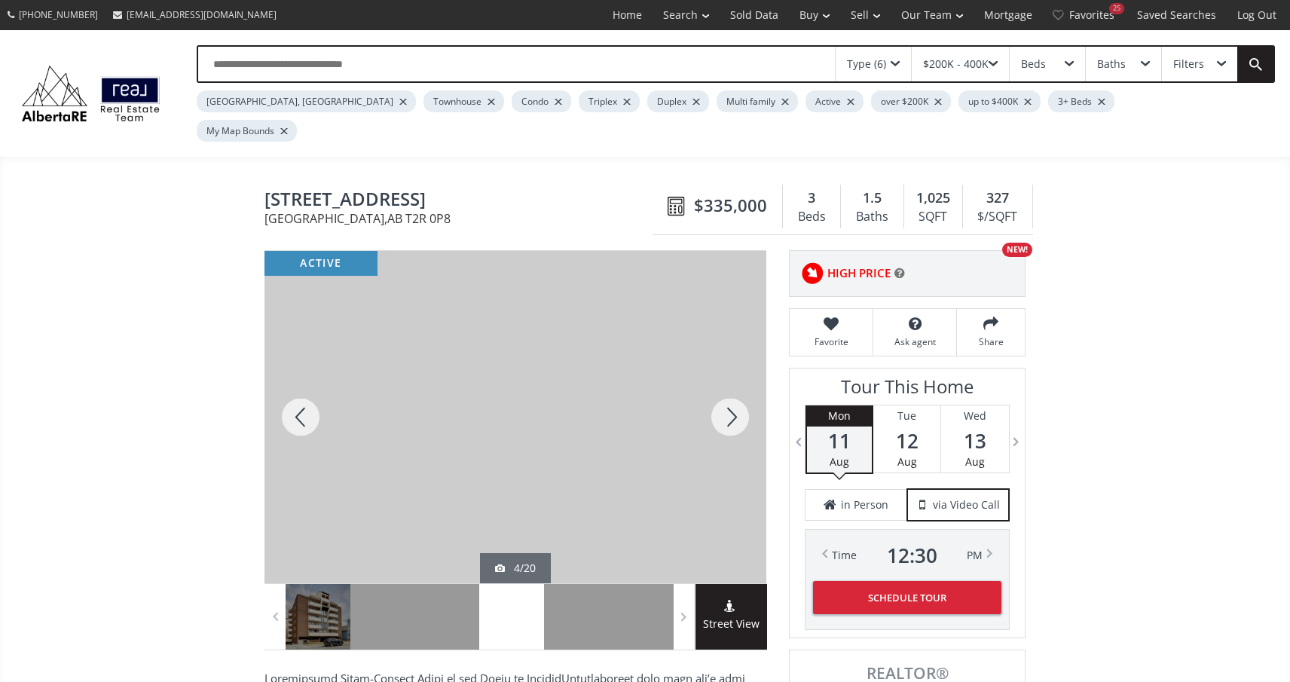
click at [727, 385] on div at bounding box center [730, 417] width 72 height 332
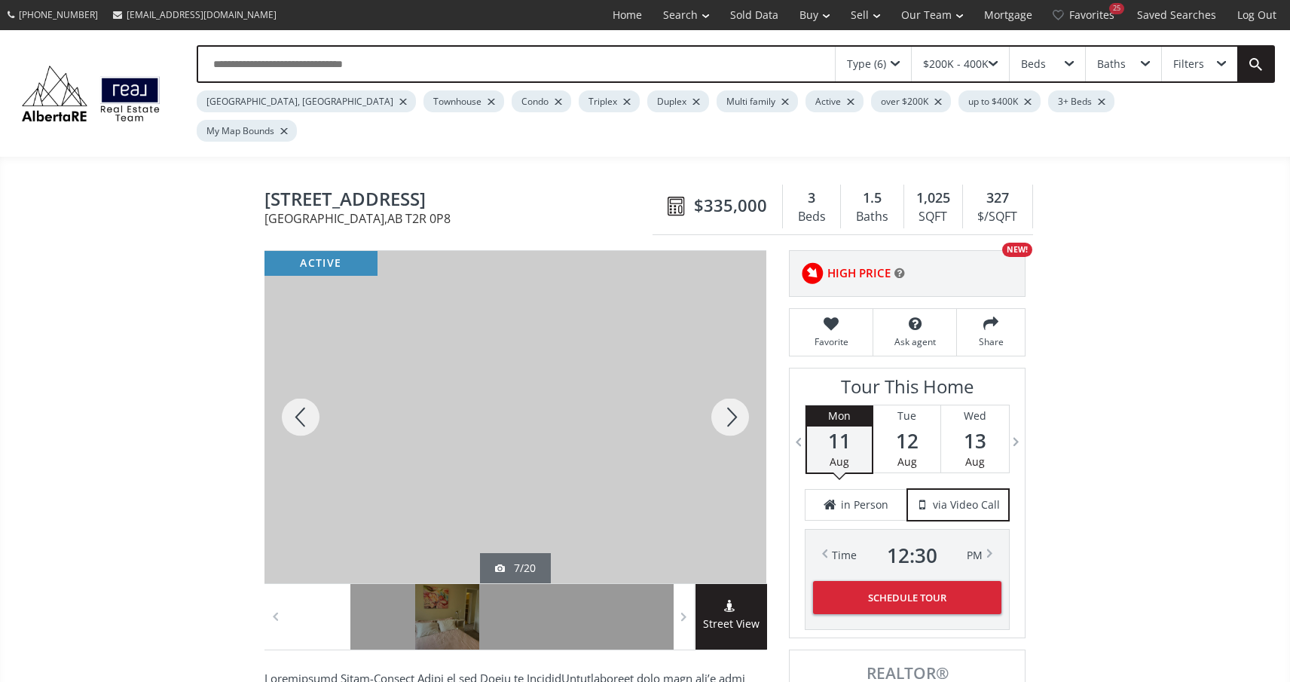
click at [727, 385] on div at bounding box center [730, 417] width 72 height 332
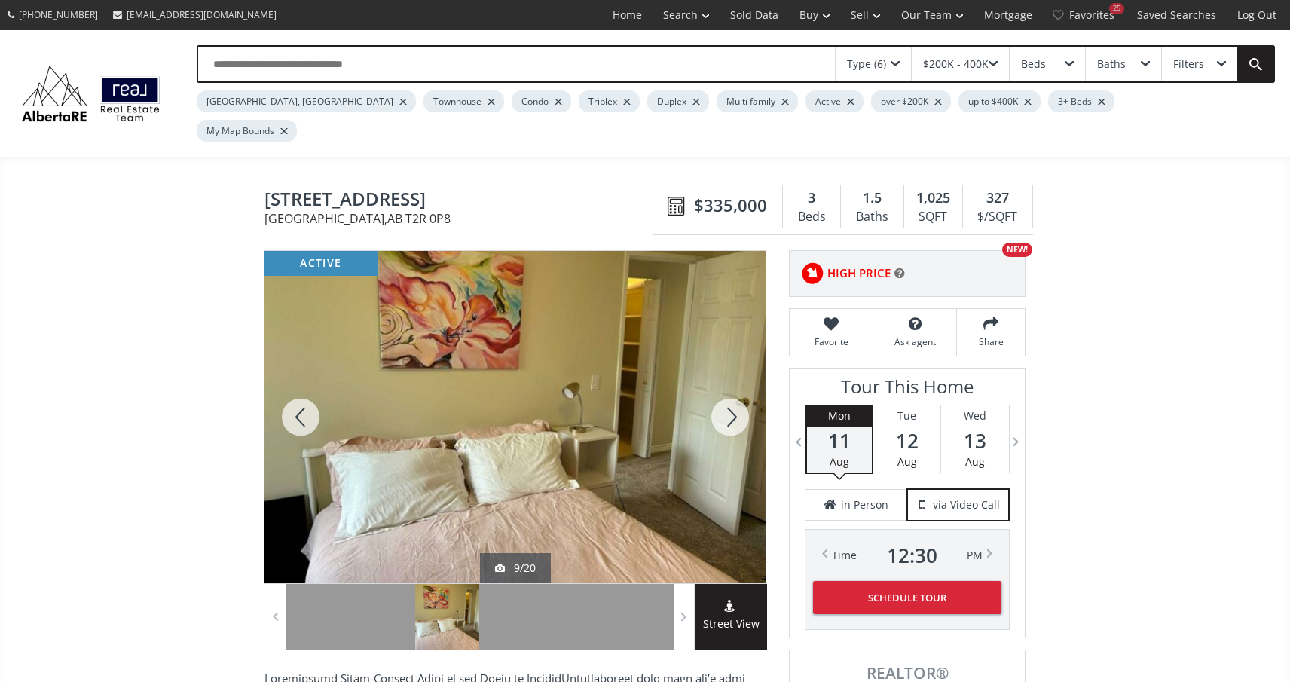
click at [727, 385] on div at bounding box center [730, 417] width 72 height 332
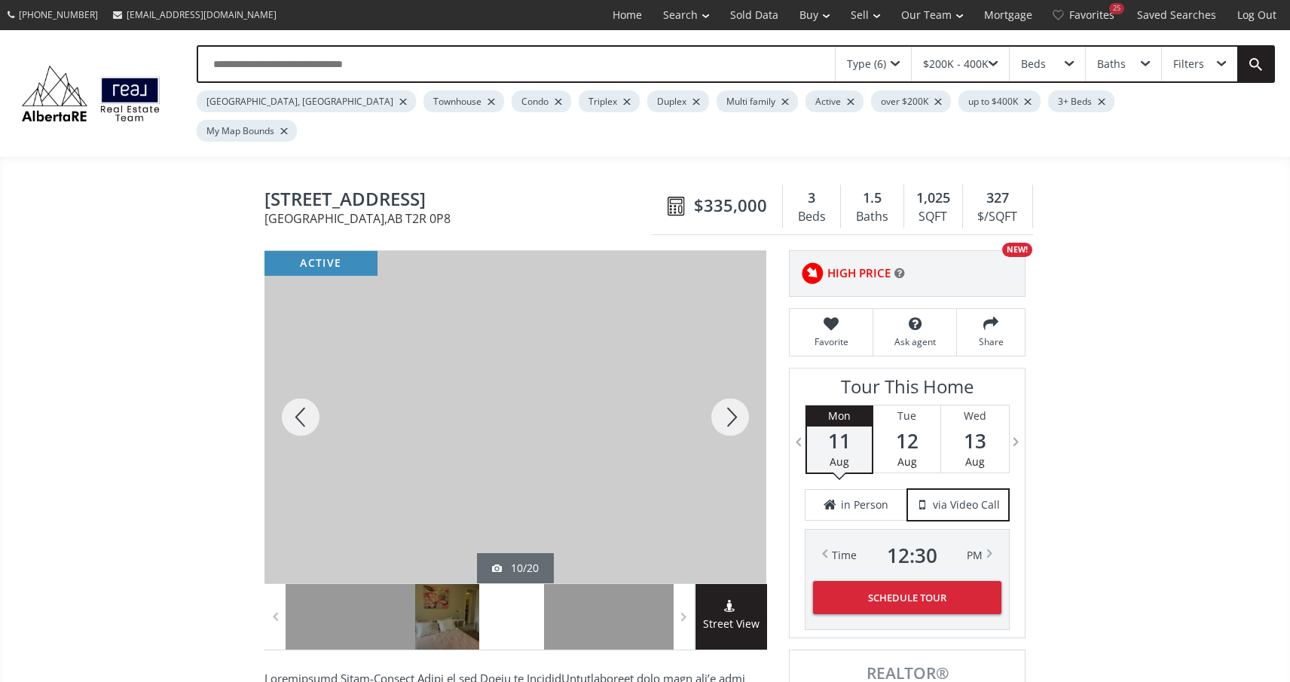
click at [727, 385] on div at bounding box center [730, 417] width 72 height 332
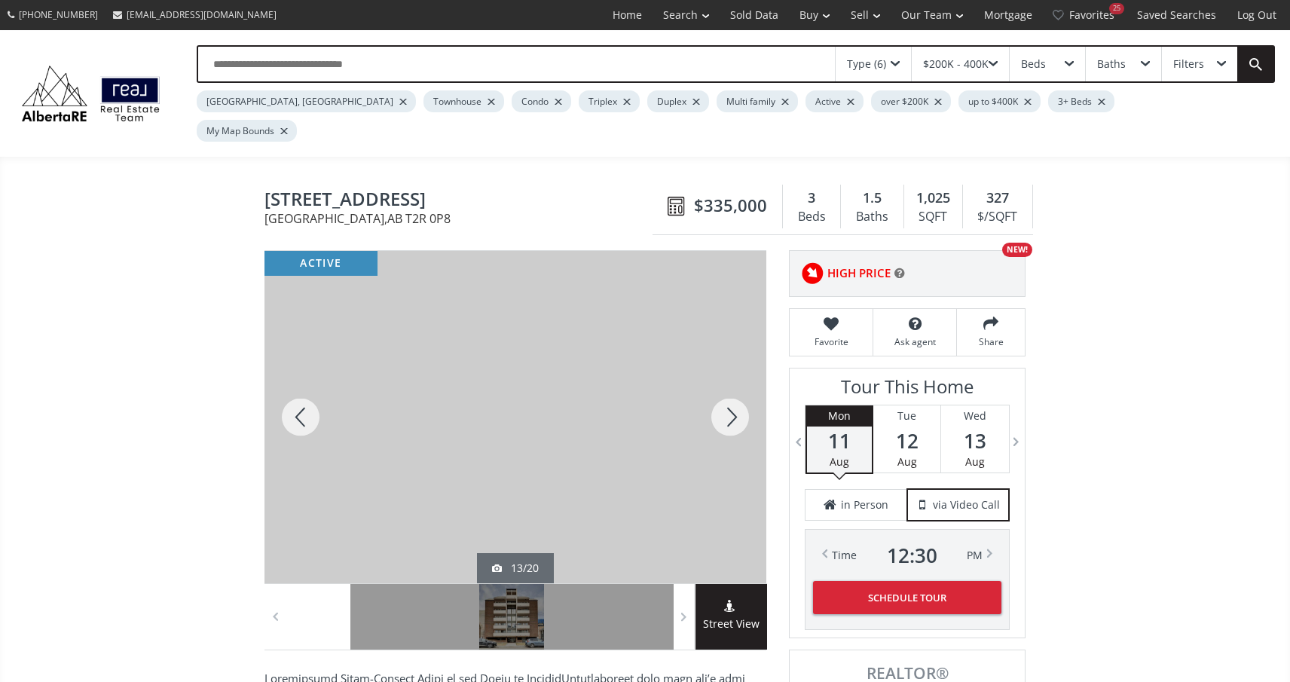
click at [727, 385] on div at bounding box center [730, 417] width 72 height 332
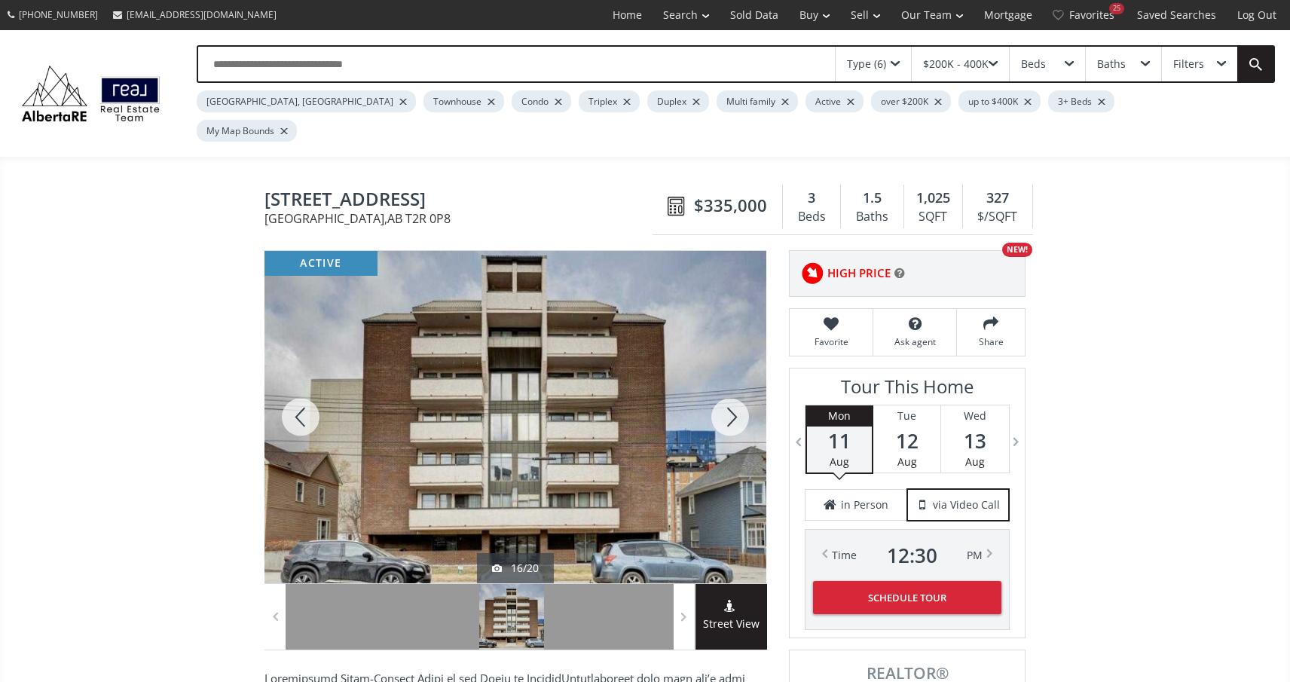
click at [727, 385] on div at bounding box center [730, 417] width 72 height 332
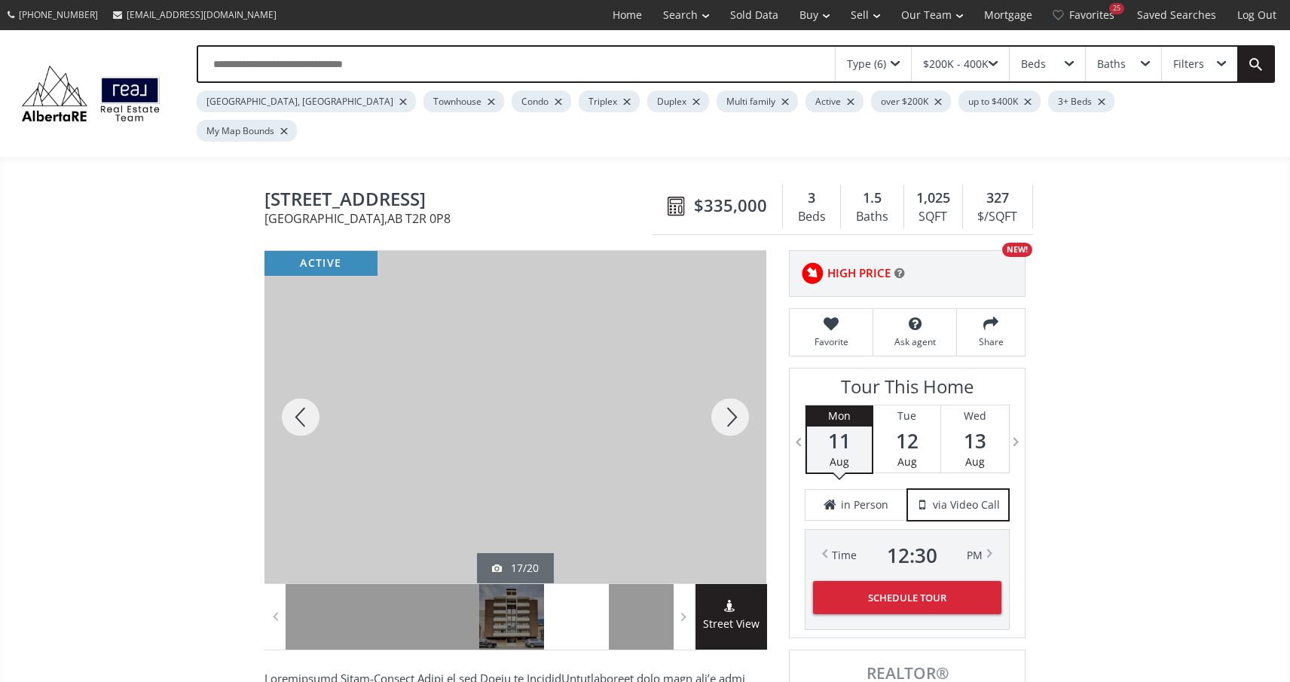
click at [727, 385] on div at bounding box center [730, 417] width 72 height 332
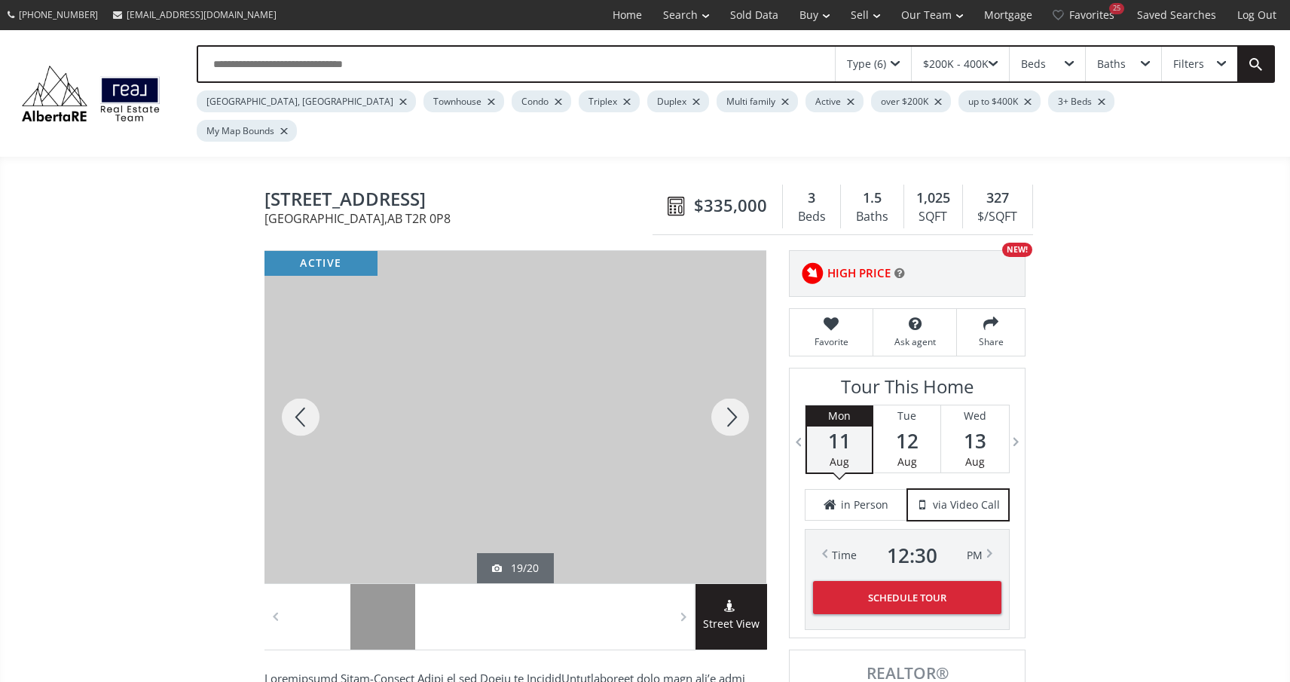
click at [727, 385] on div at bounding box center [730, 417] width 72 height 332
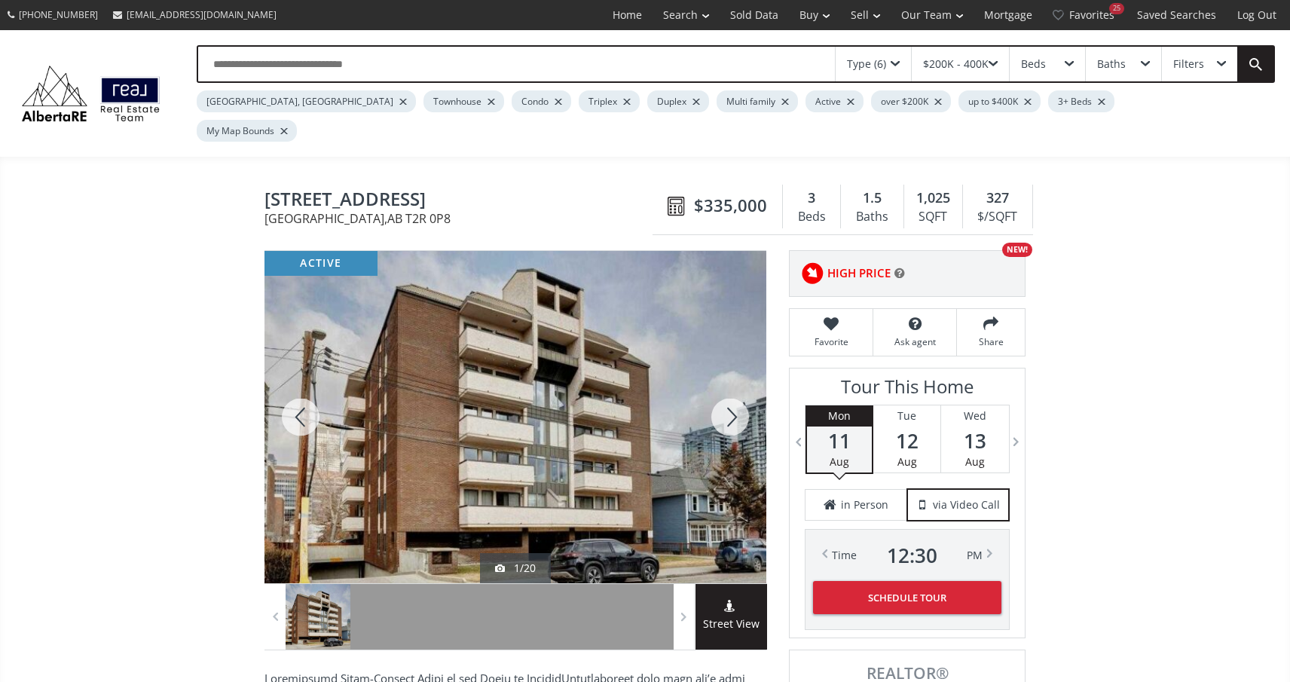
click at [727, 385] on div at bounding box center [730, 417] width 72 height 332
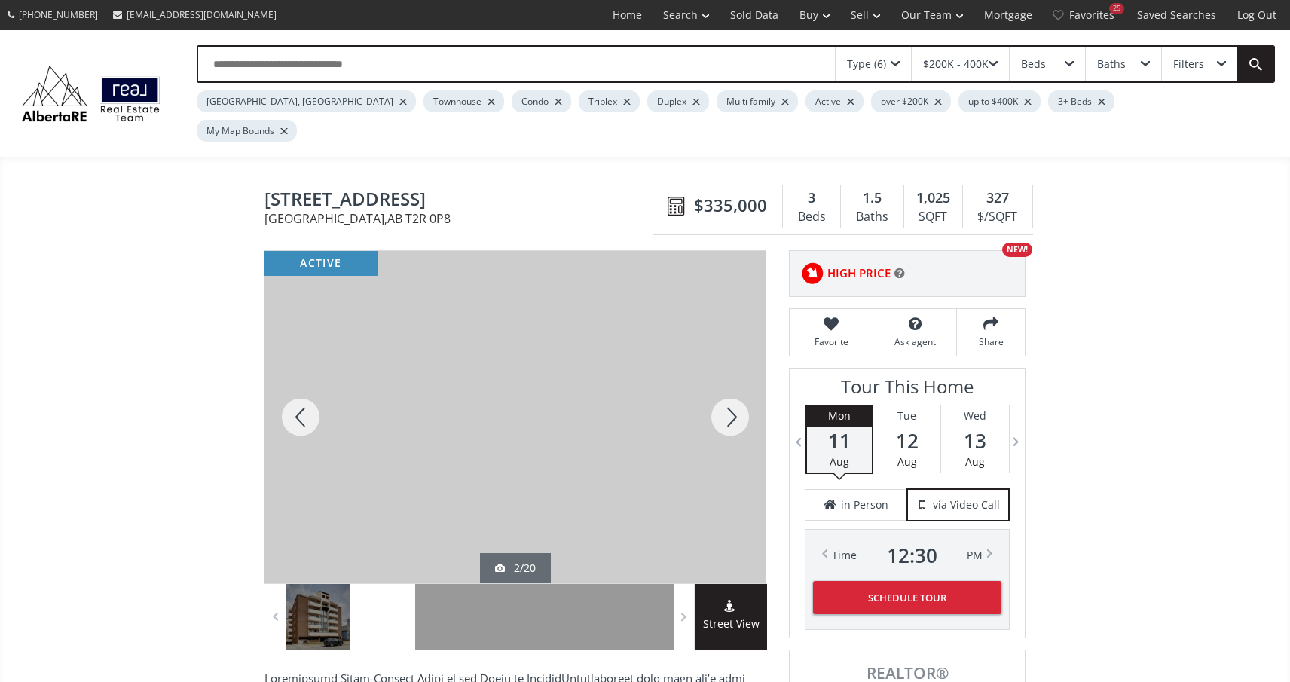
click at [727, 385] on div at bounding box center [730, 417] width 72 height 332
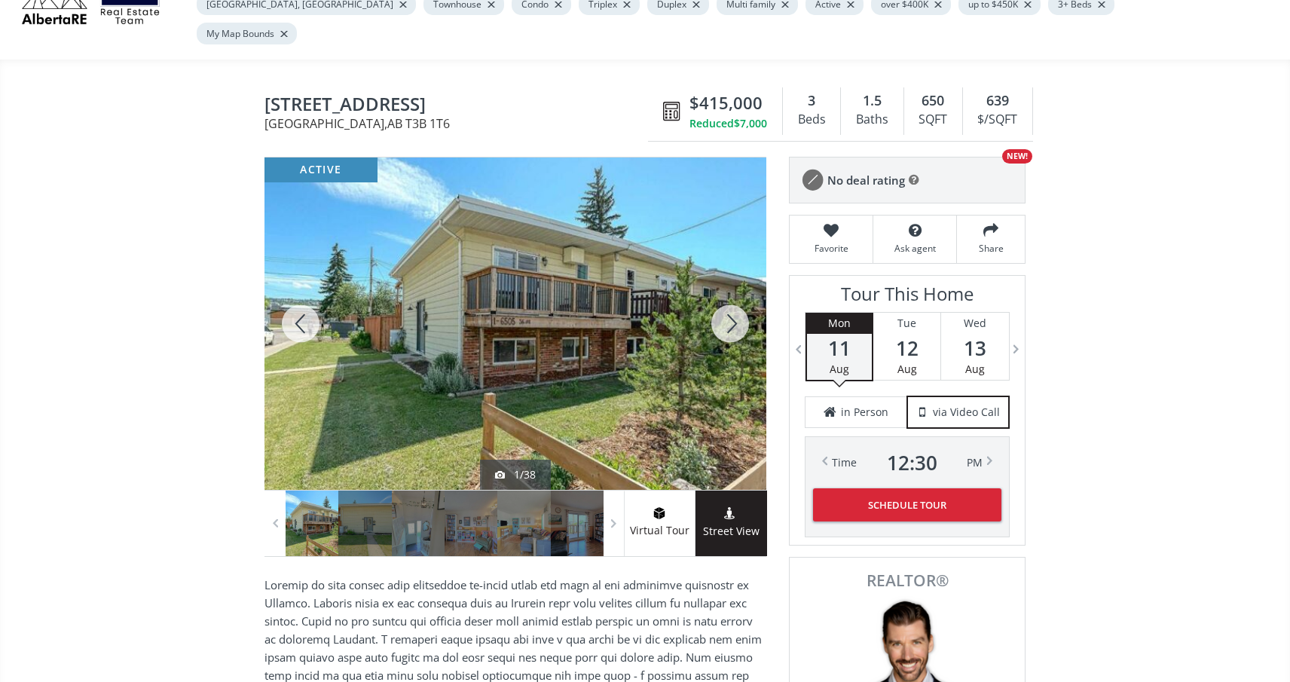
scroll to position [118, 0]
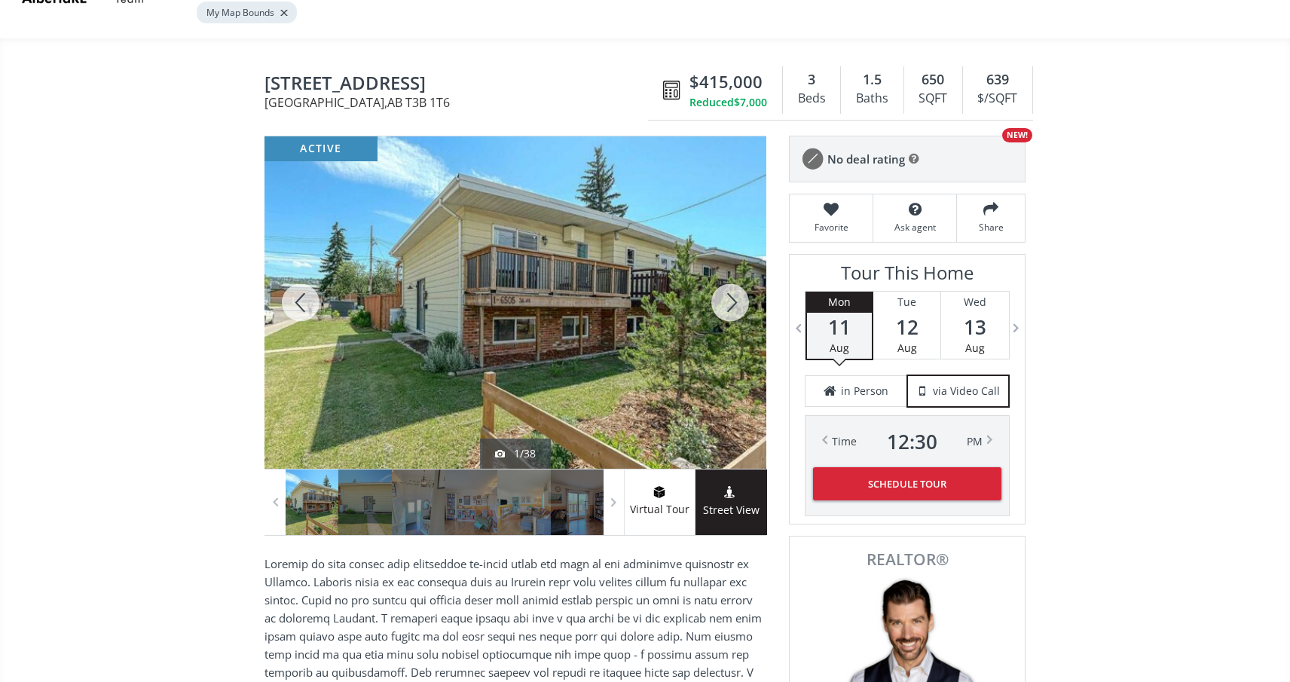
click at [724, 274] on div at bounding box center [730, 302] width 72 height 332
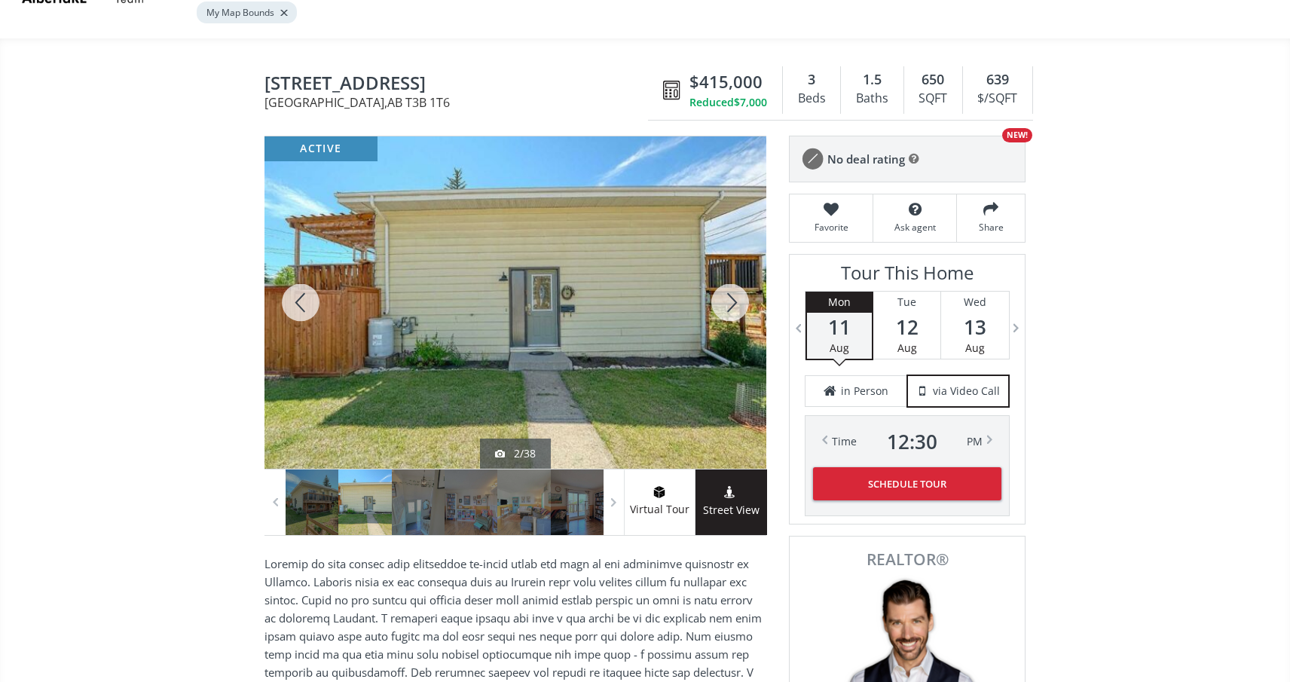
click at [724, 274] on div at bounding box center [730, 302] width 72 height 332
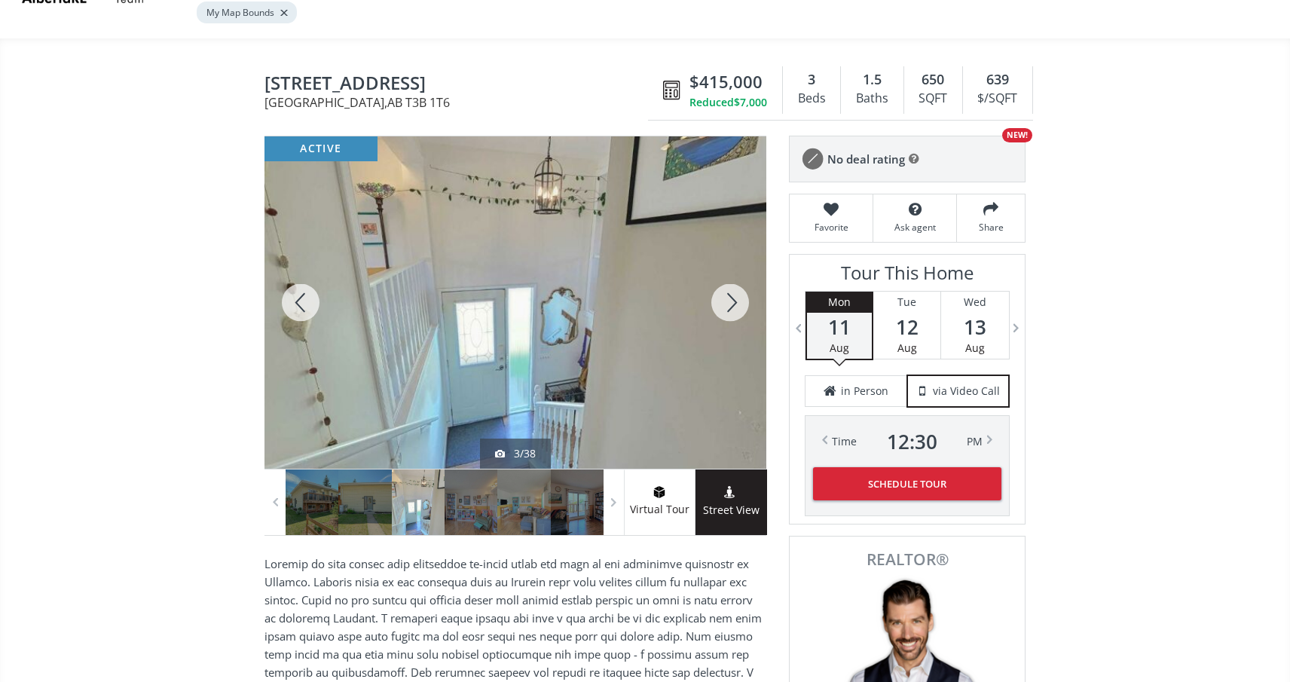
click at [724, 274] on div at bounding box center [730, 302] width 72 height 332
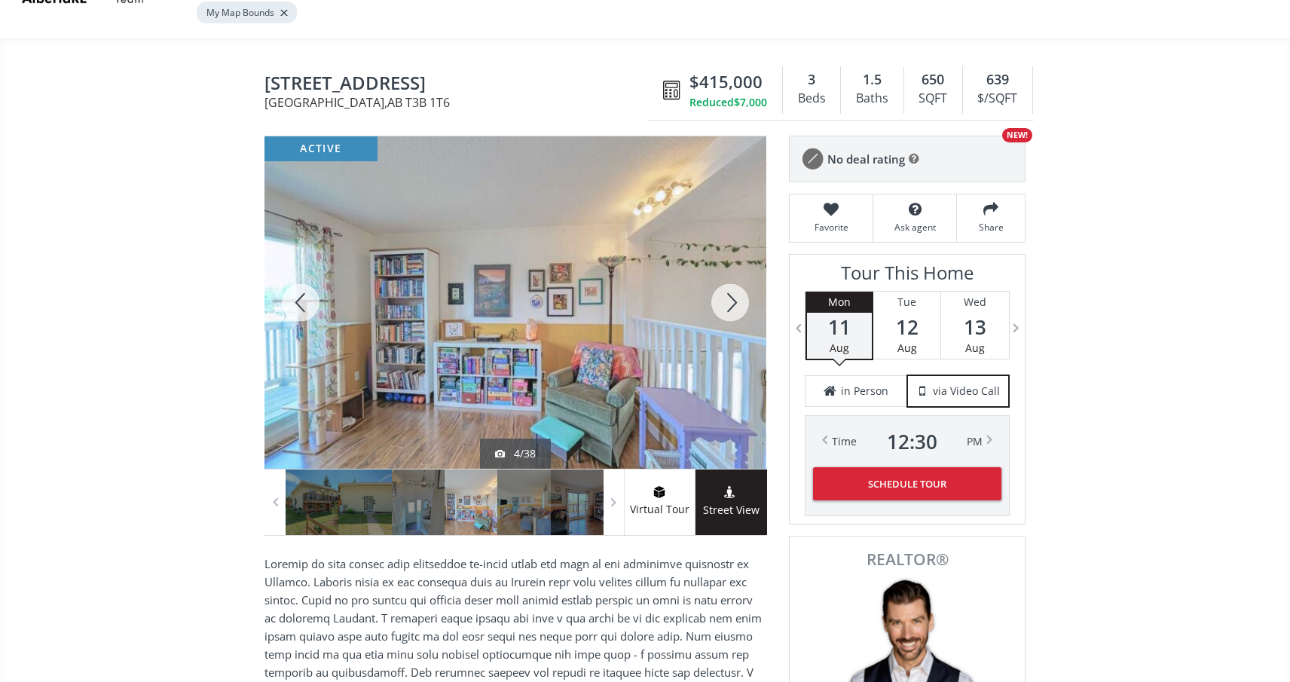
click at [724, 274] on div at bounding box center [730, 302] width 72 height 332
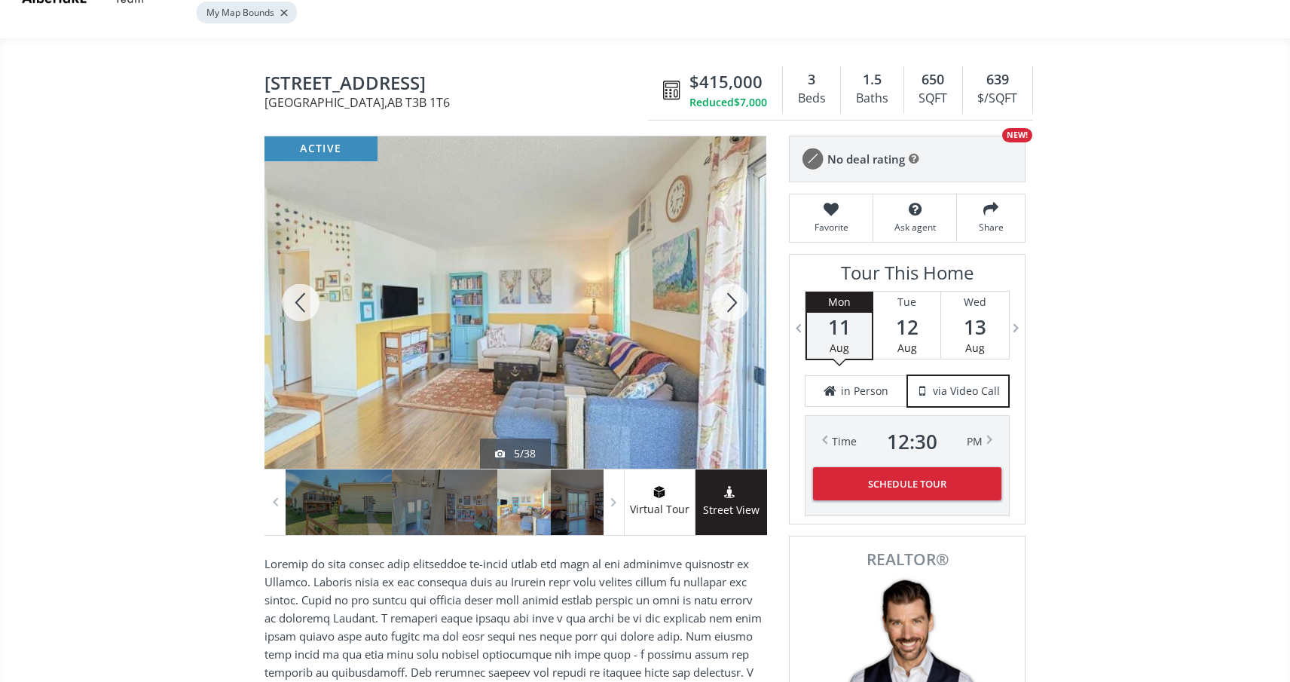
click at [724, 274] on div at bounding box center [730, 302] width 72 height 332
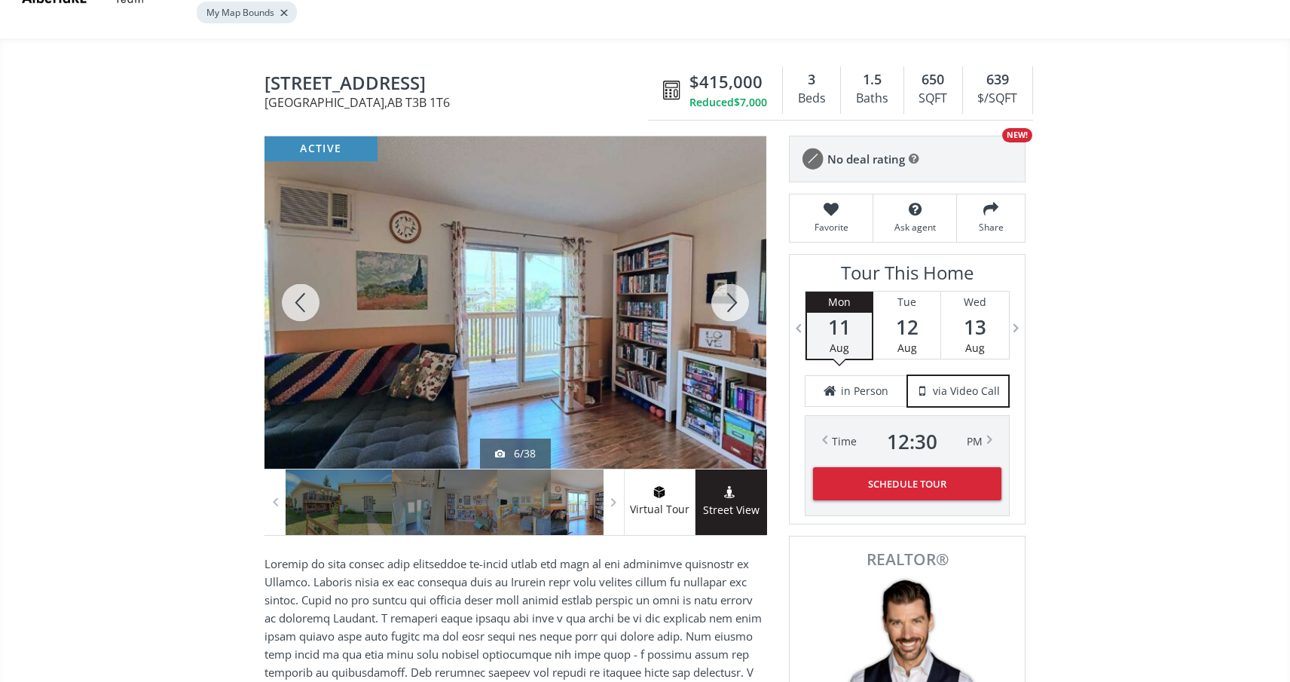
click at [724, 274] on div at bounding box center [730, 302] width 72 height 332
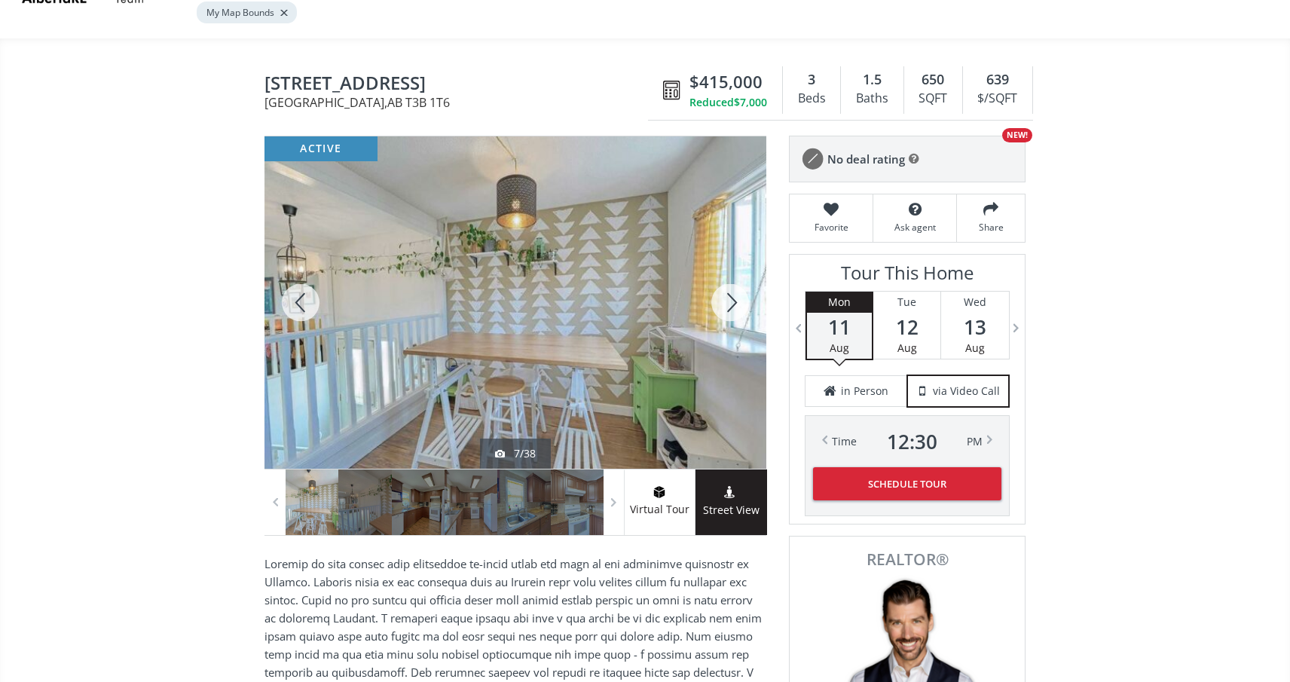
click at [724, 274] on div at bounding box center [730, 302] width 72 height 332
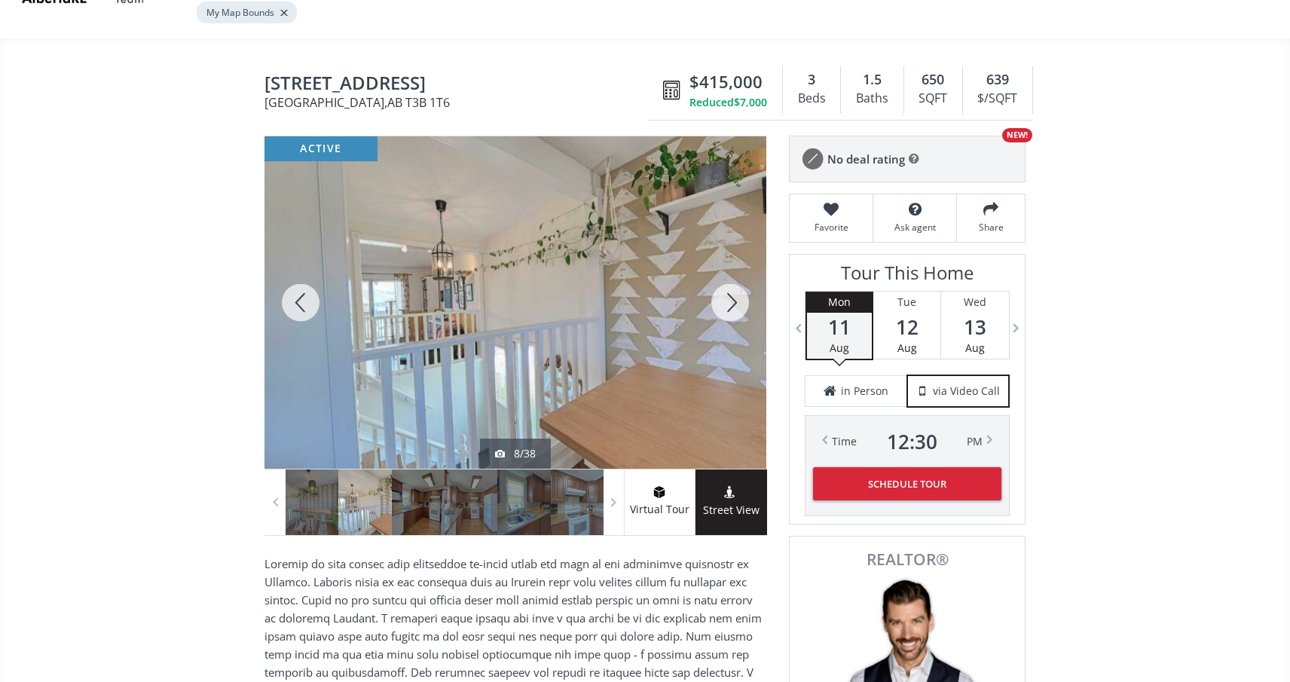
click at [724, 274] on div at bounding box center [730, 302] width 72 height 332
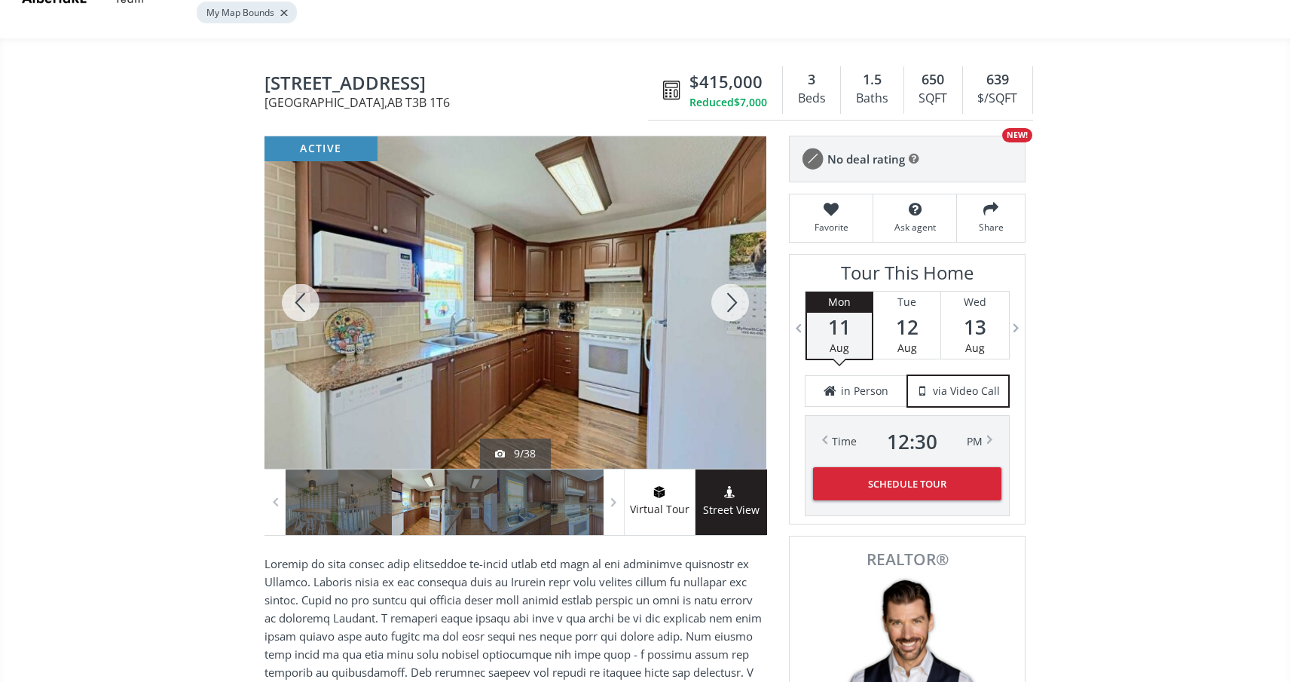
click at [724, 274] on div at bounding box center [730, 302] width 72 height 332
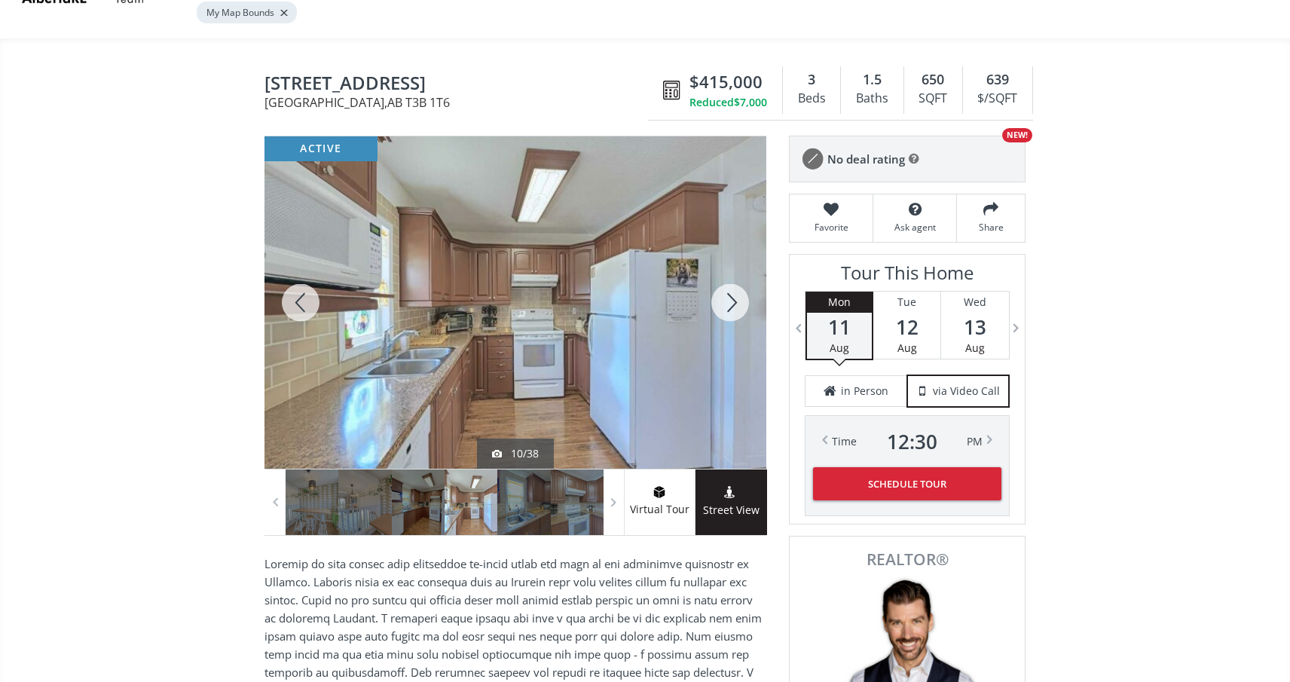
click at [724, 274] on div at bounding box center [730, 302] width 72 height 332
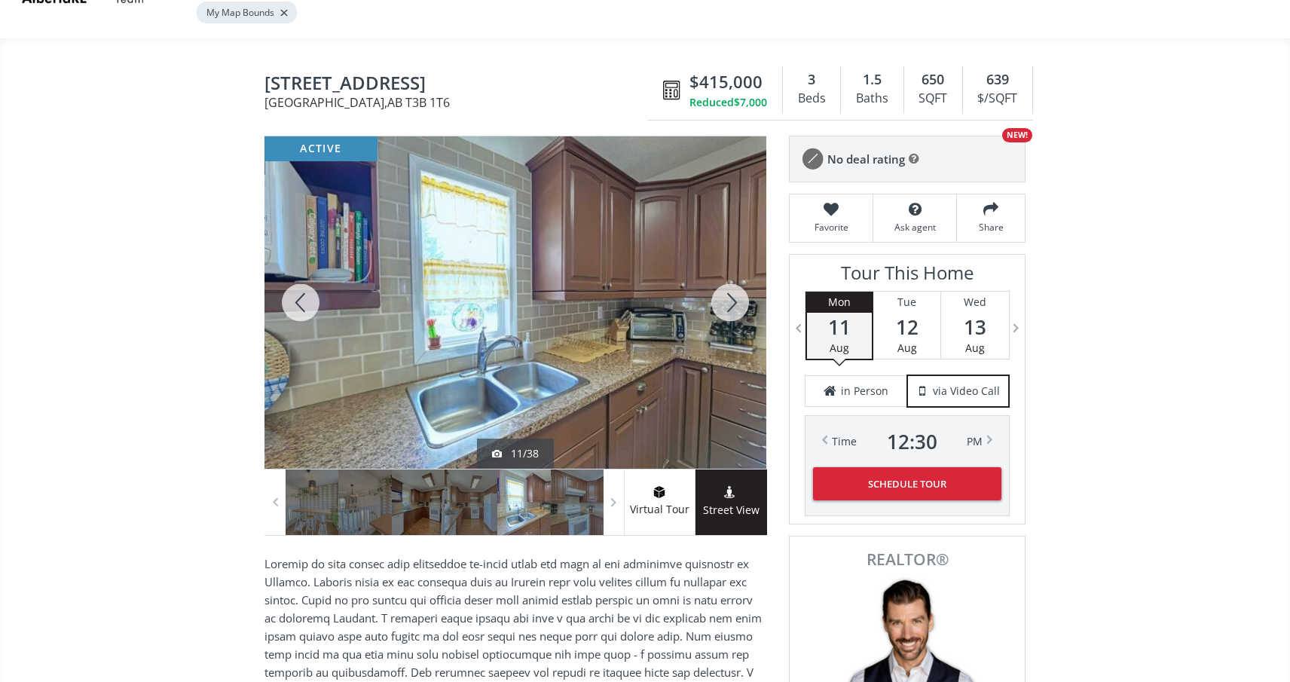
click at [724, 274] on div at bounding box center [730, 302] width 72 height 332
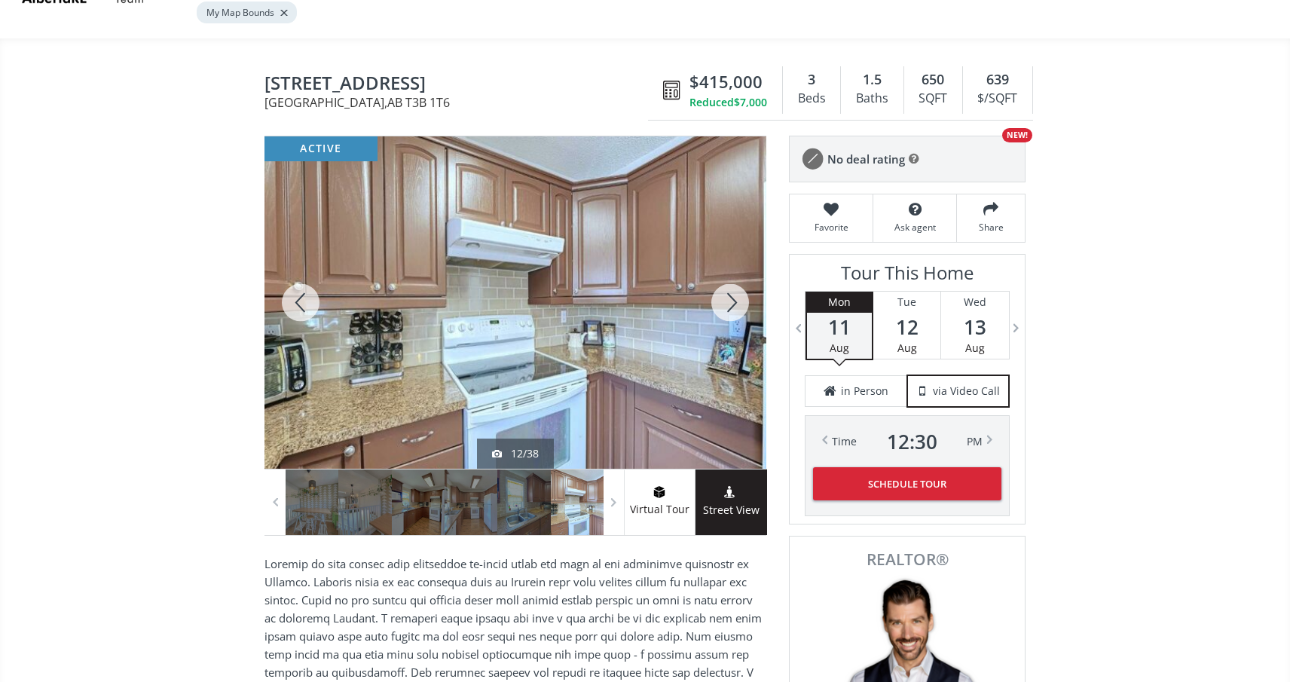
click at [724, 274] on div at bounding box center [730, 302] width 72 height 332
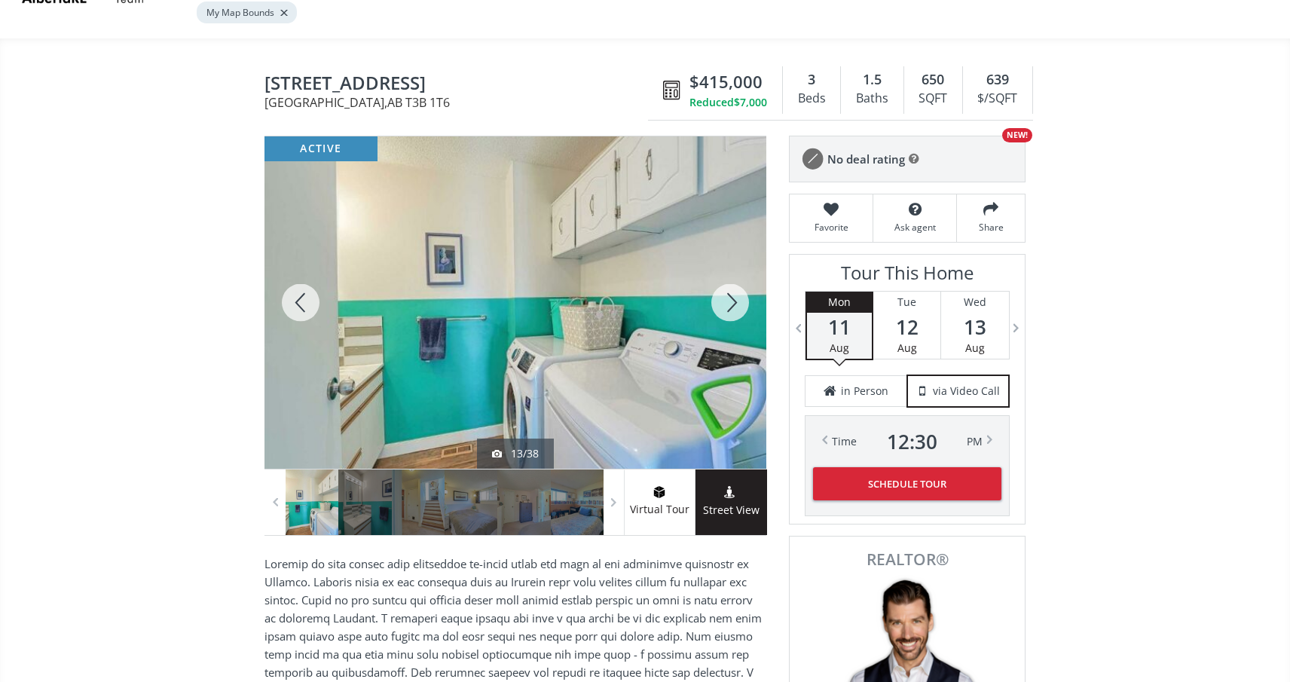
click at [724, 274] on div at bounding box center [730, 302] width 72 height 332
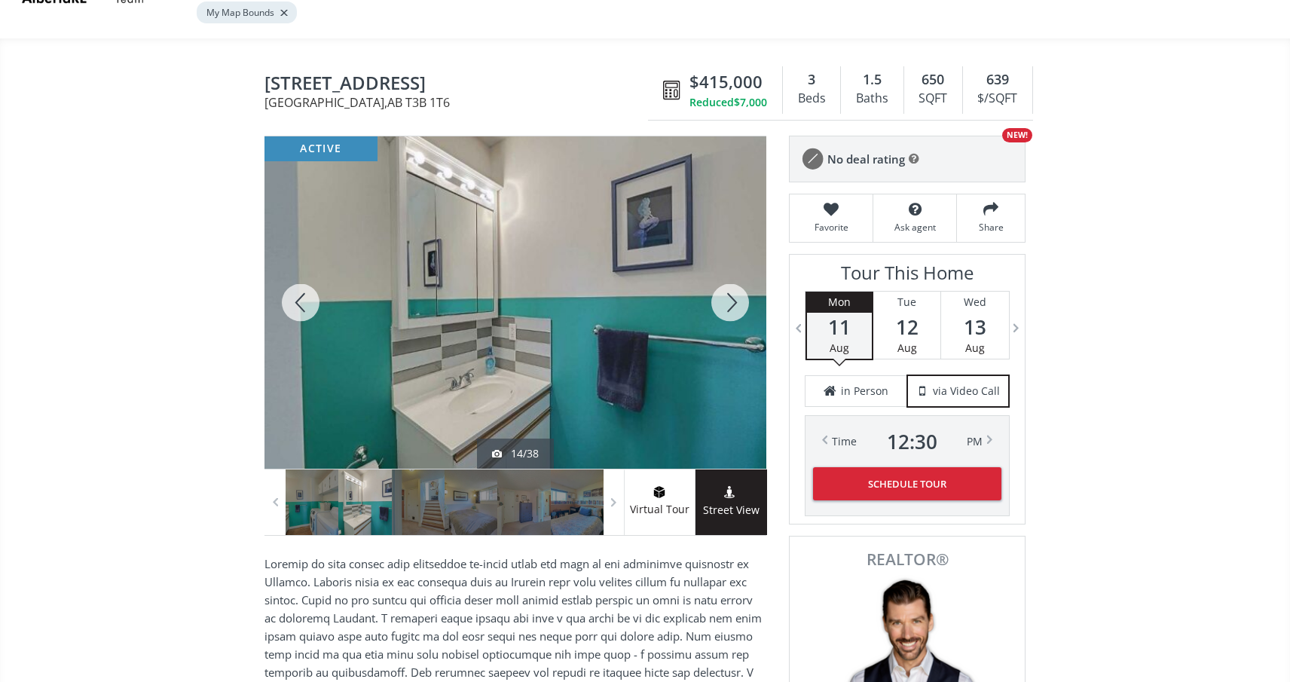
click at [724, 274] on div at bounding box center [730, 302] width 72 height 332
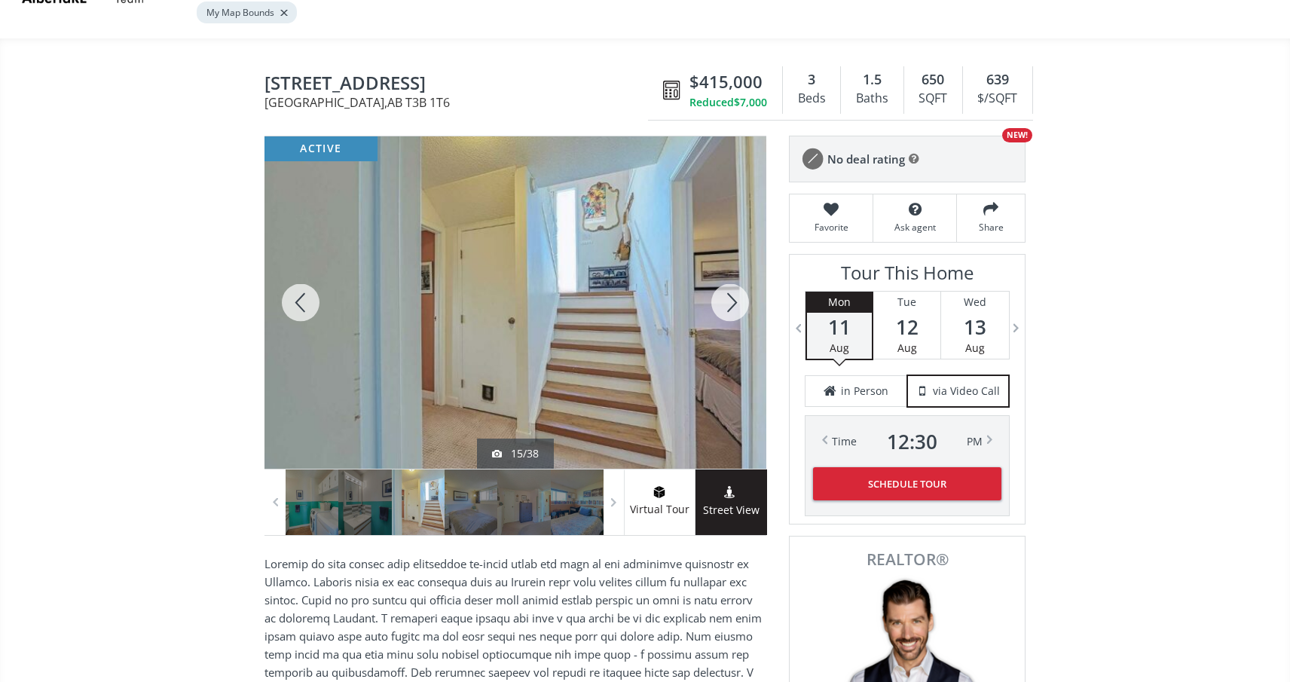
click at [724, 274] on div at bounding box center [730, 302] width 72 height 332
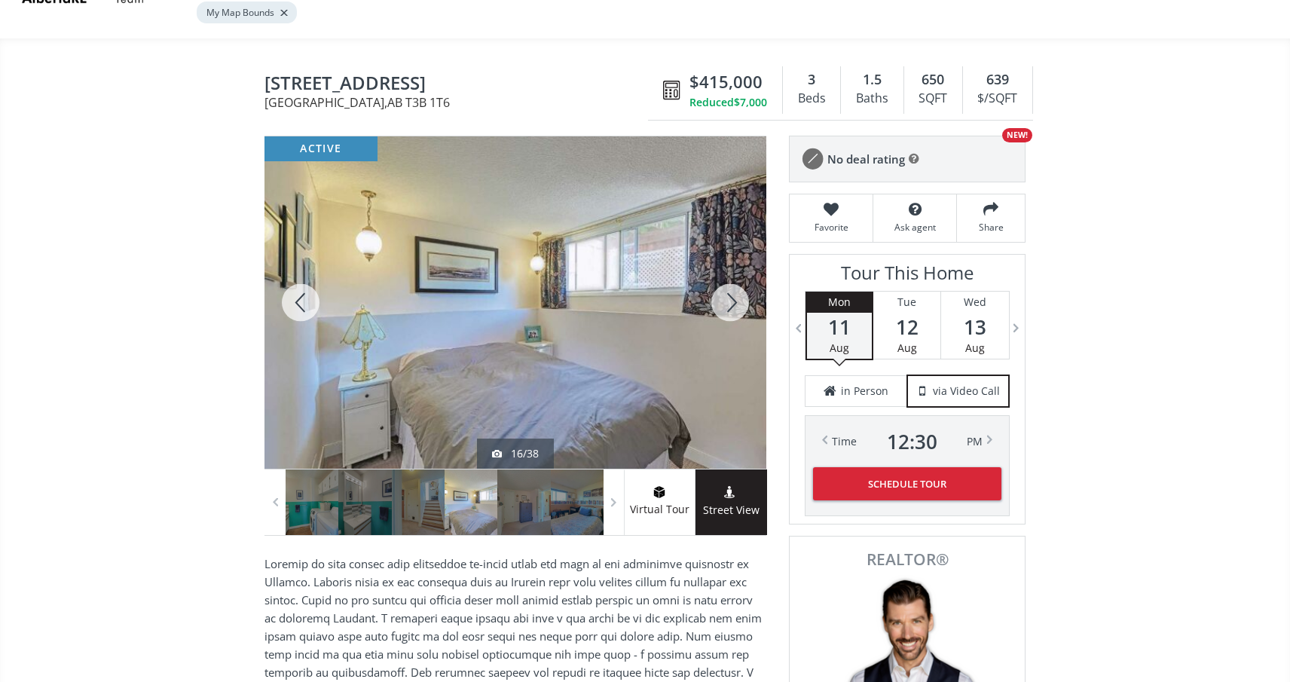
click at [724, 274] on div at bounding box center [730, 302] width 72 height 332
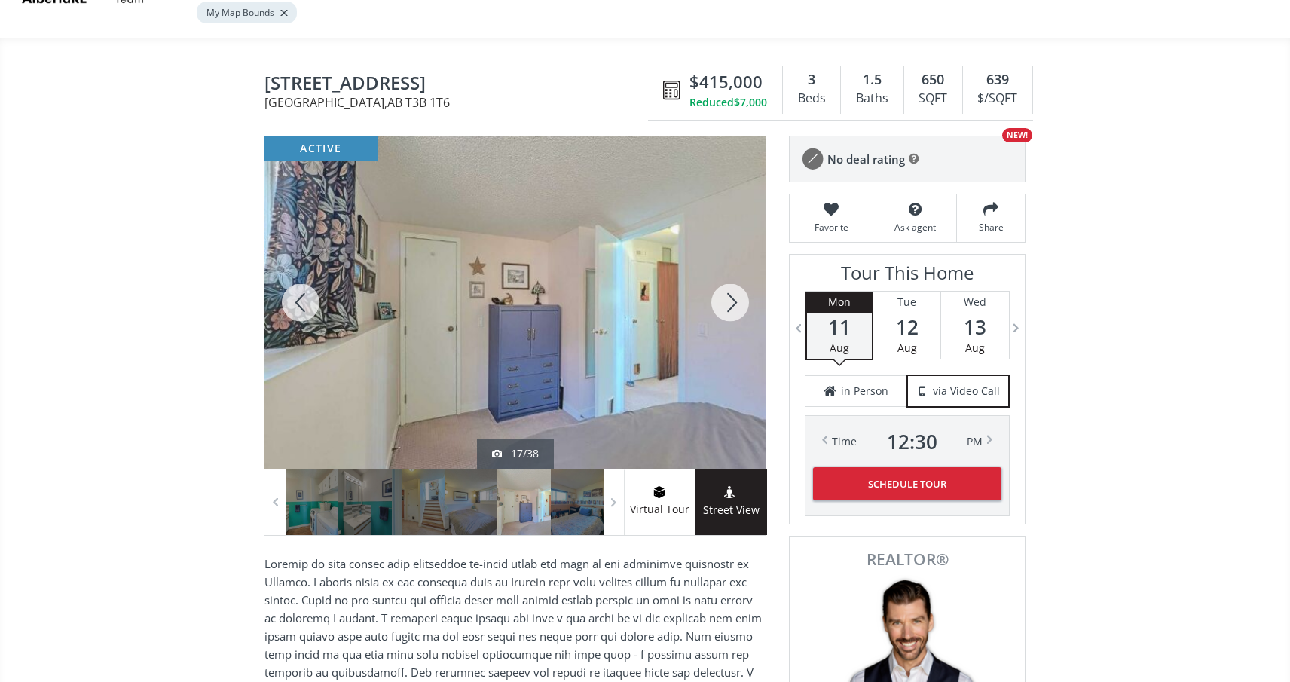
click at [724, 274] on div at bounding box center [730, 302] width 72 height 332
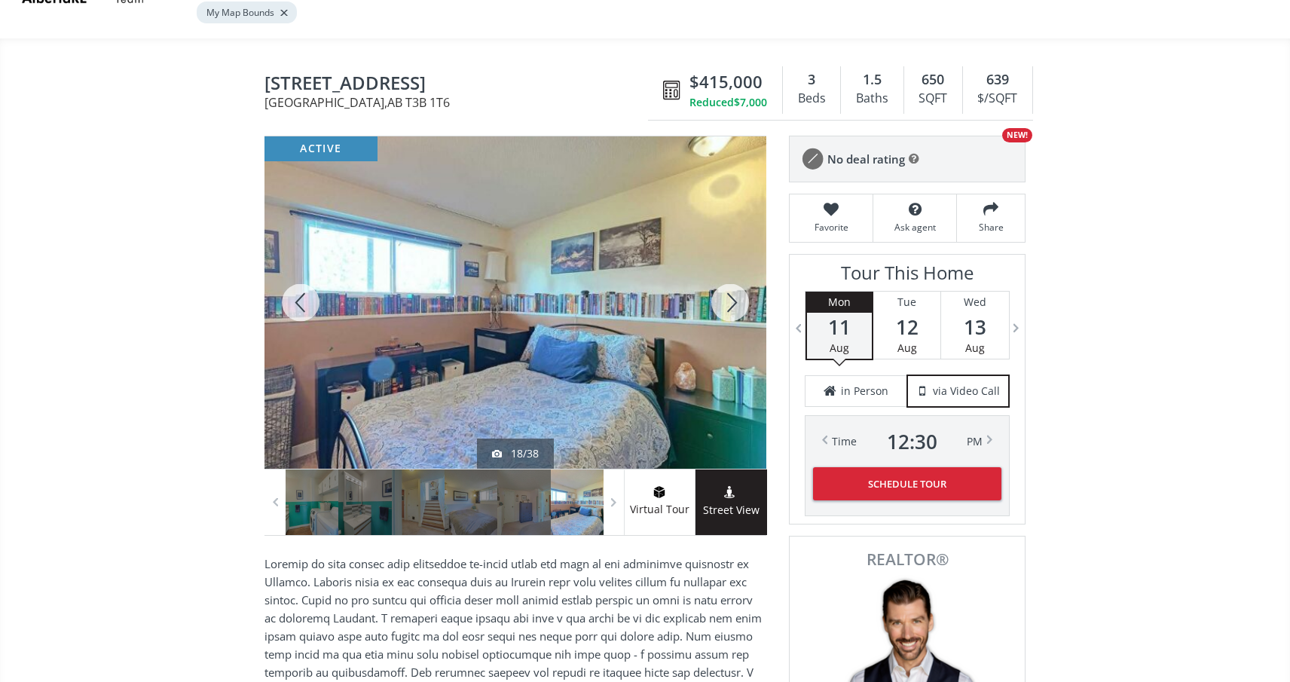
click at [724, 274] on div at bounding box center [730, 302] width 72 height 332
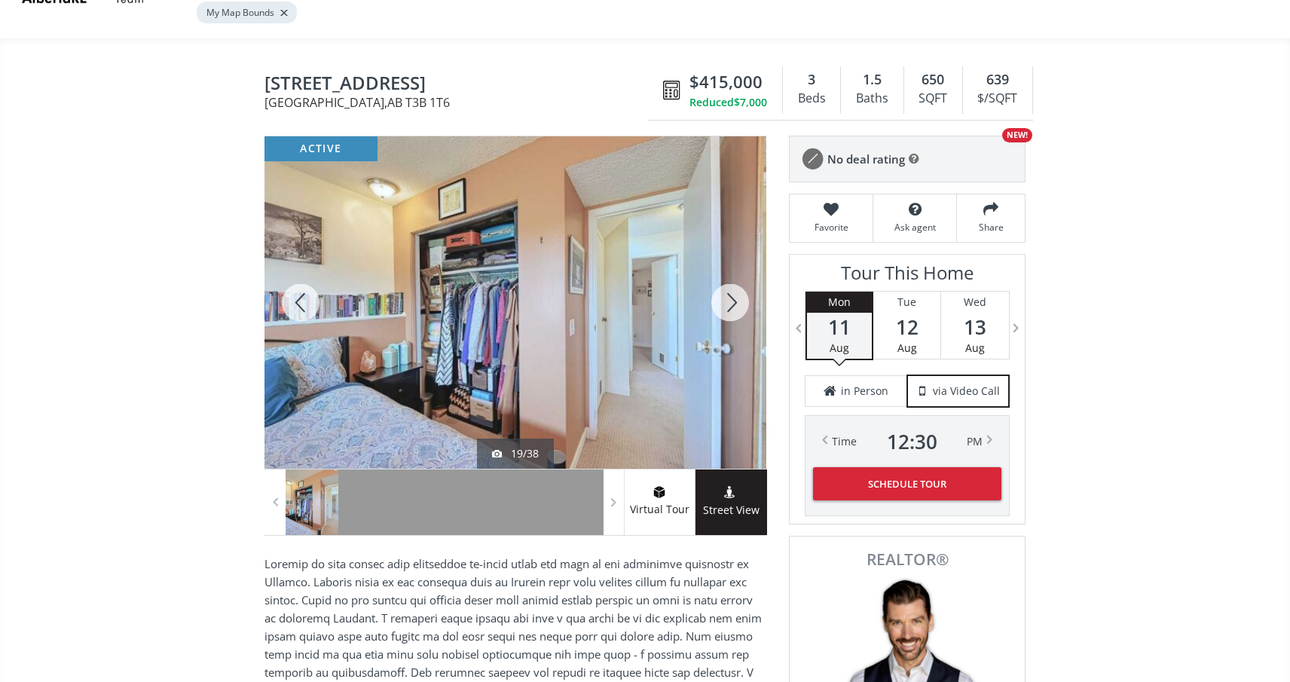
click at [724, 274] on div at bounding box center [730, 302] width 72 height 332
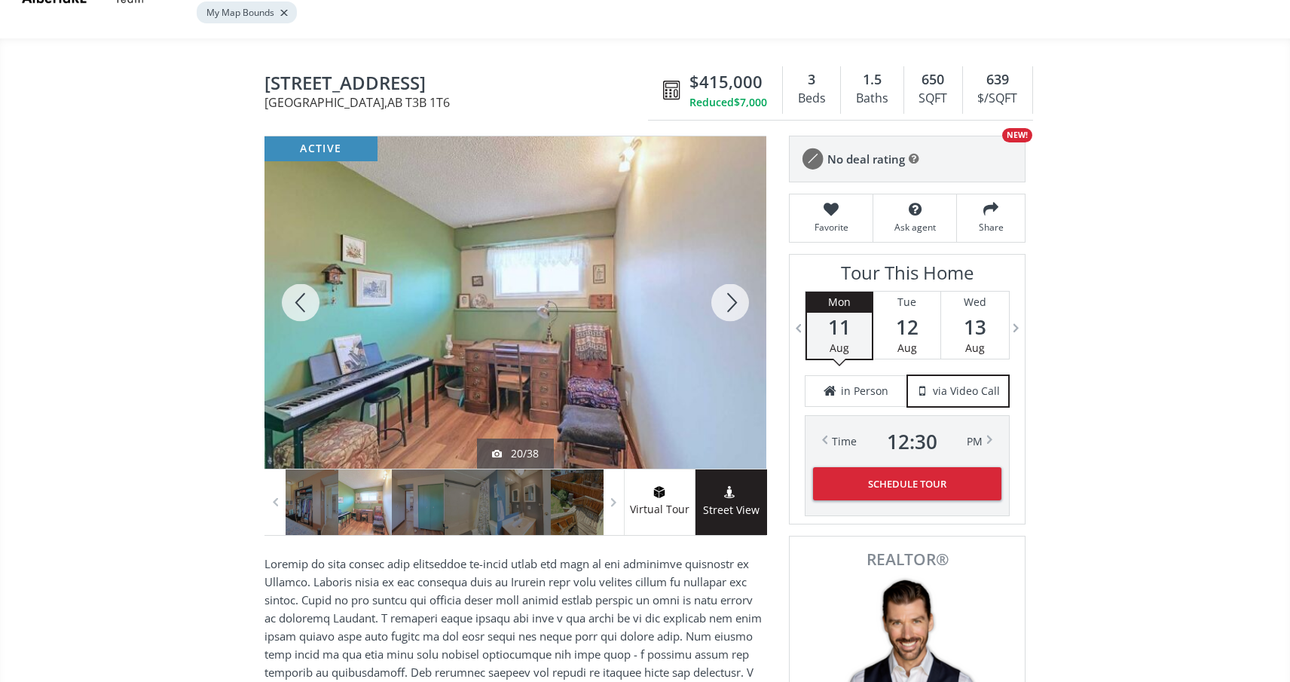
click at [724, 274] on div at bounding box center [730, 302] width 72 height 332
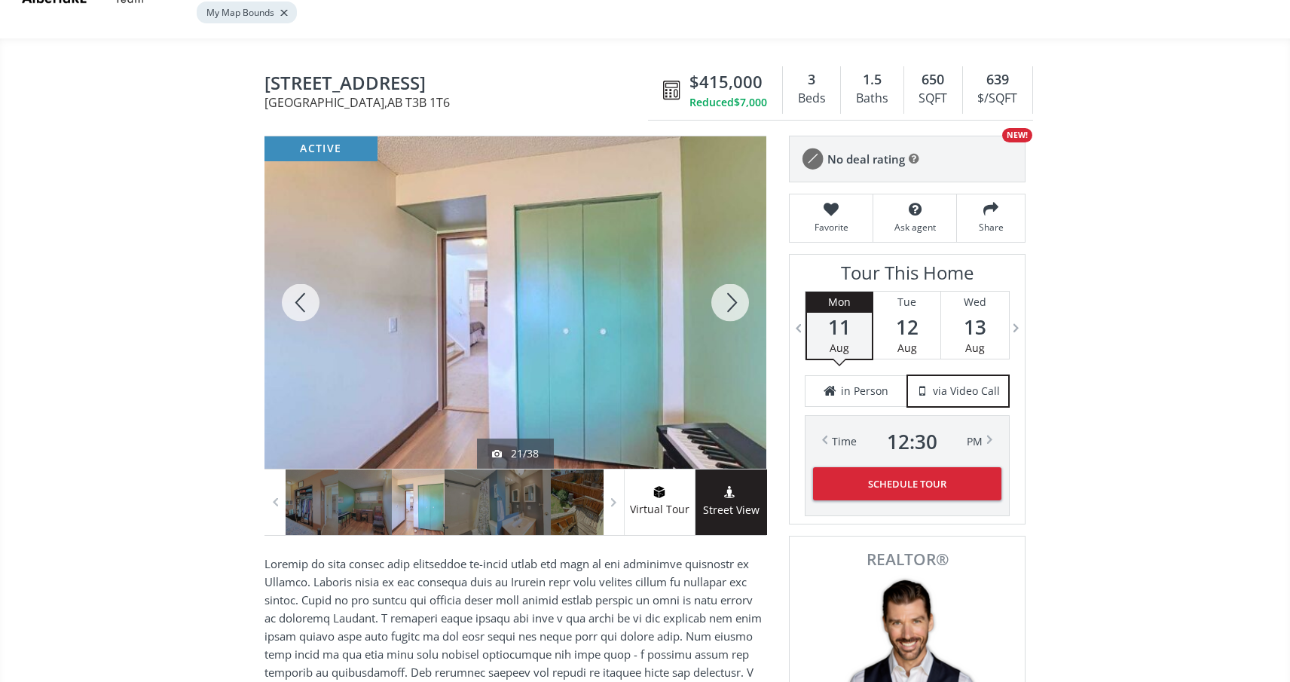
click at [724, 274] on div at bounding box center [730, 302] width 72 height 332
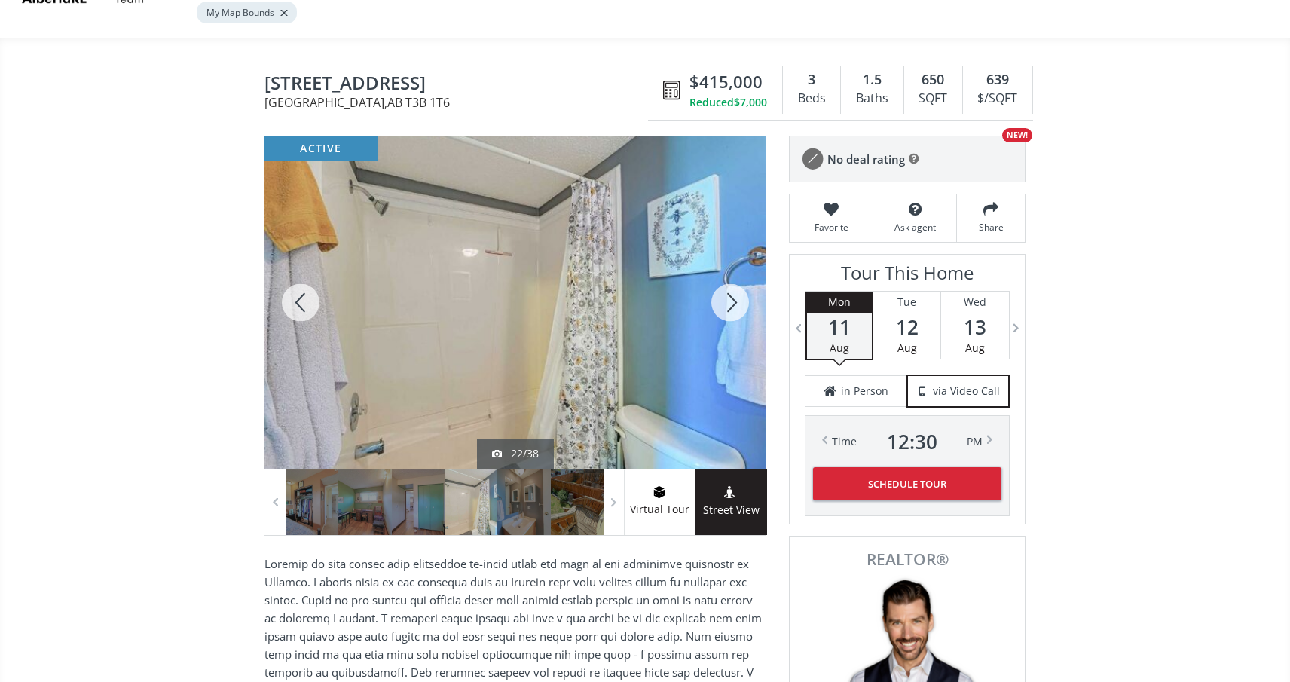
click at [724, 274] on div at bounding box center [730, 302] width 72 height 332
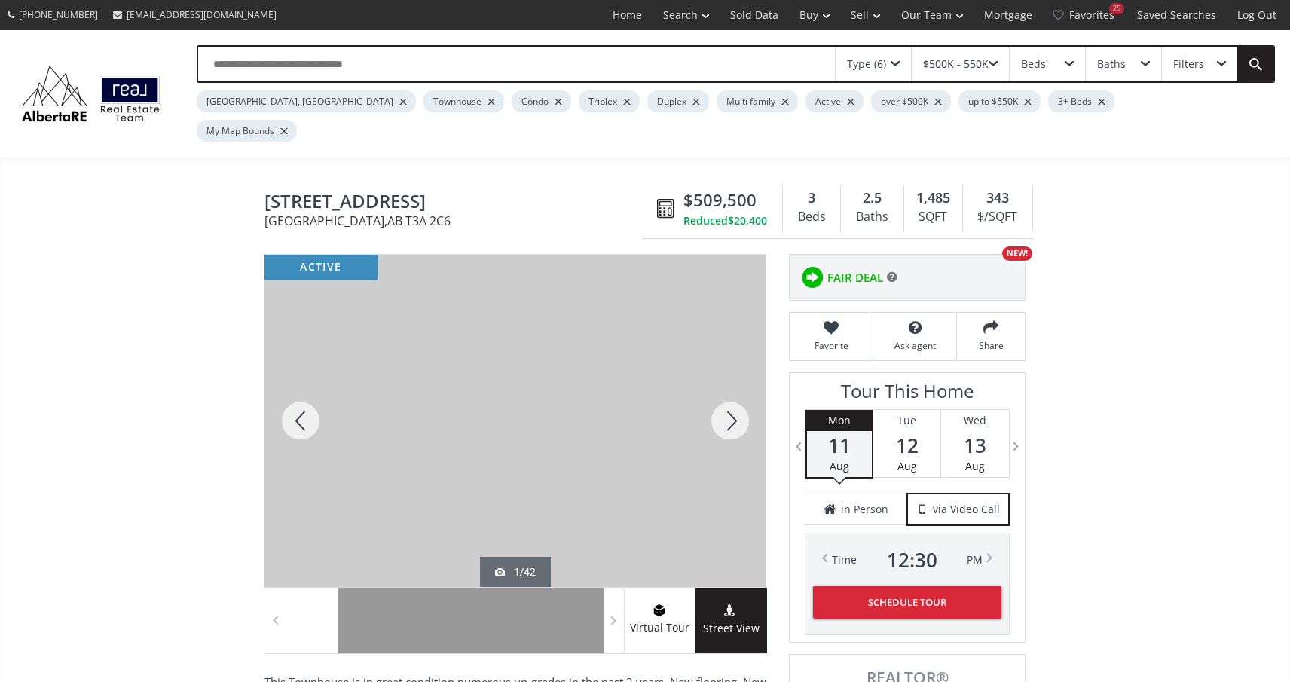
click at [730, 387] on div at bounding box center [730, 421] width 72 height 332
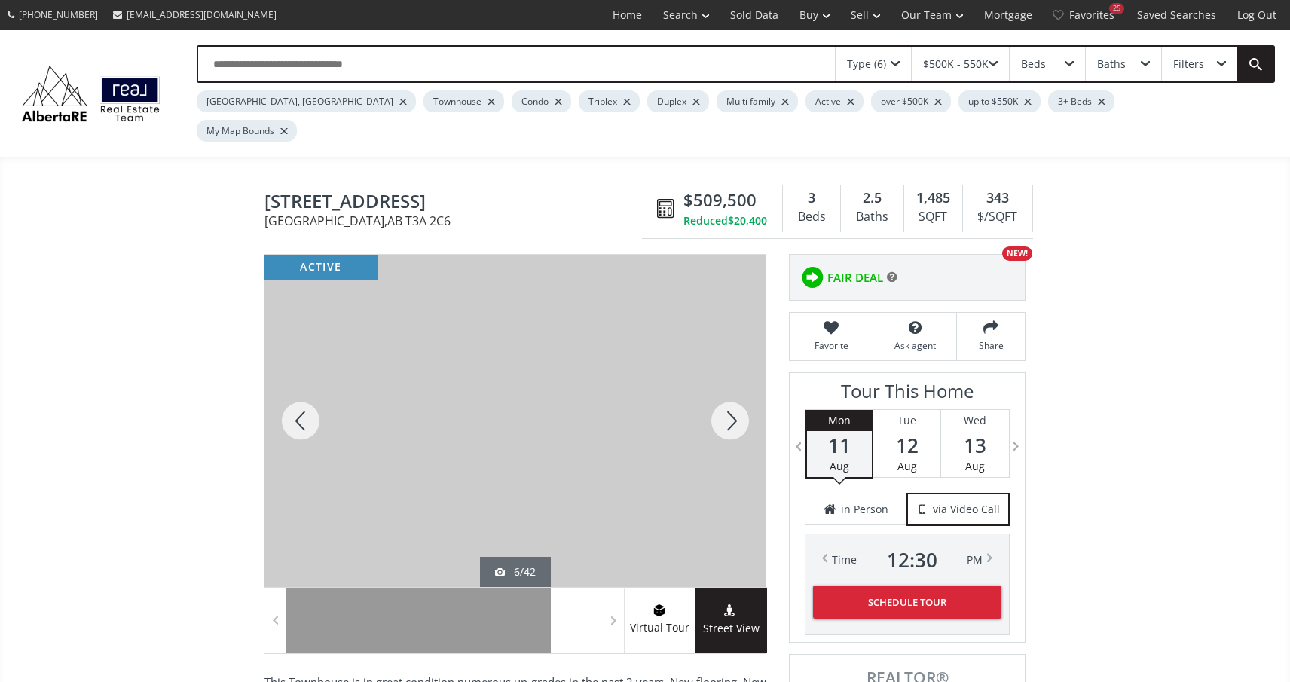
click at [730, 387] on div at bounding box center [730, 421] width 72 height 332
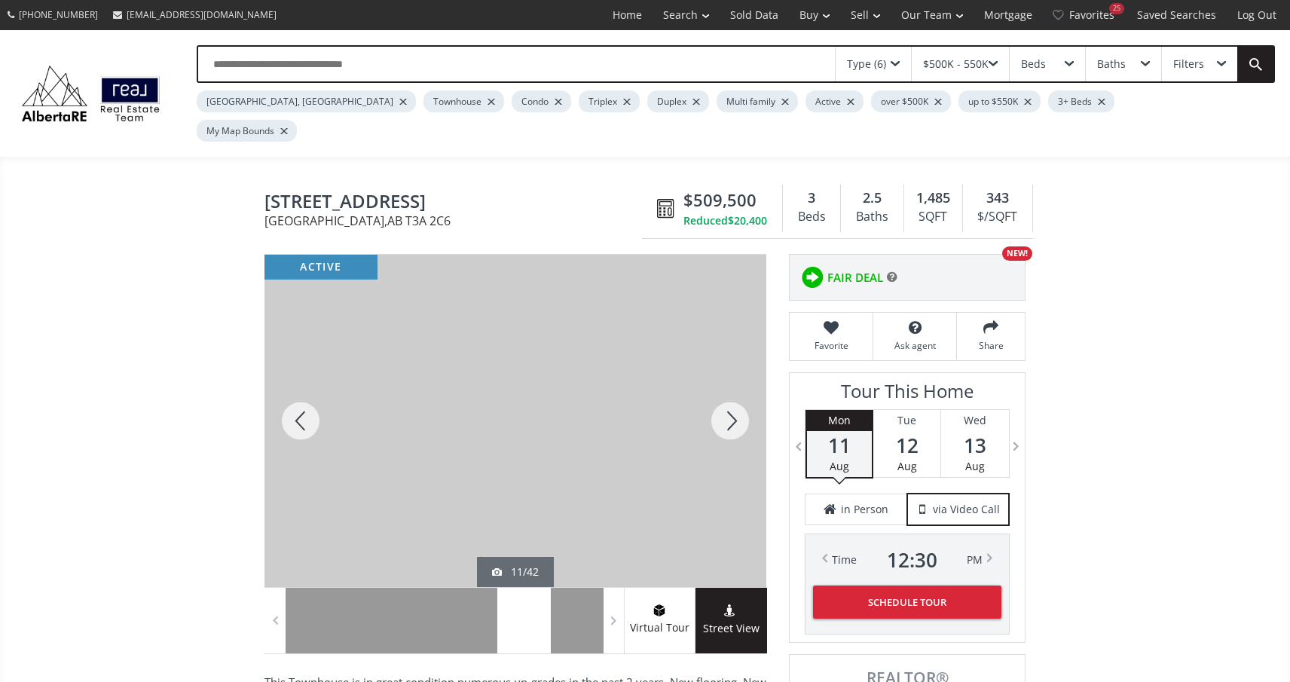
click at [730, 387] on div at bounding box center [730, 421] width 72 height 332
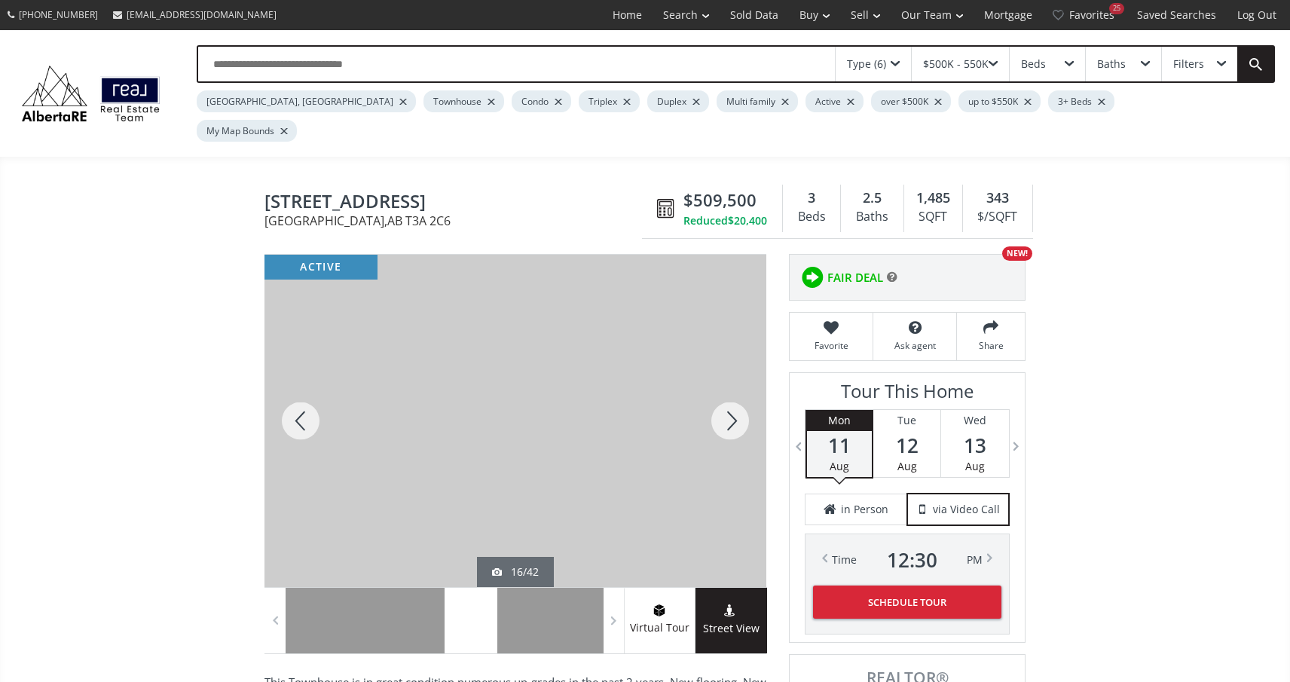
click at [730, 387] on div at bounding box center [730, 421] width 72 height 332
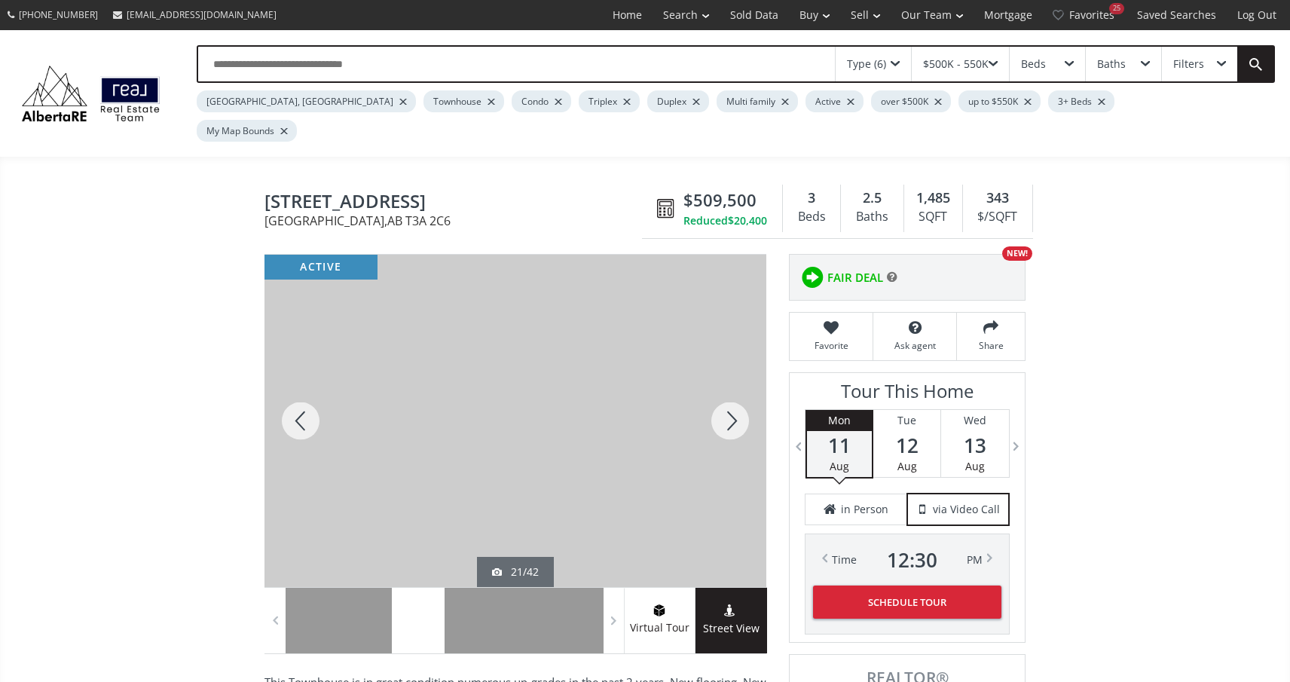
click at [730, 387] on div at bounding box center [730, 421] width 72 height 332
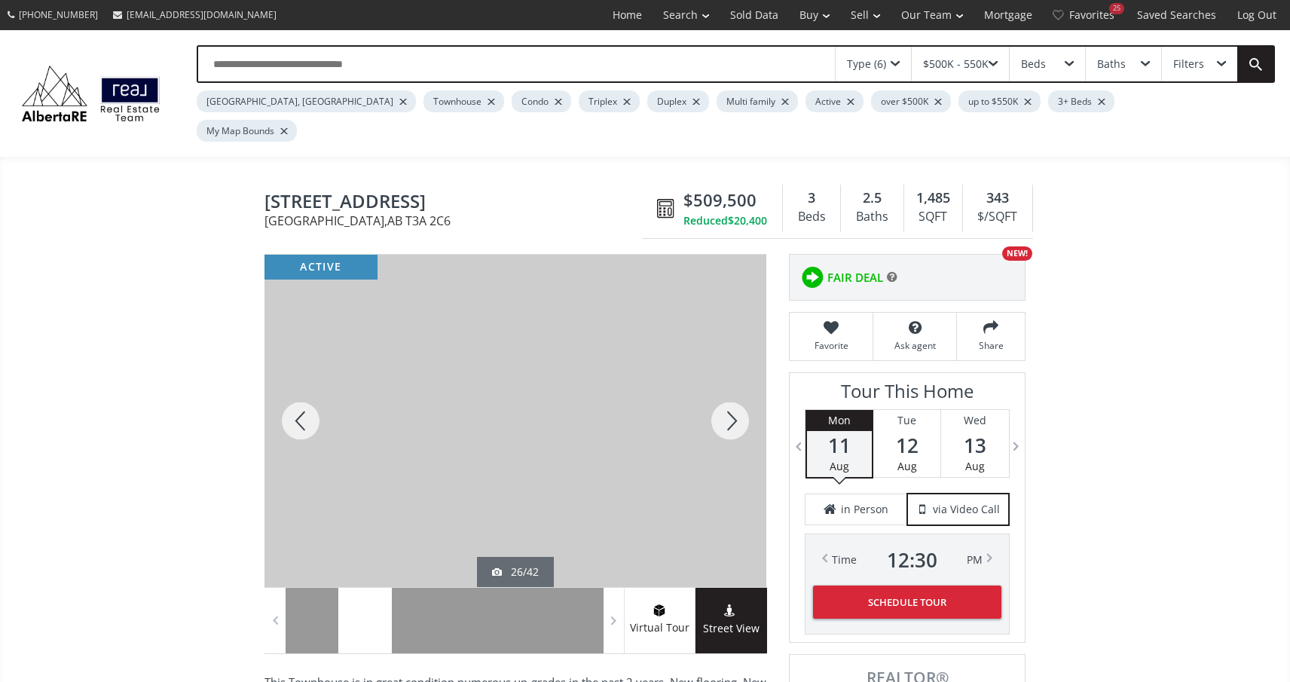
click at [730, 387] on div at bounding box center [730, 421] width 72 height 332
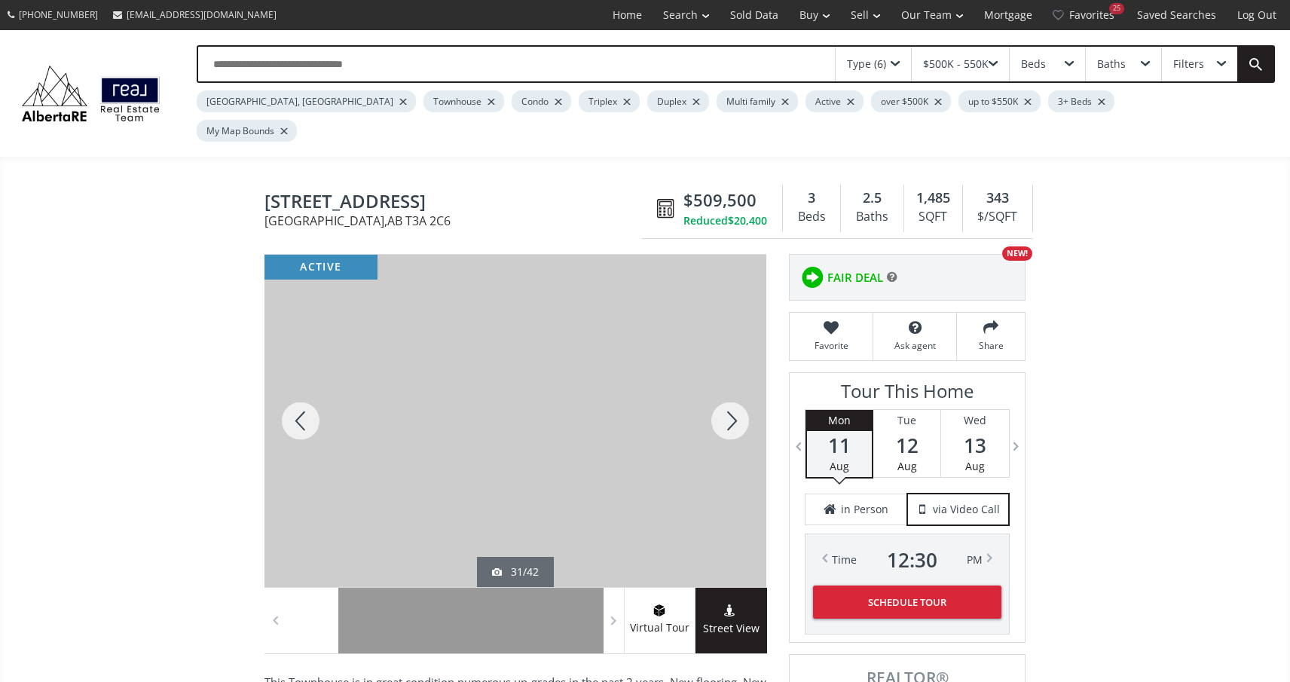
click at [730, 387] on div at bounding box center [730, 421] width 72 height 332
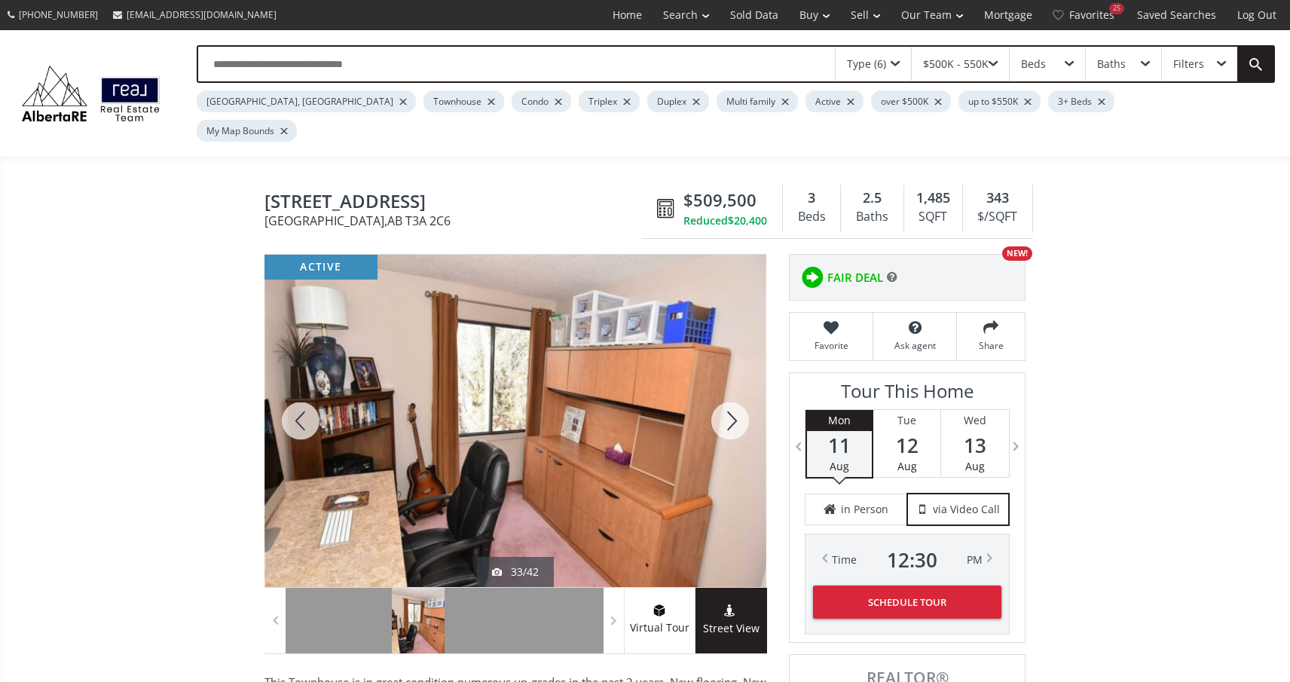
click at [730, 387] on div at bounding box center [730, 421] width 72 height 332
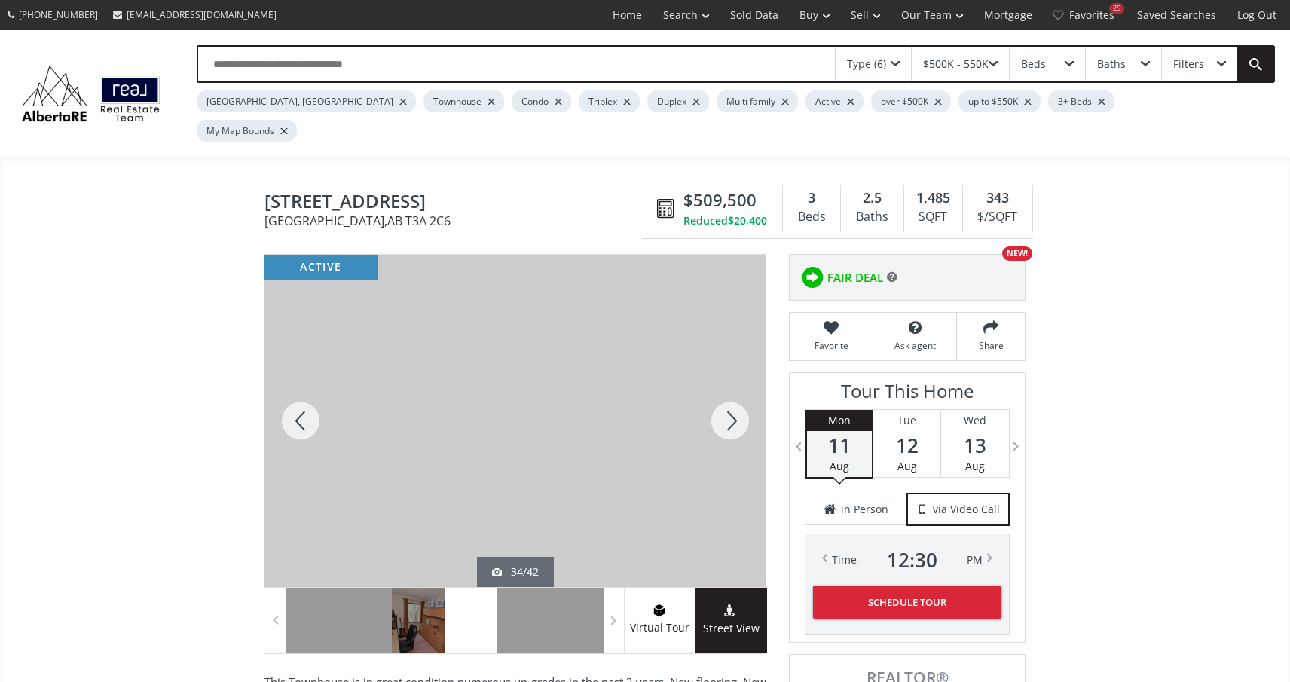
click at [730, 387] on div at bounding box center [730, 421] width 72 height 332
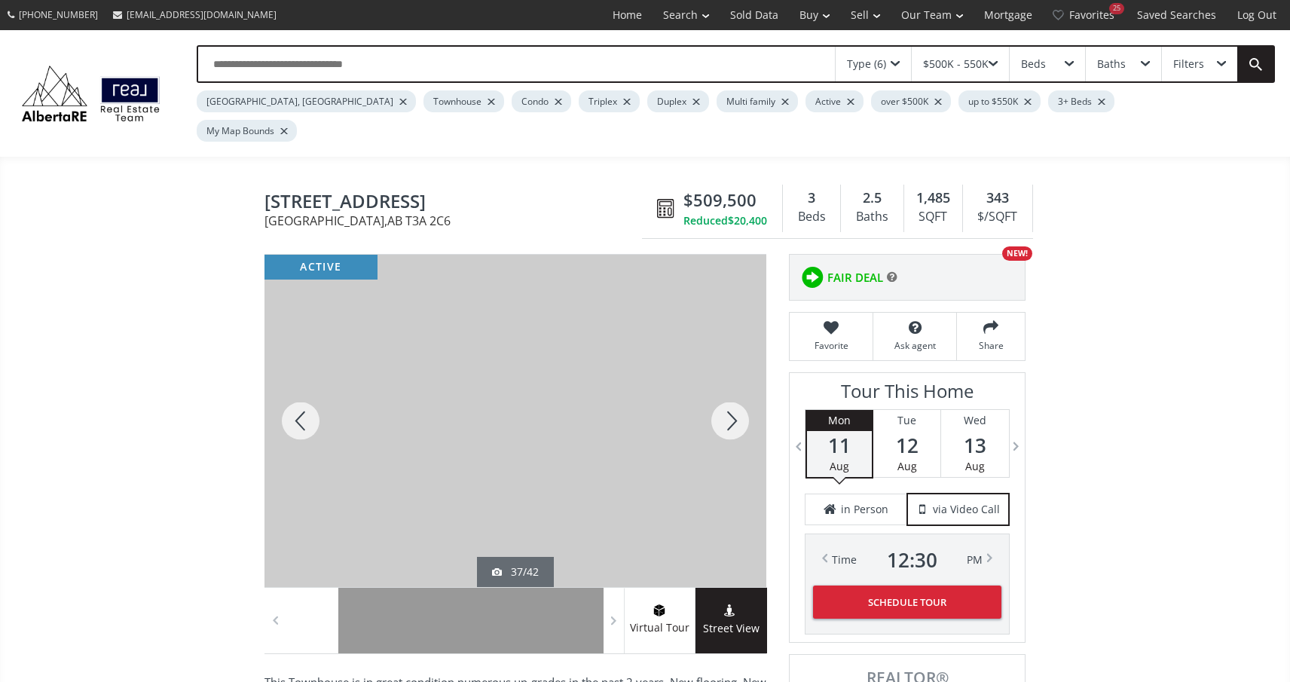
click at [730, 387] on div at bounding box center [730, 421] width 72 height 332
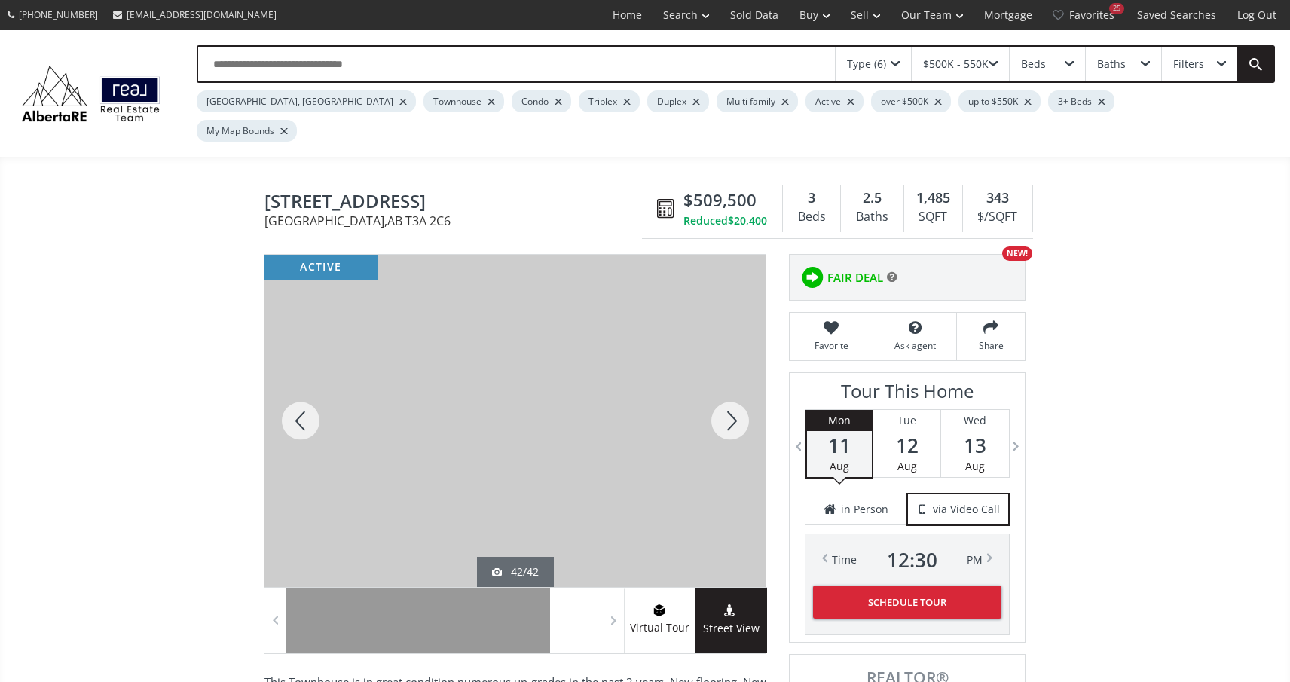
click at [730, 387] on div at bounding box center [730, 421] width 72 height 332
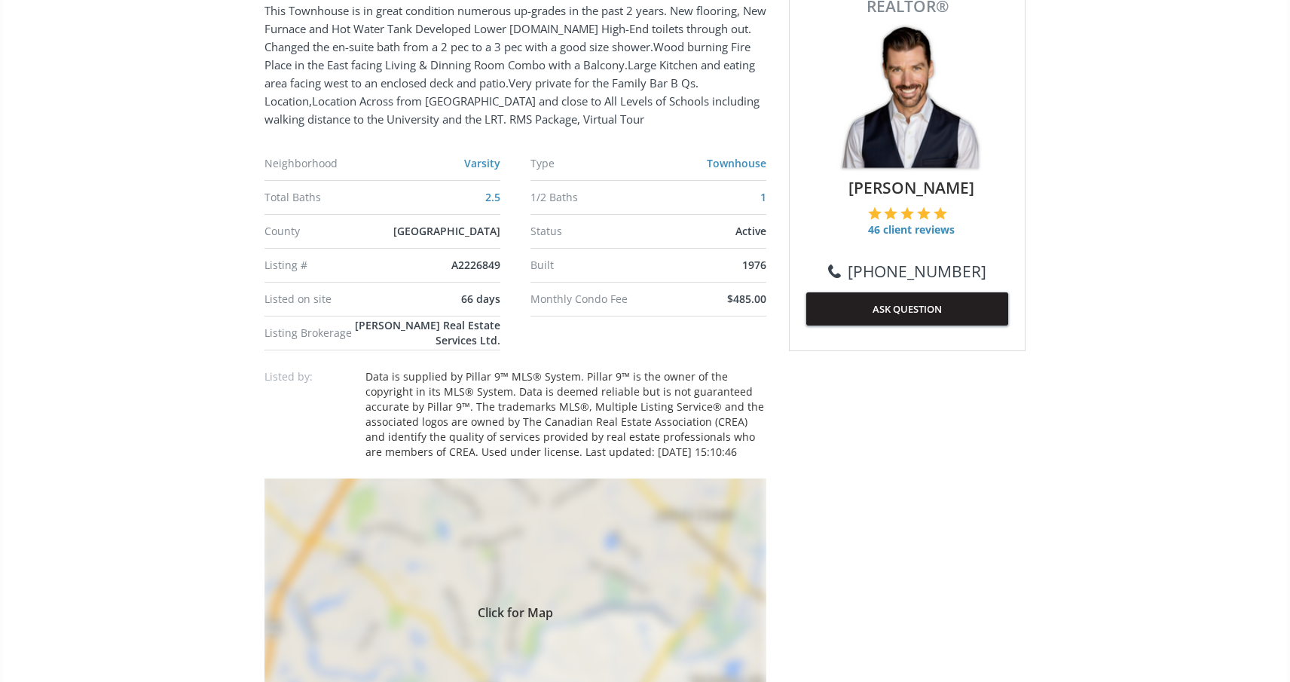
scroll to position [299, 0]
